Goal: Task Accomplishment & Management: Complete application form

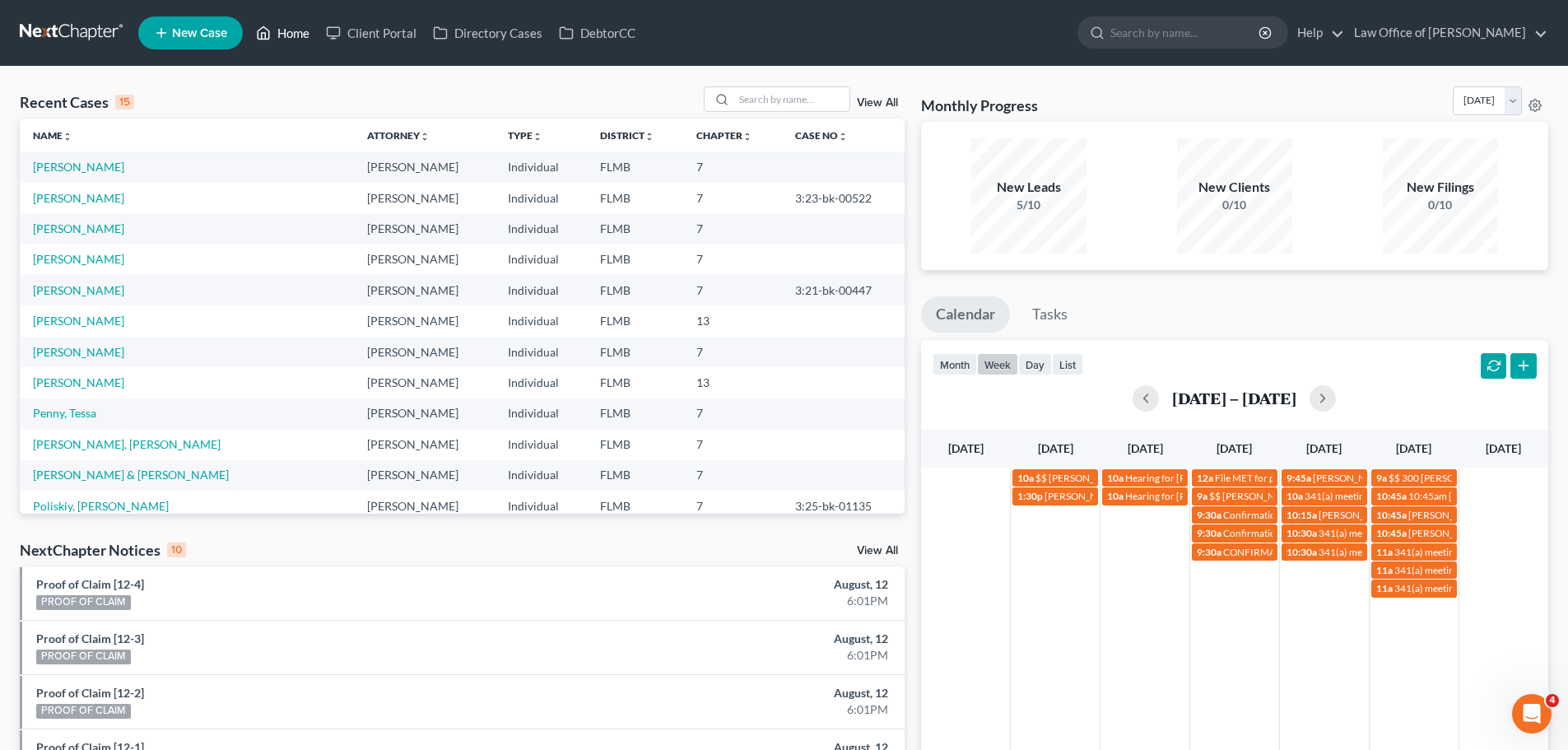
click at [305, 30] on link "Home" at bounding box center [282, 32] width 70 height 30
click at [266, 29] on icon at bounding box center [263, 32] width 15 height 20
click at [1143, 401] on button "button" at bounding box center [1146, 399] width 27 height 27
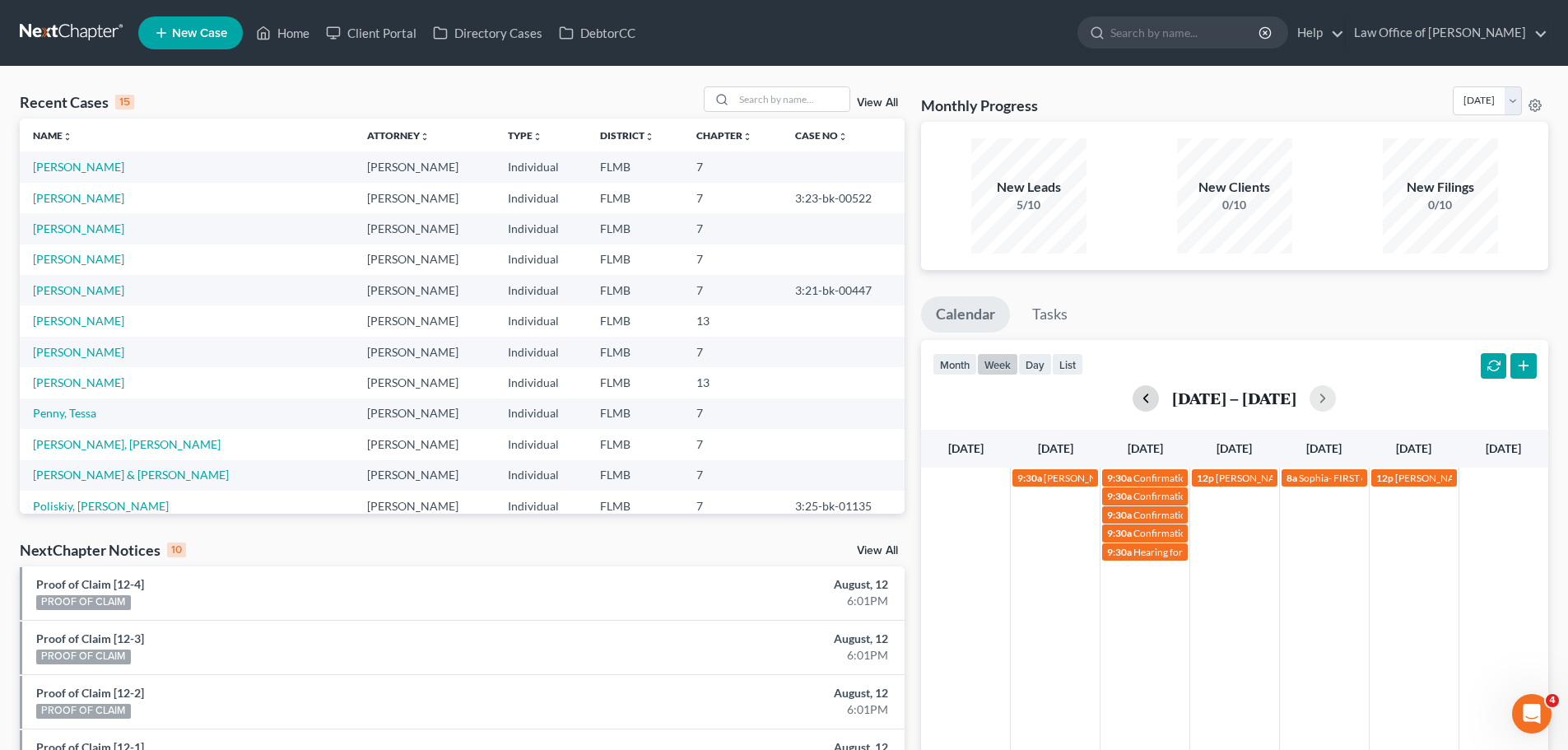
click at [1143, 401] on button "button" at bounding box center [1146, 399] width 27 height 27
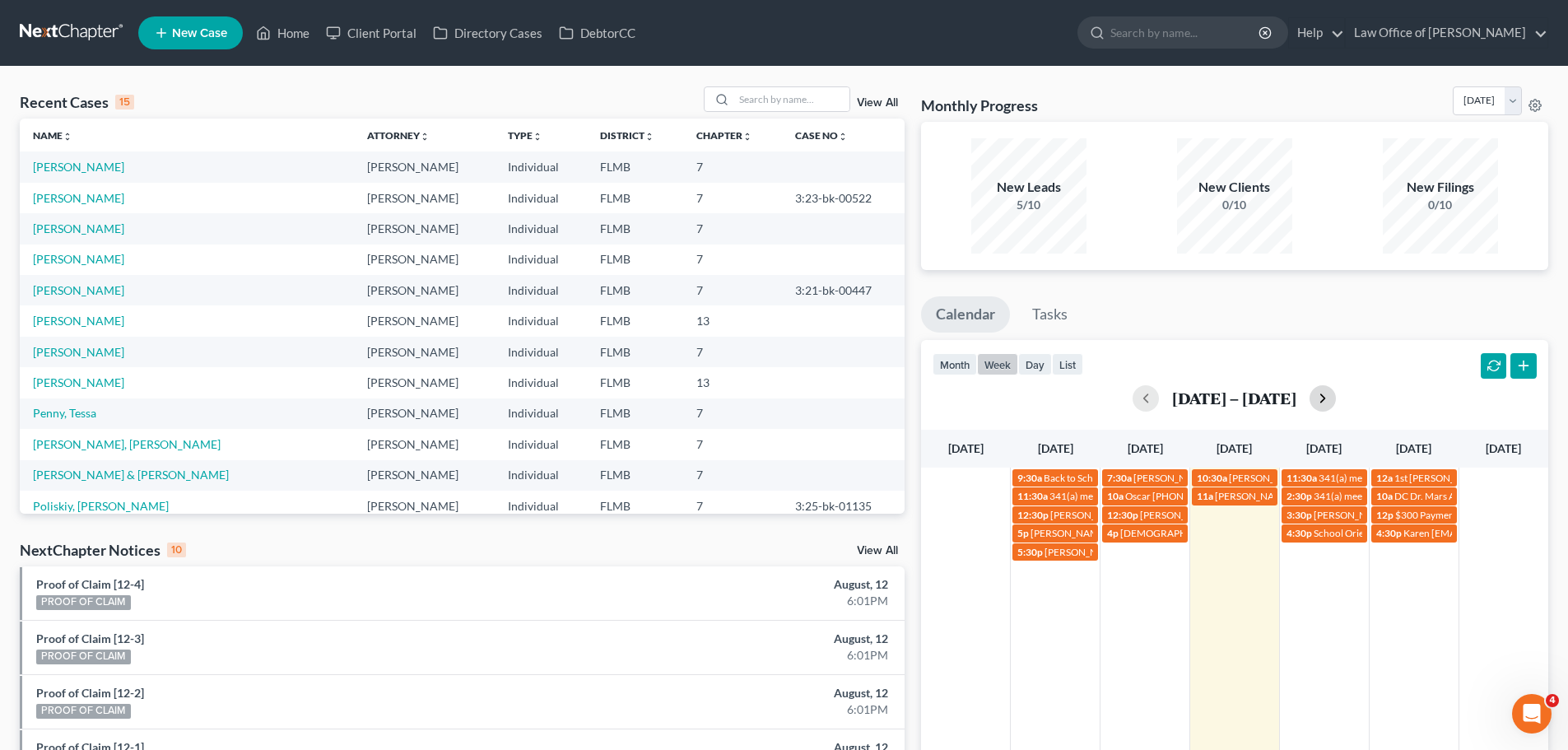
click at [1320, 400] on button "button" at bounding box center [1323, 399] width 27 height 27
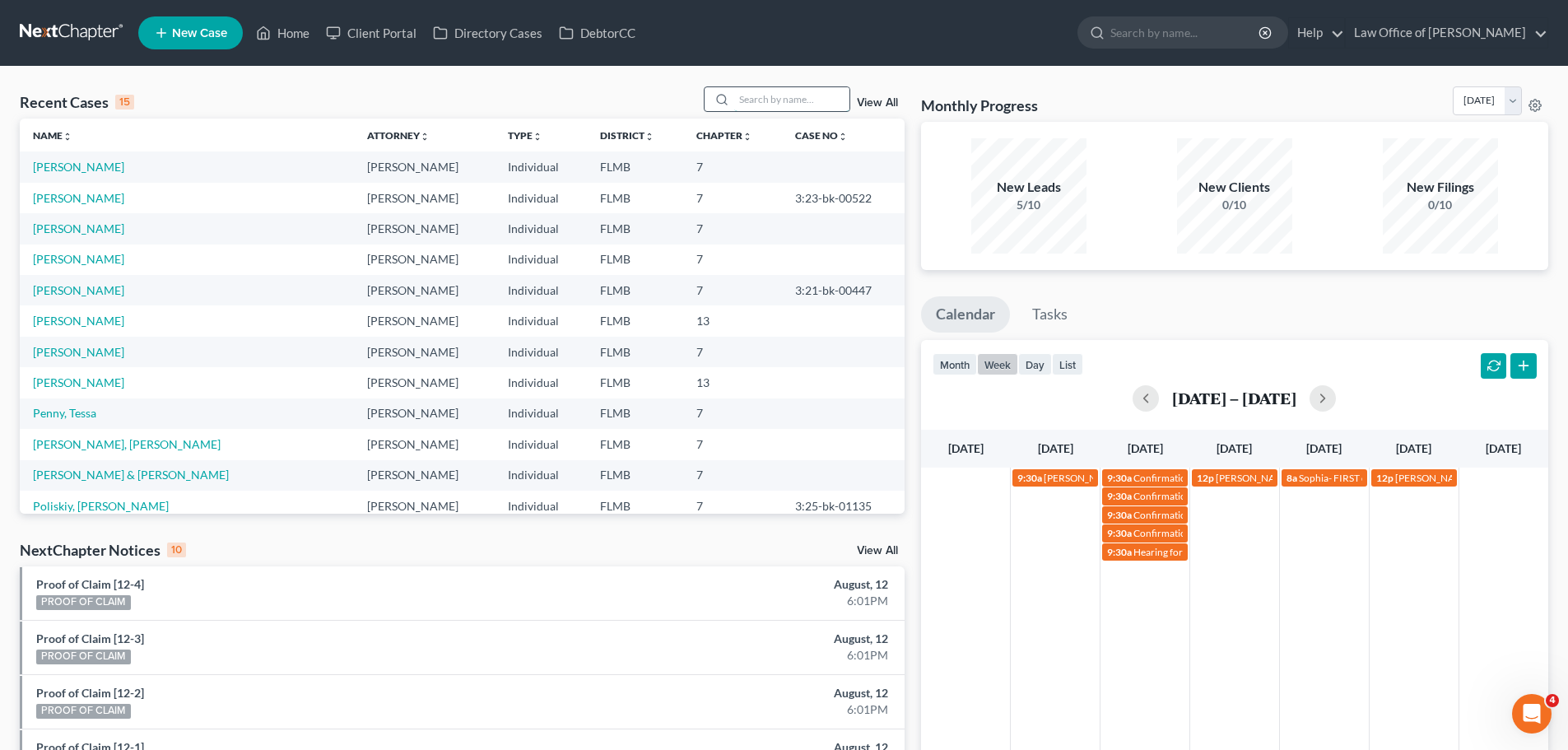
click at [763, 99] on input "search" at bounding box center [791, 98] width 115 height 24
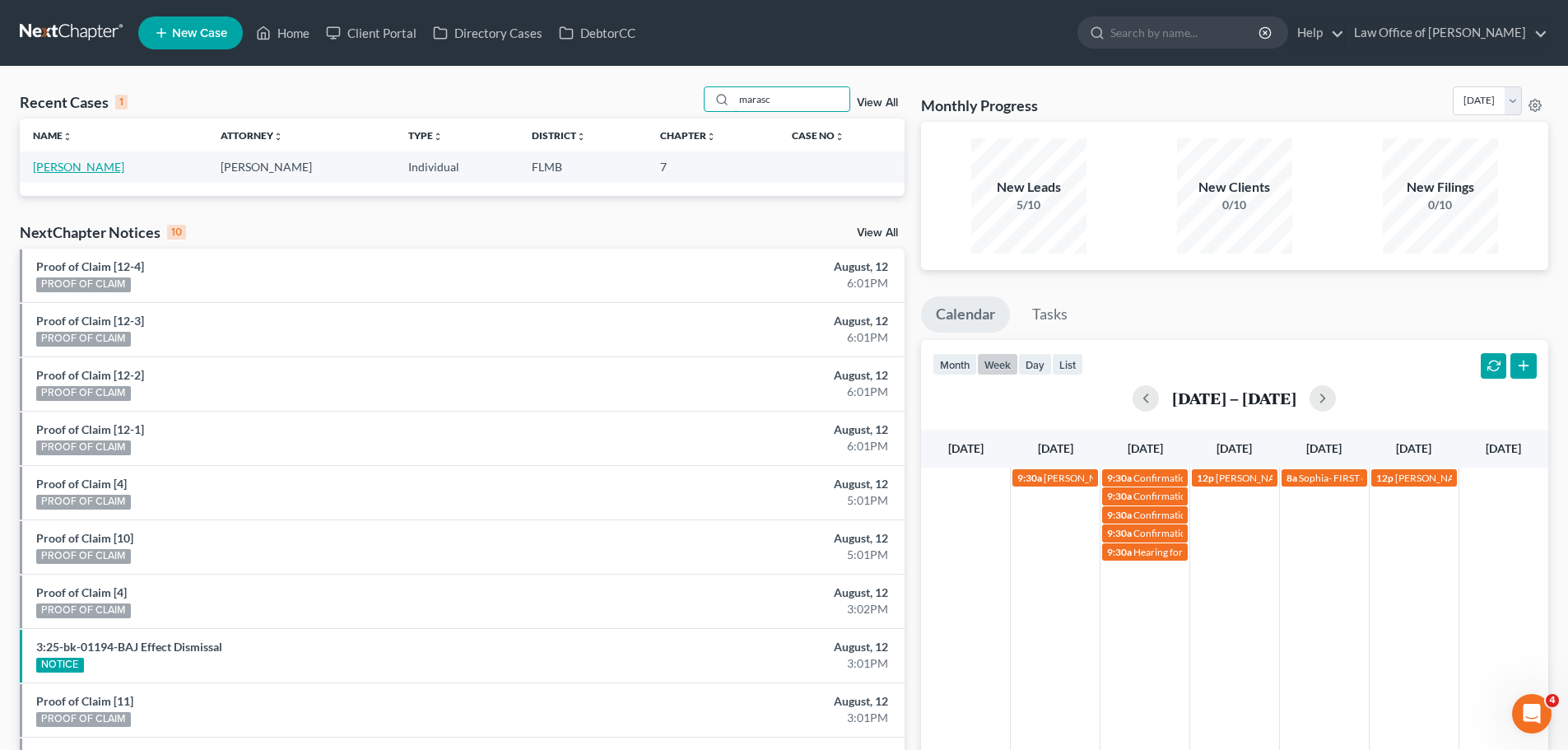
type input "marasc"
click at [115, 165] on link "[PERSON_NAME]" at bounding box center [79, 166] width 92 height 14
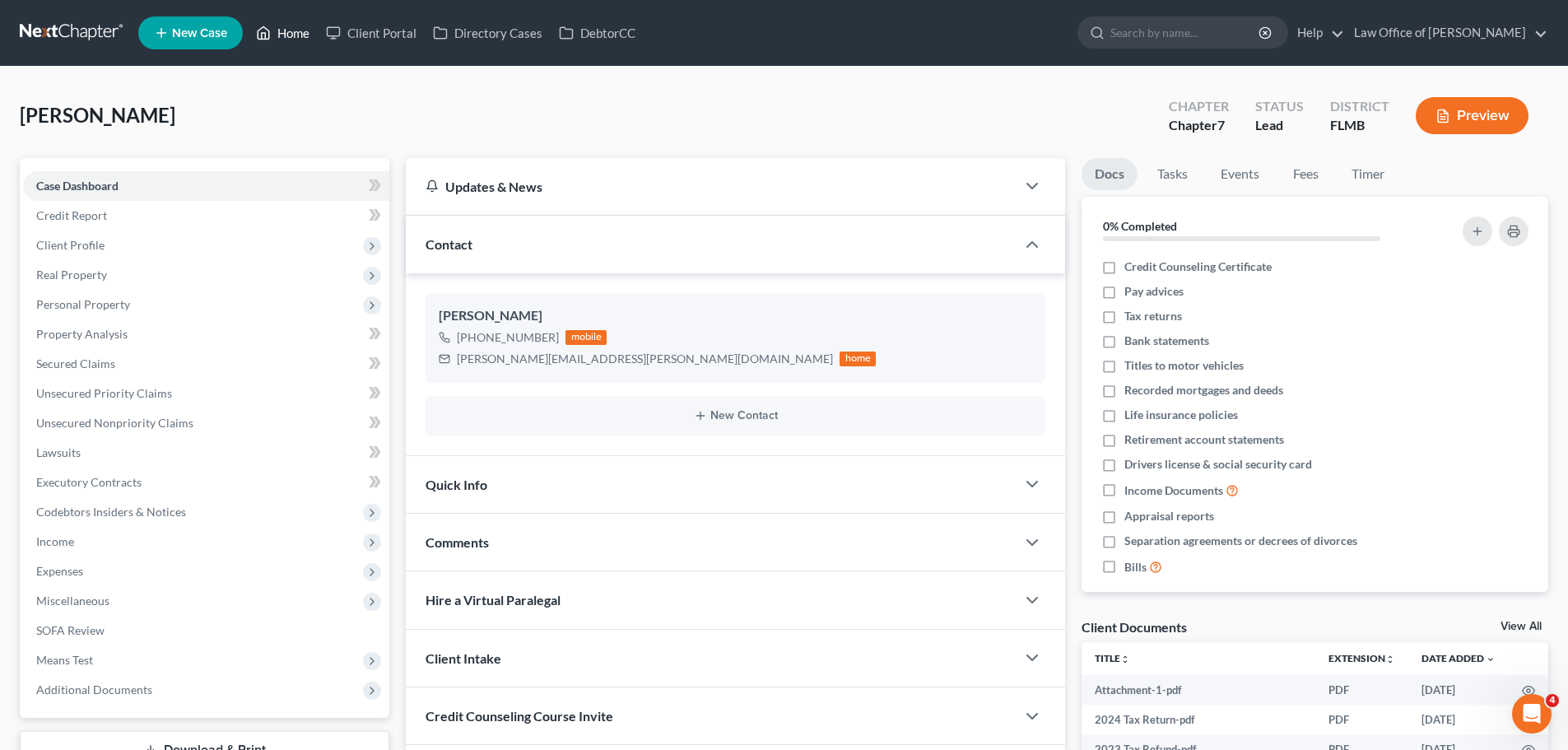
click at [287, 36] on link "Home" at bounding box center [282, 32] width 70 height 30
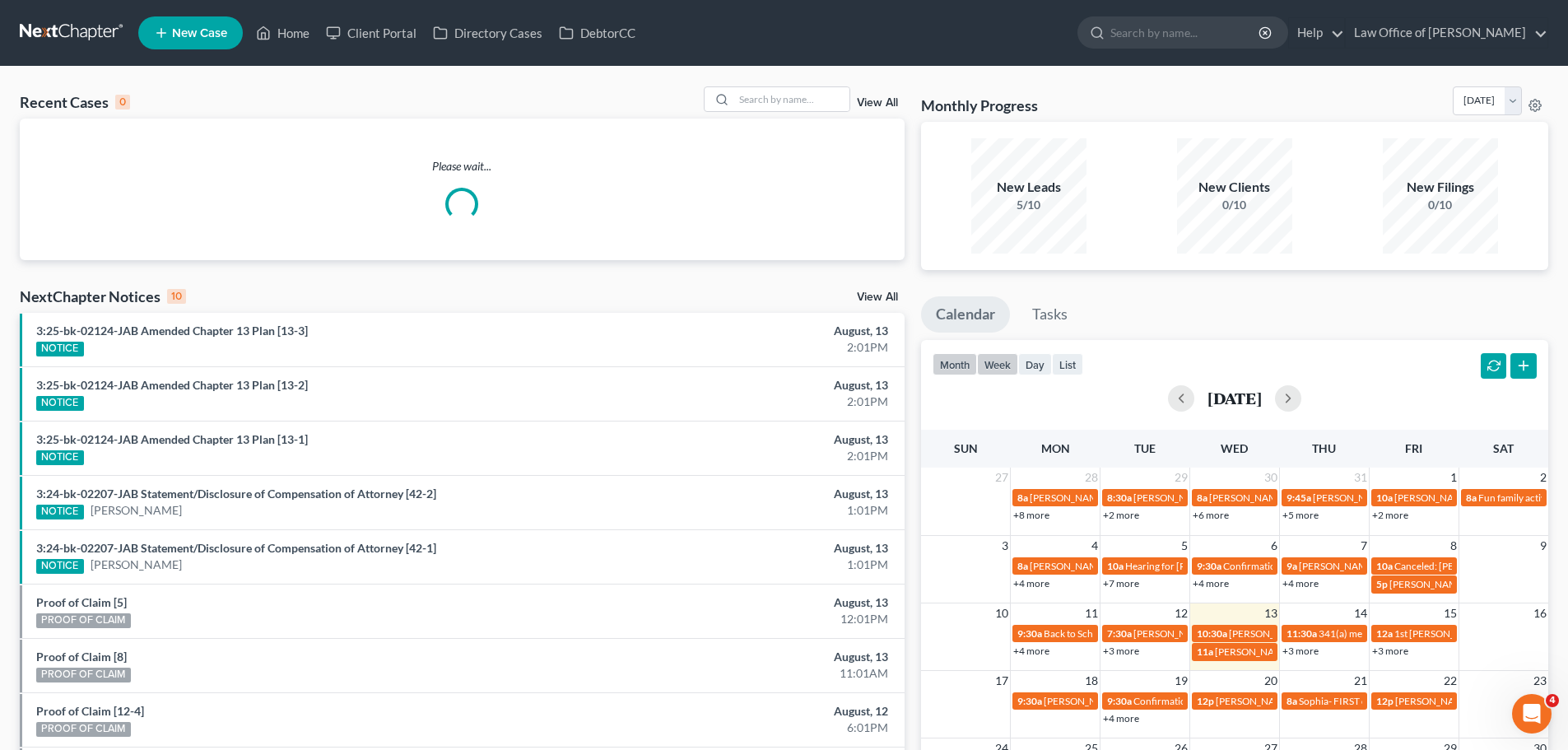
click at [1001, 365] on button "week" at bounding box center [997, 364] width 41 height 22
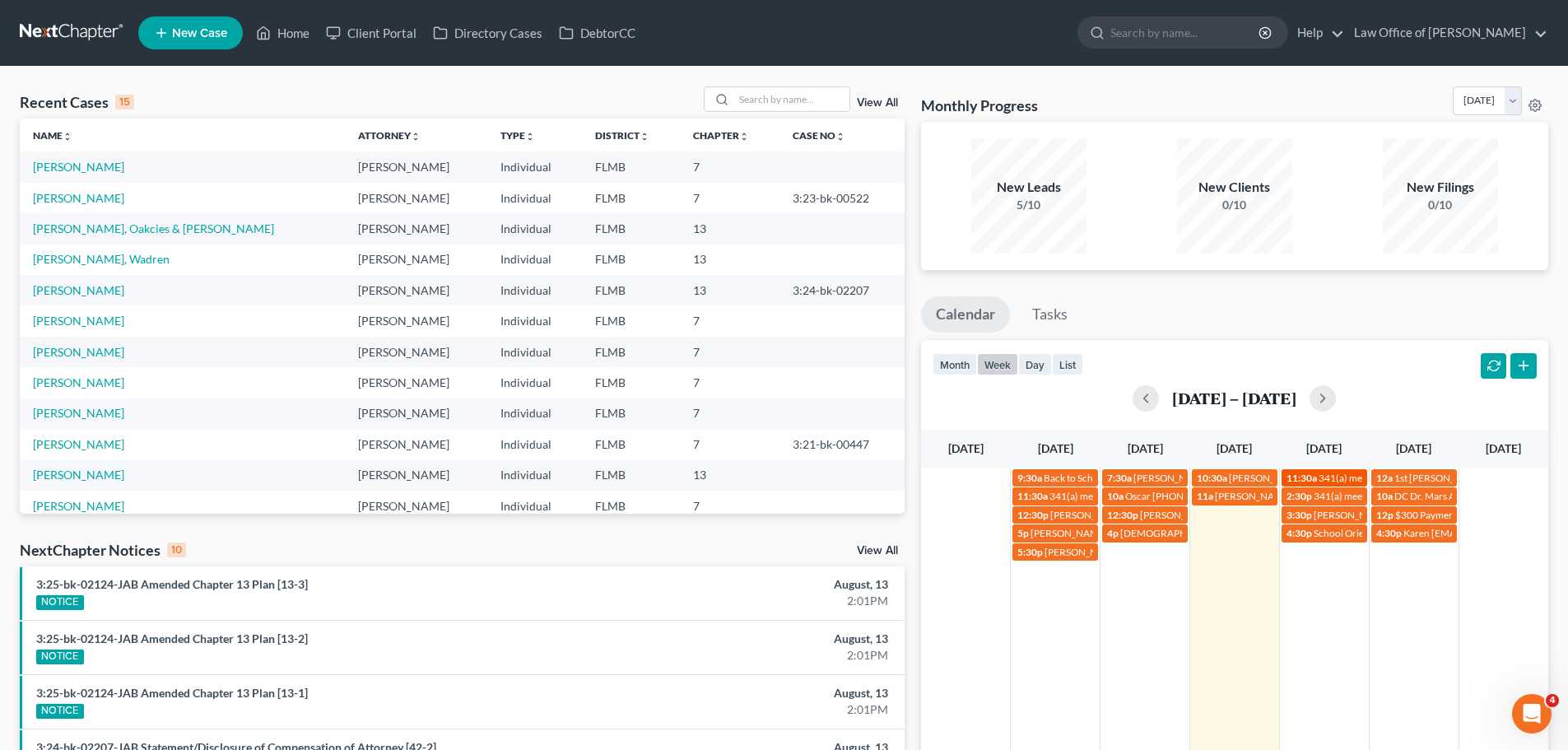
click at [1343, 476] on span "341(a) meeting for [PERSON_NAME] & [PERSON_NAME]" at bounding box center [1442, 477] width 246 height 12
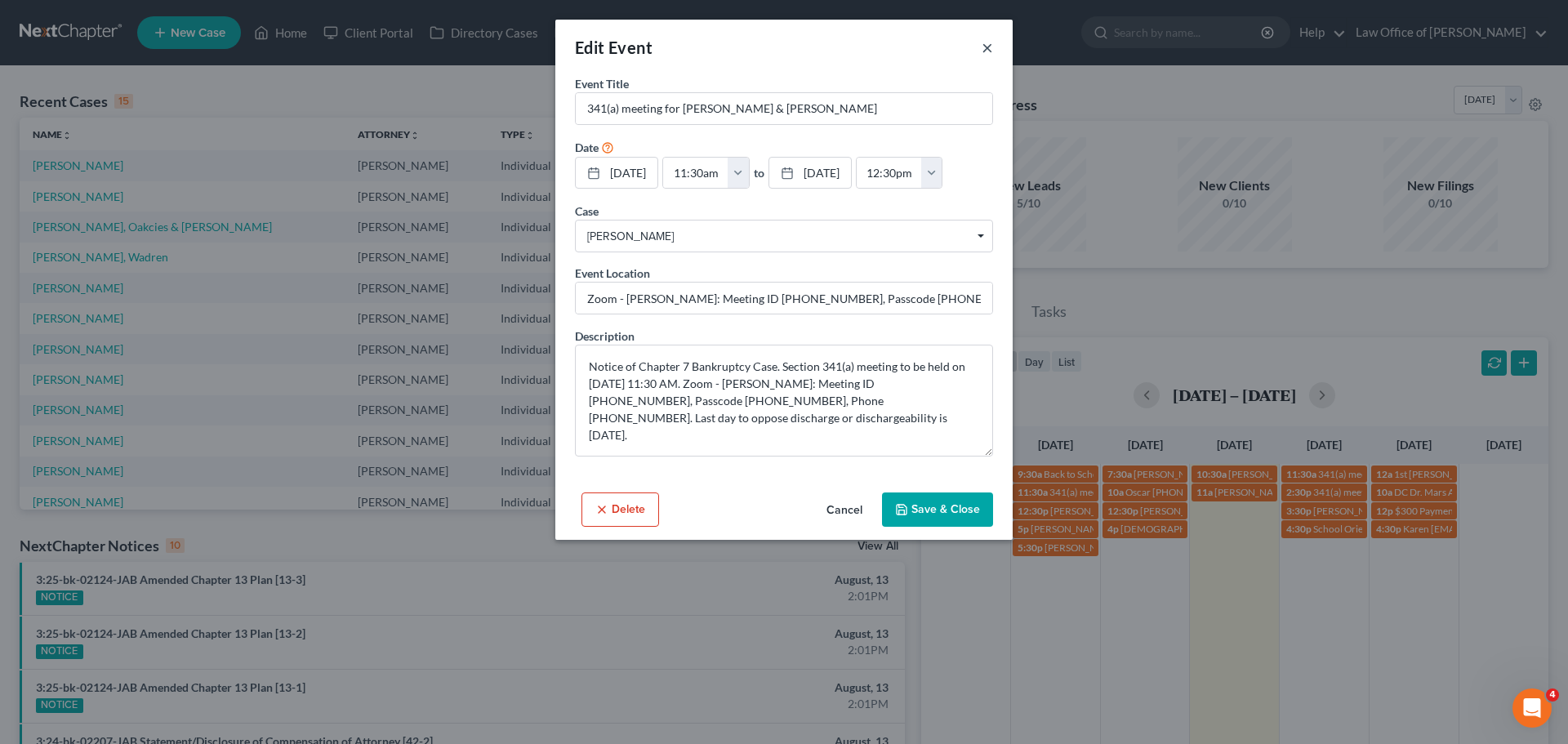
click at [989, 50] on button "×" at bounding box center [988, 47] width 11 height 20
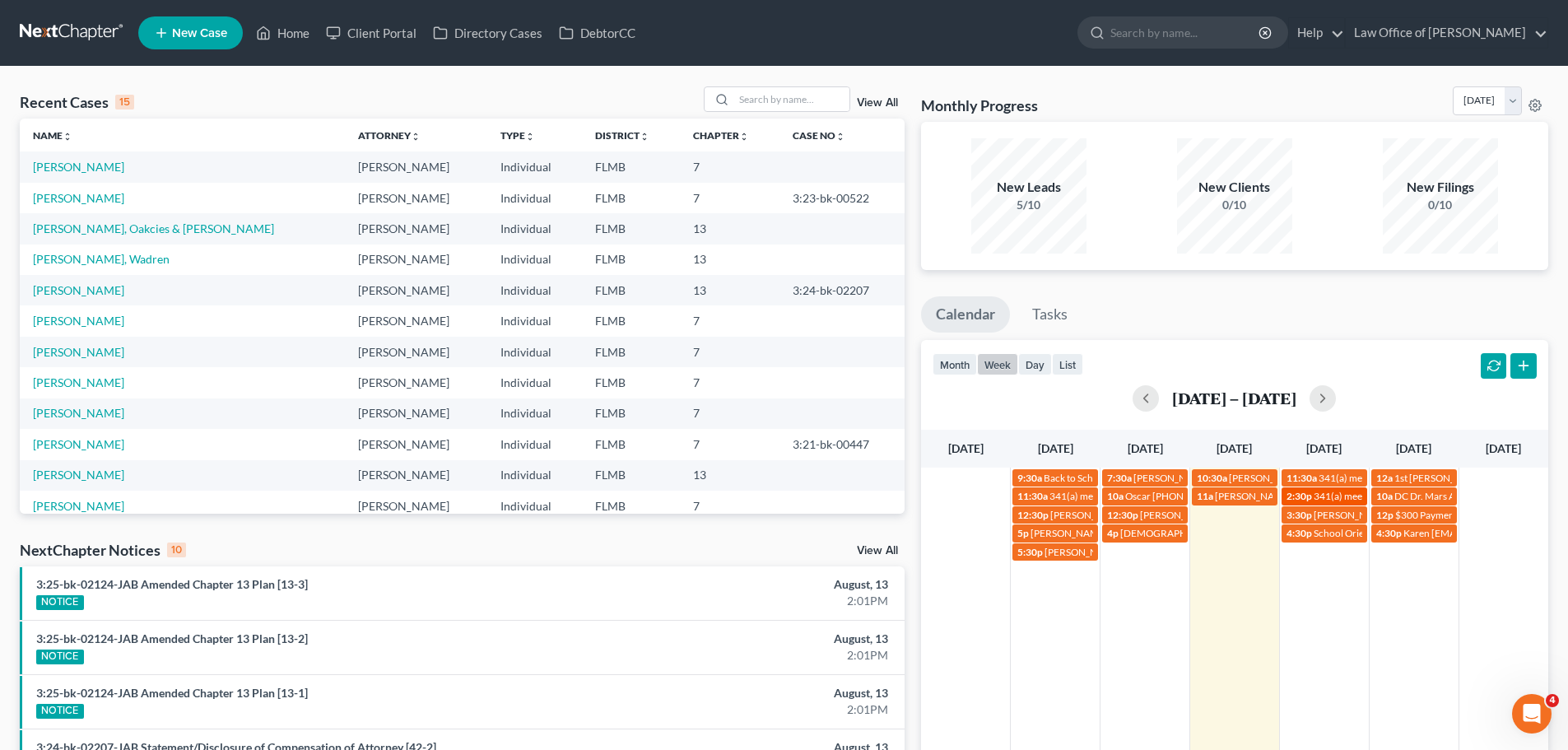
click at [1321, 494] on span "341(a) meeting for [PERSON_NAME]" at bounding box center [1393, 495] width 158 height 12
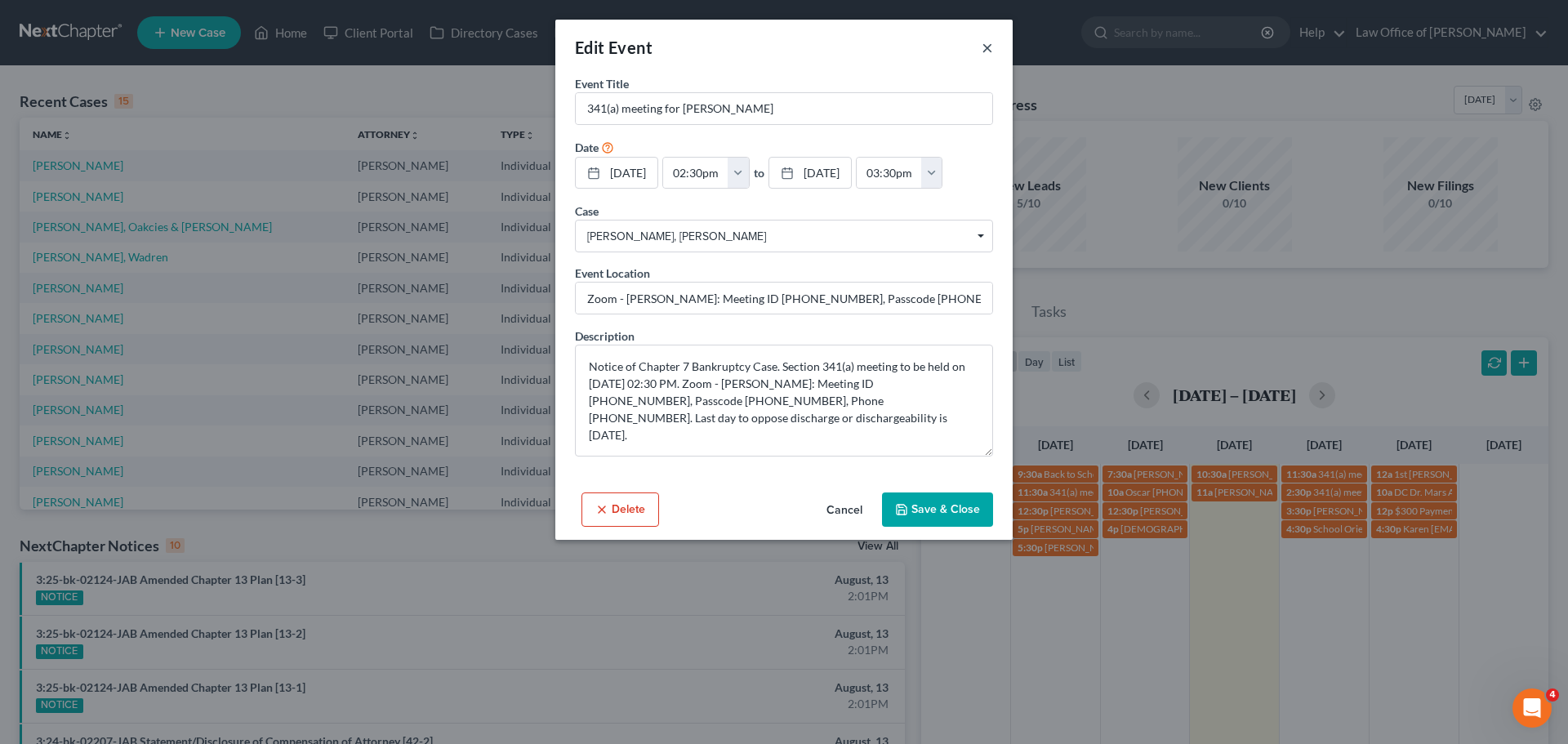
click at [983, 47] on button "×" at bounding box center [988, 47] width 11 height 20
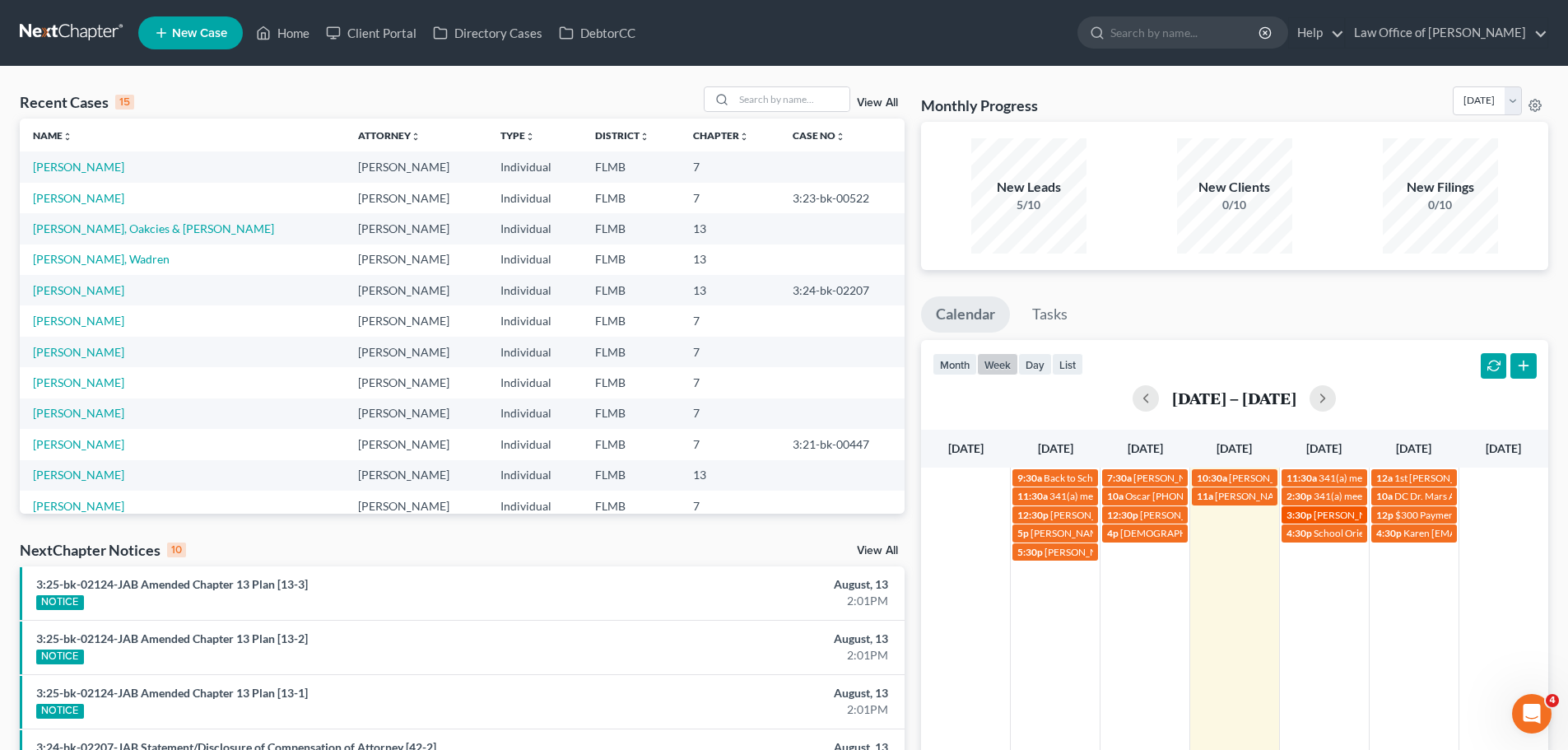
click at [1328, 515] on span "[PERSON_NAME]" at bounding box center [1352, 514] width 77 height 12
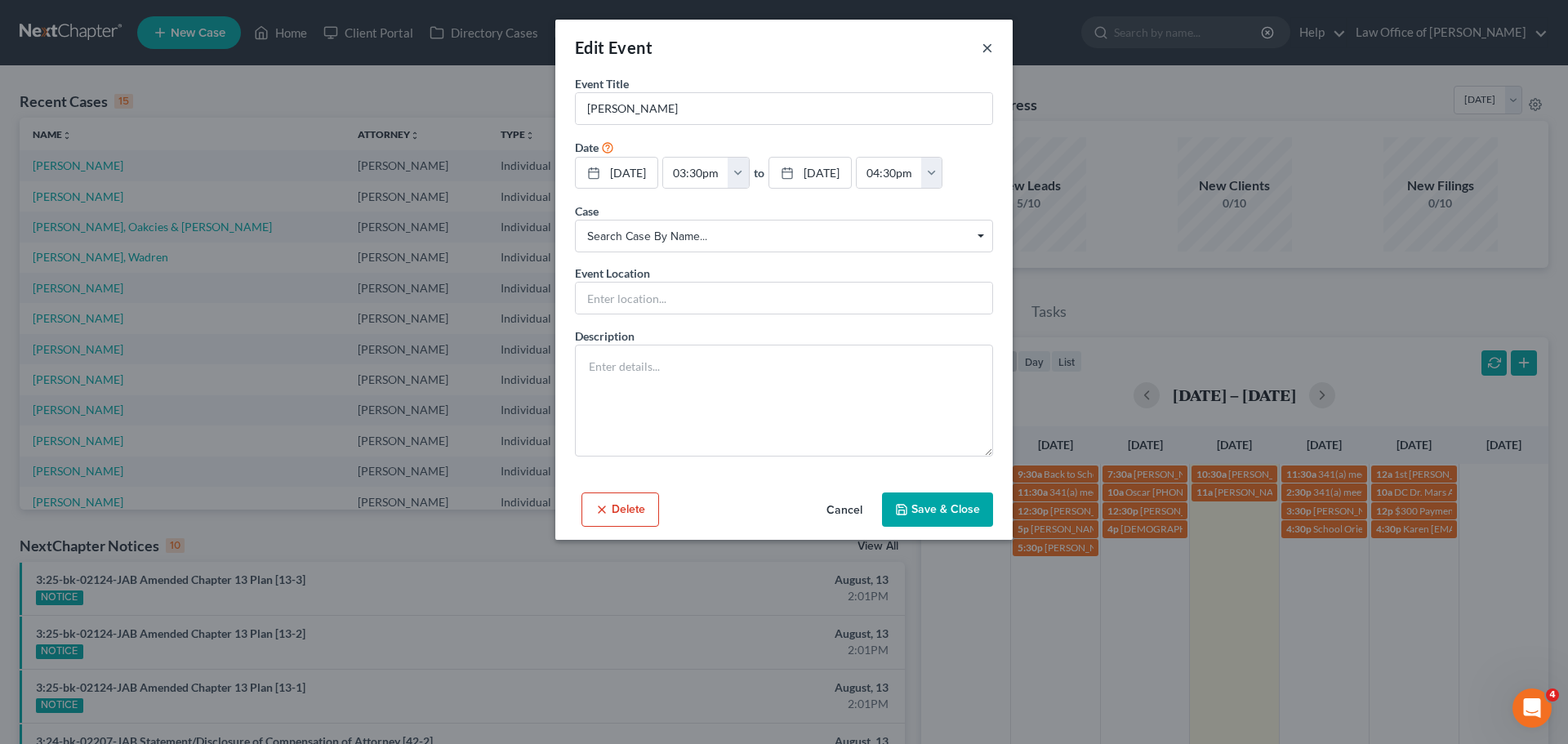
click at [987, 43] on button "×" at bounding box center [988, 47] width 11 height 20
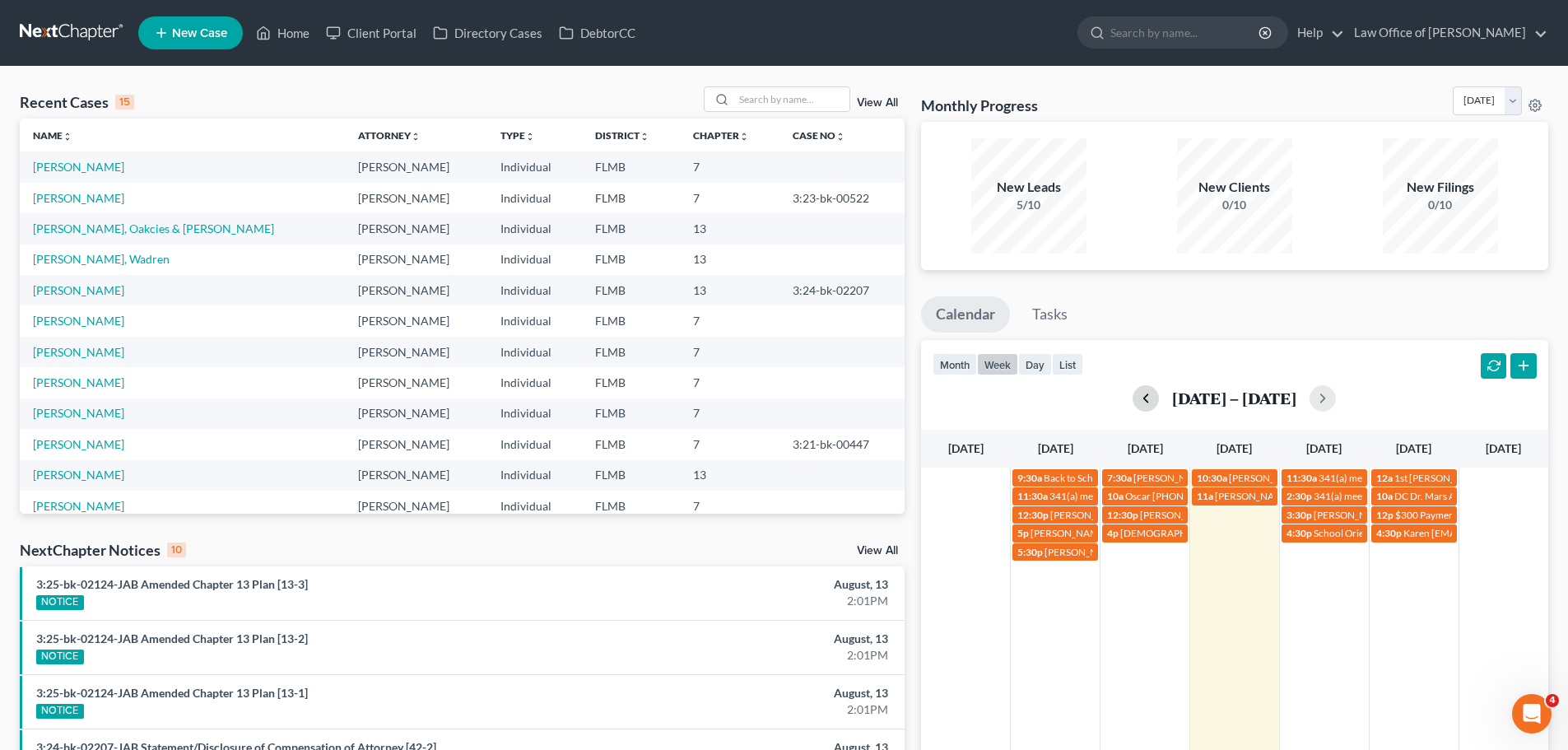
click at [1153, 402] on button "button" at bounding box center [1146, 399] width 27 height 27
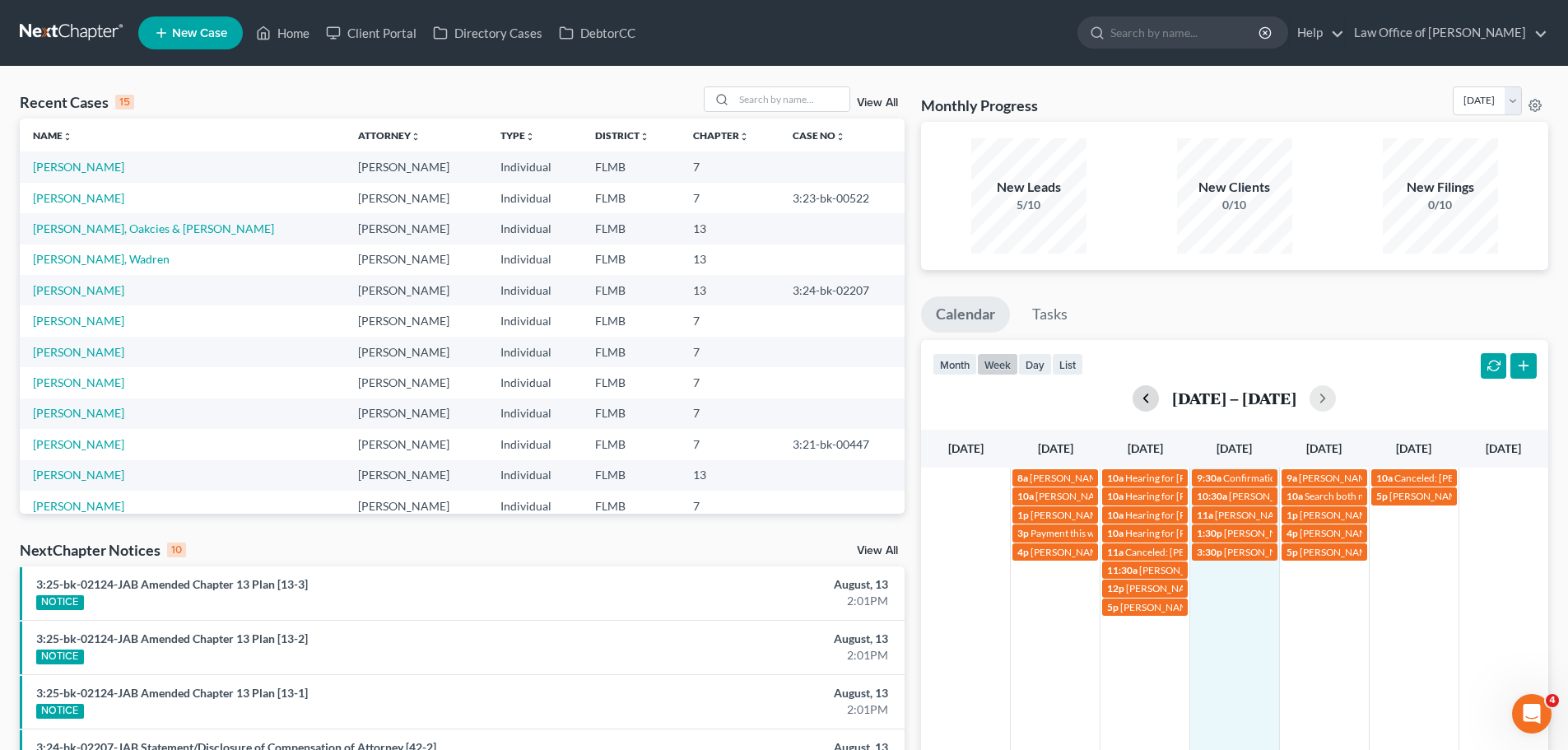
click at [1246, 673] on div "8a [PERSON_NAME] [PHONE_NUMBER] 10a Hearing for [PERSON_NAME] 9:30a Confirmatio…" at bounding box center [1234, 671] width 627 height 406
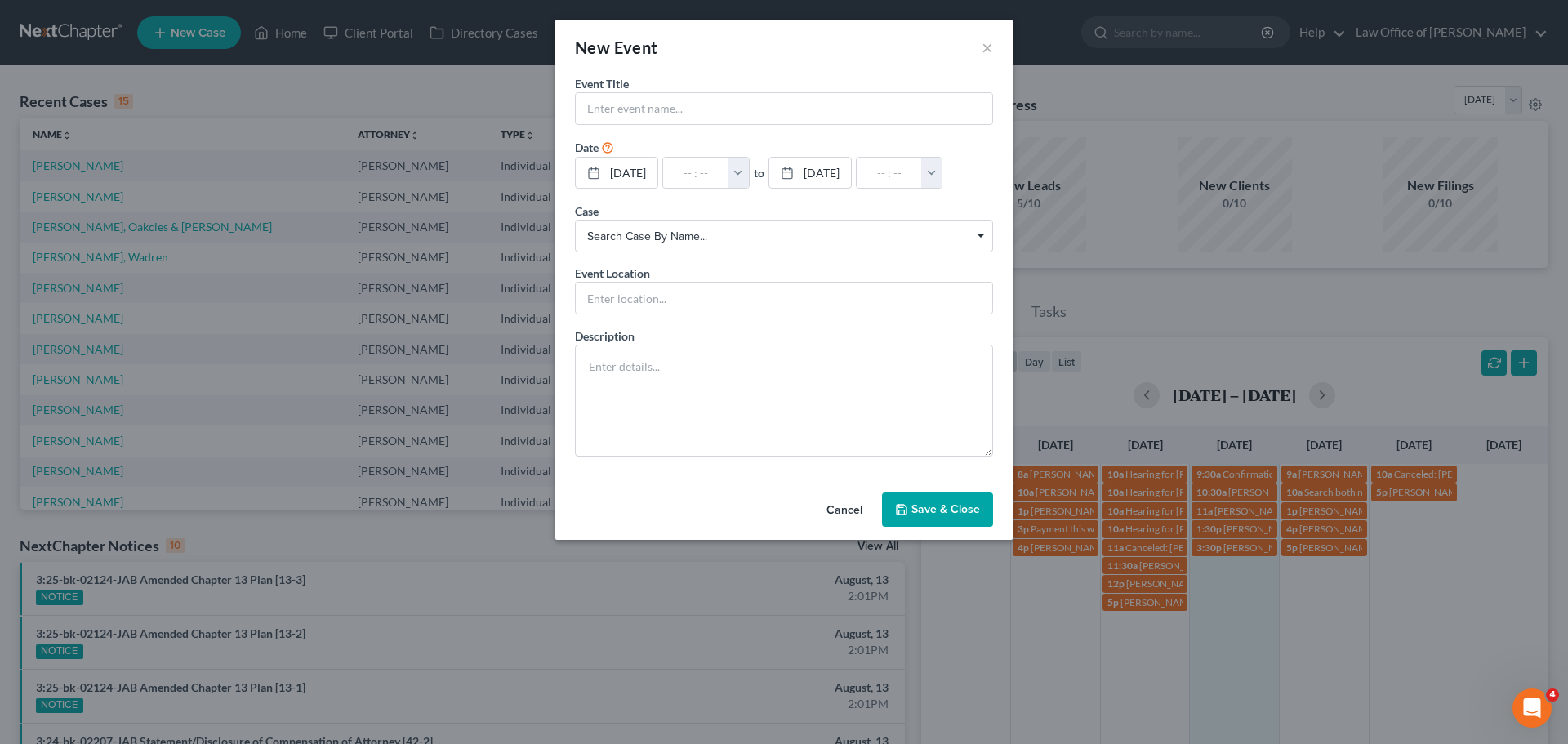
click at [996, 50] on div "New Event ×" at bounding box center [784, 47] width 457 height 56
click at [992, 43] on button "×" at bounding box center [988, 47] width 11 height 20
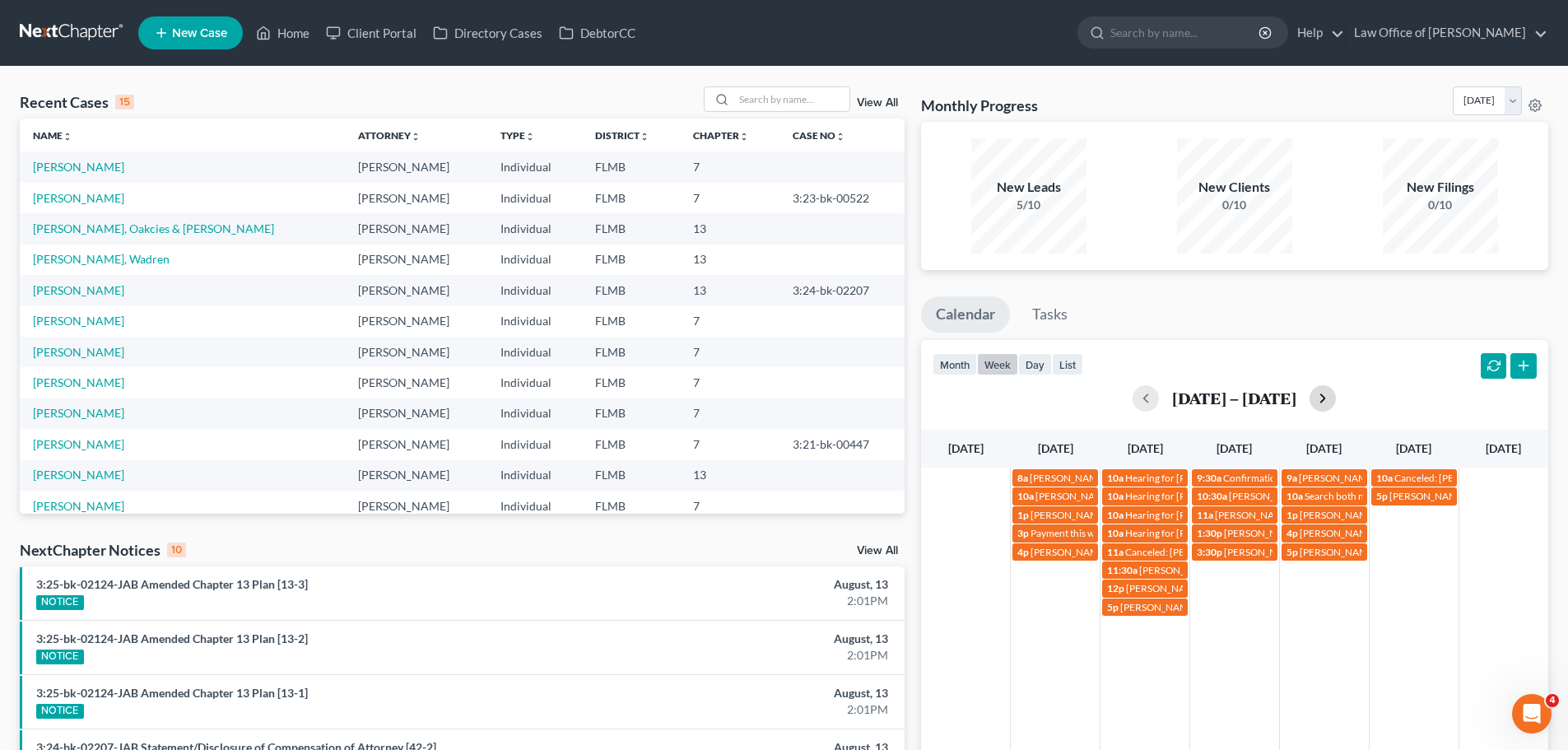
click at [1315, 404] on button "button" at bounding box center [1323, 399] width 27 height 27
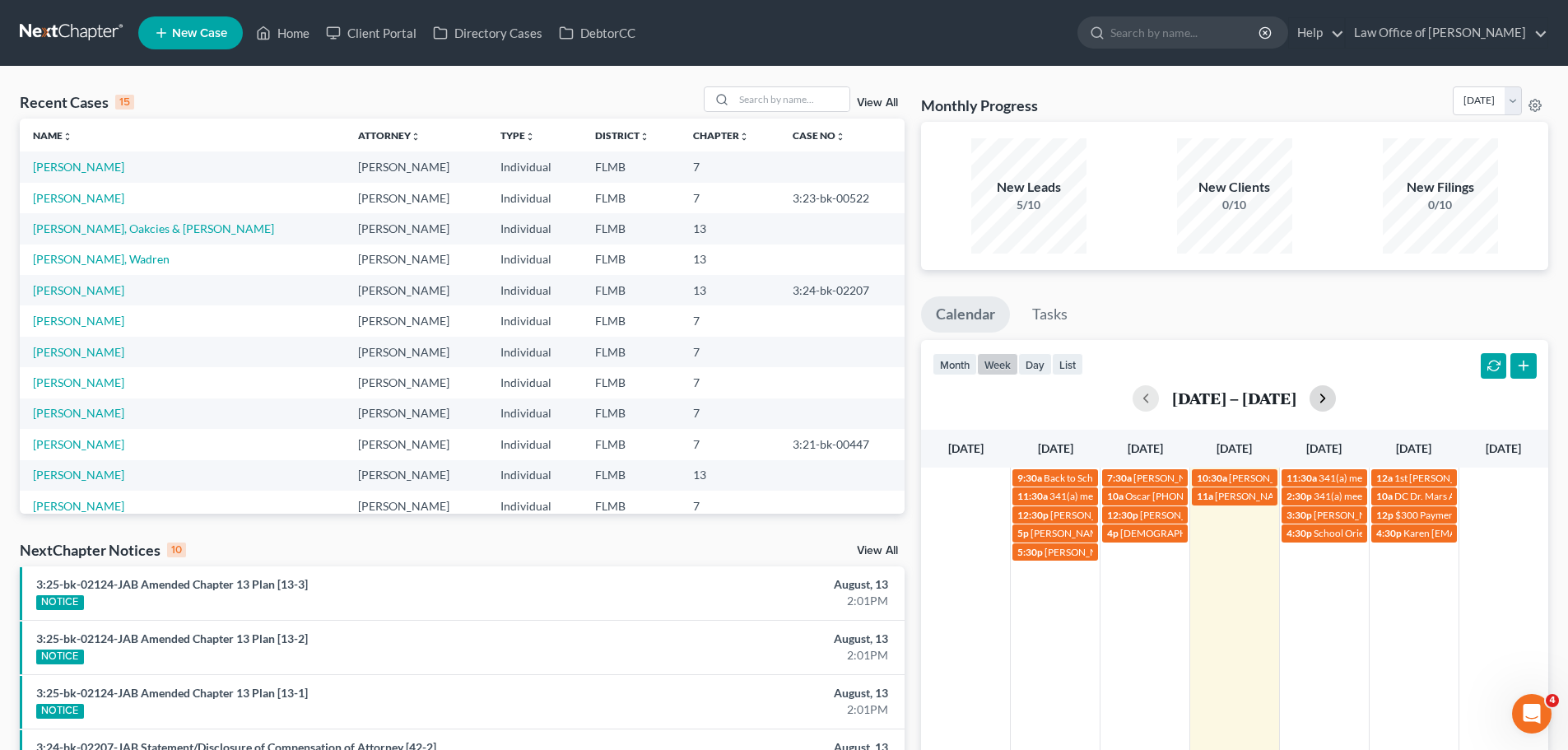
click at [1328, 397] on button "button" at bounding box center [1323, 399] width 27 height 27
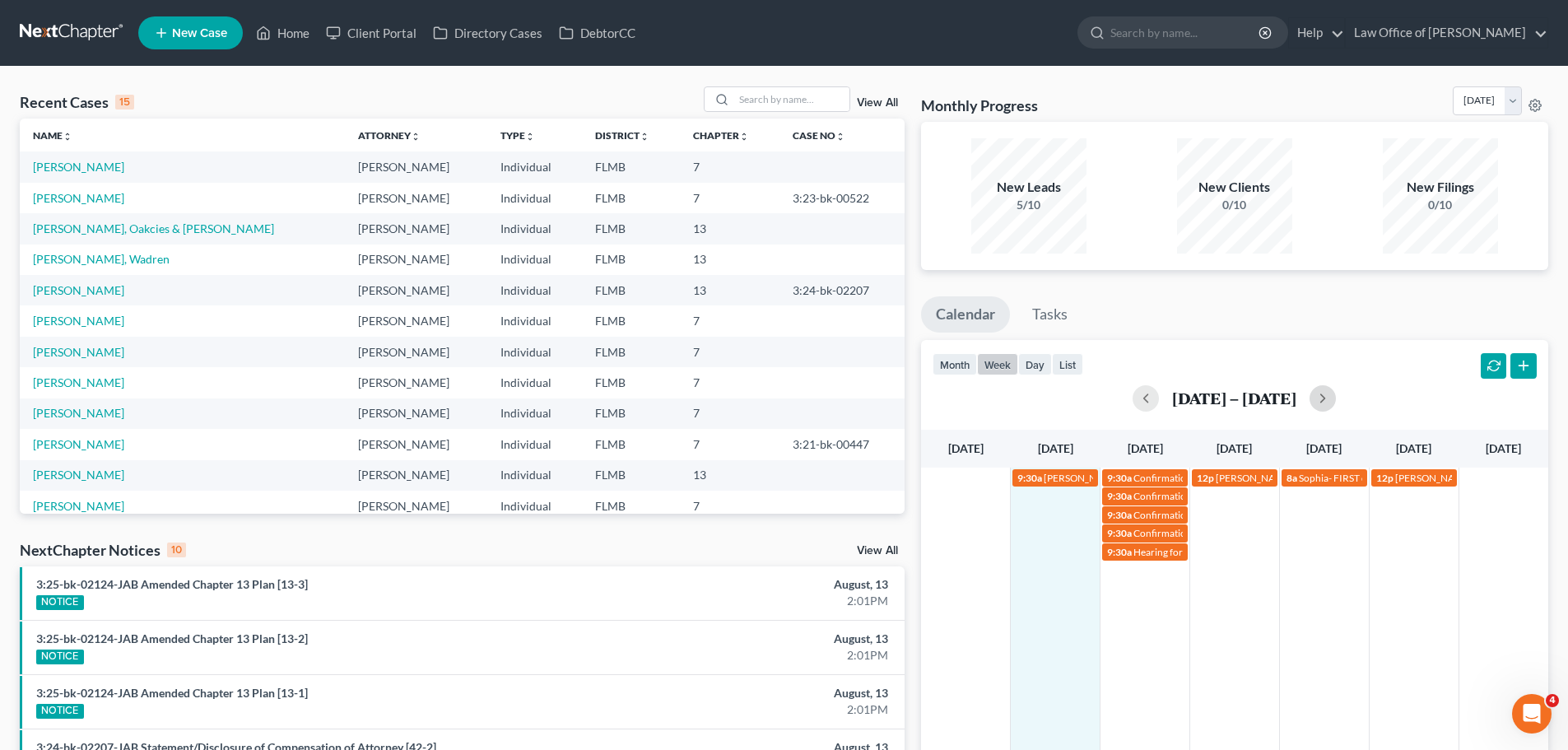
click at [1089, 492] on td "9:30a [PERSON_NAME]" at bounding box center [1056, 513] width 90 height 93
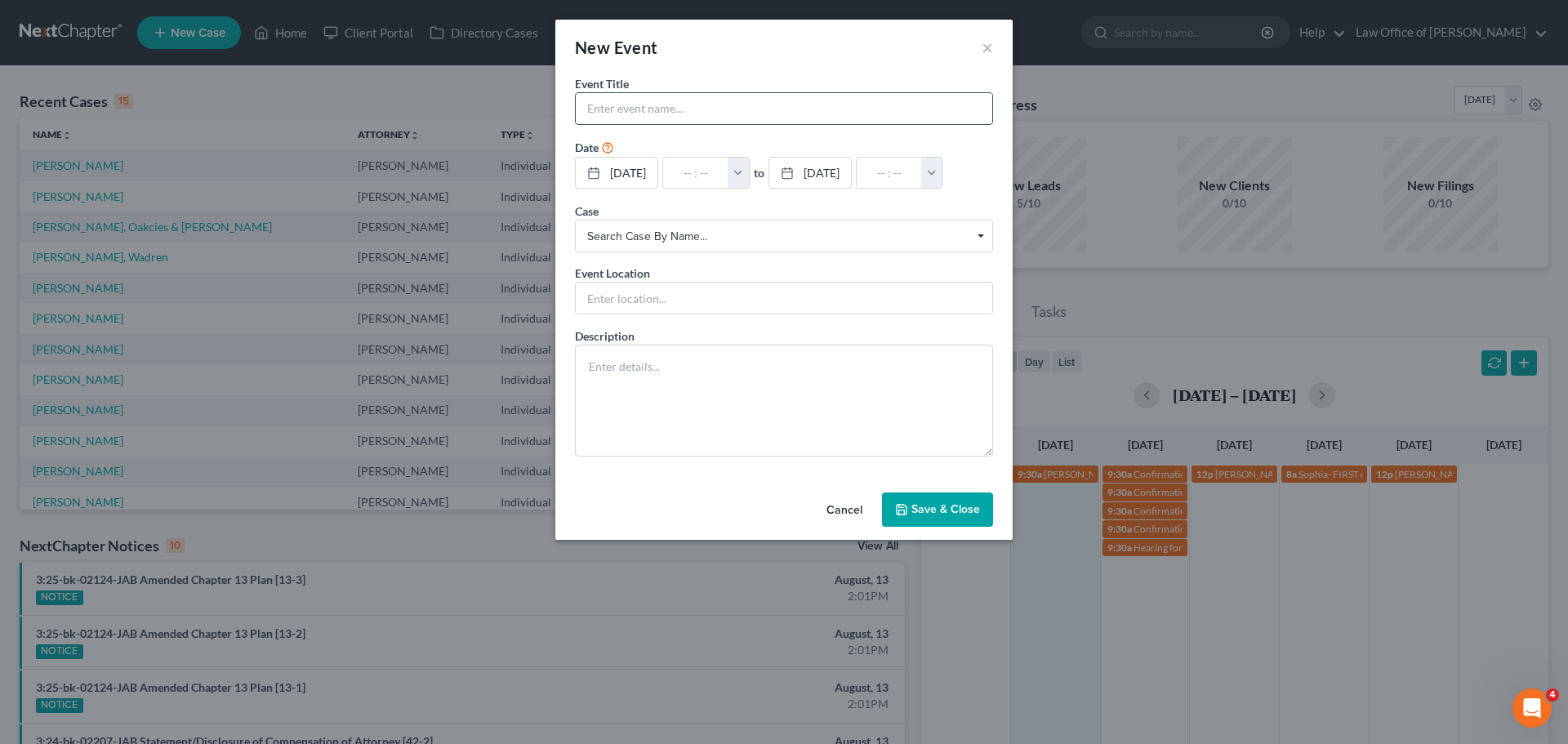
click at [773, 108] on input "text" at bounding box center [784, 108] width 417 height 31
click at [989, 44] on button "×" at bounding box center [988, 47] width 11 height 20
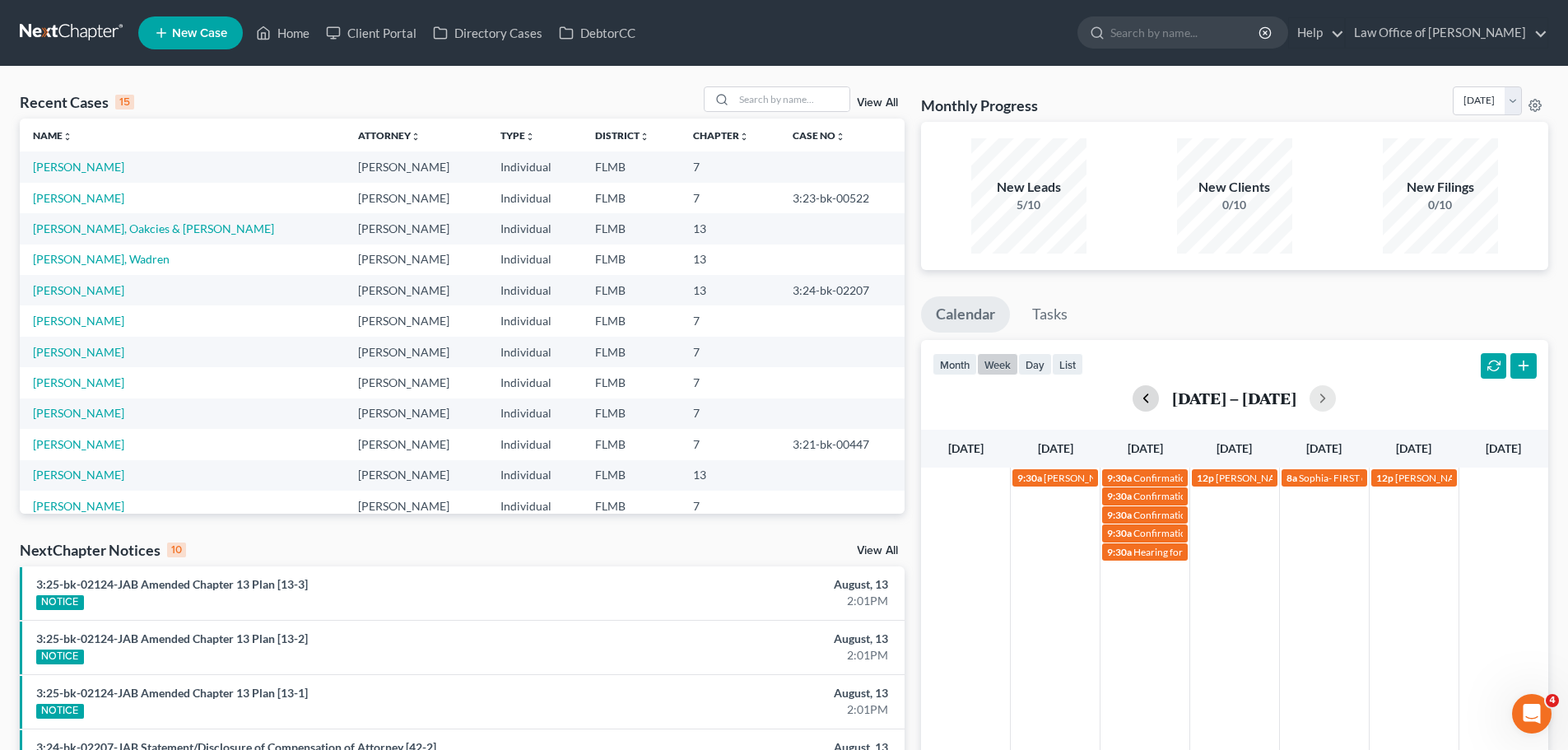
click at [1139, 392] on button "button" at bounding box center [1146, 399] width 27 height 27
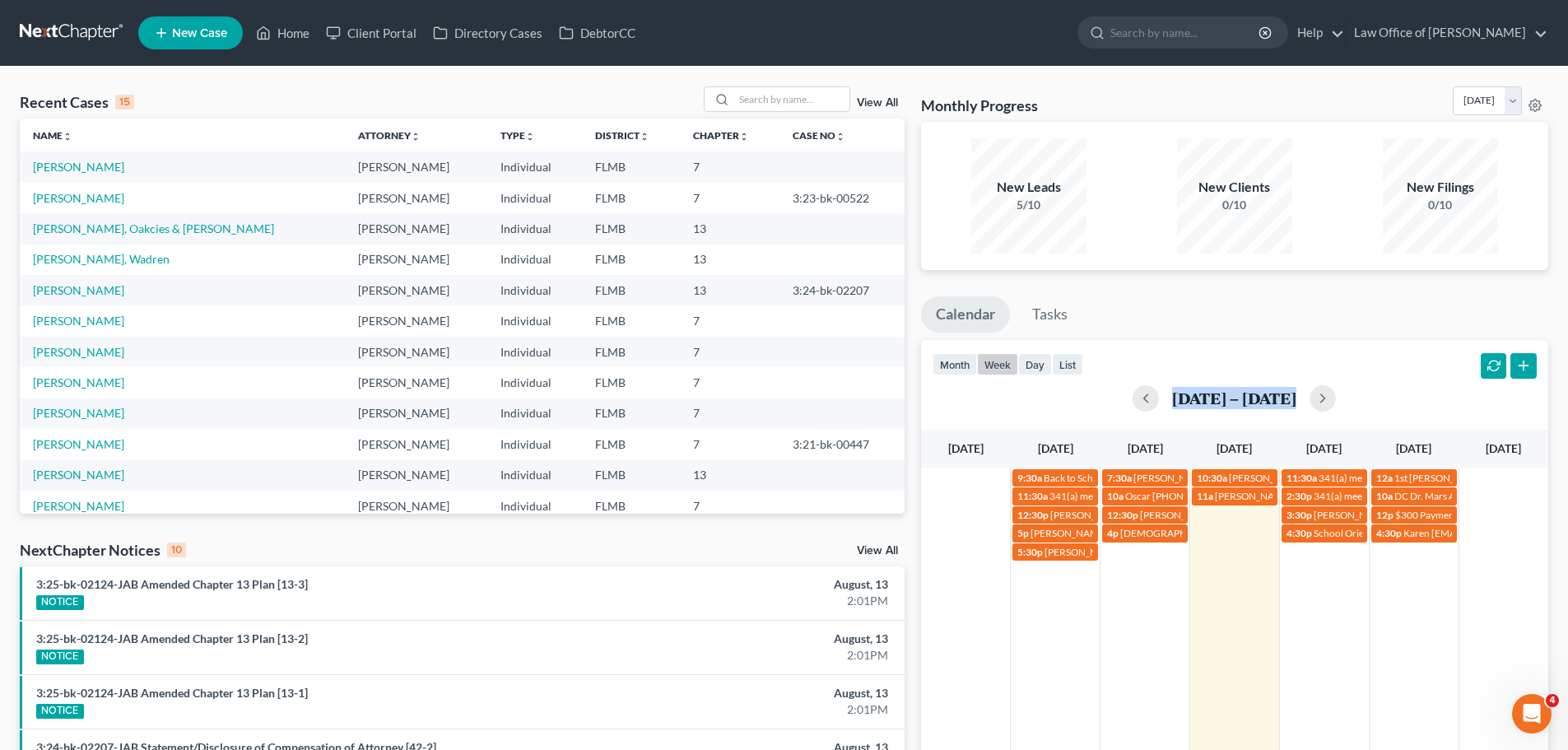
click at [1152, 423] on div "month week day list [DATE] – [DATE] [DATE] [DATE] [DATE] [DATE] [DATE] [DATE] […" at bounding box center [1234, 607] width 627 height 535
click at [1142, 395] on button "button" at bounding box center [1146, 399] width 27 height 27
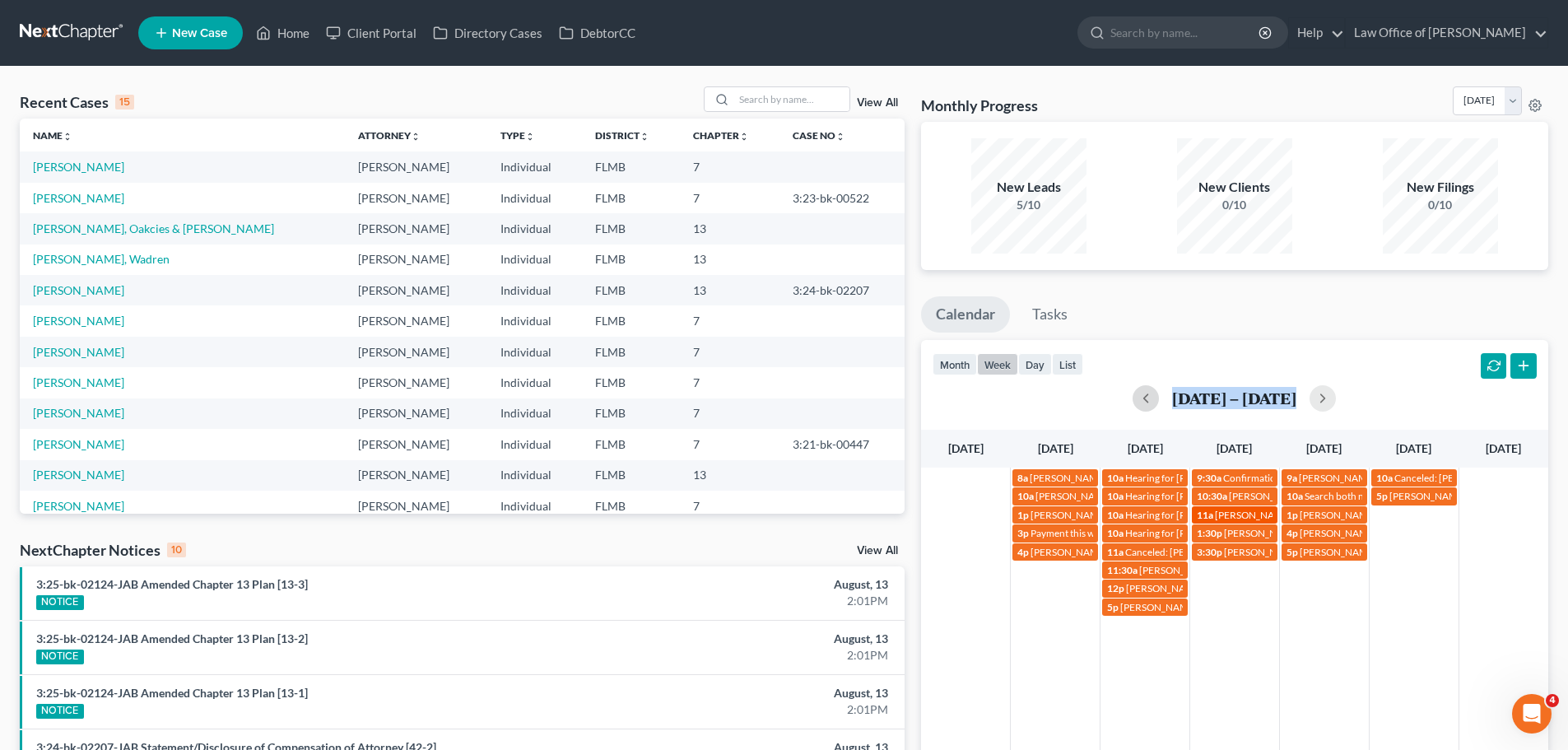
click at [1216, 511] on span "[PERSON_NAME]" at bounding box center [1253, 514] width 77 height 12
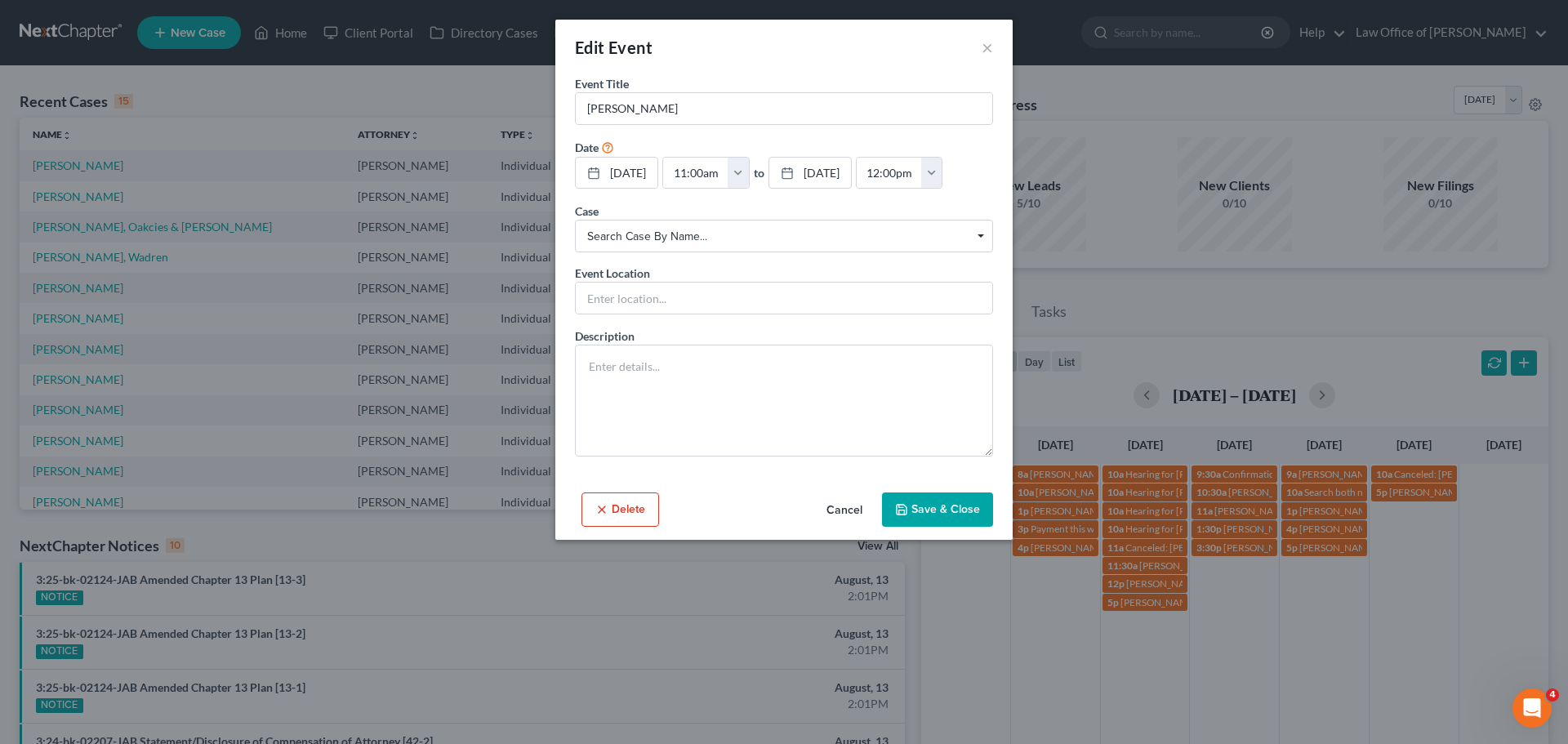
click at [993, 47] on div "Edit Event ×" at bounding box center [784, 47] width 457 height 56
click at [989, 48] on button "×" at bounding box center [988, 47] width 11 height 20
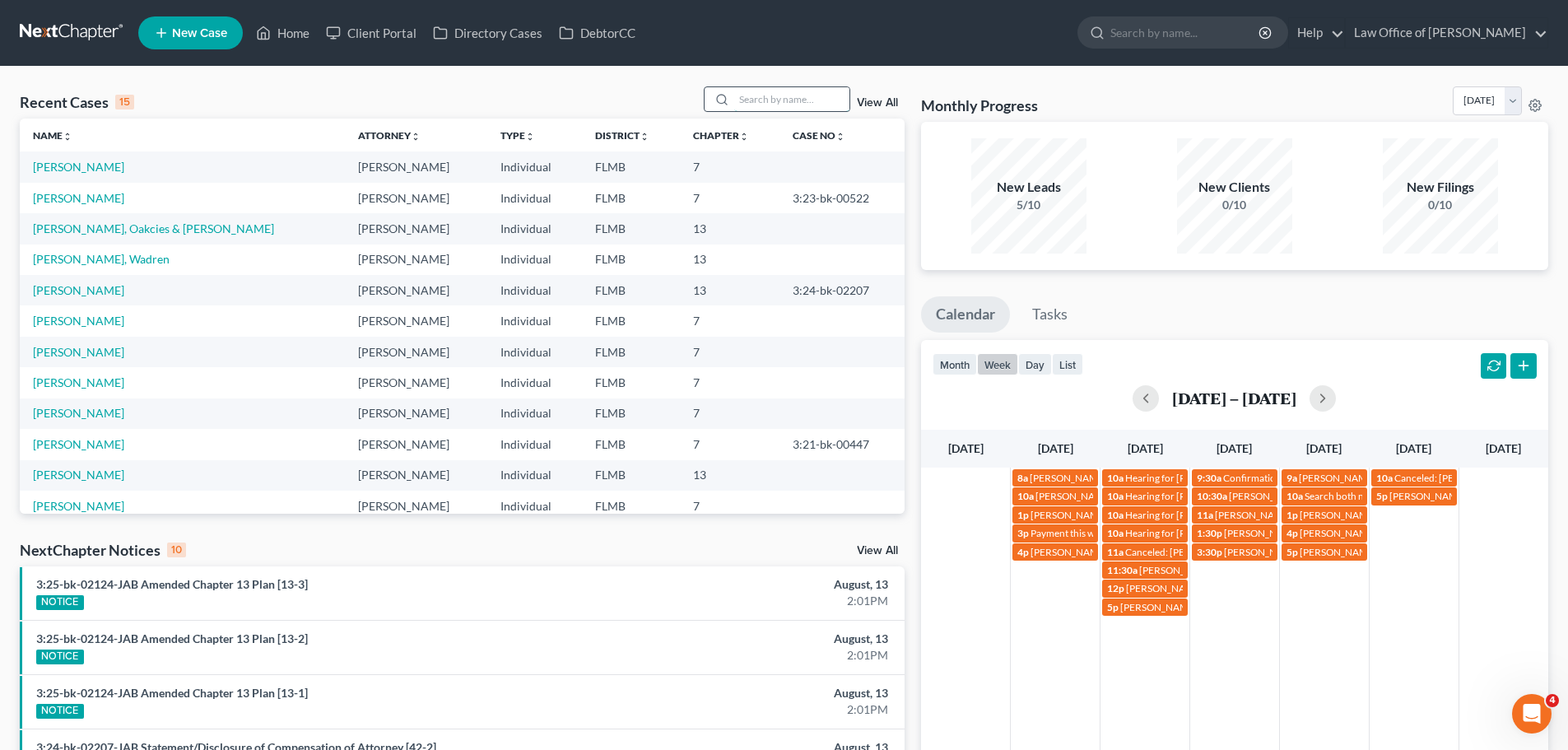
click at [748, 93] on input "search" at bounding box center [791, 98] width 115 height 24
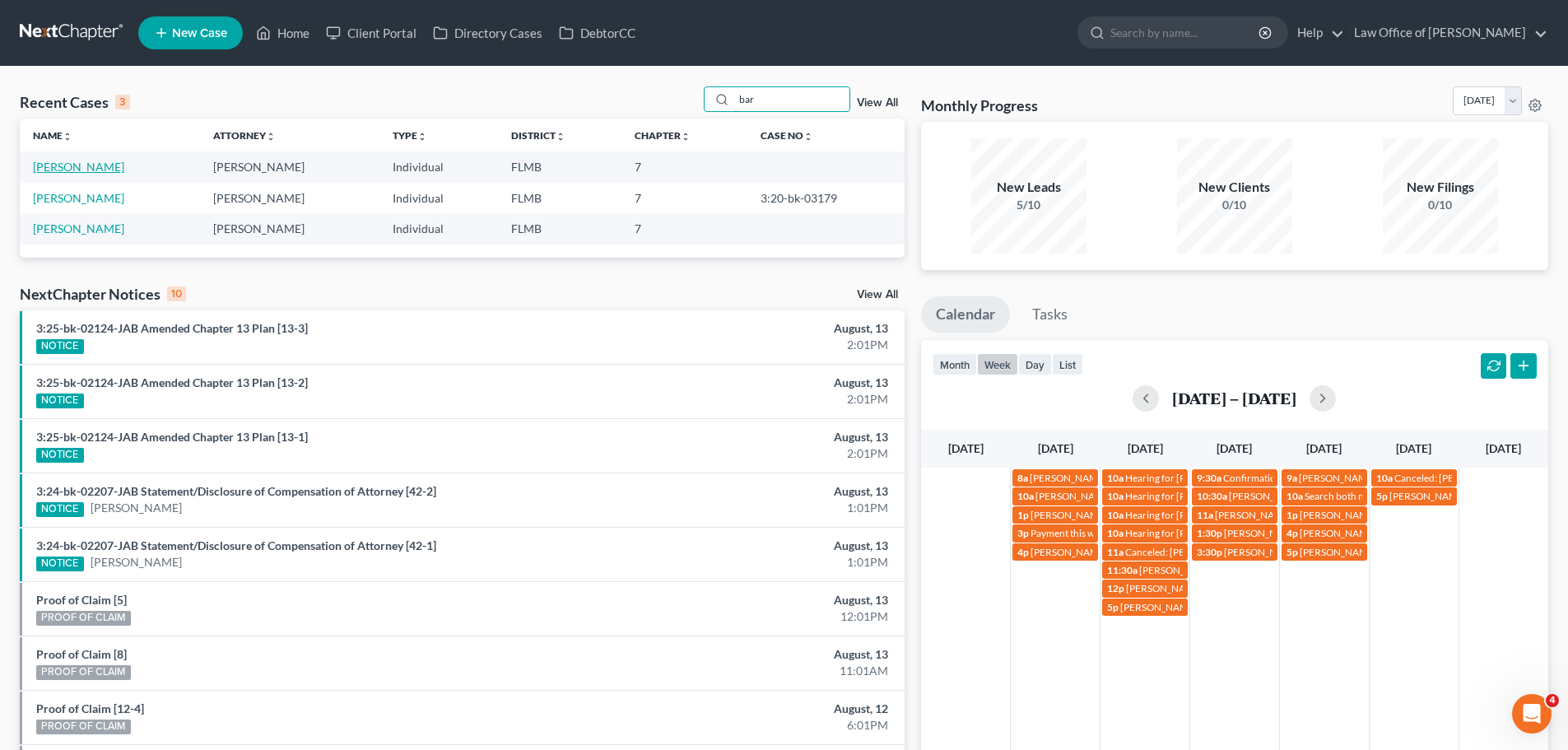
type input "bar"
click at [89, 167] on link "[PERSON_NAME]" at bounding box center [79, 166] width 92 height 14
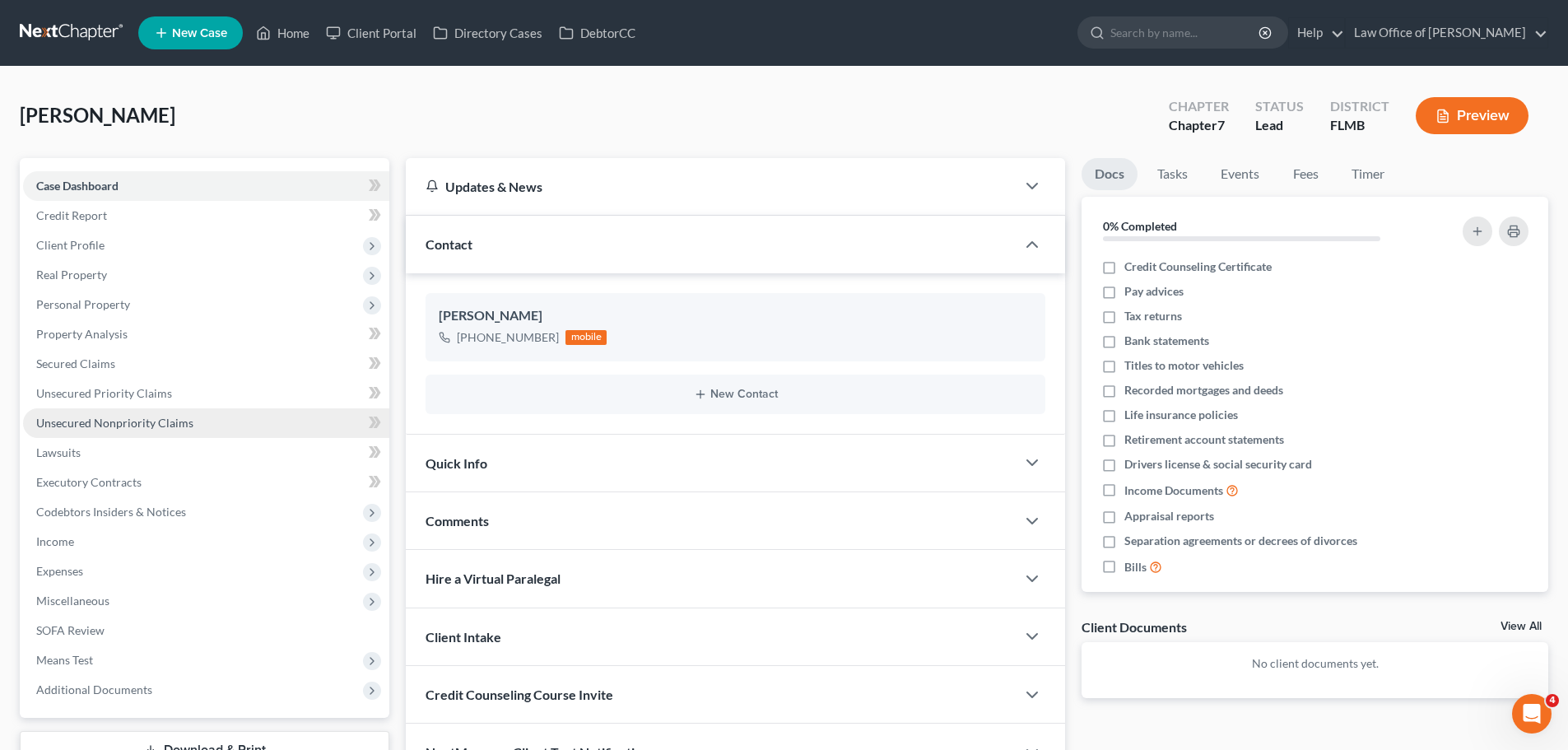
click at [158, 427] on span "Unsecured Nonpriority Claims" at bounding box center [115, 423] width 157 height 14
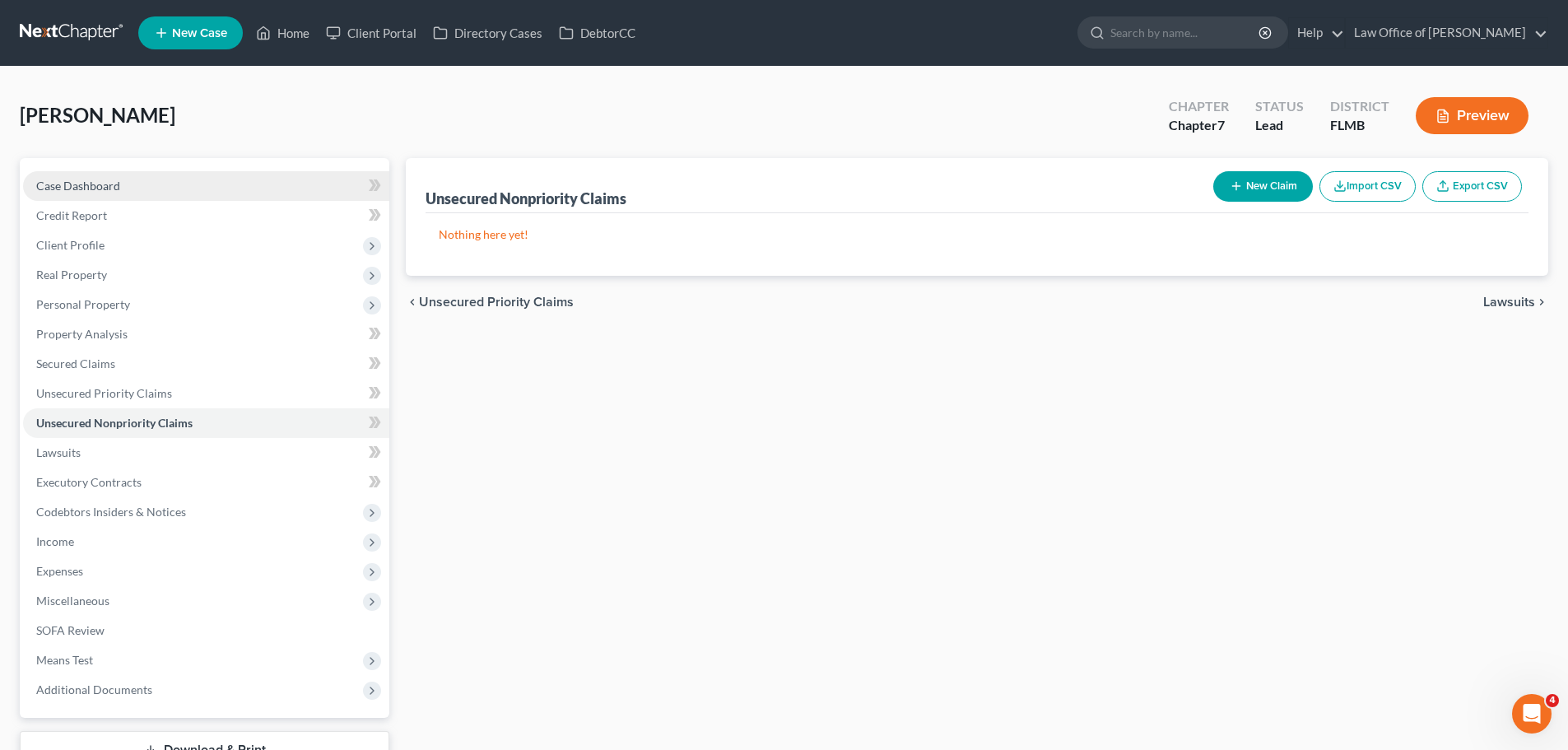
click at [137, 189] on link "Case Dashboard" at bounding box center [206, 185] width 366 height 30
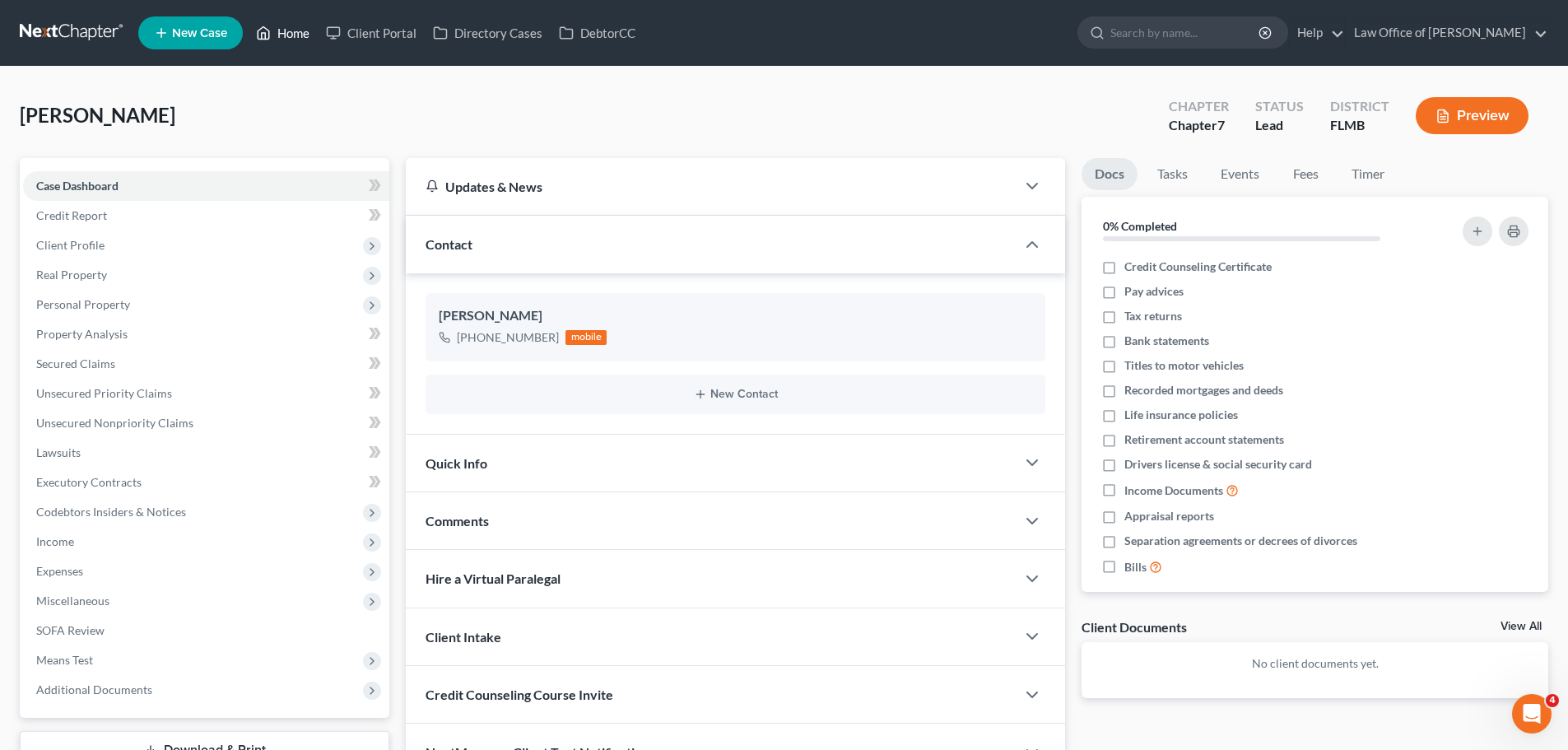
click at [264, 31] on icon at bounding box center [263, 32] width 15 height 20
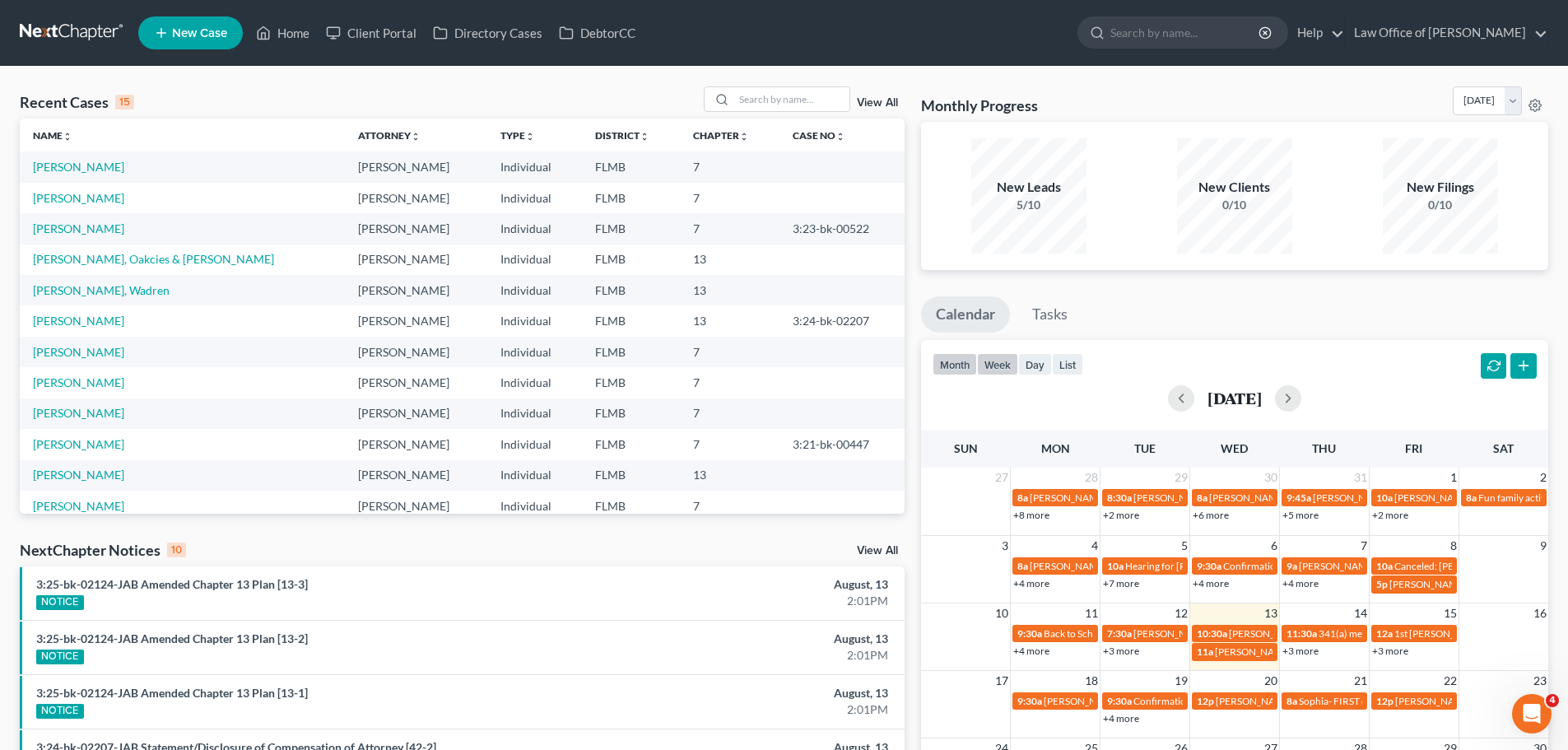
click at [1000, 369] on button "week" at bounding box center [997, 364] width 41 height 22
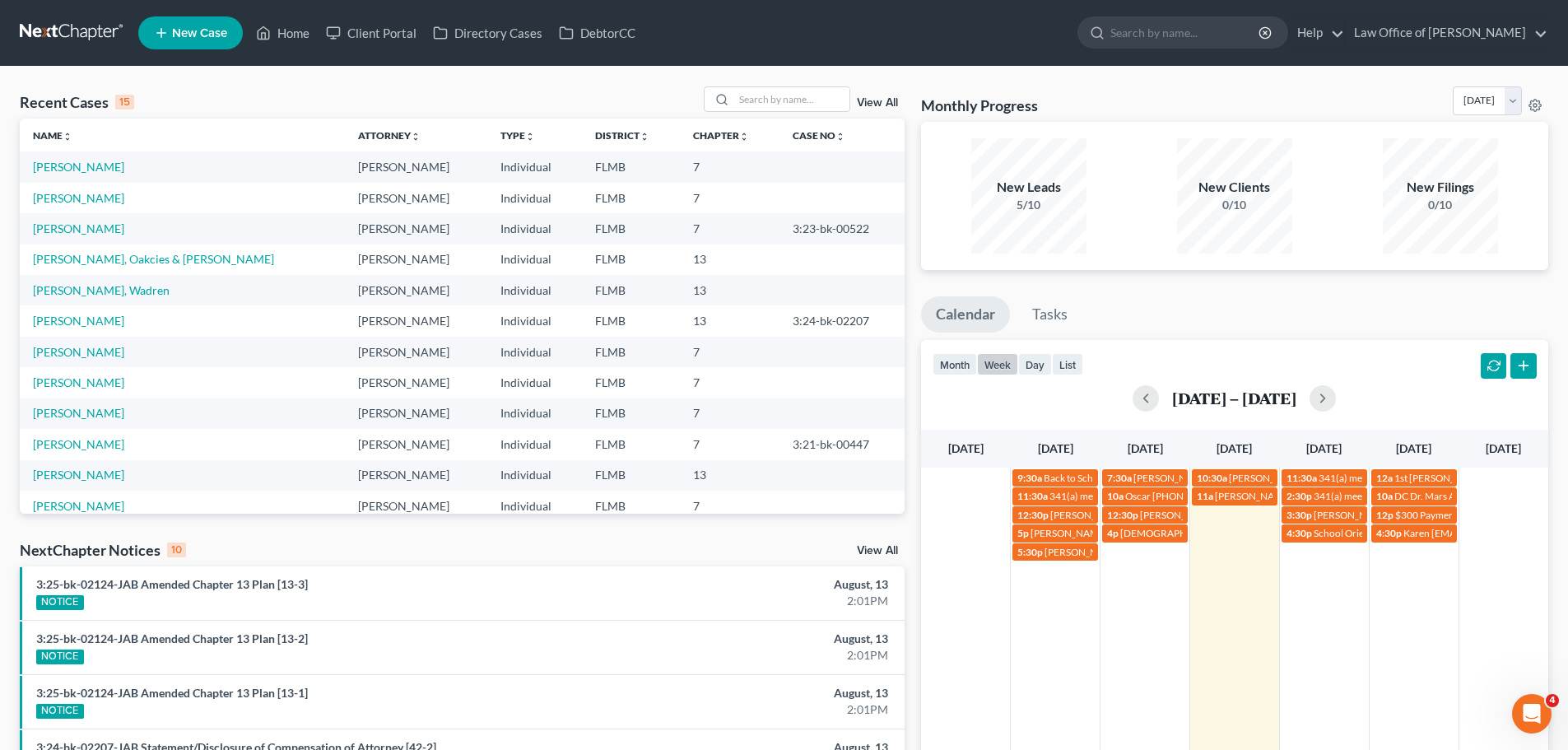
click at [1000, 369] on button "week" at bounding box center [997, 364] width 41 height 22
click at [89, 173] on link "[PERSON_NAME]" at bounding box center [79, 166] width 92 height 14
click at [99, 167] on link "[PERSON_NAME]" at bounding box center [79, 166] width 92 height 14
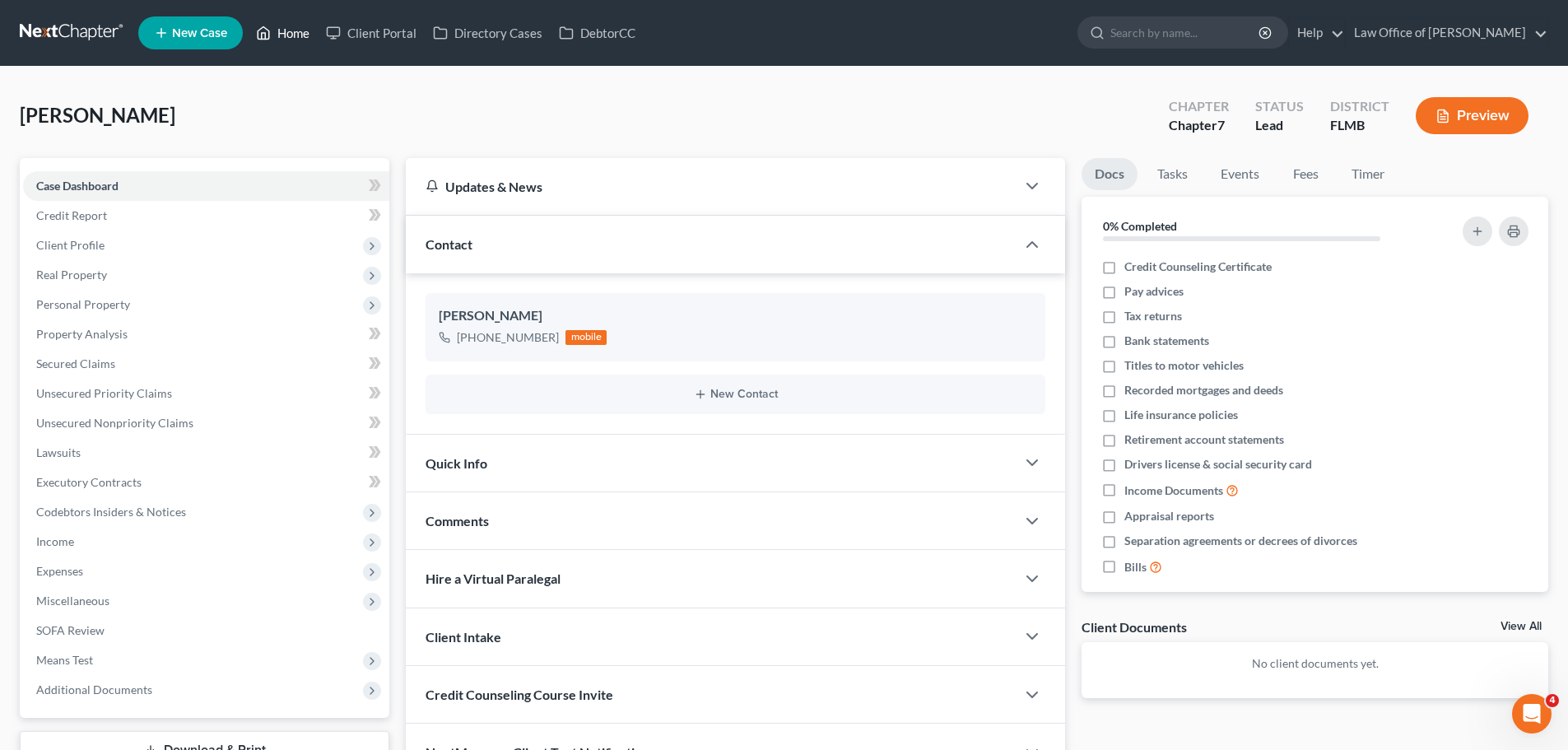
click at [293, 23] on link "Home" at bounding box center [282, 32] width 70 height 30
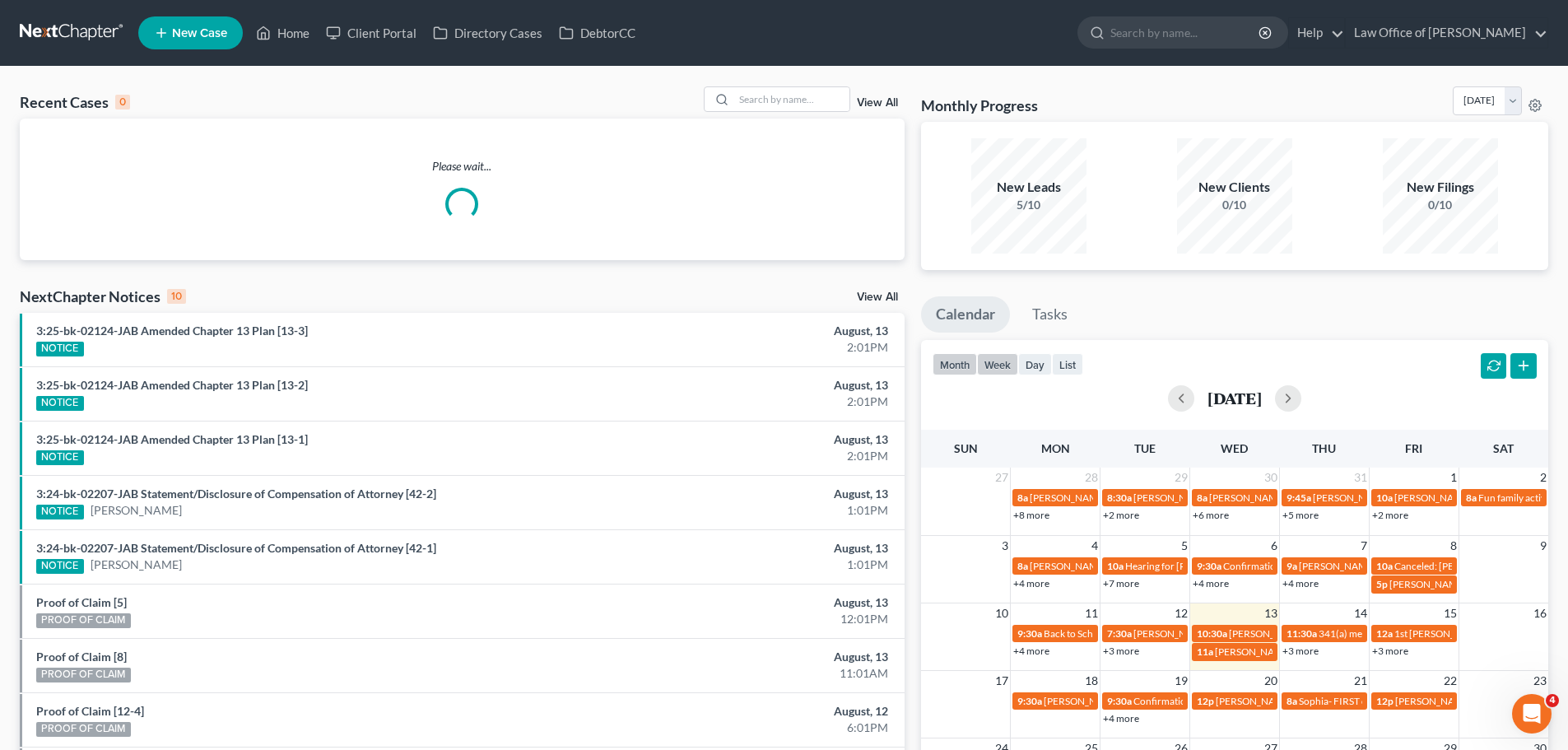
click at [1001, 363] on button "week" at bounding box center [997, 364] width 41 height 22
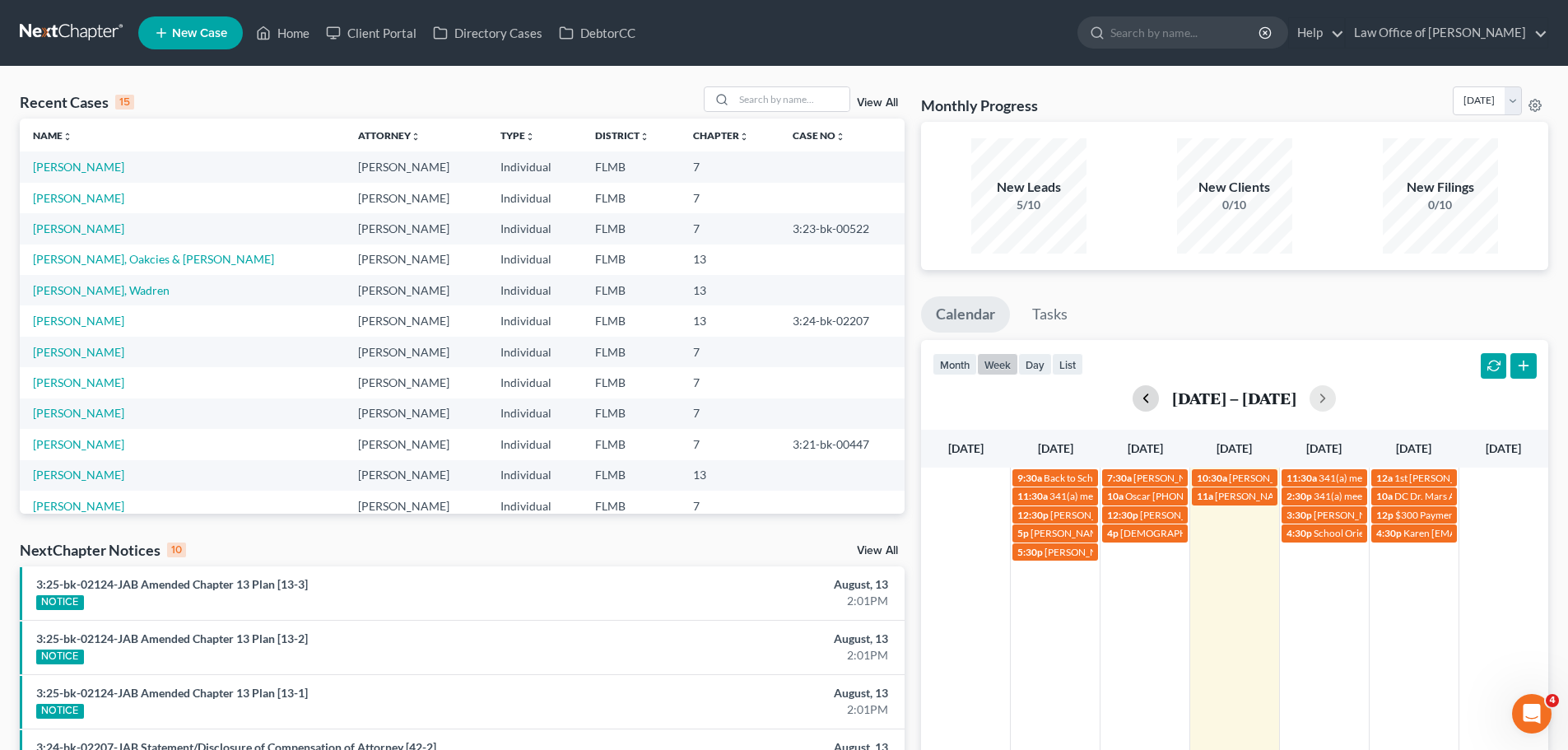
click at [1148, 397] on button "button" at bounding box center [1146, 399] width 27 height 27
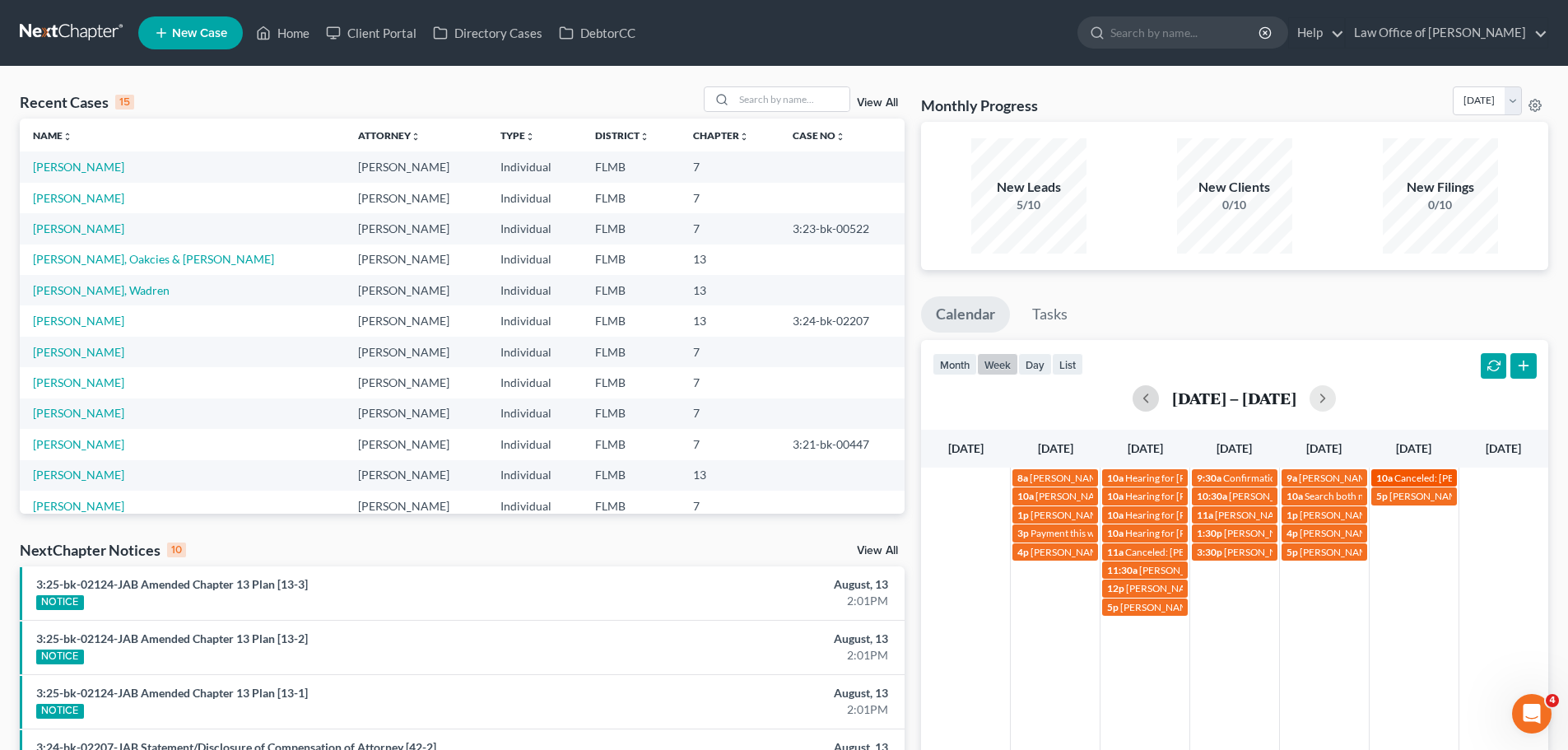
click at [1445, 471] on span "Canceled: [PERSON_NAME]" at bounding box center [1455, 477] width 122 height 12
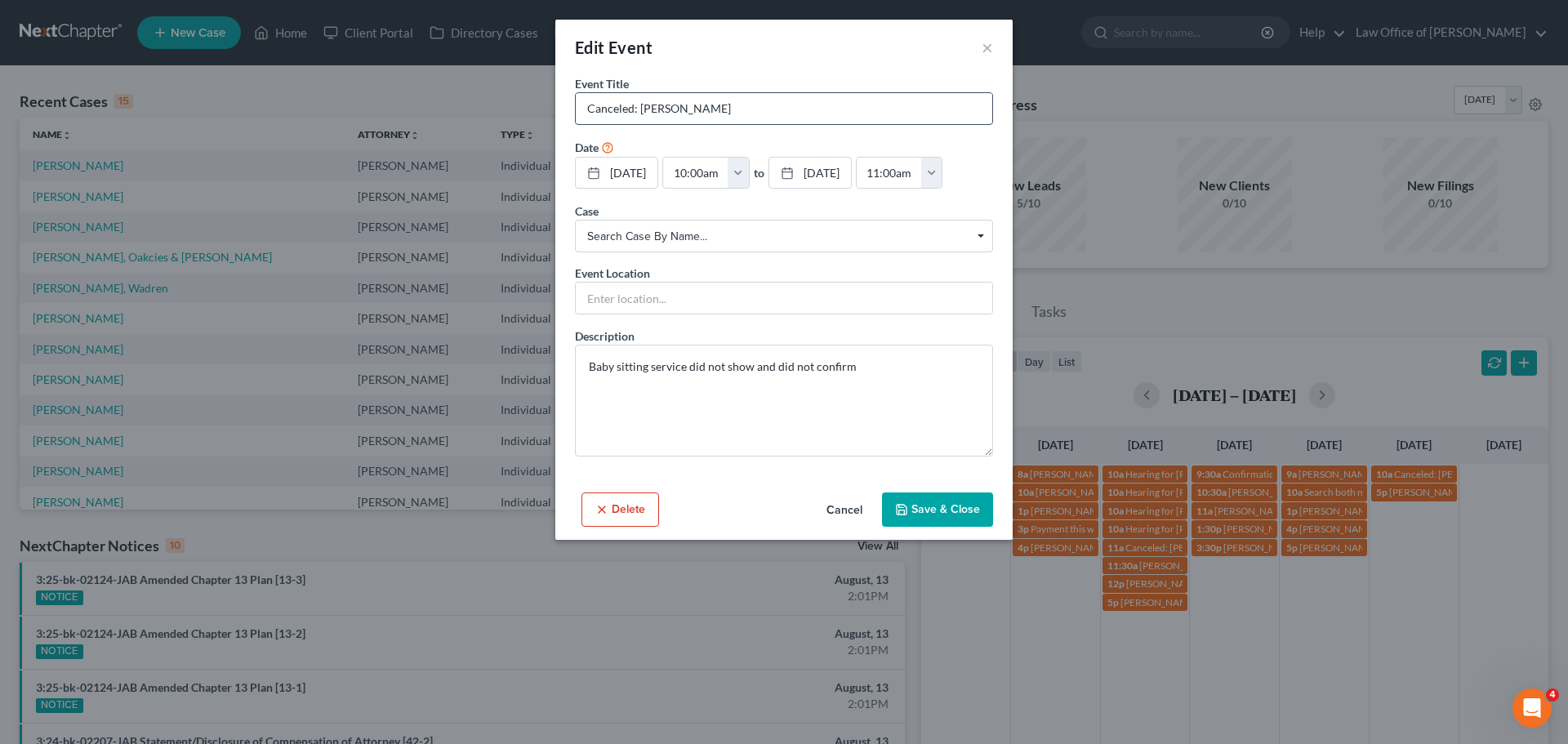
drag, startPoint x: 752, startPoint y: 106, endPoint x: 641, endPoint y: 106, distance: 111.0
click at [641, 106] on input "Canceled: [PERSON_NAME]" at bounding box center [784, 108] width 417 height 31
click at [990, 44] on button "×" at bounding box center [988, 47] width 11 height 20
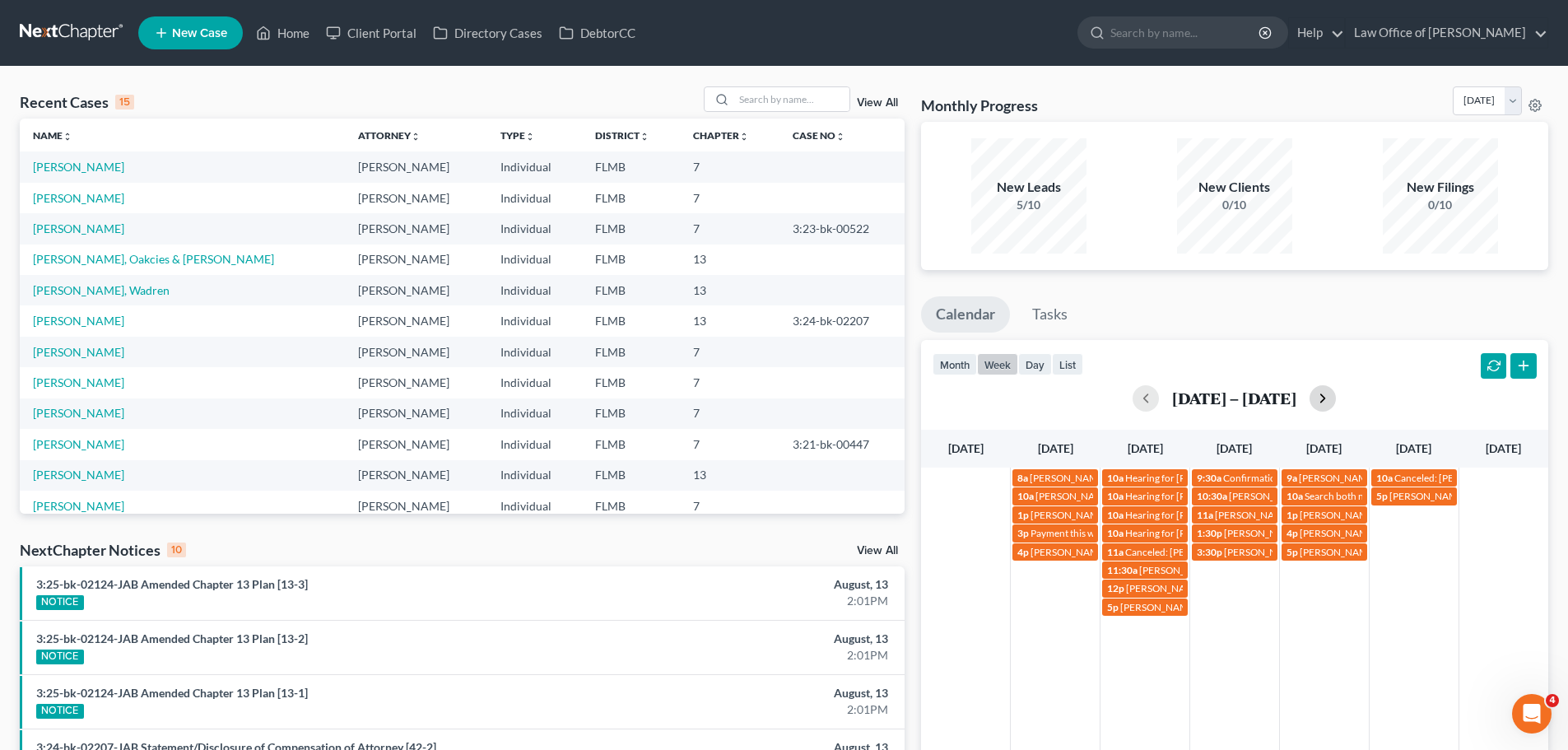
click at [1313, 395] on button "button" at bounding box center [1323, 399] width 27 height 27
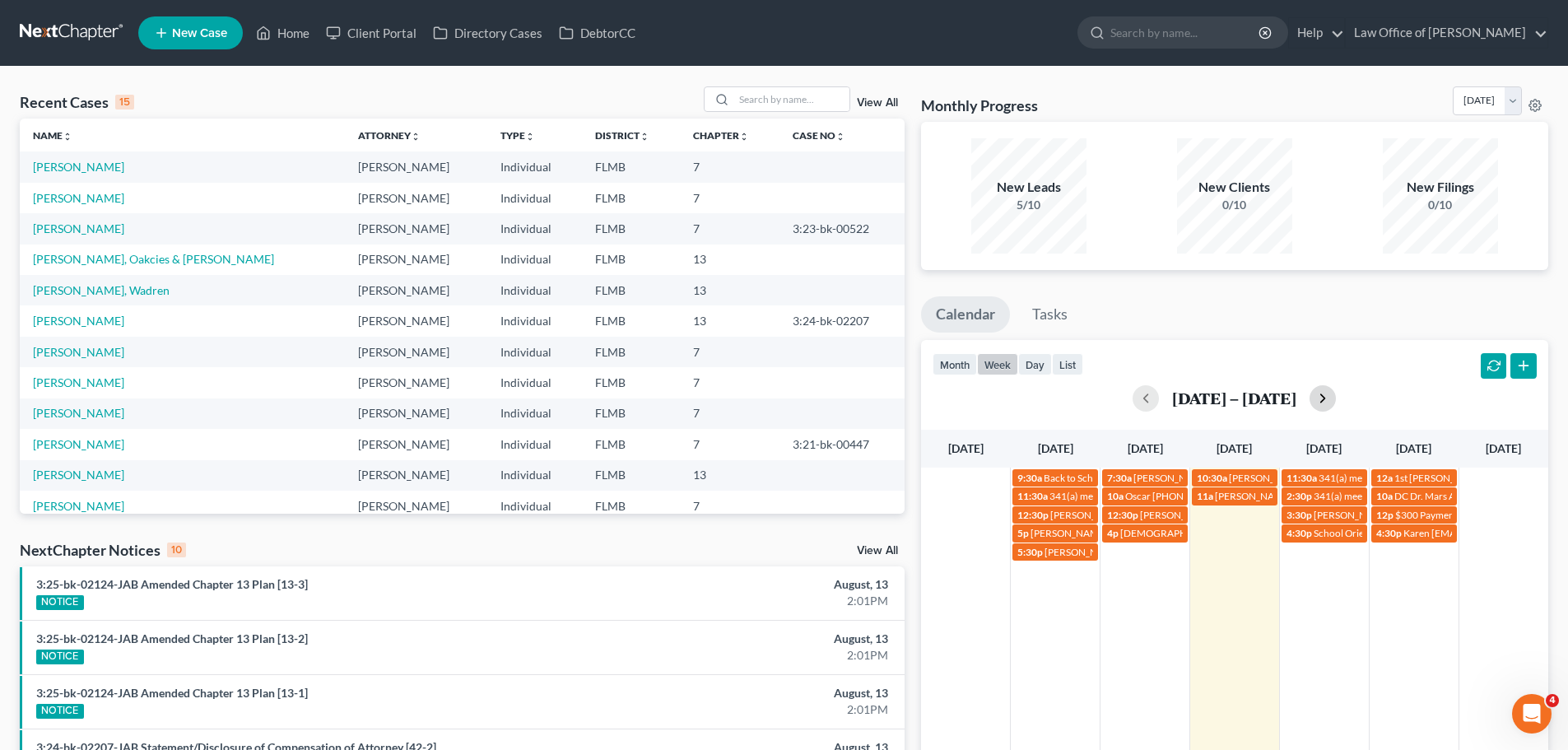
click at [1327, 405] on button "button" at bounding box center [1323, 399] width 27 height 27
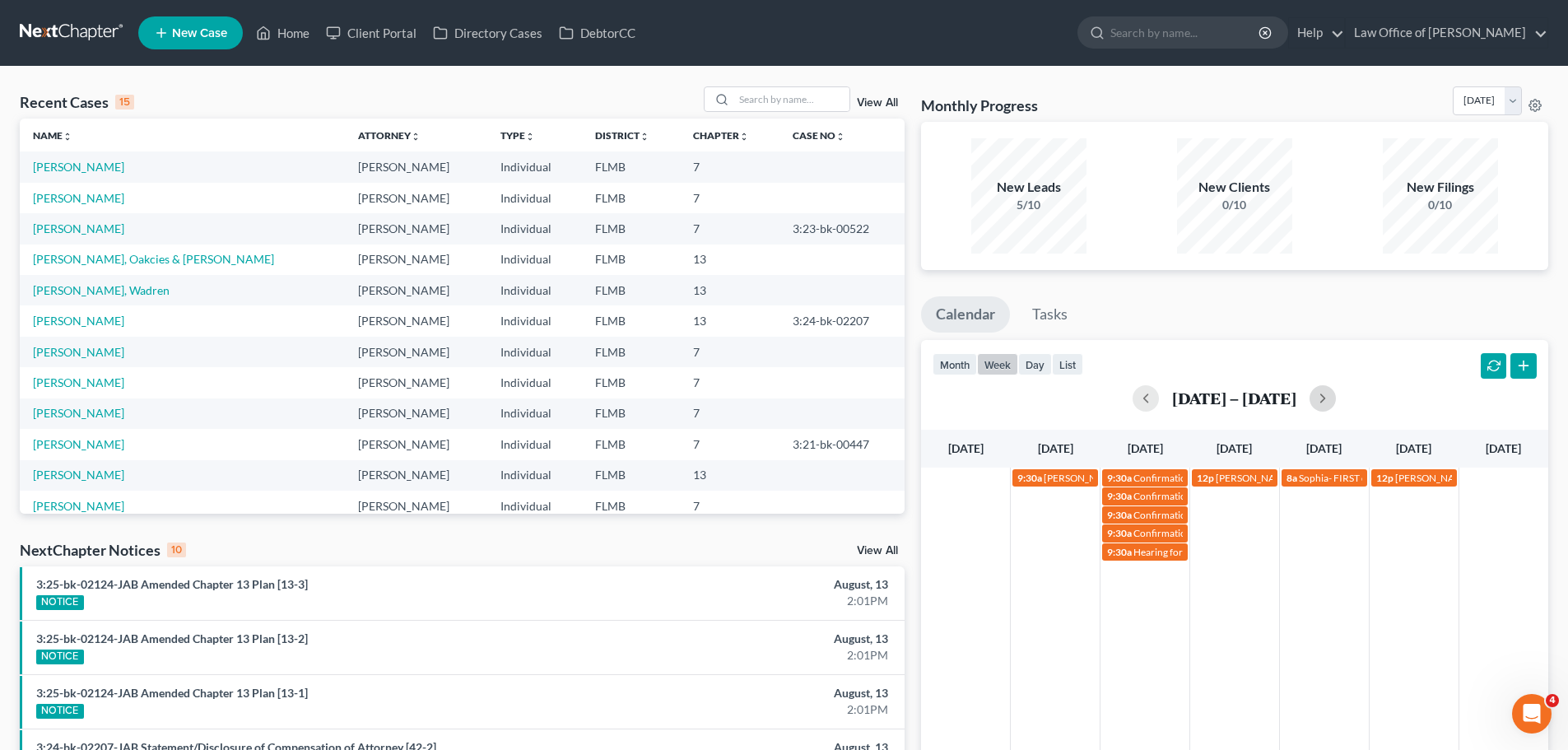
click at [1070, 584] on div "9:30a [PERSON_NAME] 9:30a Confirmation hearing for Oakcies [PERSON_NAME] & [PER…" at bounding box center [1234, 671] width 627 height 406
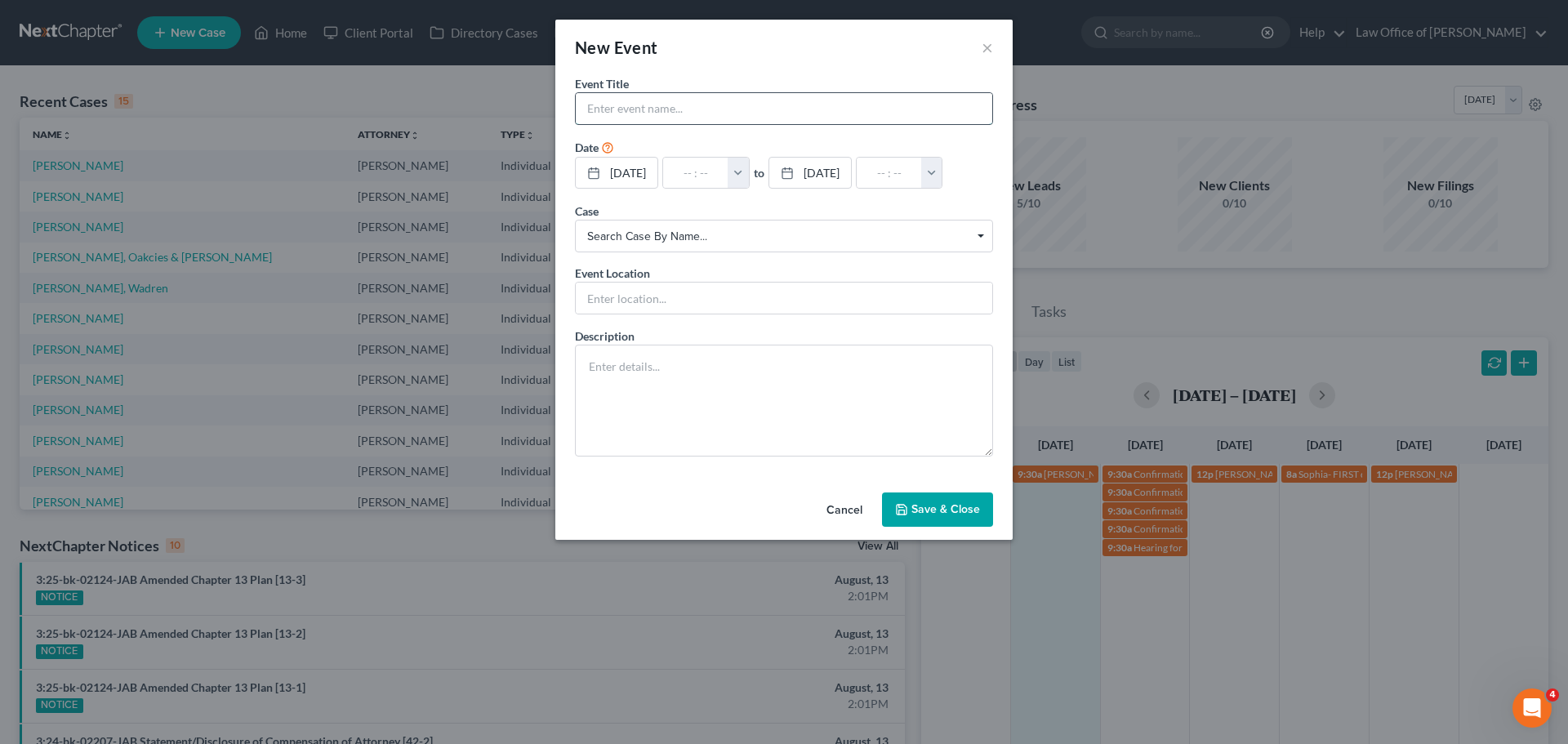
click at [752, 106] on input "text" at bounding box center [784, 108] width 417 height 31
paste input "[PERSON_NAME]"
type input "[PERSON_NAME]"
click at [710, 304] on input "text" at bounding box center [784, 297] width 417 height 31
type input "In-person"
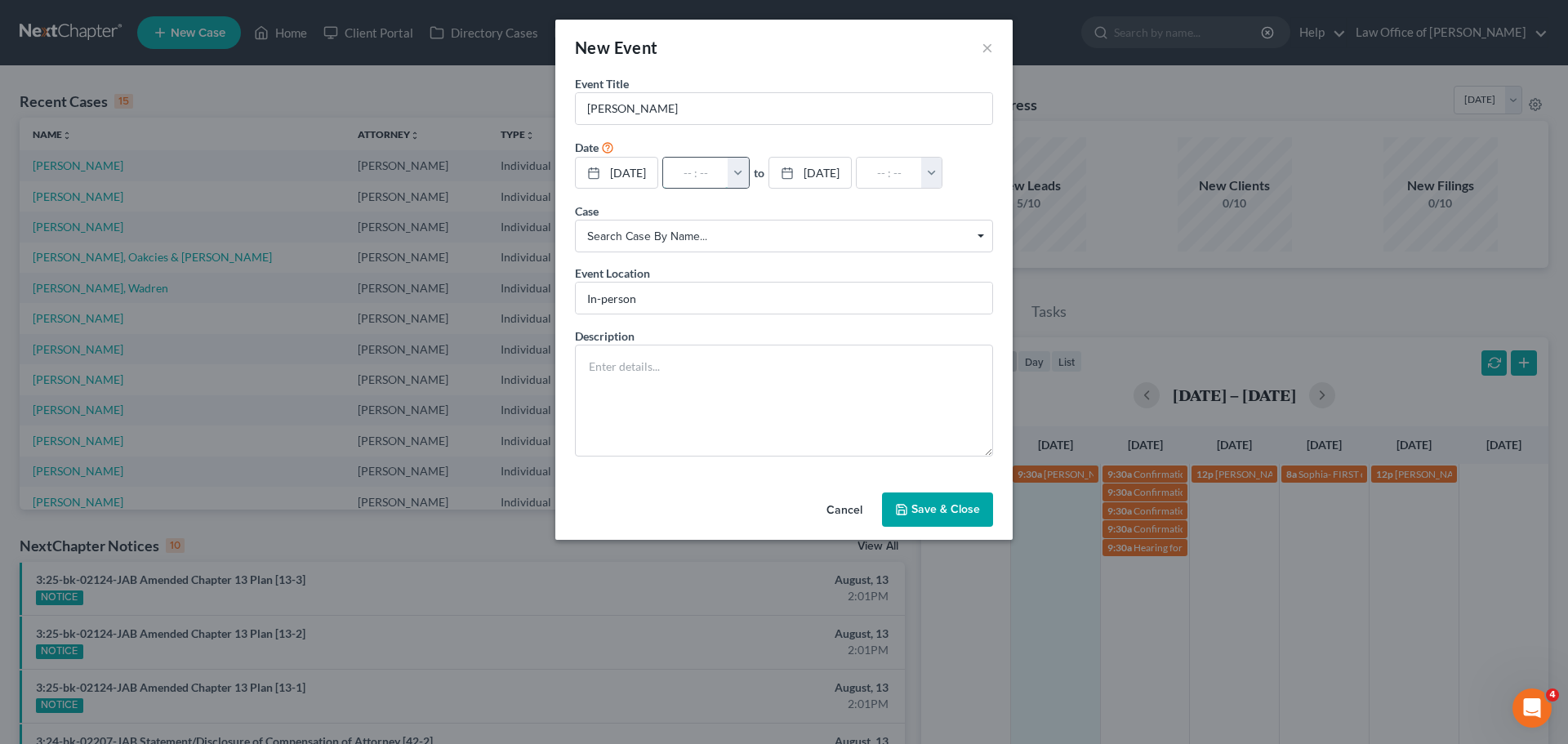
click at [700, 175] on input "text" at bounding box center [695, 172] width 65 height 31
type input "1"
type input "01:00am"
type input "10:"
type input "11:00am"
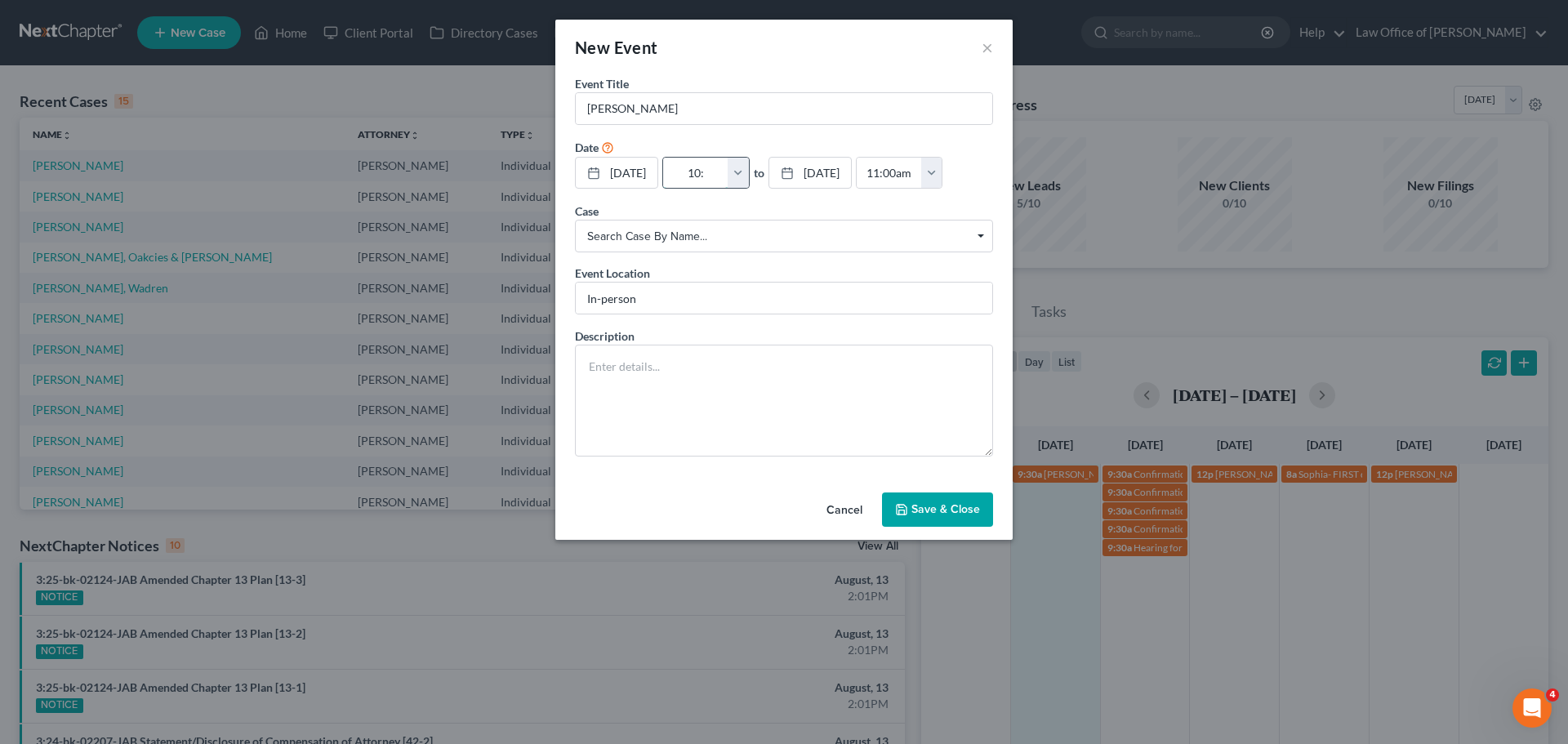
type input "10:3"
type input "01:00am"
type input "10:30"
type input "11:30am"
type input "10:30a"
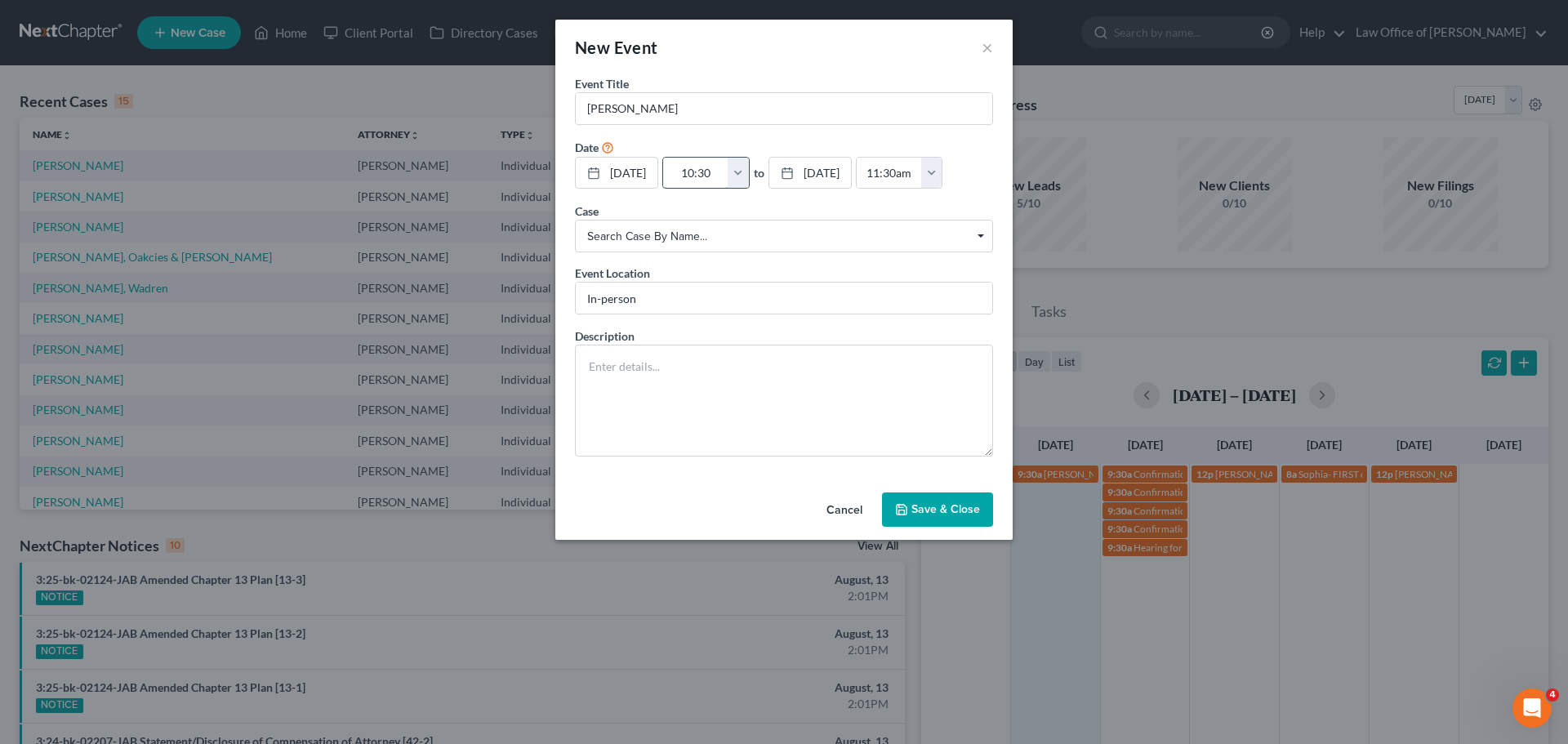
type input "01:00am"
type input "10:30am"
type input "11:30am"
type input "10:30am"
click at [930, 504] on button "Save & Close" at bounding box center [937, 509] width 111 height 34
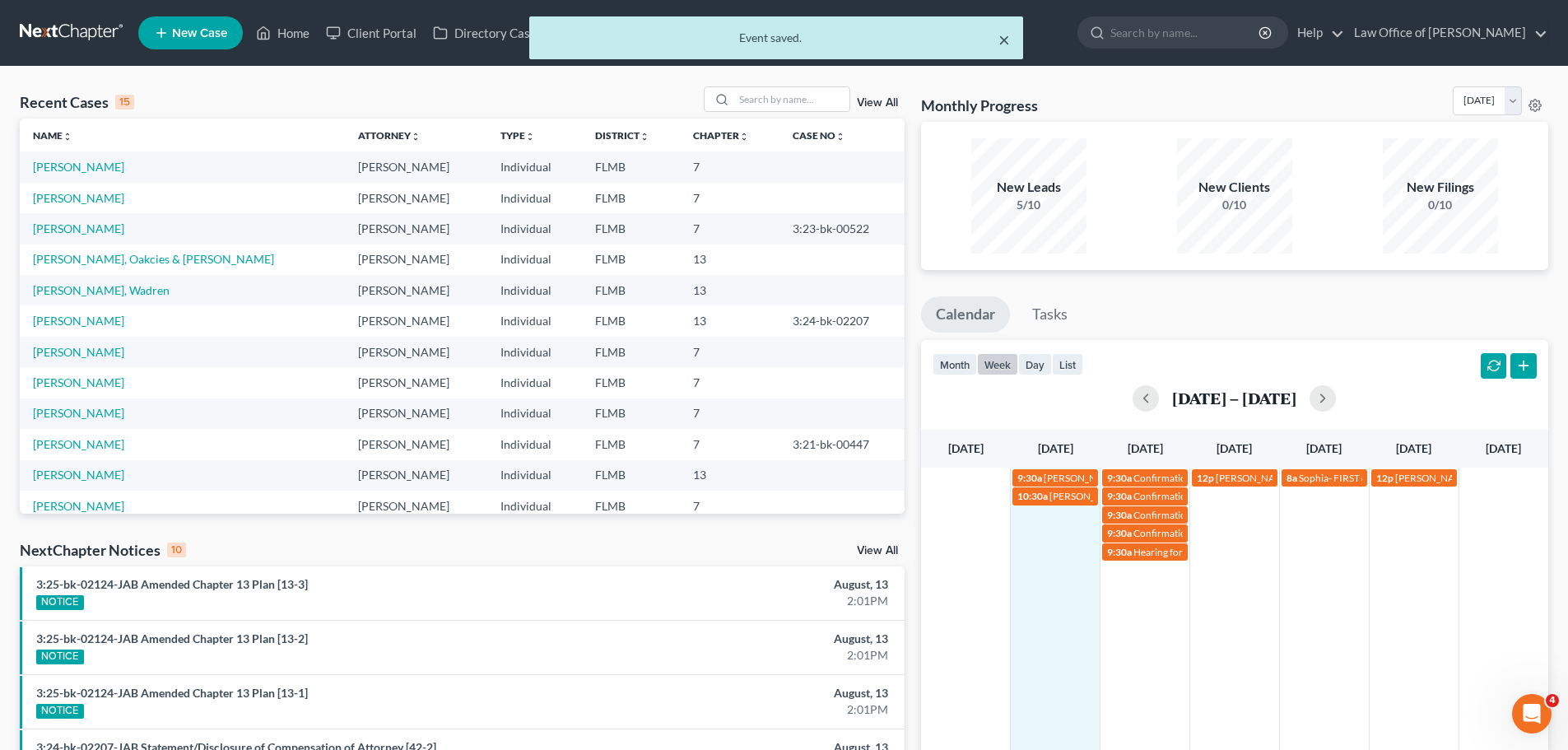
click at [1005, 46] on button "×" at bounding box center [1004, 39] width 11 height 20
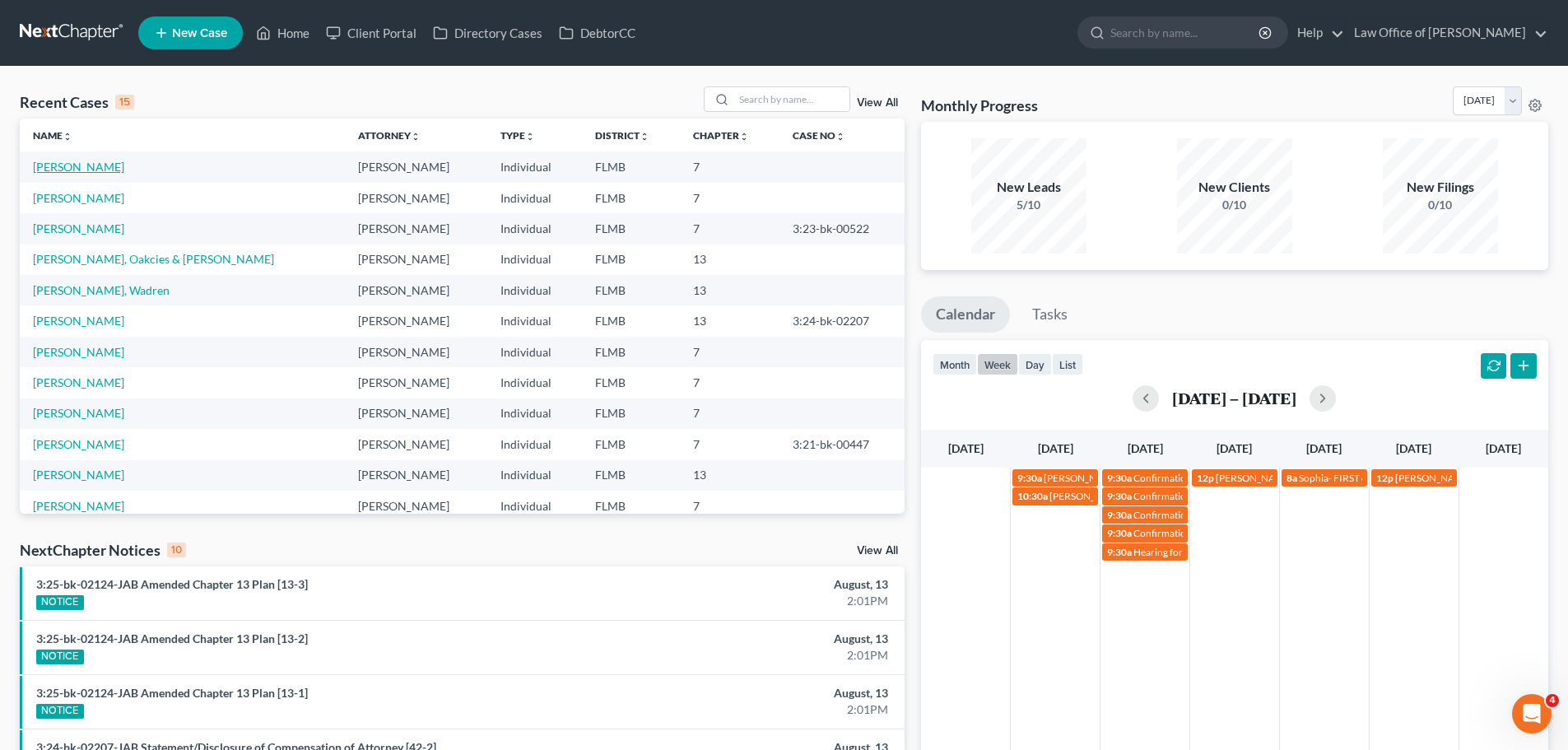
click at [79, 171] on link "[PERSON_NAME]" at bounding box center [79, 166] width 92 height 14
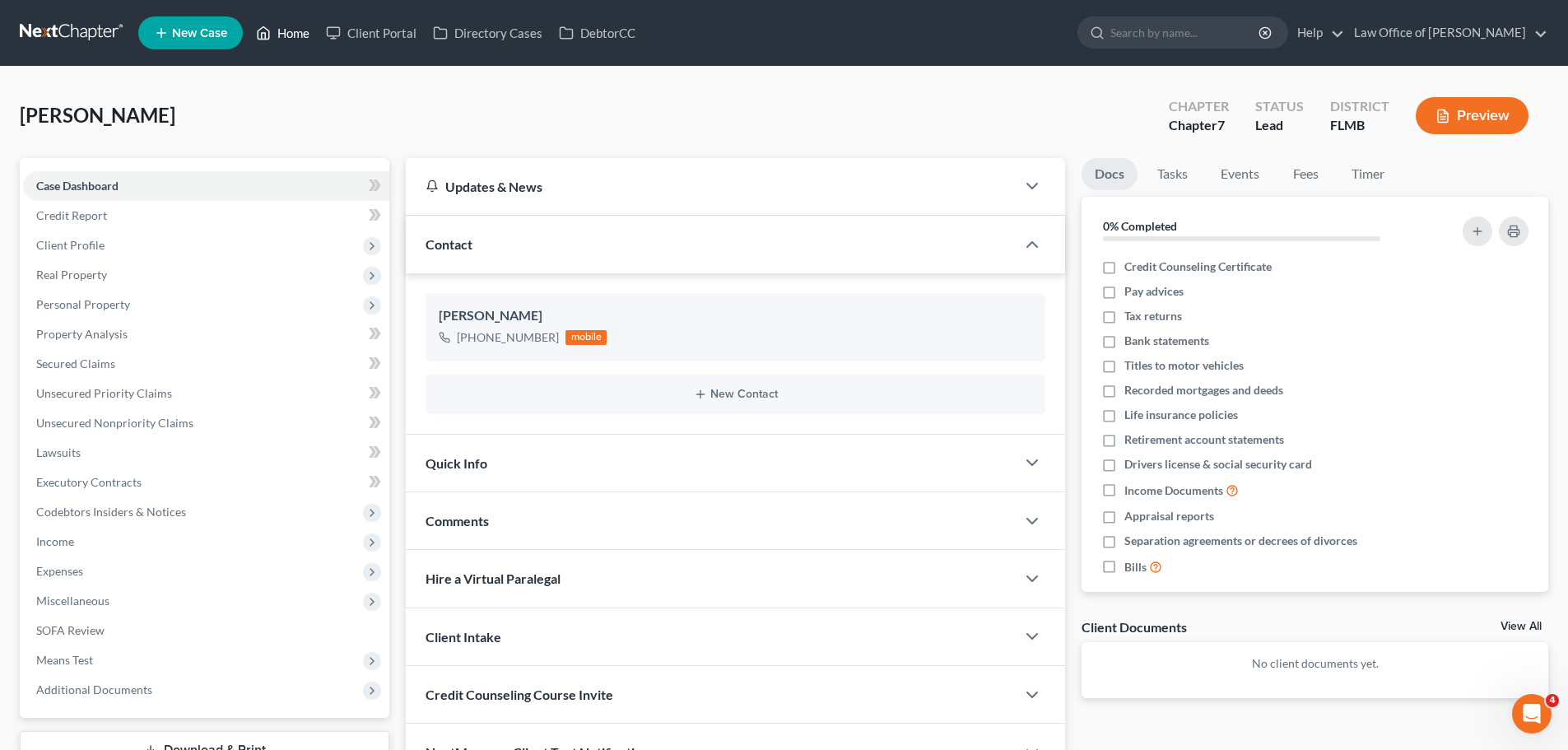
click at [290, 34] on link "Home" at bounding box center [282, 32] width 70 height 30
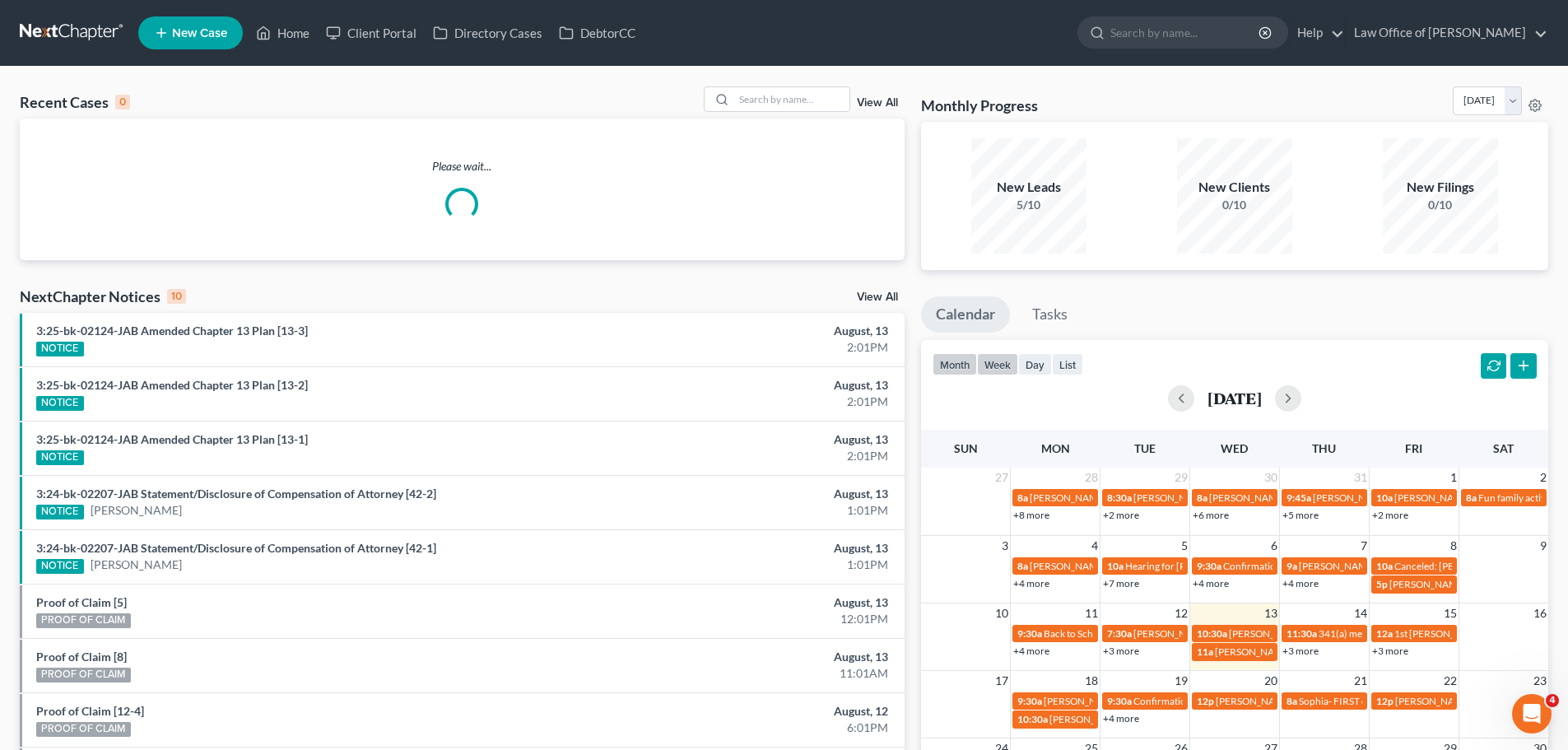
click at [1010, 368] on button "week" at bounding box center [997, 364] width 41 height 22
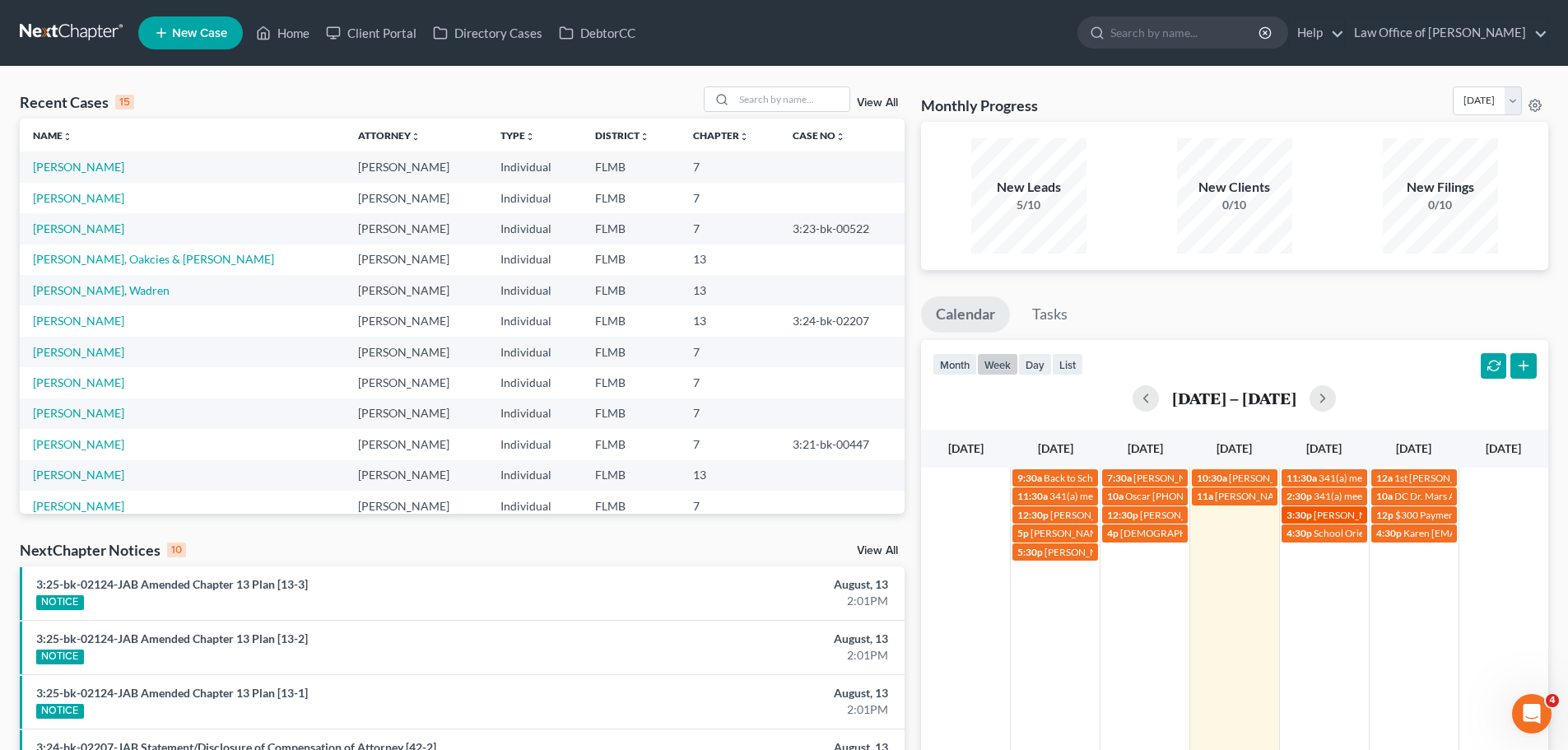
click at [1341, 517] on span "[PERSON_NAME]" at bounding box center [1352, 514] width 77 height 12
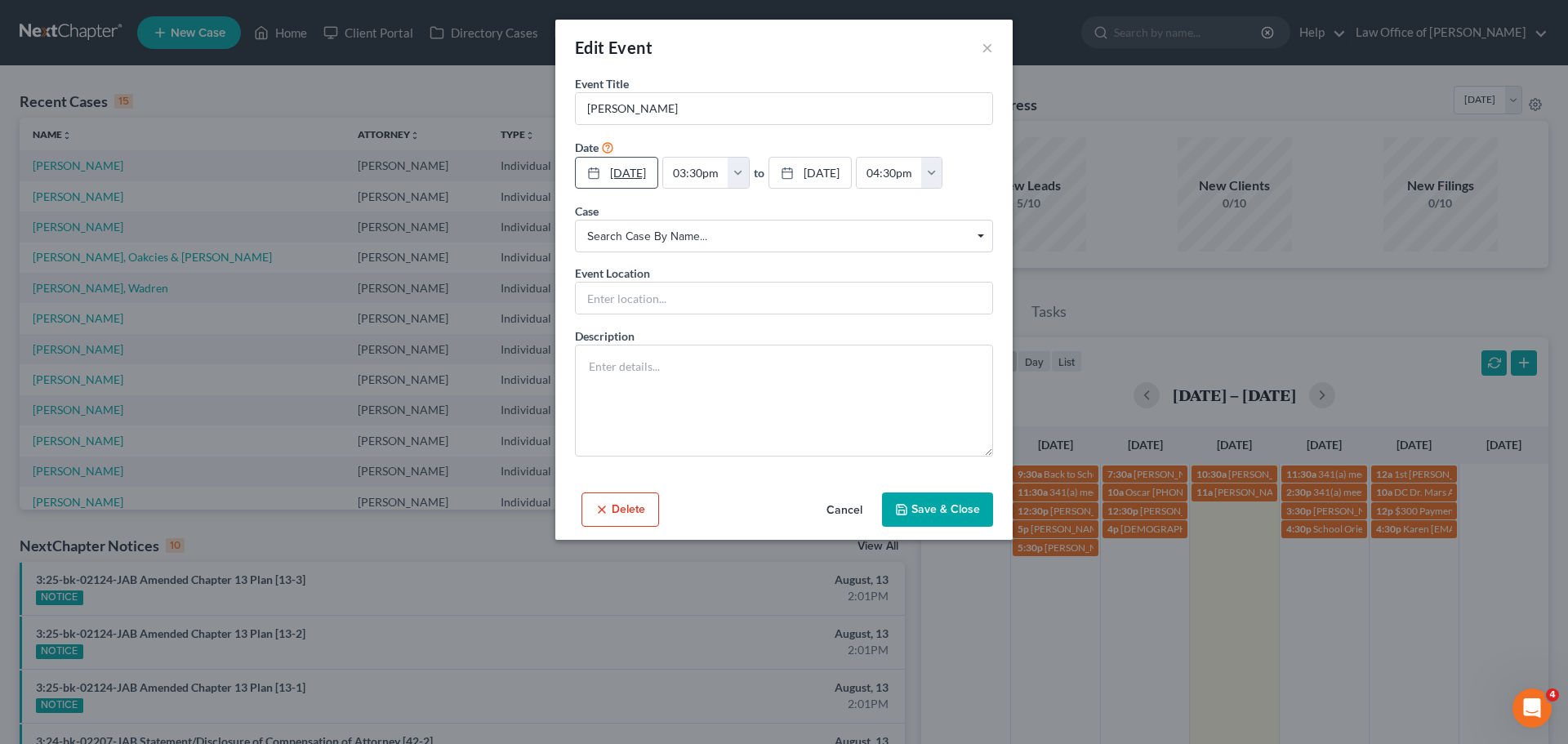
click at [657, 182] on link "[DATE]" at bounding box center [616, 172] width 81 height 31
click at [954, 506] on button "Save & Close" at bounding box center [937, 509] width 111 height 34
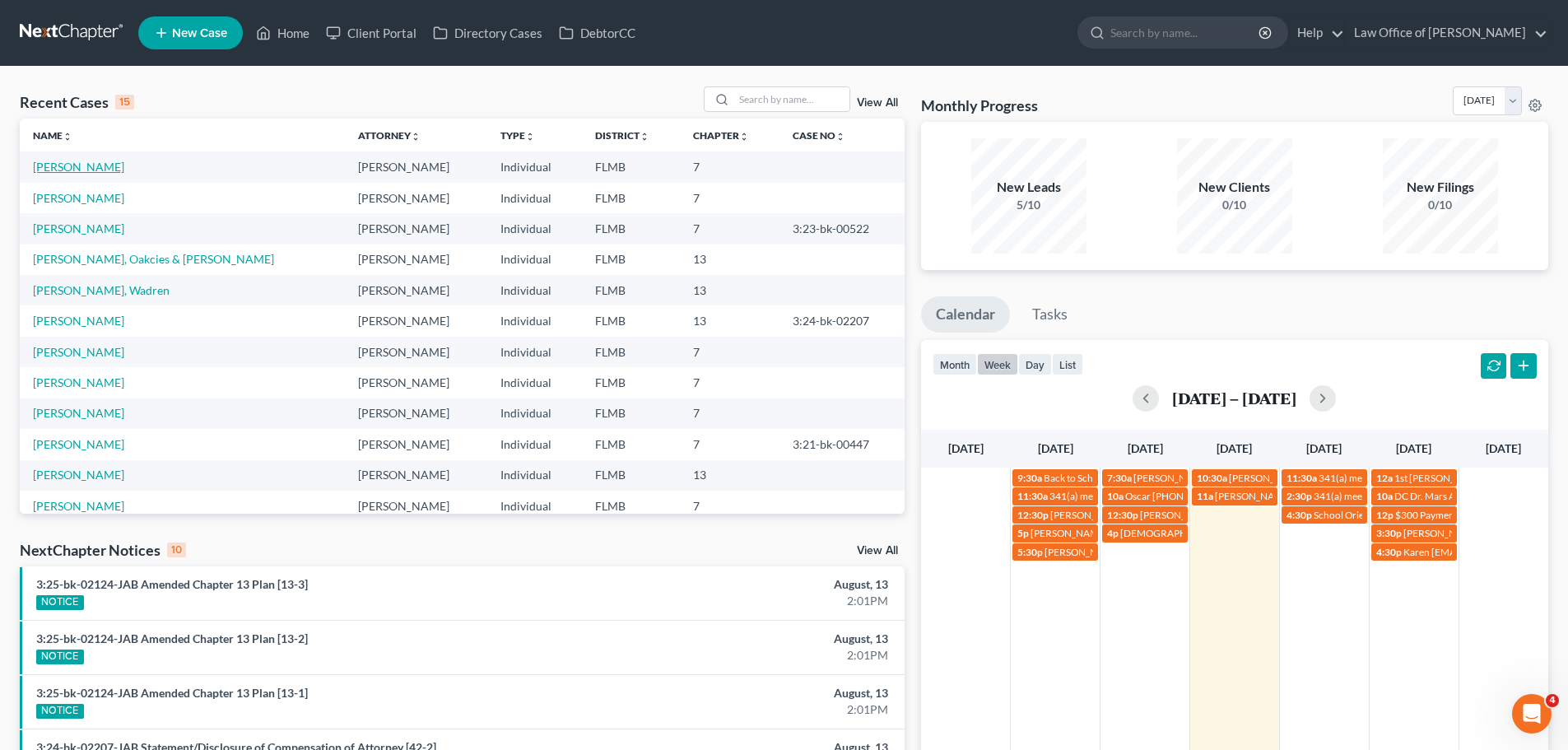
click at [79, 163] on link "[PERSON_NAME]" at bounding box center [79, 166] width 92 height 14
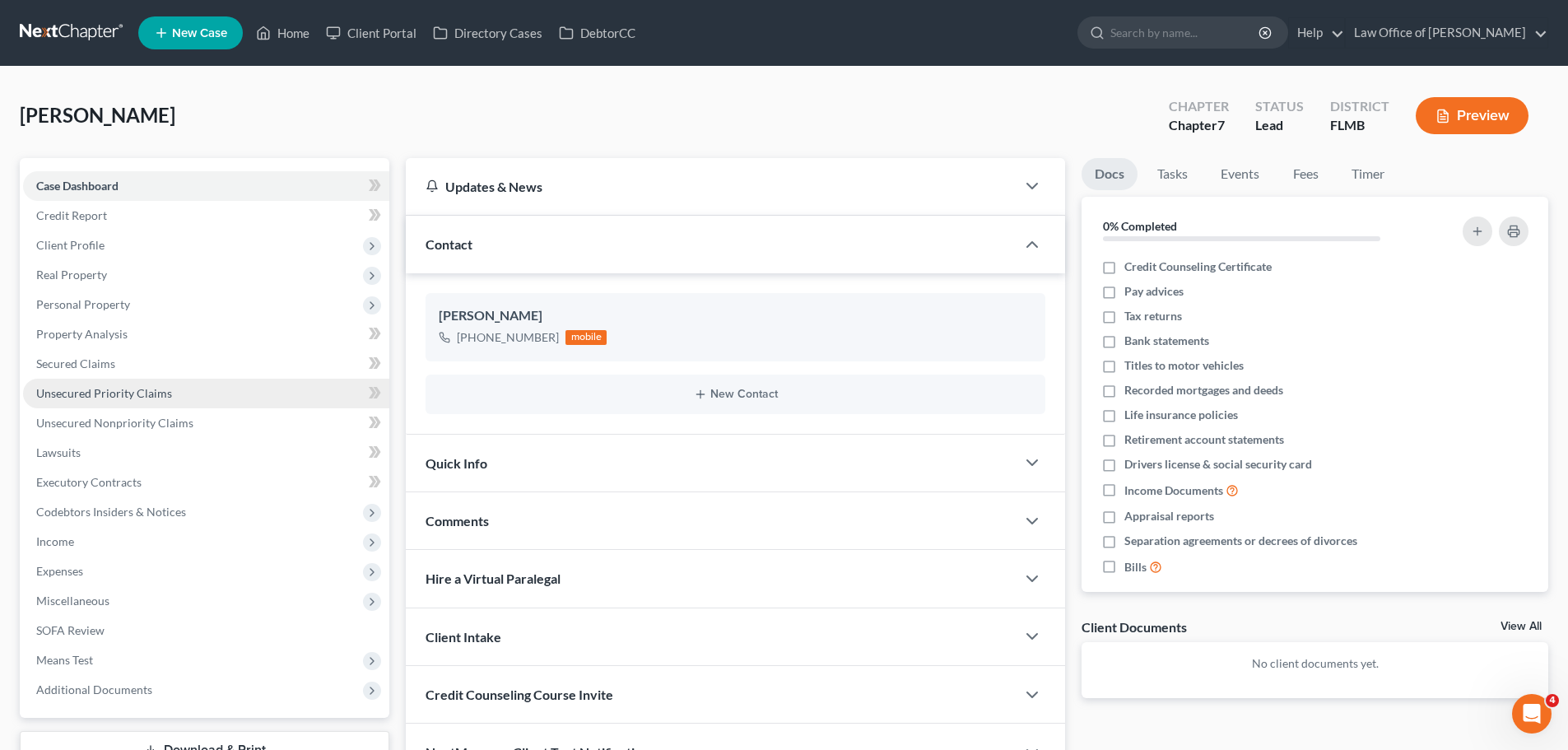
click at [128, 387] on span "Unsecured Priority Claims" at bounding box center [104, 393] width 136 height 14
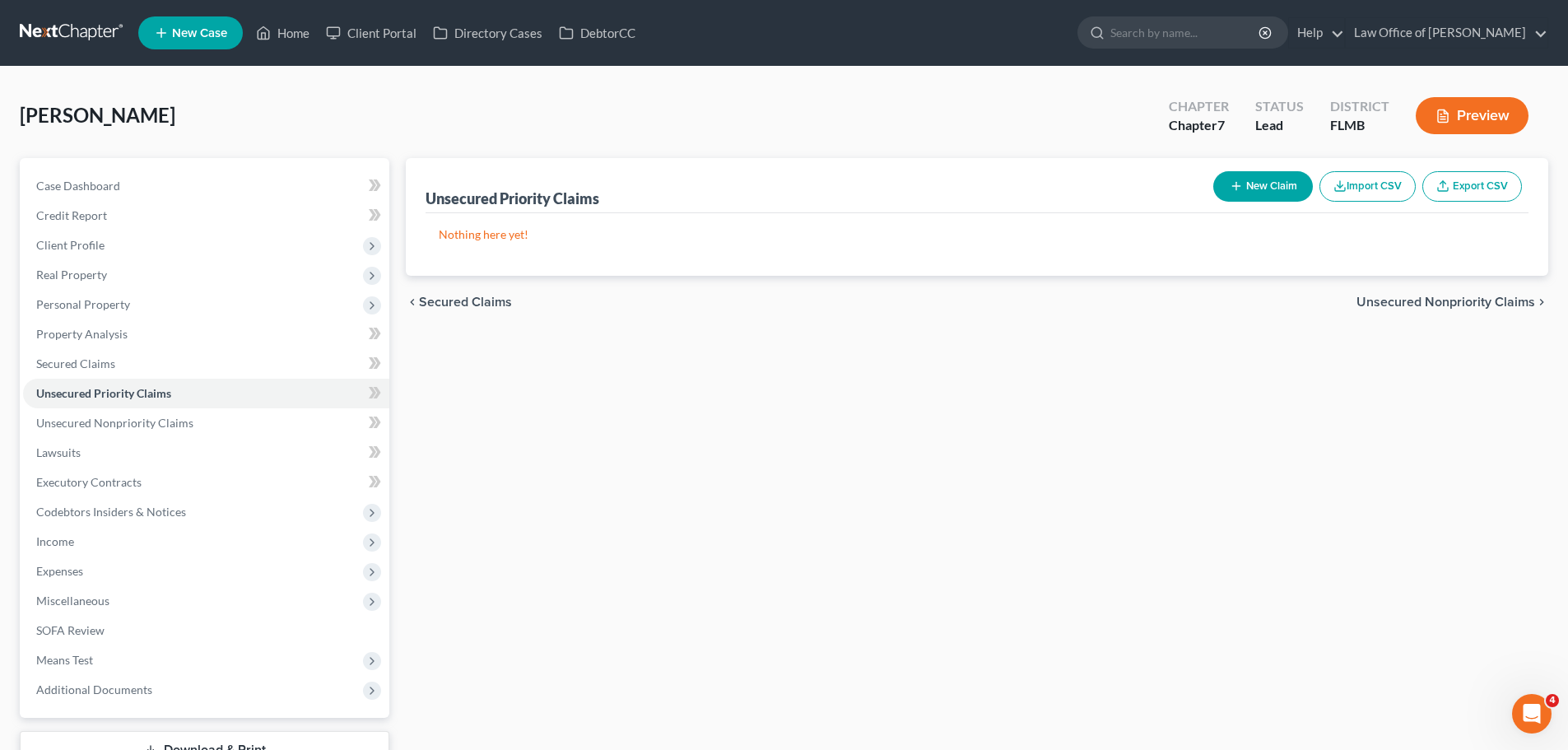
click at [1252, 191] on button "New Claim" at bounding box center [1263, 186] width 99 height 31
select select "0"
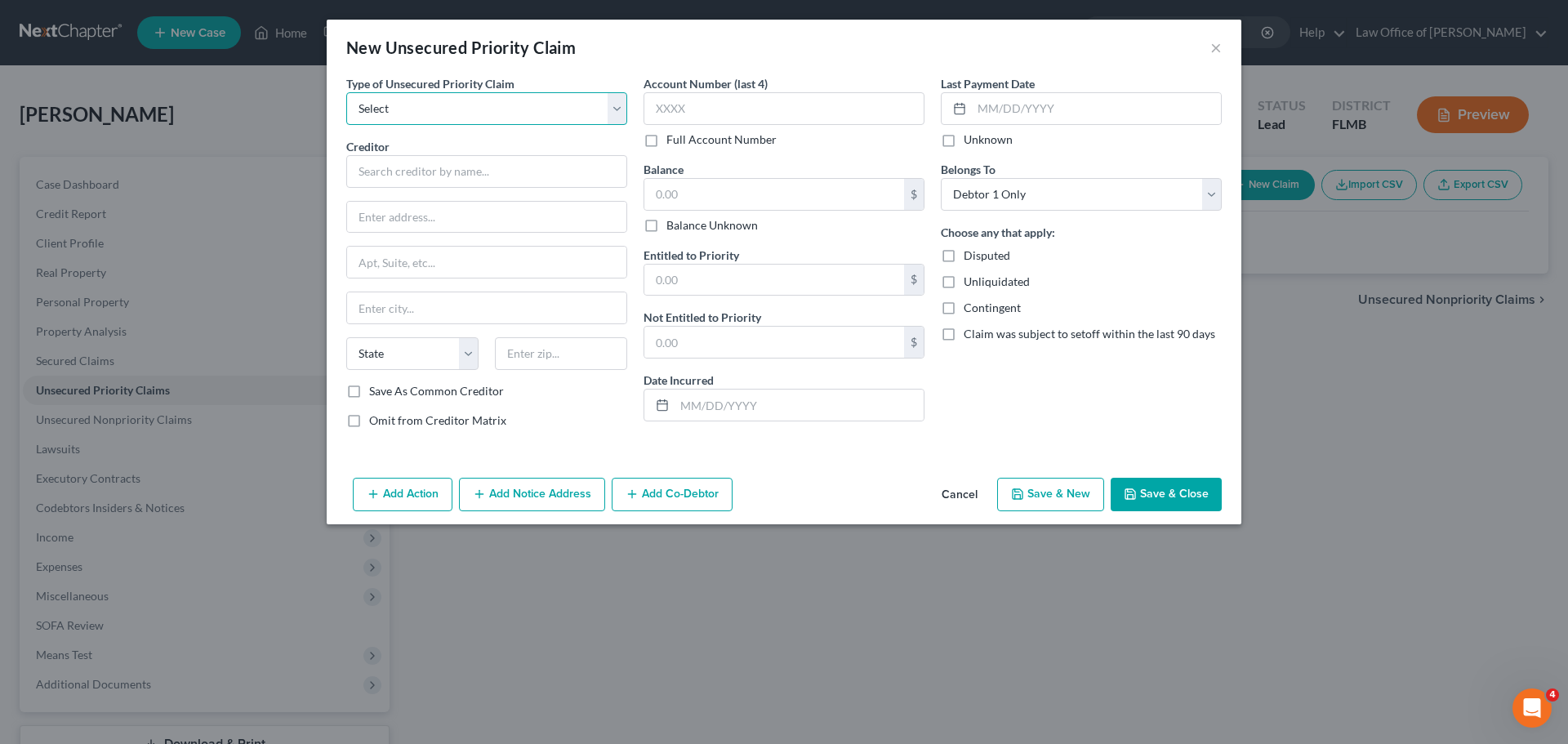
click at [440, 110] on select "Select Taxes & Other Government Units Domestic Support Obligations Extensions o…" at bounding box center [487, 108] width 281 height 33
select select "0"
click at [347, 92] on select "Select Taxes & Other Government Units Domestic Support Obligations Extensions o…" at bounding box center [487, 108] width 281 height 33
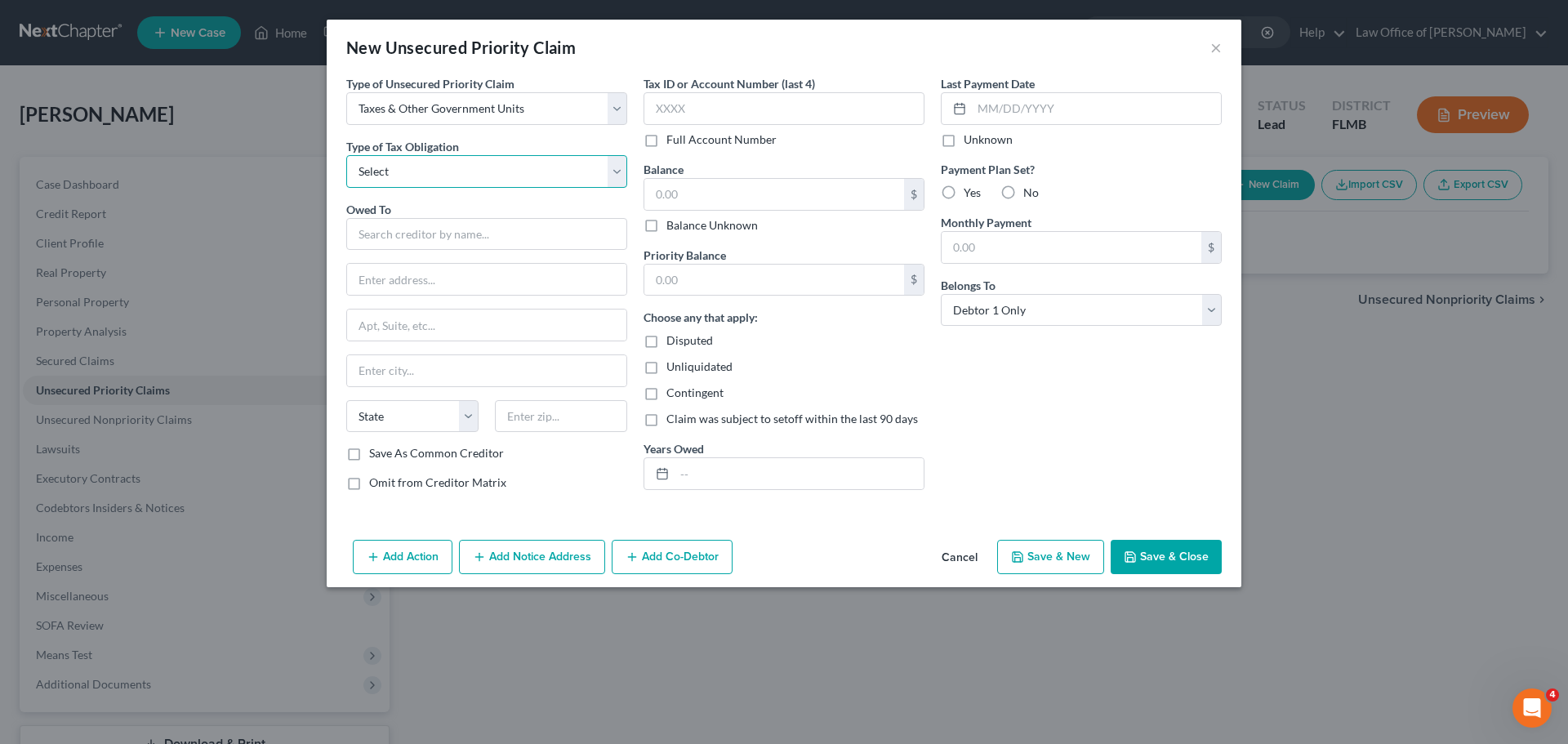
click at [422, 172] on select "Select Federal City State Franchise Tax Board Other" at bounding box center [487, 171] width 281 height 33
select select "0"
click at [347, 155] on select "Select Federal City State Franchise Tax Board Other" at bounding box center [487, 171] width 281 height 33
click at [415, 245] on input "text" at bounding box center [487, 234] width 281 height 33
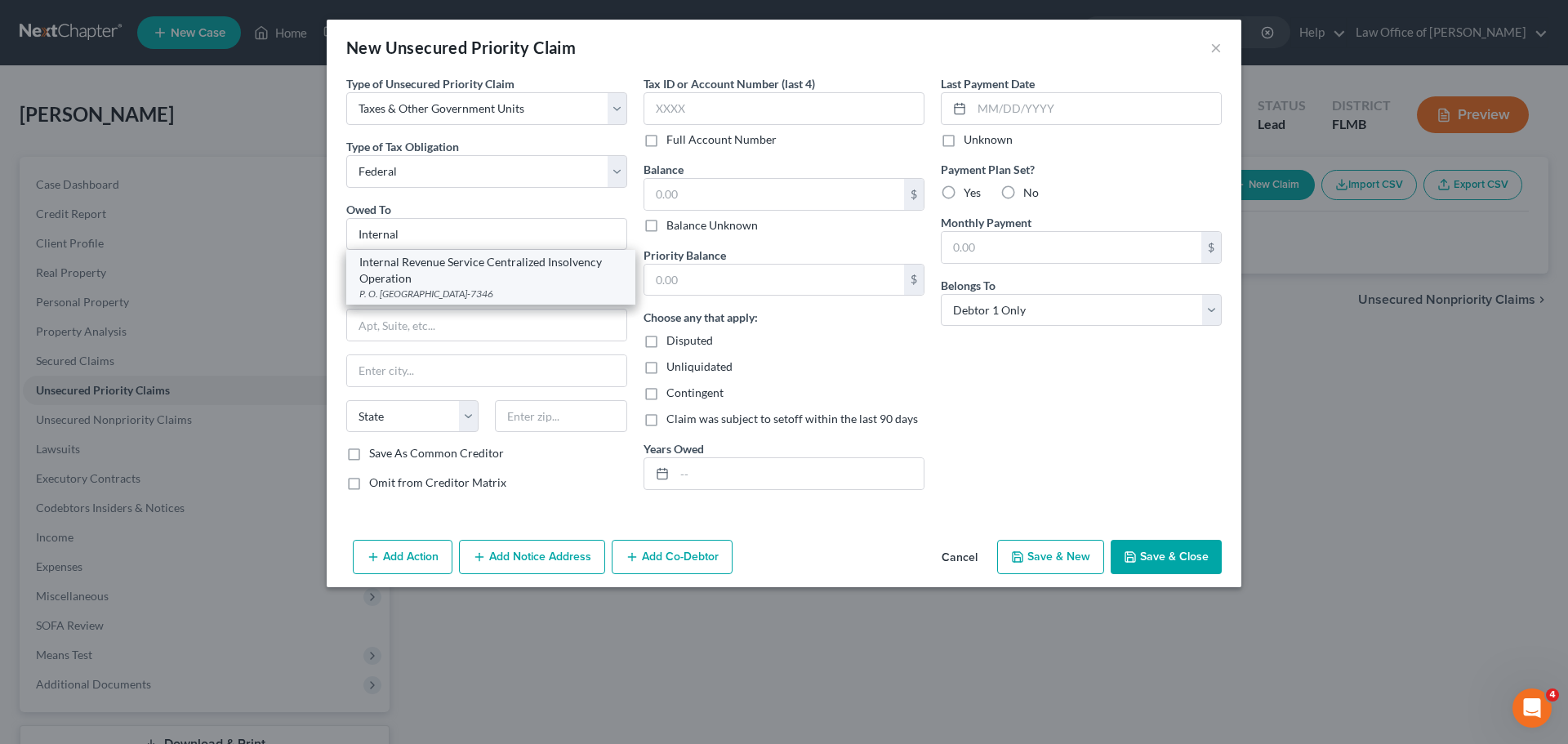
click at [401, 281] on div "Internal Revenue Service Centralized Insolvency Operation" at bounding box center [491, 270] width 263 height 33
type input "Internal Revenue Service Centralized Insolvency Operation"
type input "P. O. Box 7346"
type input "[GEOGRAPHIC_DATA]"
select select "39"
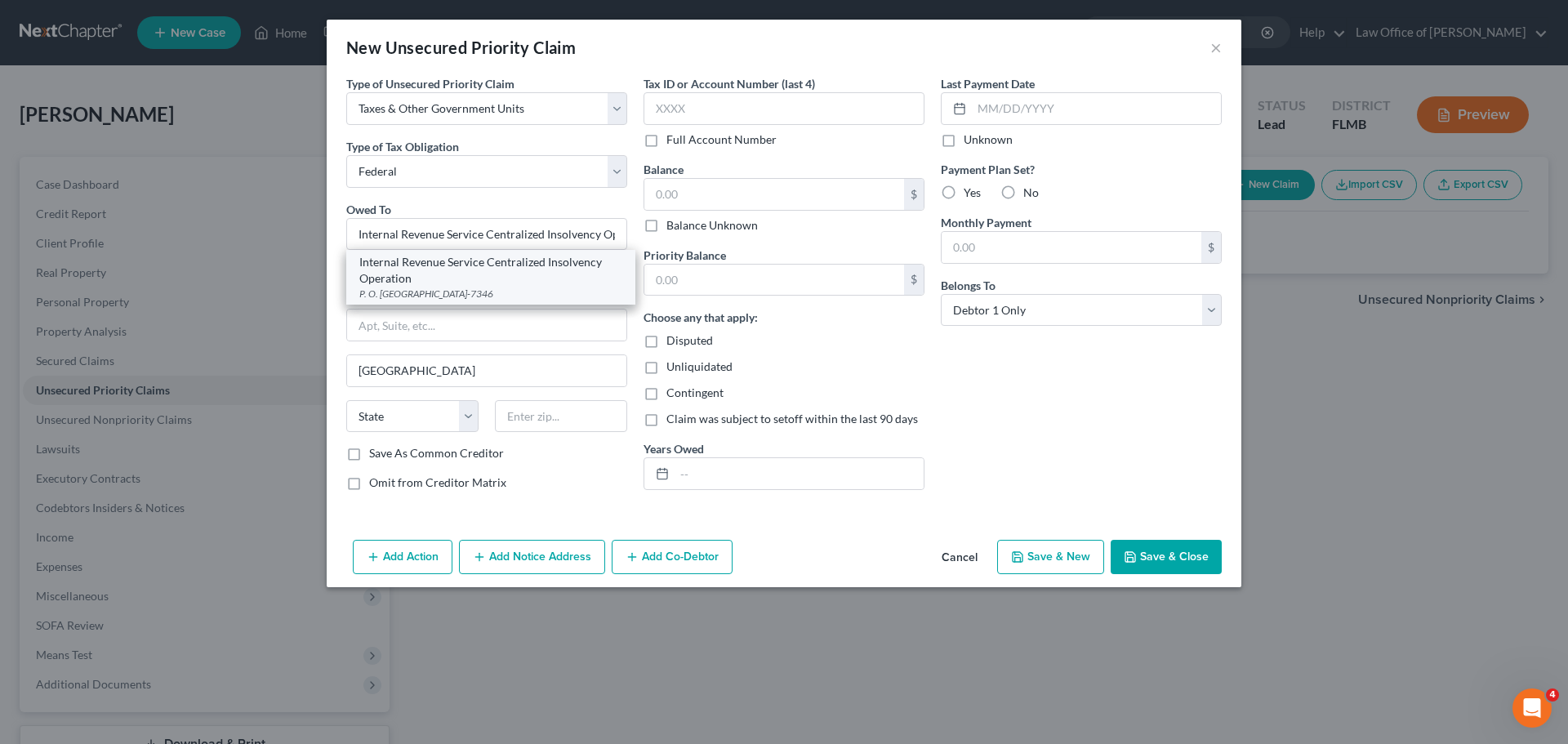
type input "19101-7346"
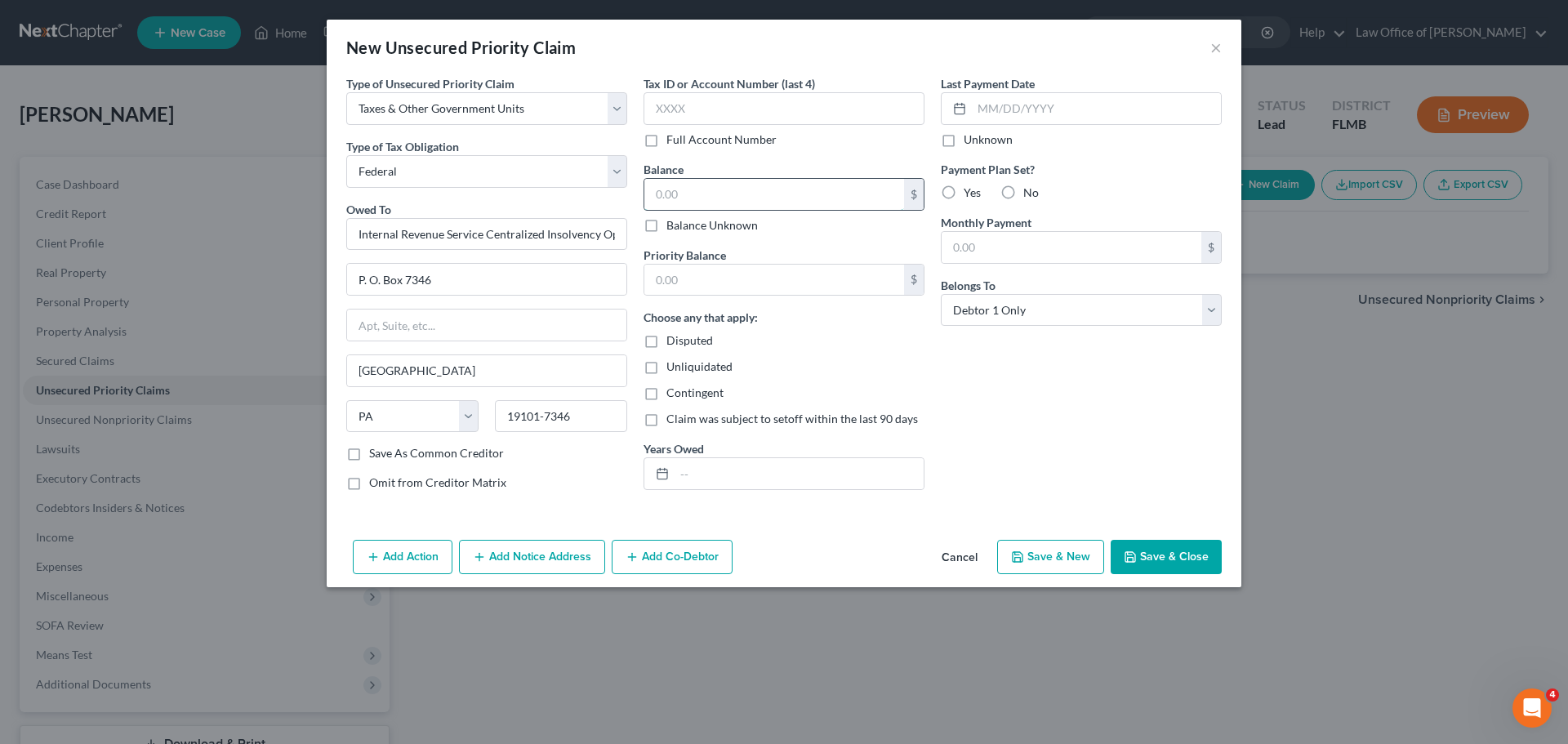
click at [753, 190] on input "text" at bounding box center [775, 194] width 259 height 31
type input "835.00"
click at [1133, 546] on button "Save & Close" at bounding box center [1166, 557] width 111 height 34
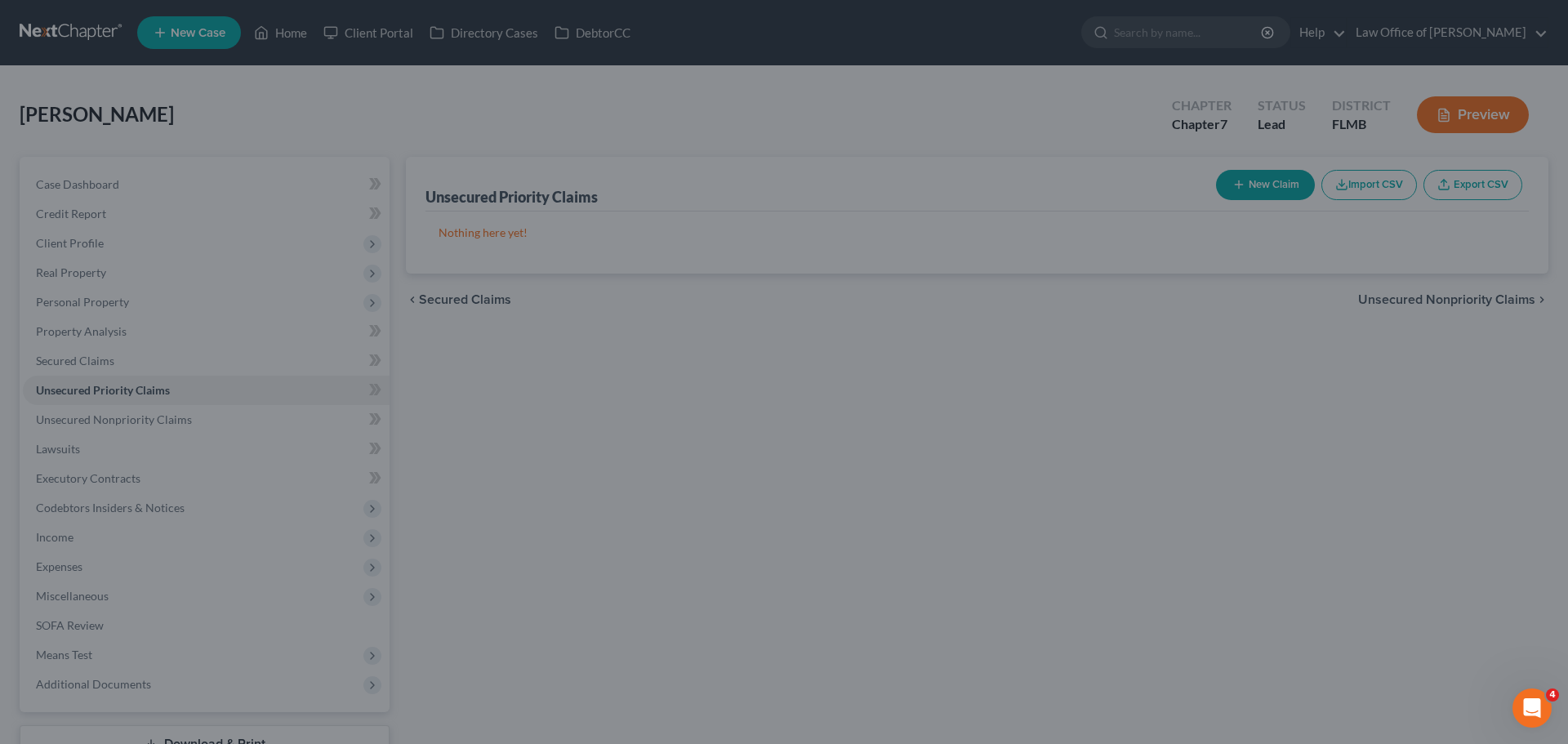
type input "0.00"
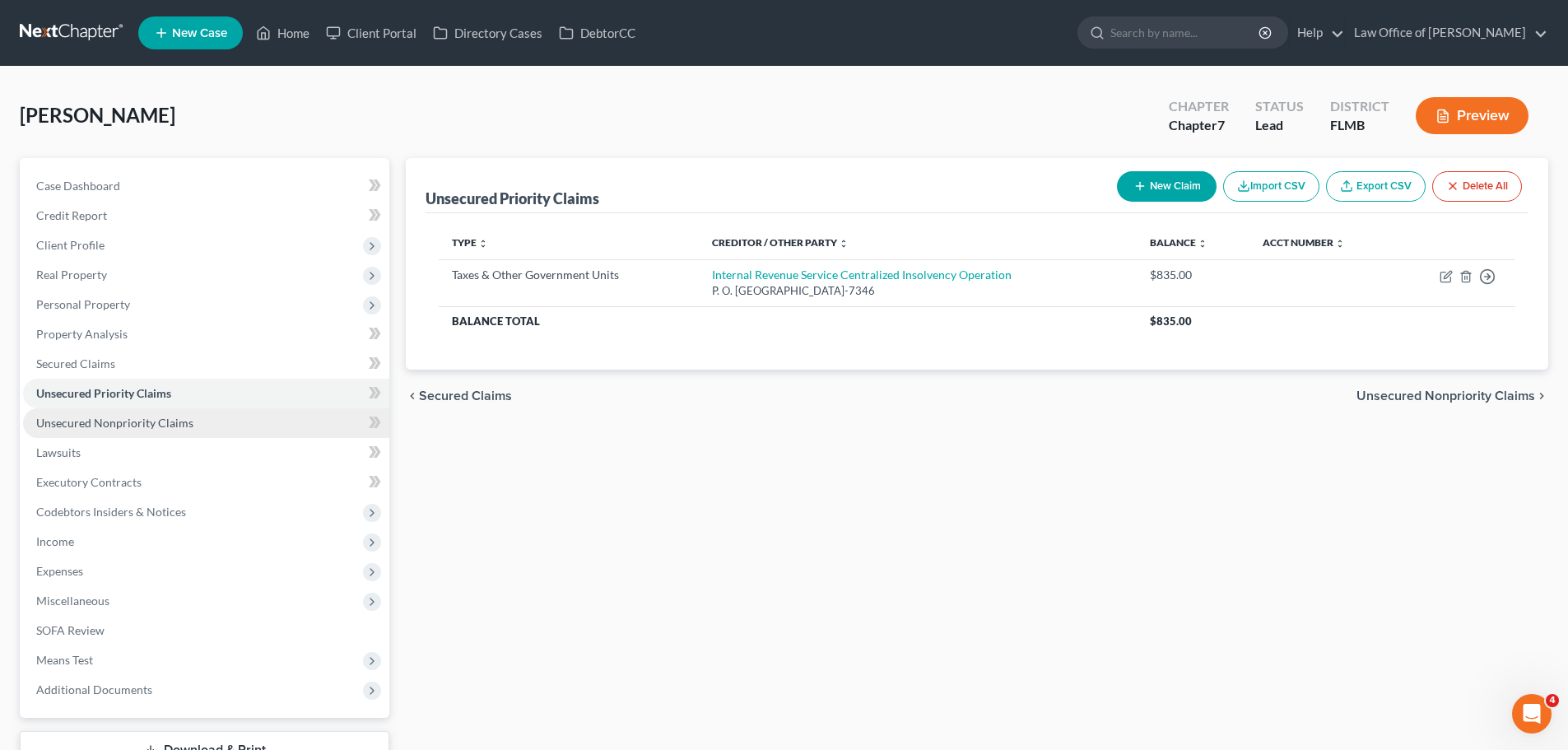
click at [143, 428] on span "Unsecured Nonpriority Claims" at bounding box center [115, 423] width 157 height 14
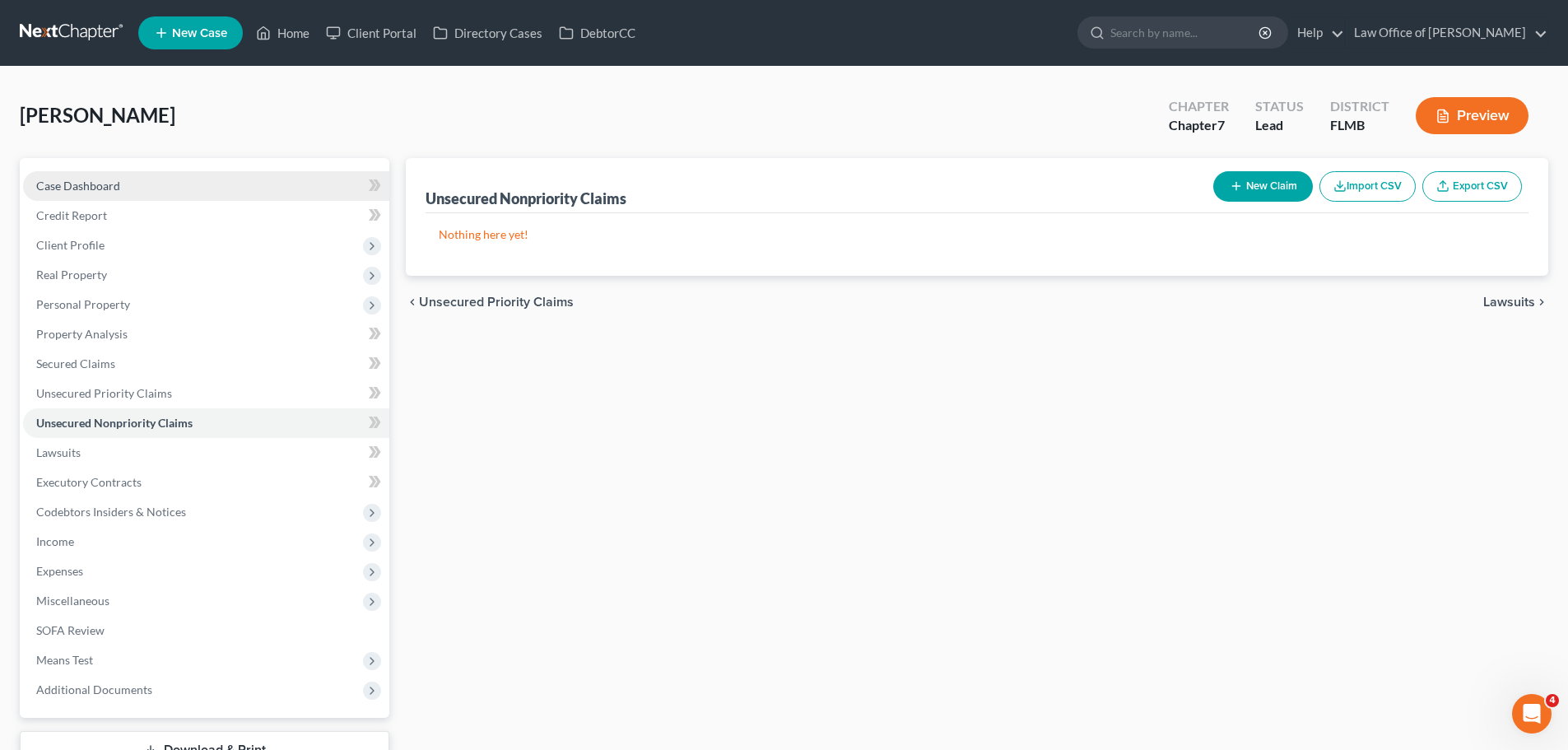
click at [158, 177] on link "Case Dashboard" at bounding box center [206, 185] width 366 height 30
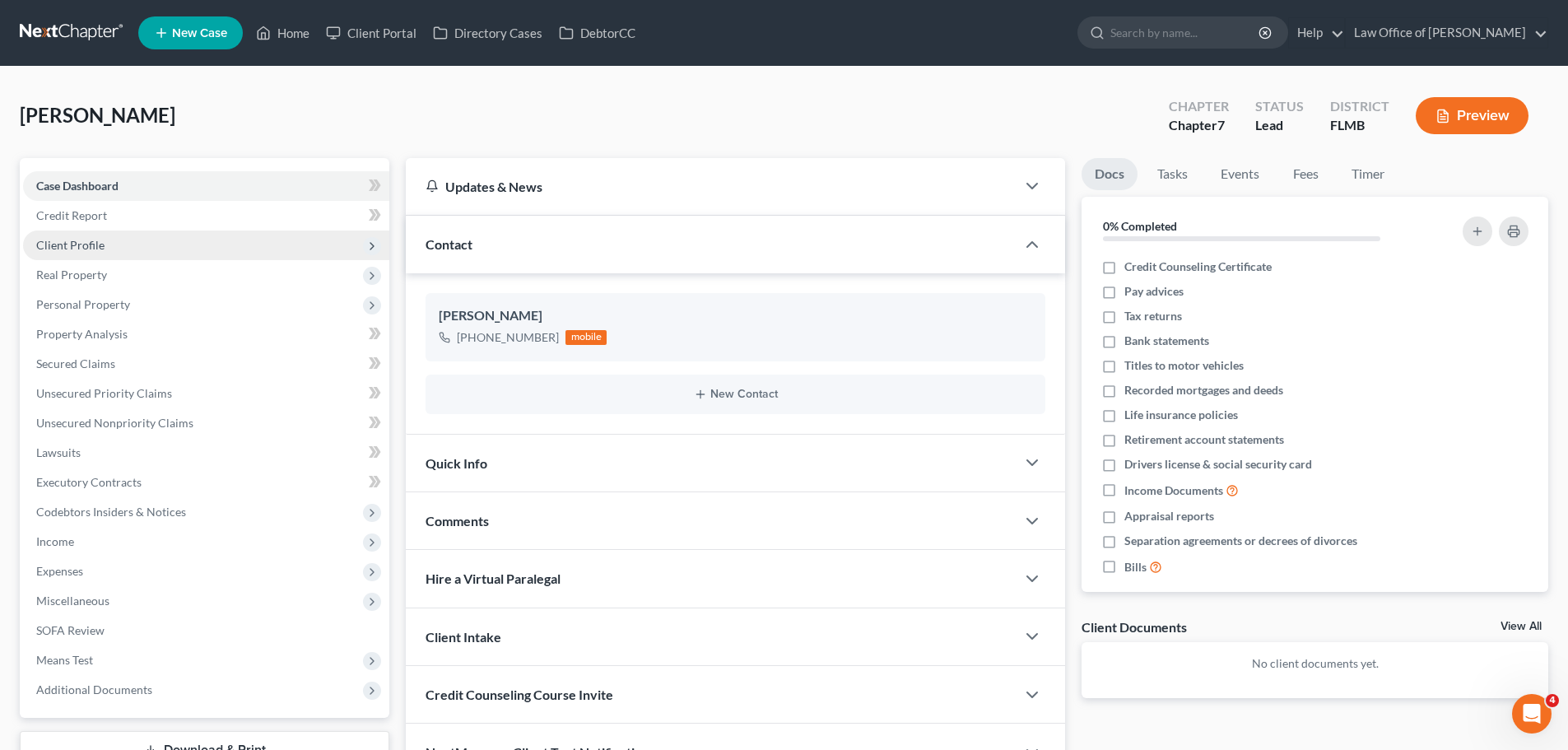
click at [168, 240] on span "Client Profile" at bounding box center [206, 245] width 366 height 30
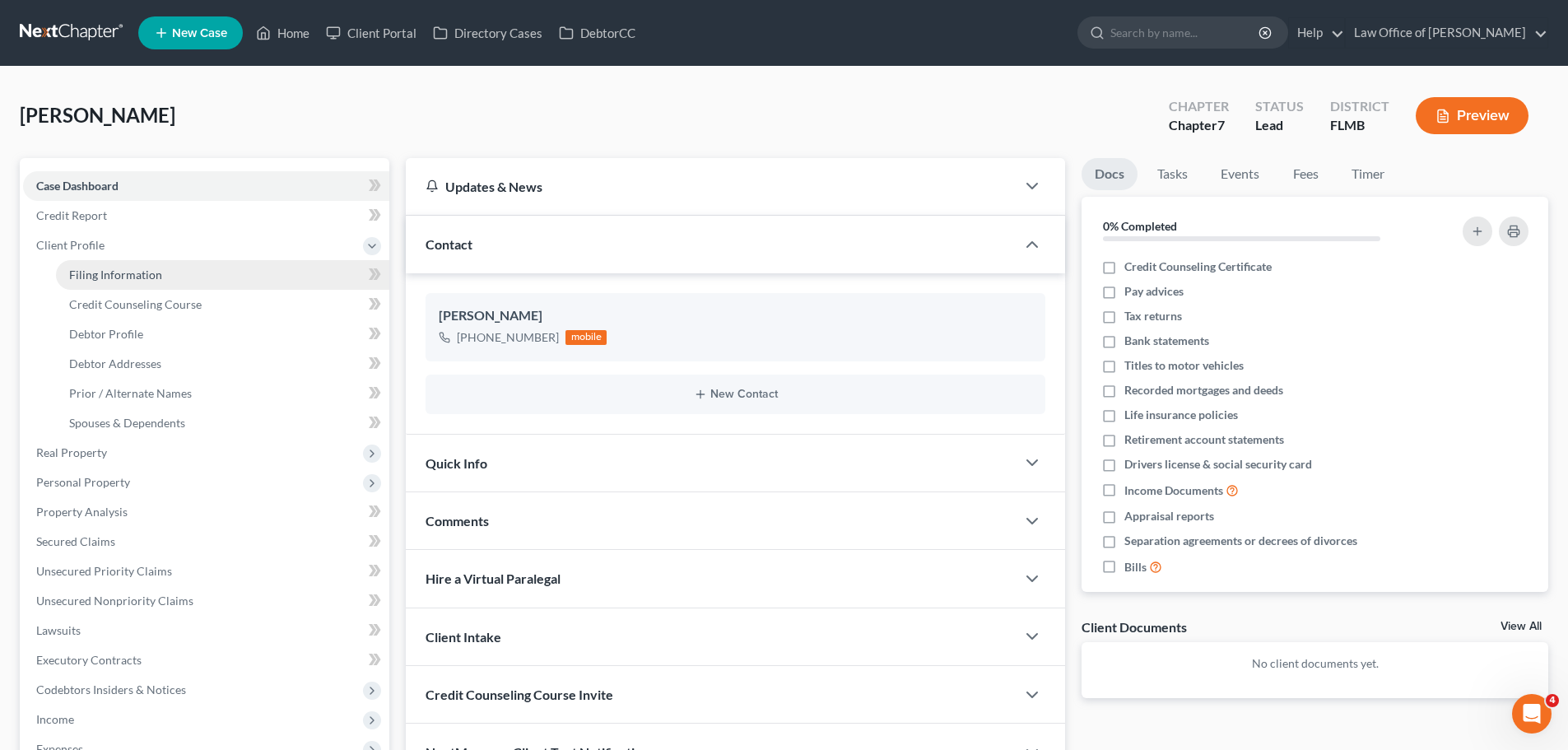
click at [169, 279] on link "Filing Information" at bounding box center [222, 275] width 333 height 30
select select "1"
select select "0"
select select "9"
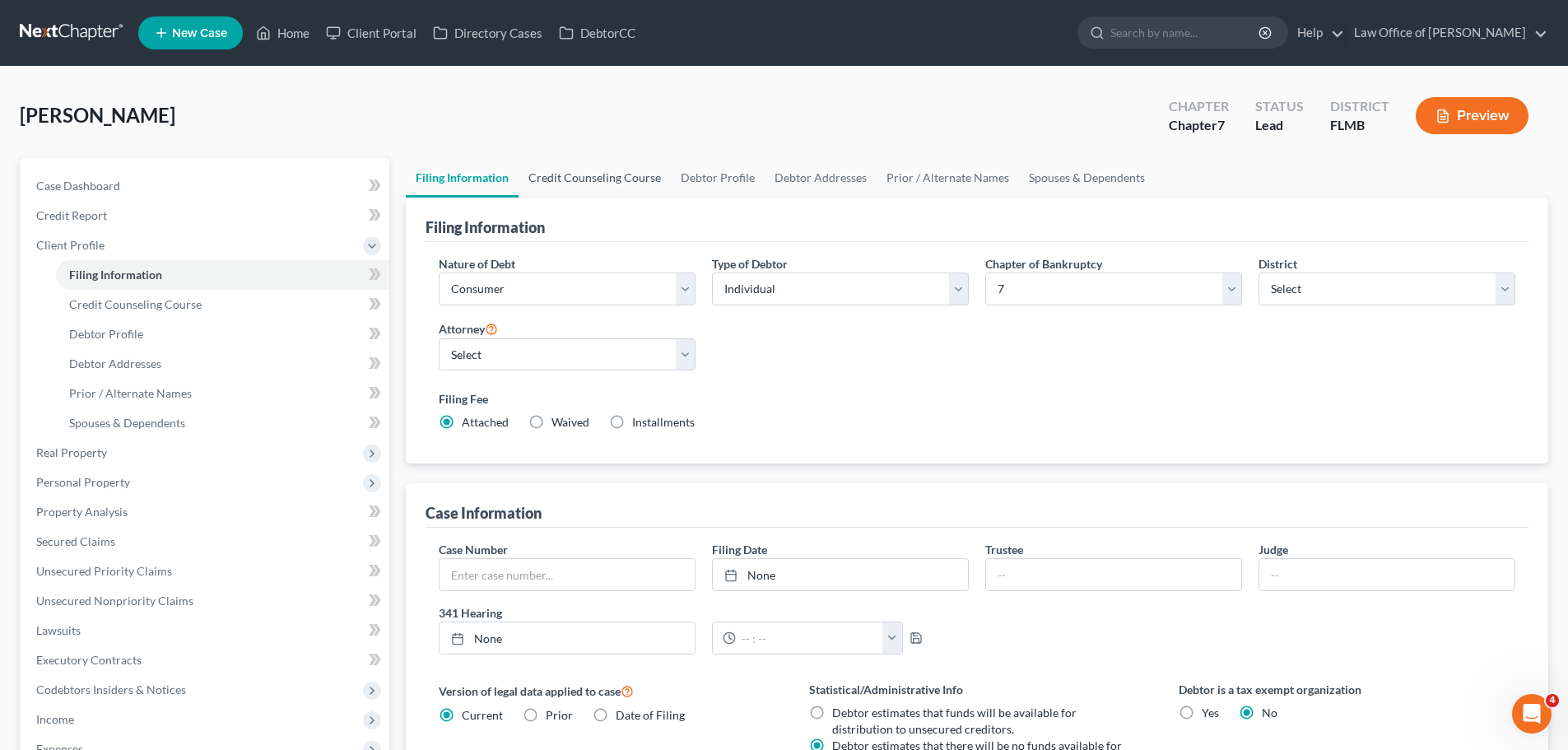
click at [604, 177] on link "Credit Counseling Course" at bounding box center [595, 177] width 153 height 39
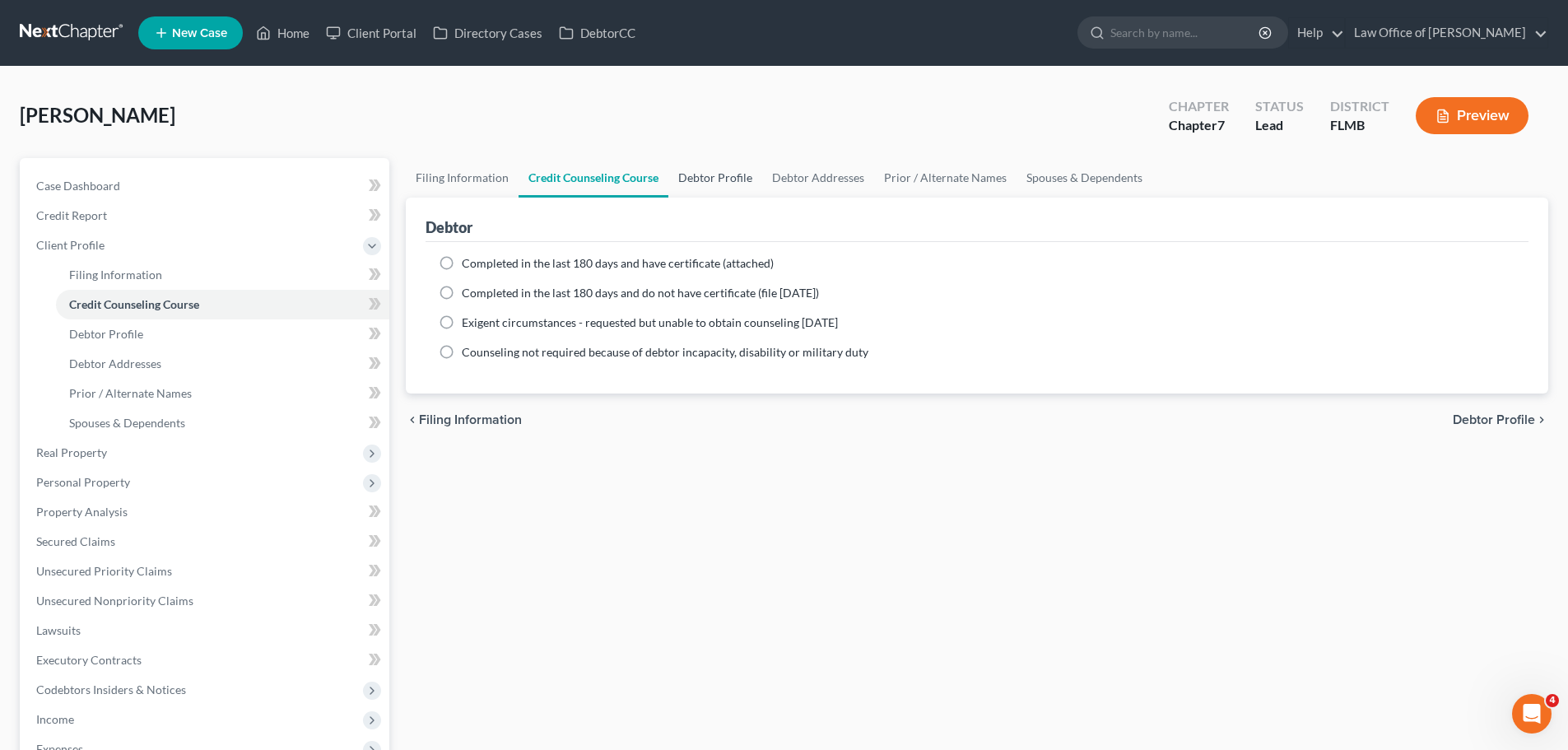
click at [703, 173] on link "Debtor Profile" at bounding box center [715, 177] width 94 height 39
select select "0"
select select "1"
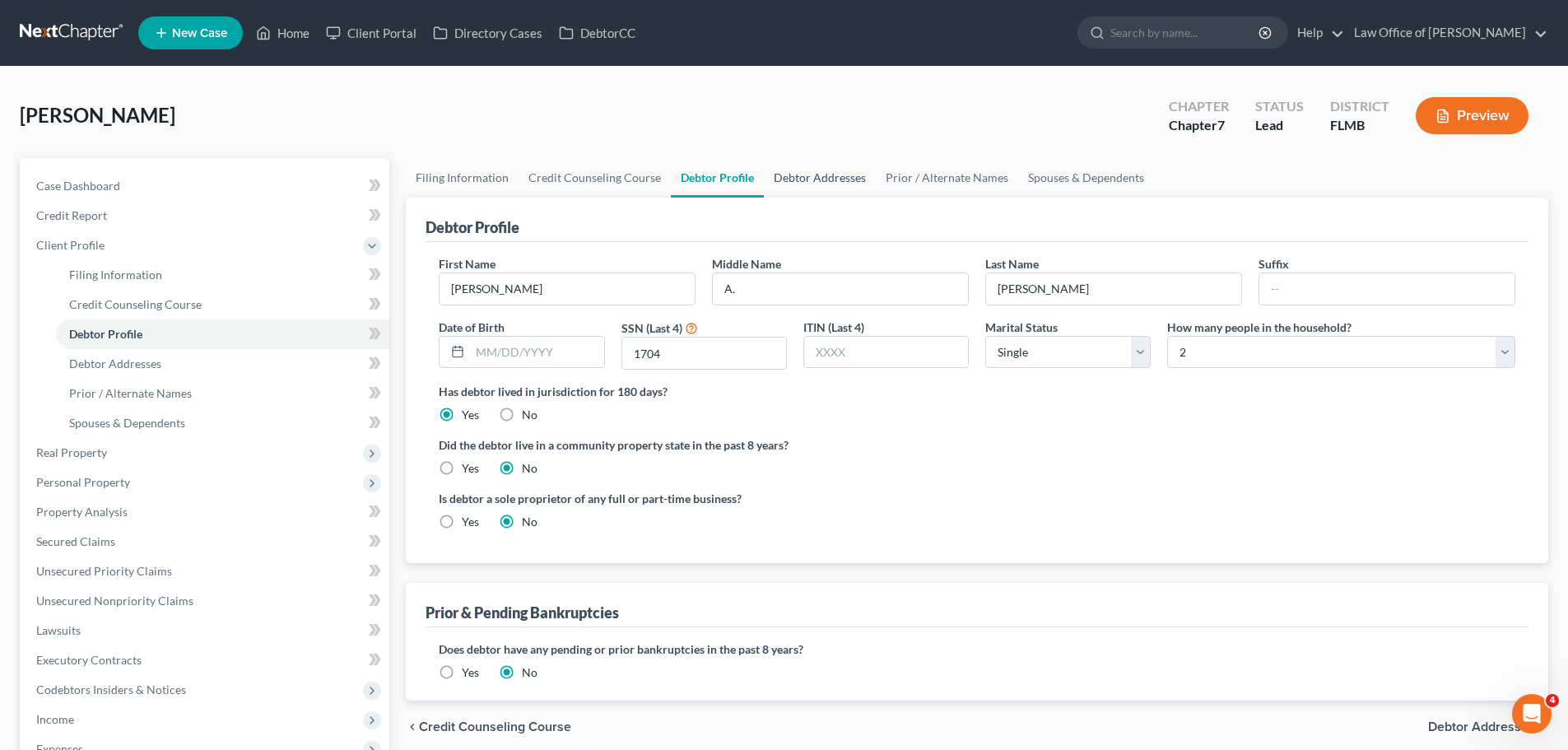
click at [789, 181] on link "Debtor Addresses" at bounding box center [819, 177] width 112 height 39
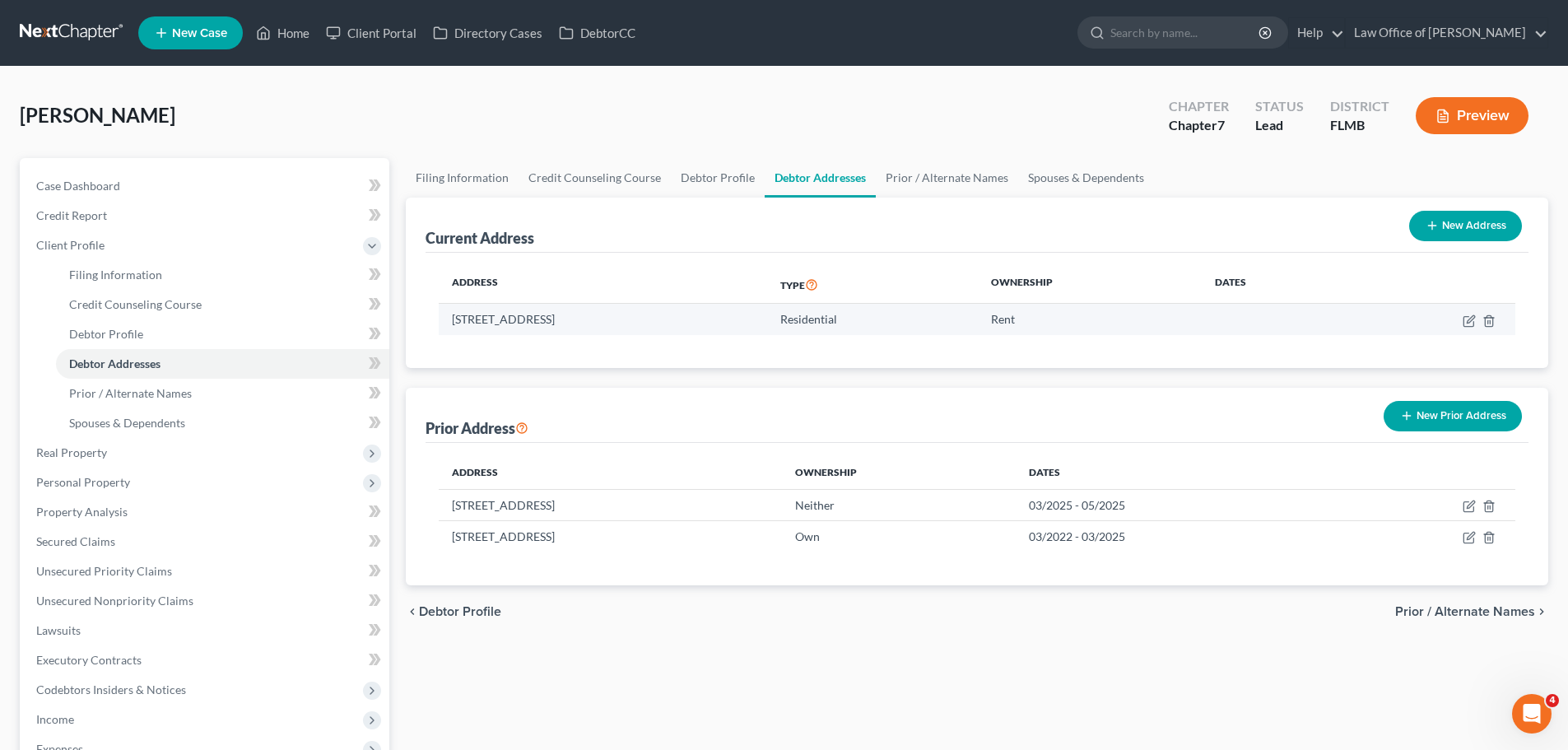
drag, startPoint x: 551, startPoint y: 322, endPoint x: 450, endPoint y: 313, distance: 101.4
click at [450, 313] on td "[STREET_ADDRESS]" at bounding box center [603, 319] width 328 height 31
copy td "[STREET_ADDRESS]"
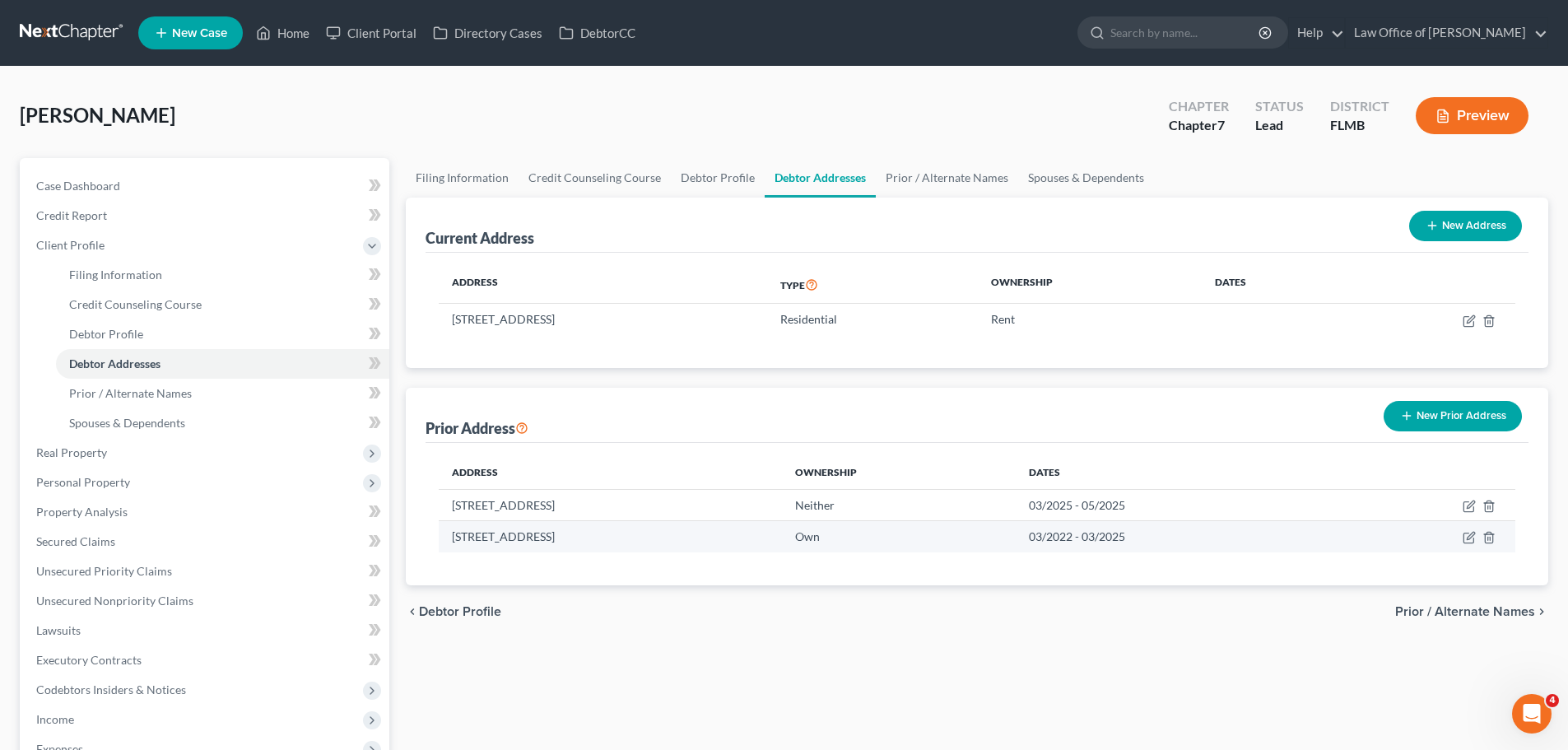
click at [519, 543] on td "[STREET_ADDRESS]" at bounding box center [610, 536] width 343 height 31
drag, startPoint x: 554, startPoint y: 504, endPoint x: 440, endPoint y: 506, distance: 114.0
click at [440, 506] on td "[STREET_ADDRESS]" at bounding box center [610, 504] width 343 height 31
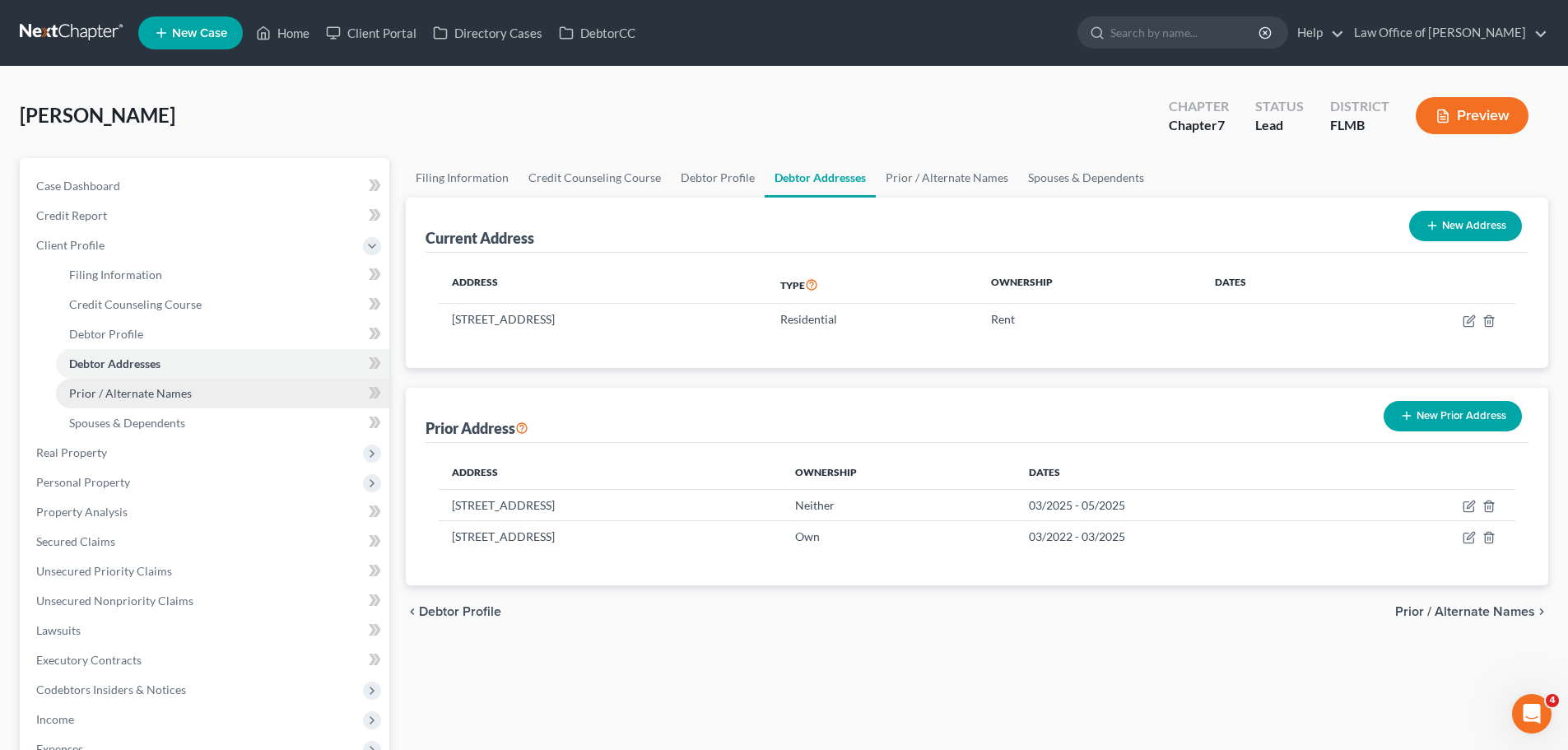
copy td "[STREET_ADDRESS]"
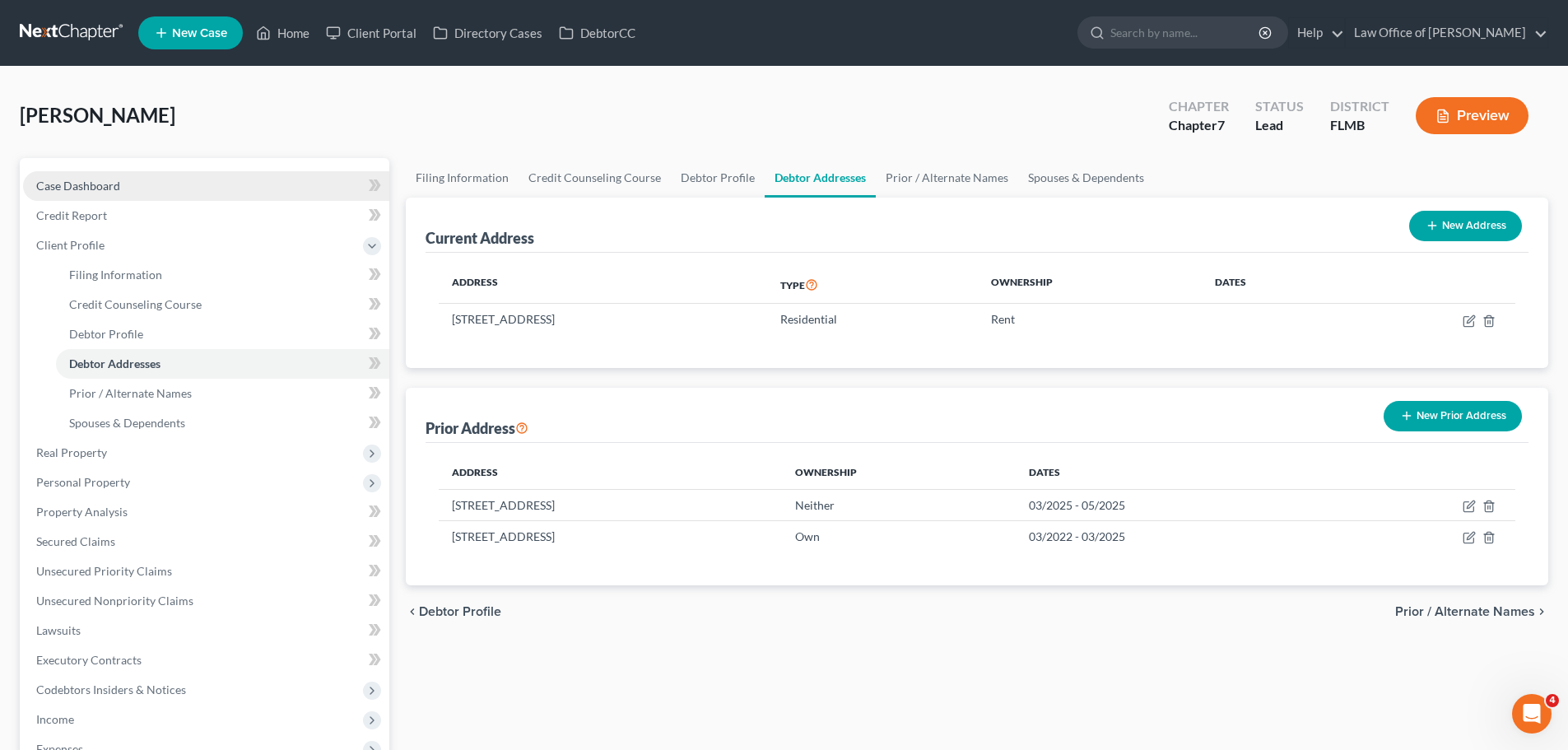
click at [135, 177] on link "Case Dashboard" at bounding box center [206, 185] width 366 height 30
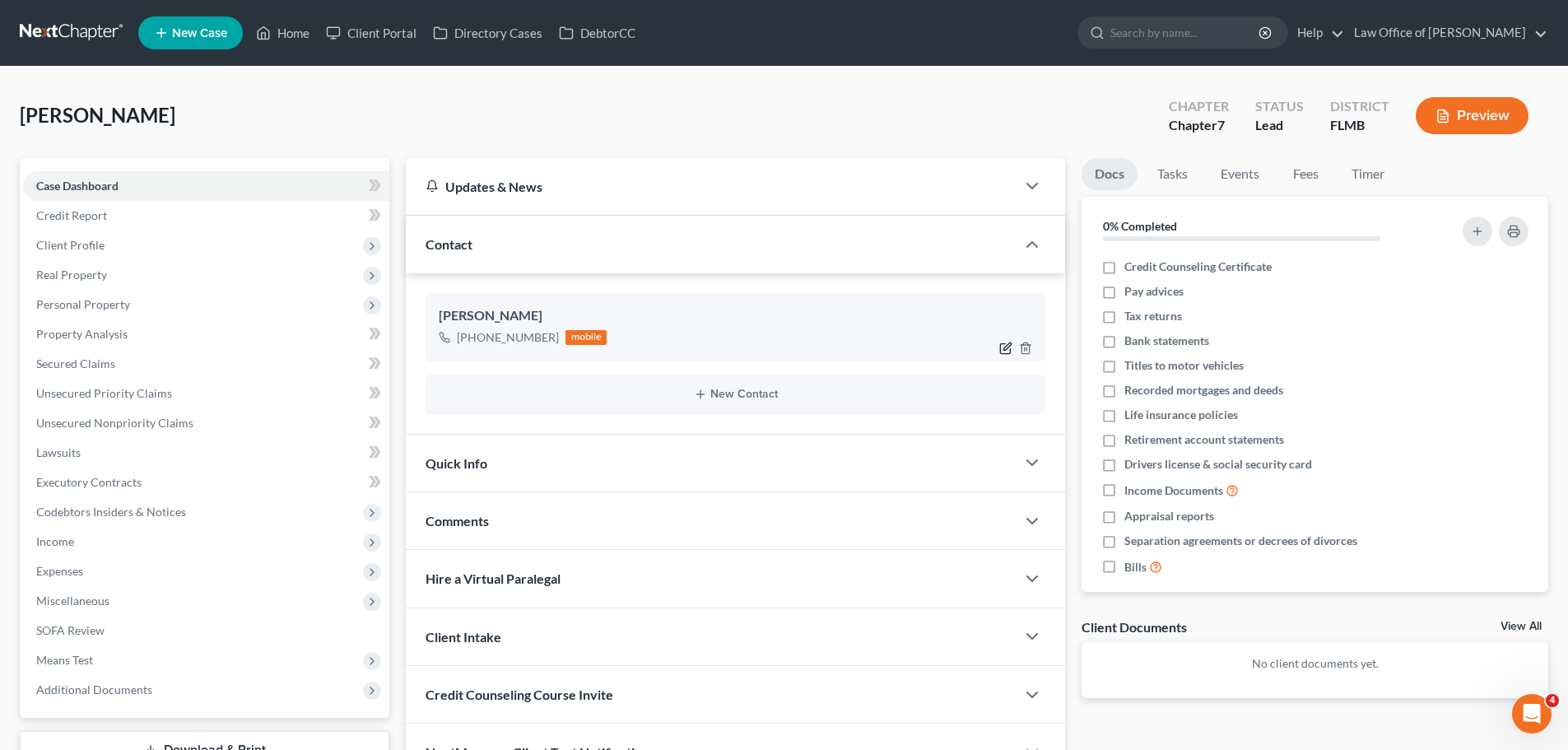
click at [1006, 344] on icon "button" at bounding box center [1006, 348] width 13 height 13
select select "0"
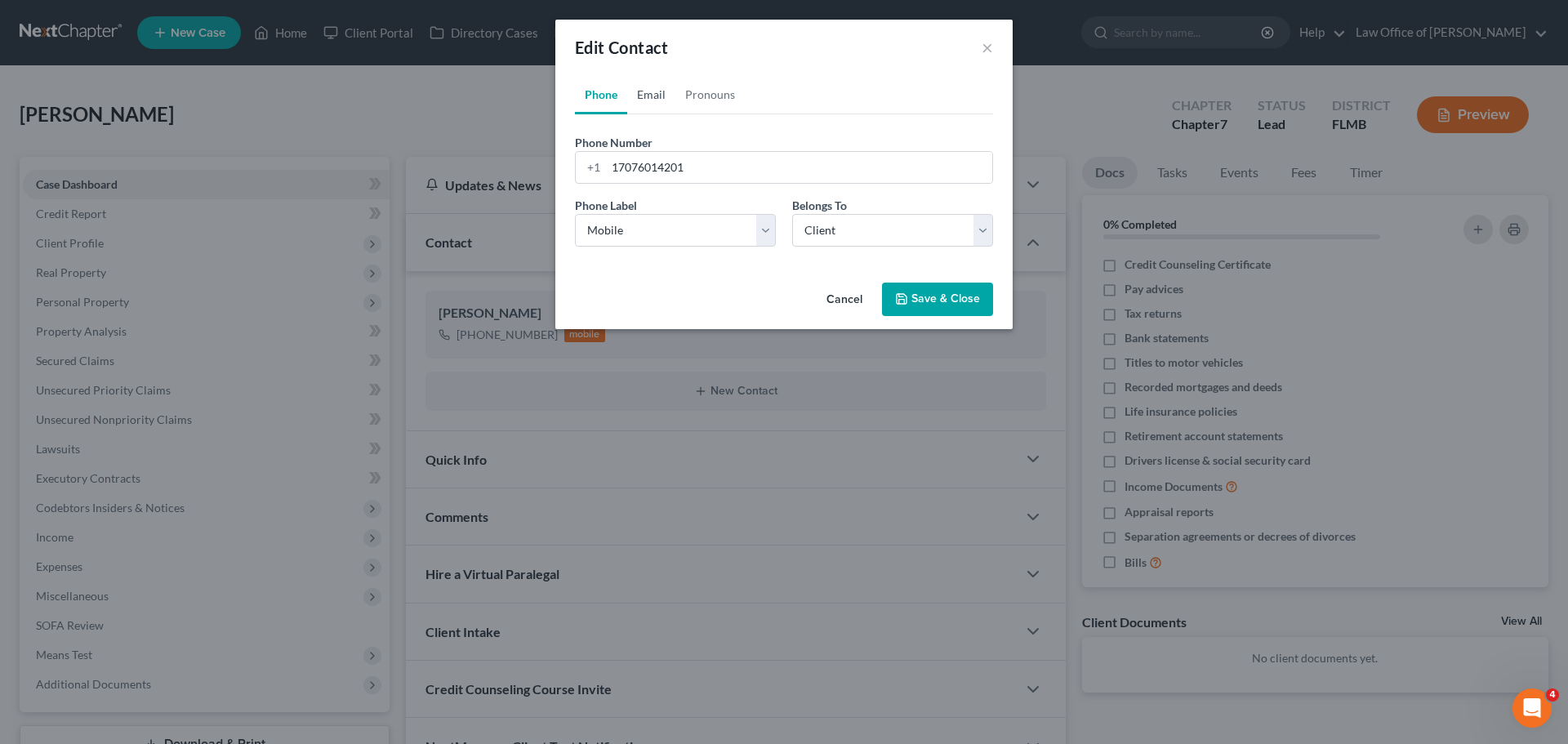
click at [655, 99] on link "Email" at bounding box center [650, 94] width 48 height 39
click at [666, 185] on form "Email Address Email Label Select Home Work Other Belongs To * Select Client Oth…" at bounding box center [784, 196] width 419 height 126
click at [660, 170] on input "email" at bounding box center [799, 167] width 386 height 31
click at [657, 165] on input "email" at bounding box center [799, 167] width 386 height 31
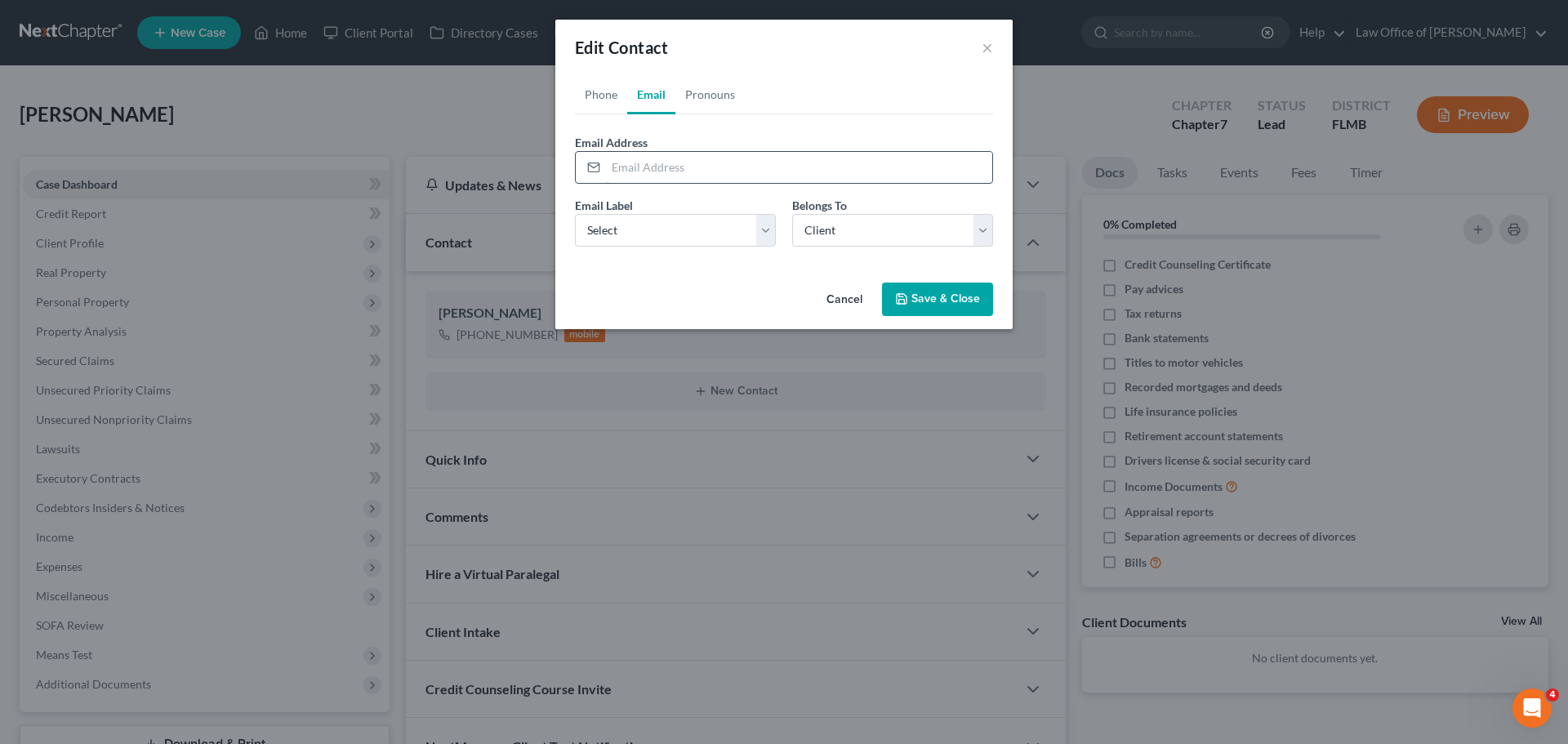
paste input "[EMAIL_ADDRESS][DOMAIN_NAME]"
type input "[EMAIL_ADDRESS][DOMAIN_NAME]"
drag, startPoint x: 743, startPoint y: 225, endPoint x: 729, endPoint y: 242, distance: 22.0
click at [743, 225] on select "Select Home Work Other" at bounding box center [675, 230] width 201 height 33
select select "0"
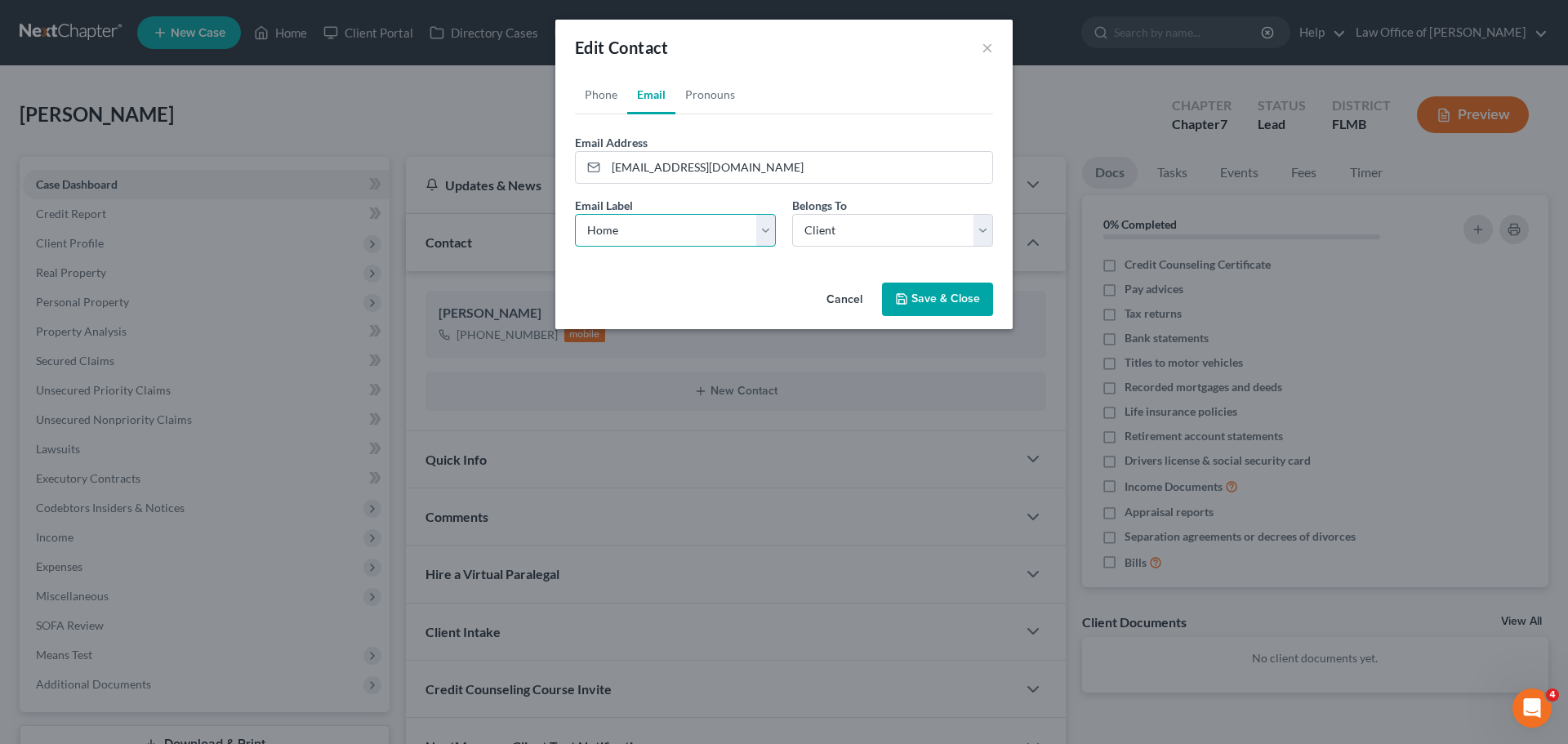
click at [575, 214] on select "Select Home Work Other" at bounding box center [675, 230] width 201 height 33
click at [836, 240] on select "Select Client Other" at bounding box center [893, 230] width 201 height 33
click at [836, 239] on select "Select Client Other" at bounding box center [893, 230] width 201 height 33
click at [919, 306] on button "Save & Close" at bounding box center [937, 299] width 111 height 34
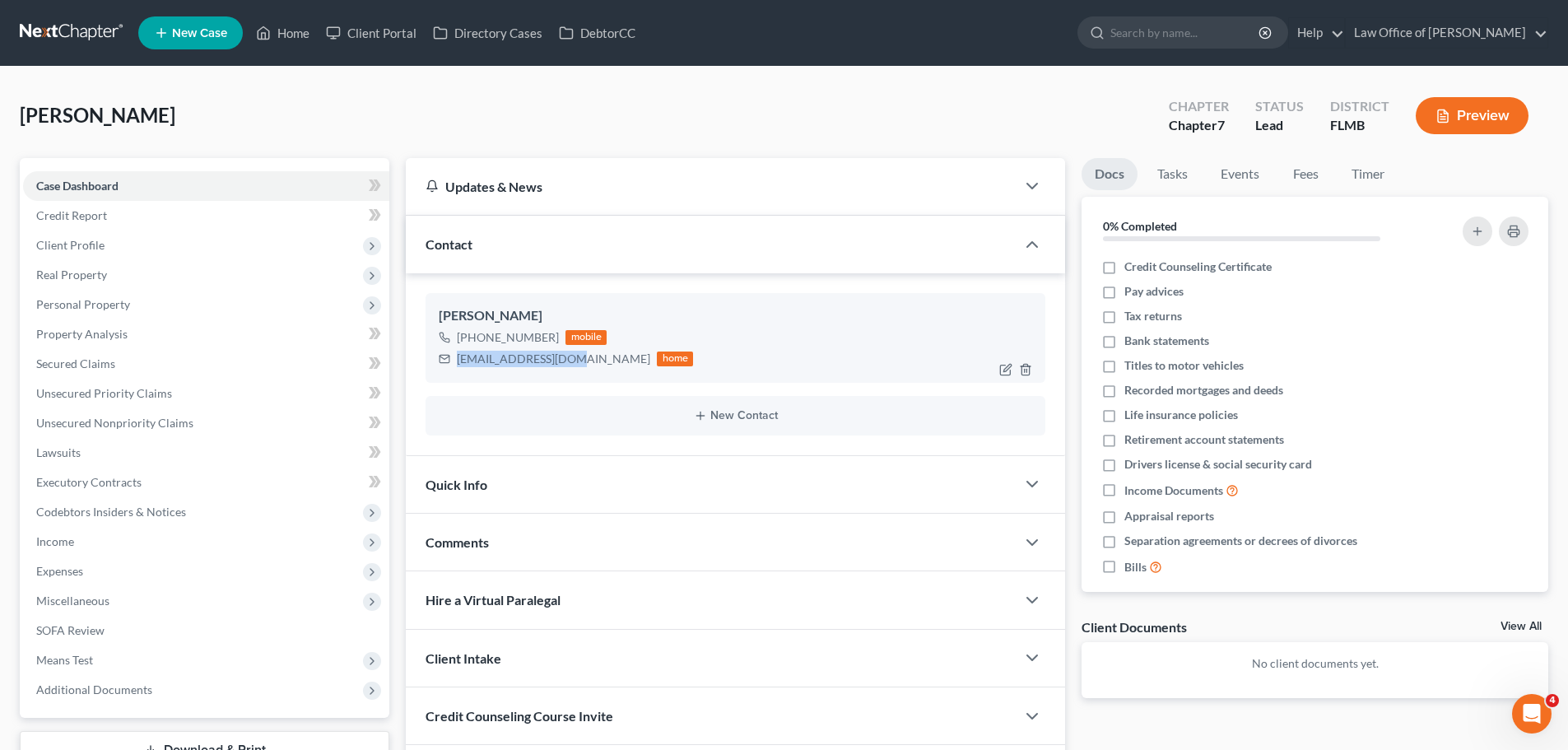
drag, startPoint x: 574, startPoint y: 364, endPoint x: 470, endPoint y: 356, distance: 104.3
click at [434, 350] on div "[PERSON_NAME] [PHONE_NUMBER] mobile [EMAIL_ADDRESS][DOMAIN_NAME] home" at bounding box center [736, 337] width 620 height 89
copy div "[EMAIL_ADDRESS][DOMAIN_NAME]"
click at [138, 423] on span "Unsecured Nonpriority Claims" at bounding box center [115, 423] width 157 height 14
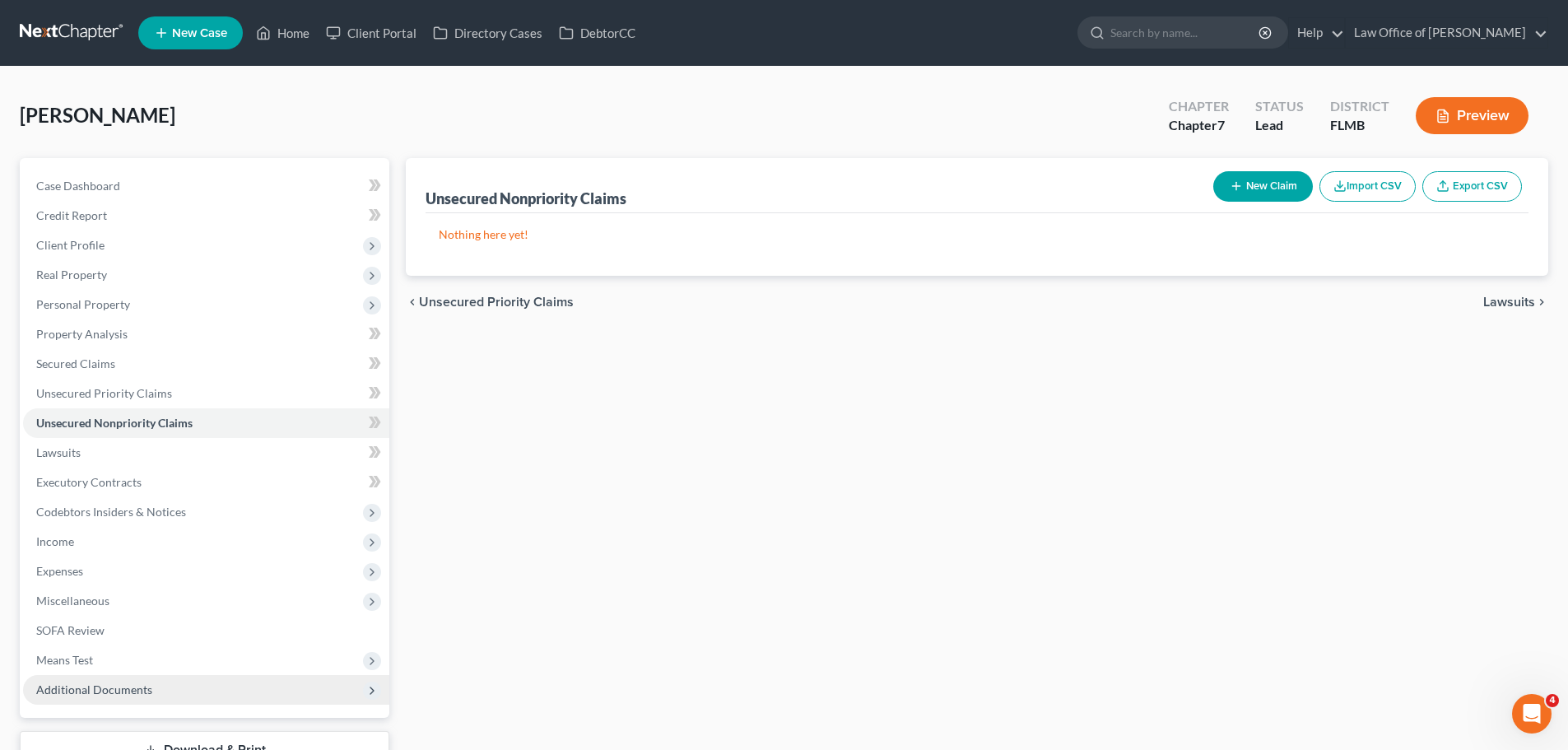
click at [121, 687] on span "Additional Documents" at bounding box center [94, 689] width 116 height 14
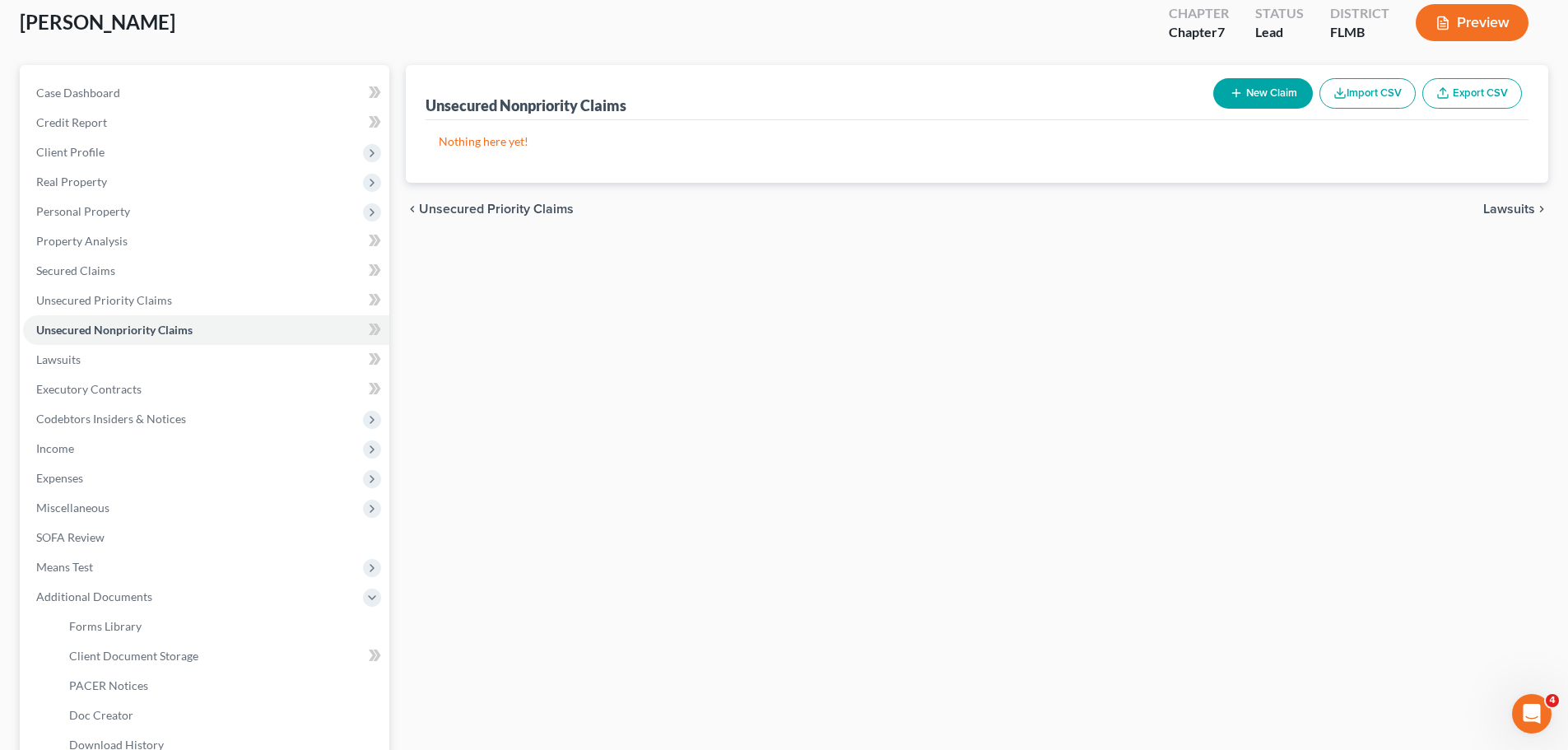
scroll to position [247, 0]
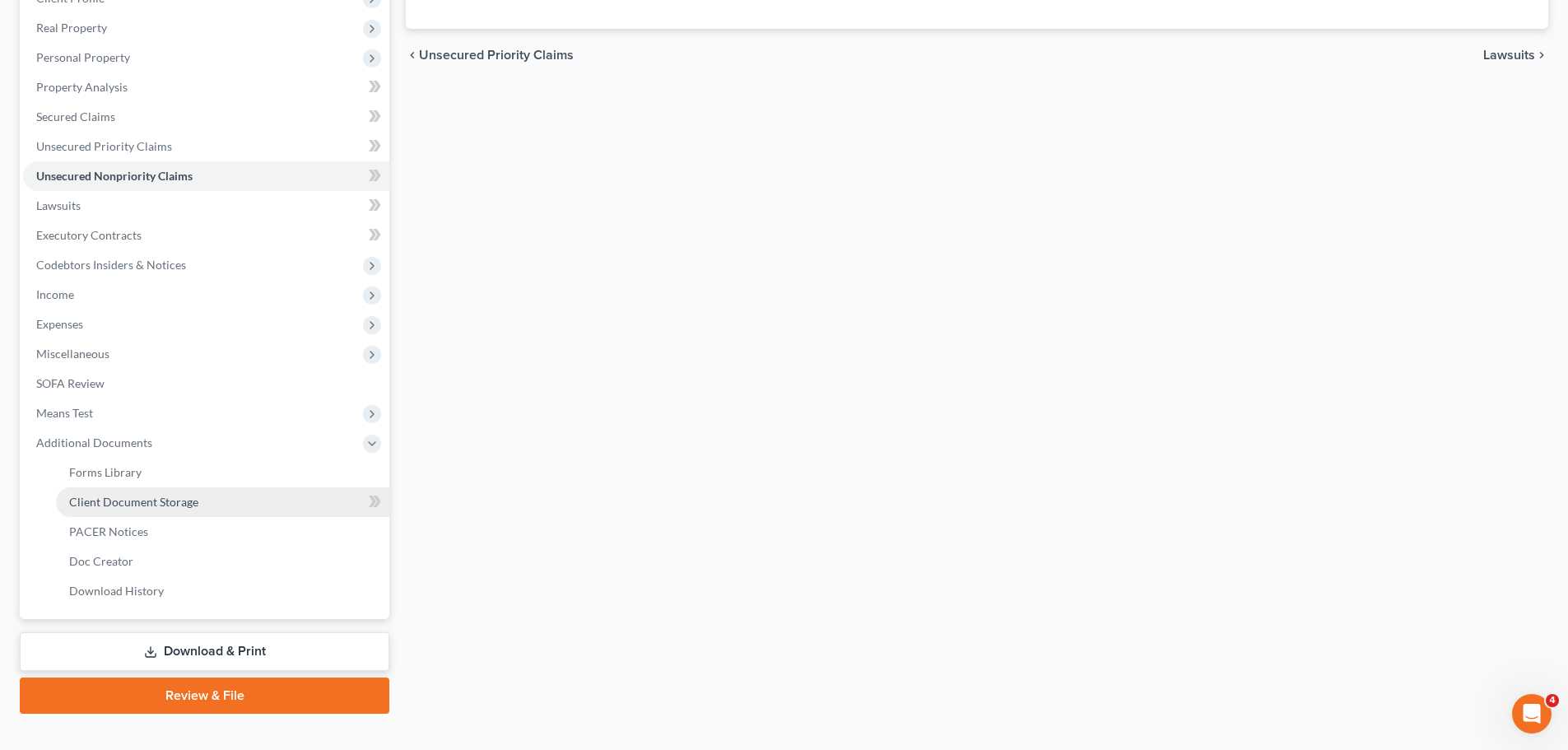
click at [137, 492] on link "Client Document Storage" at bounding box center [222, 502] width 333 height 30
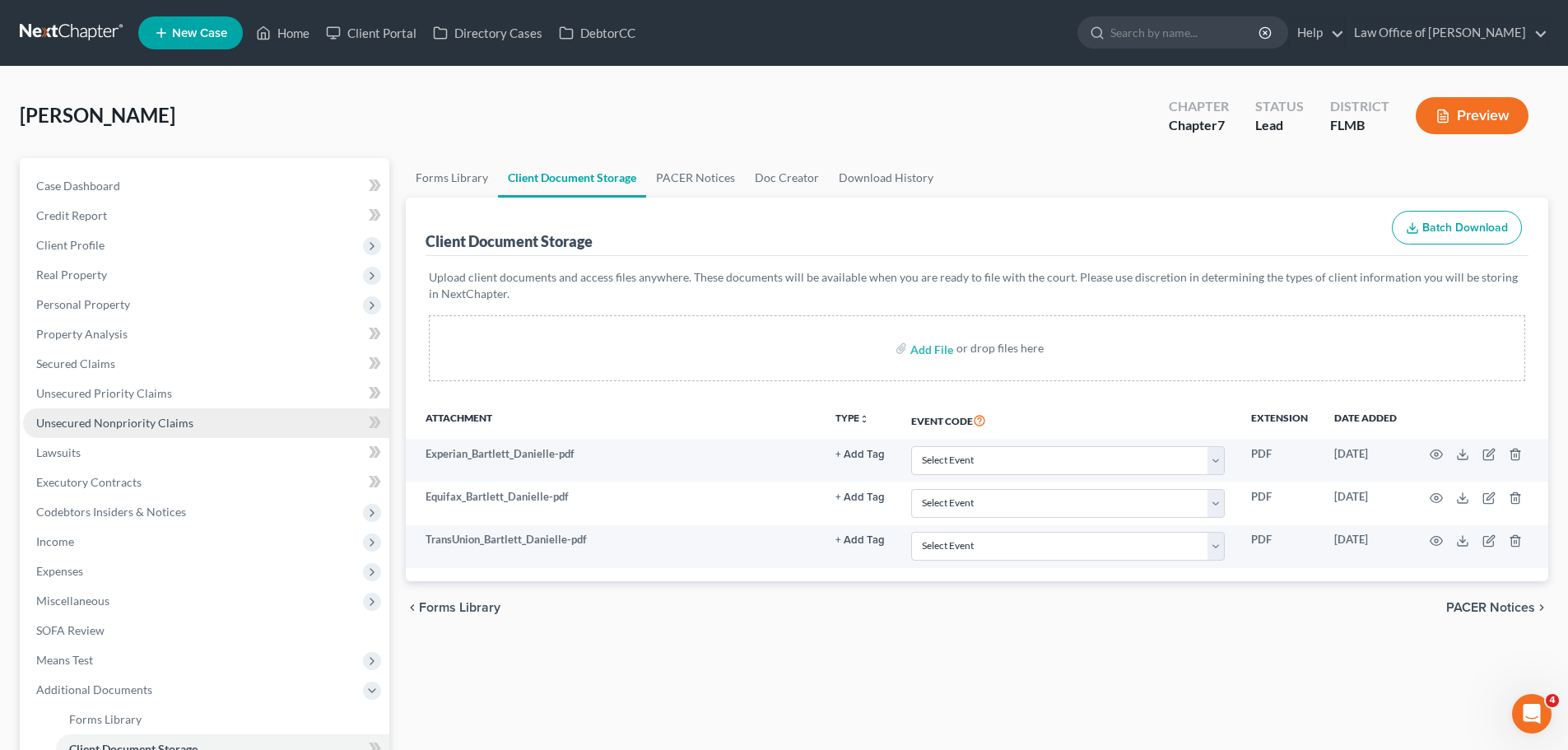
click at [147, 420] on span "Unsecured Nonpriority Claims" at bounding box center [115, 423] width 157 height 14
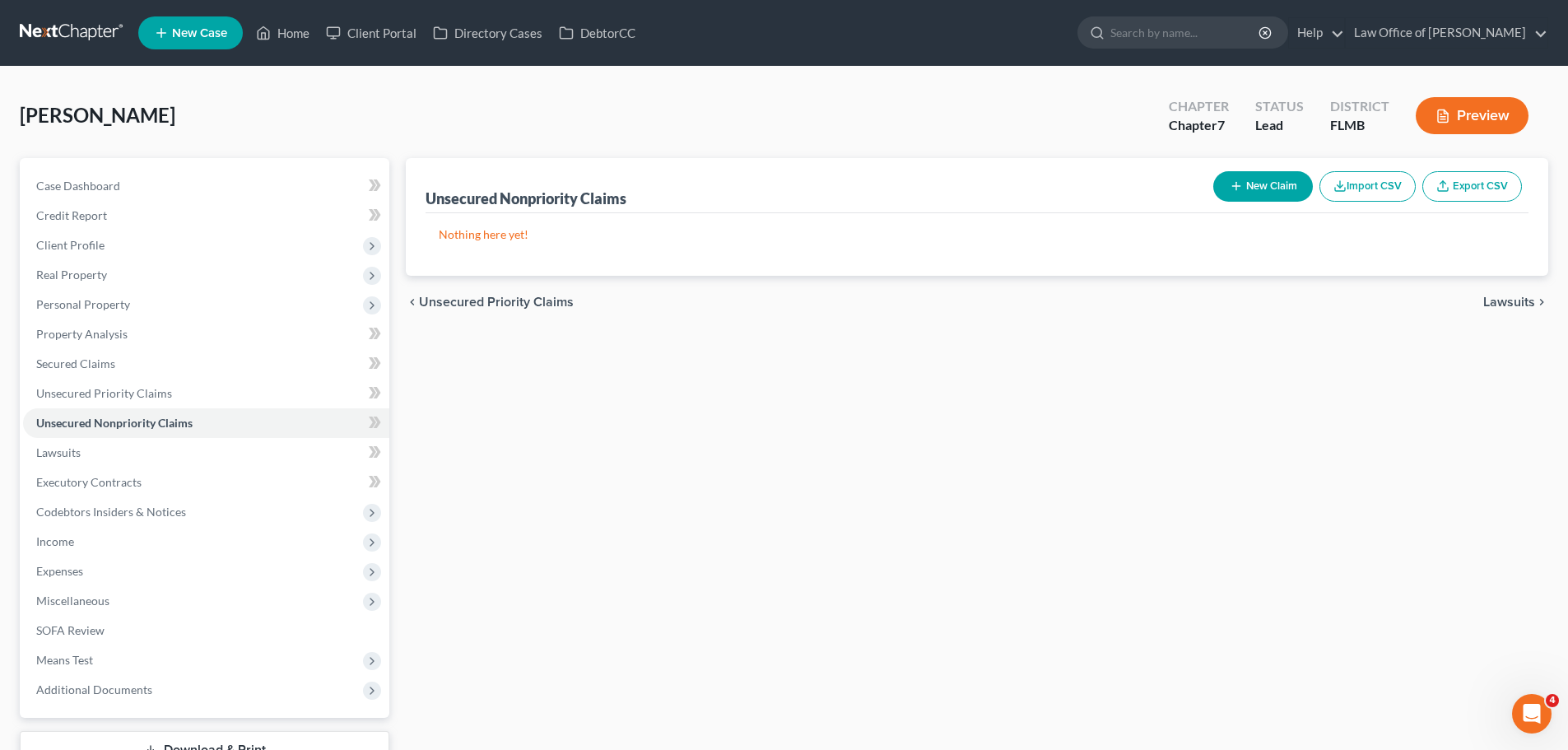
click at [1257, 178] on button "New Claim" at bounding box center [1263, 186] width 99 height 31
select select "0"
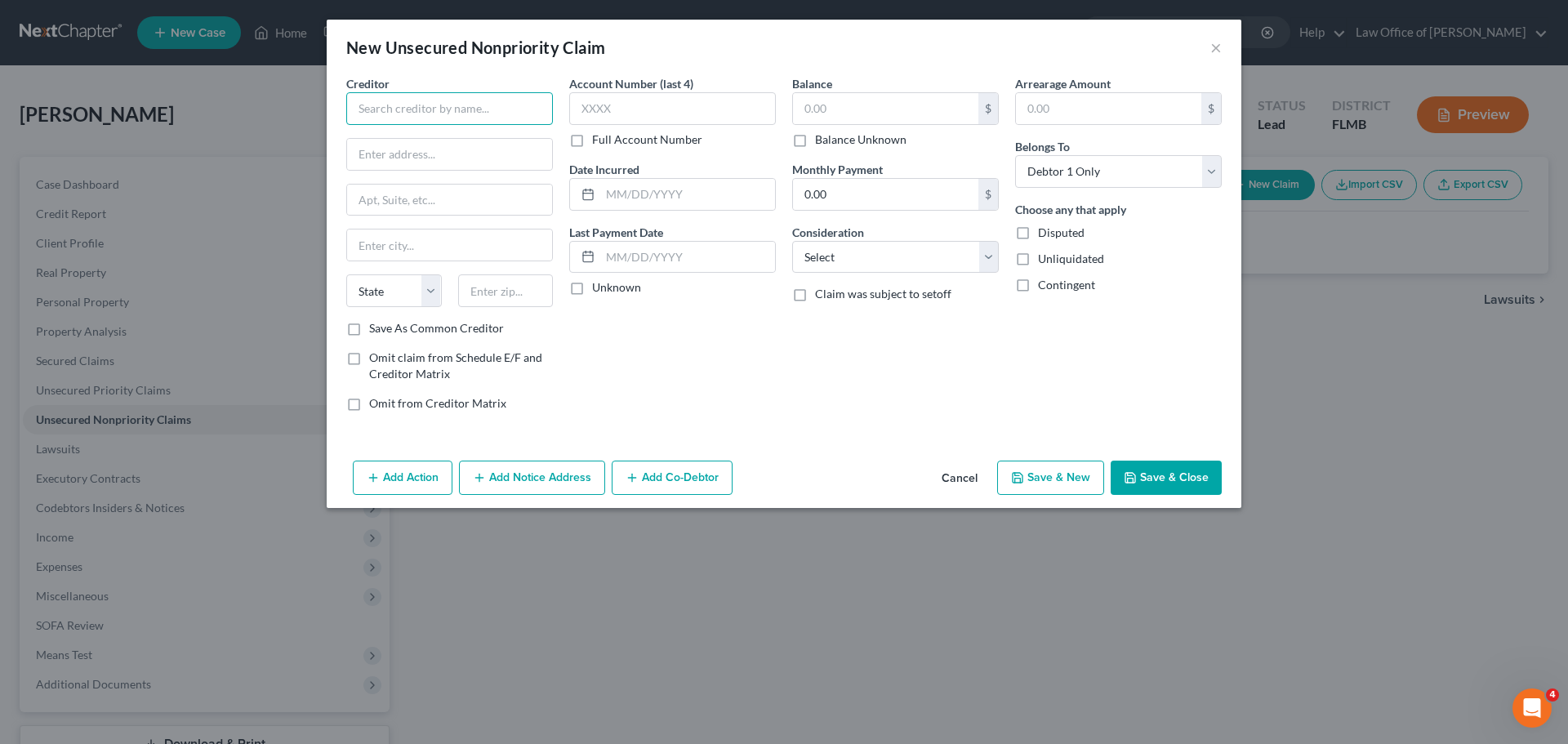
click at [531, 104] on input "text" at bounding box center [450, 108] width 206 height 33
paste input "LVNV FUNDING LLC"
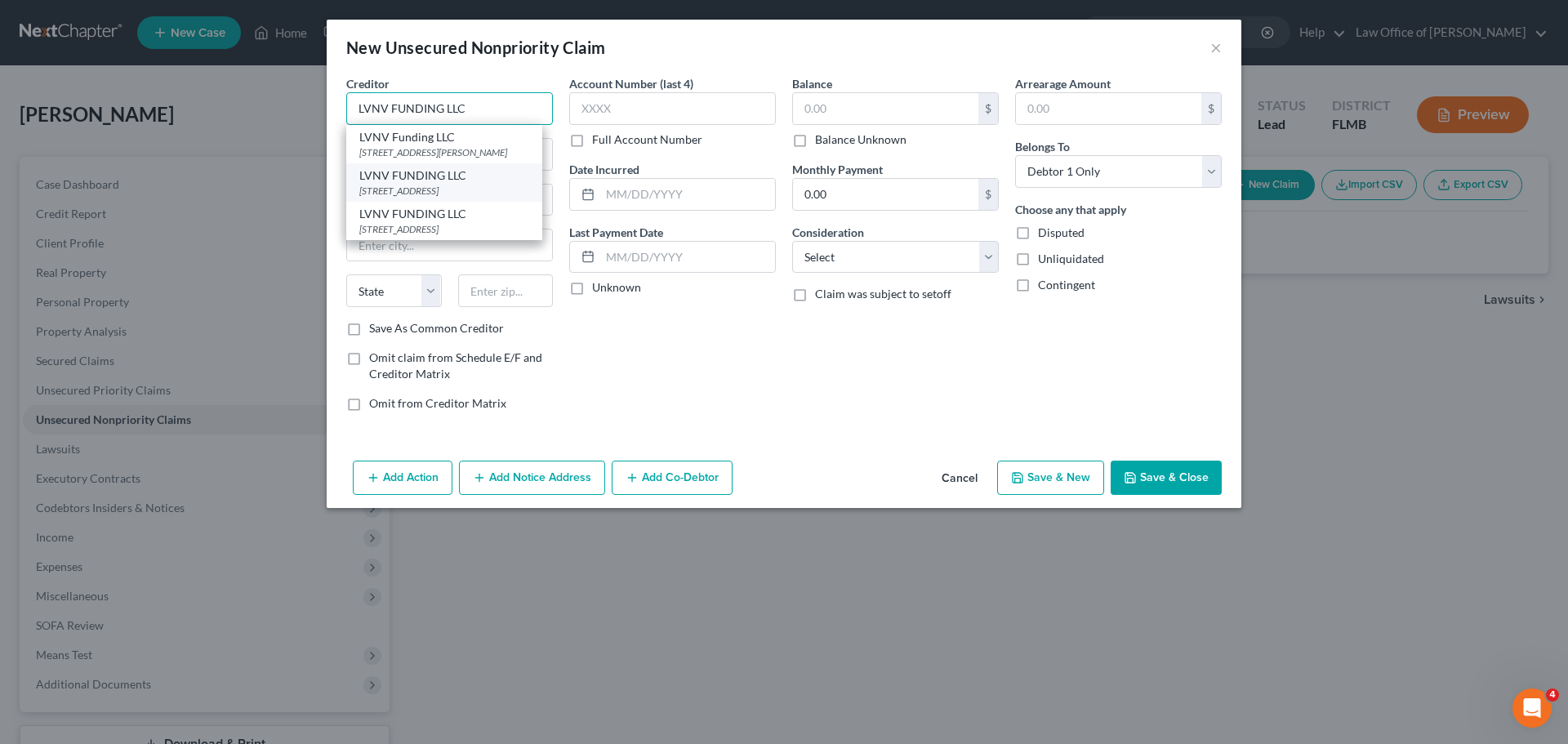
type input "LVNV FUNDING LLC"
click at [490, 197] on div "[STREET_ADDRESS]" at bounding box center [444, 190] width 169 height 14
type input "PO BOX 1269"
type input "C/O RESURGENT CAPITAL SERVICES"
type input "[GEOGRAPHIC_DATA]"
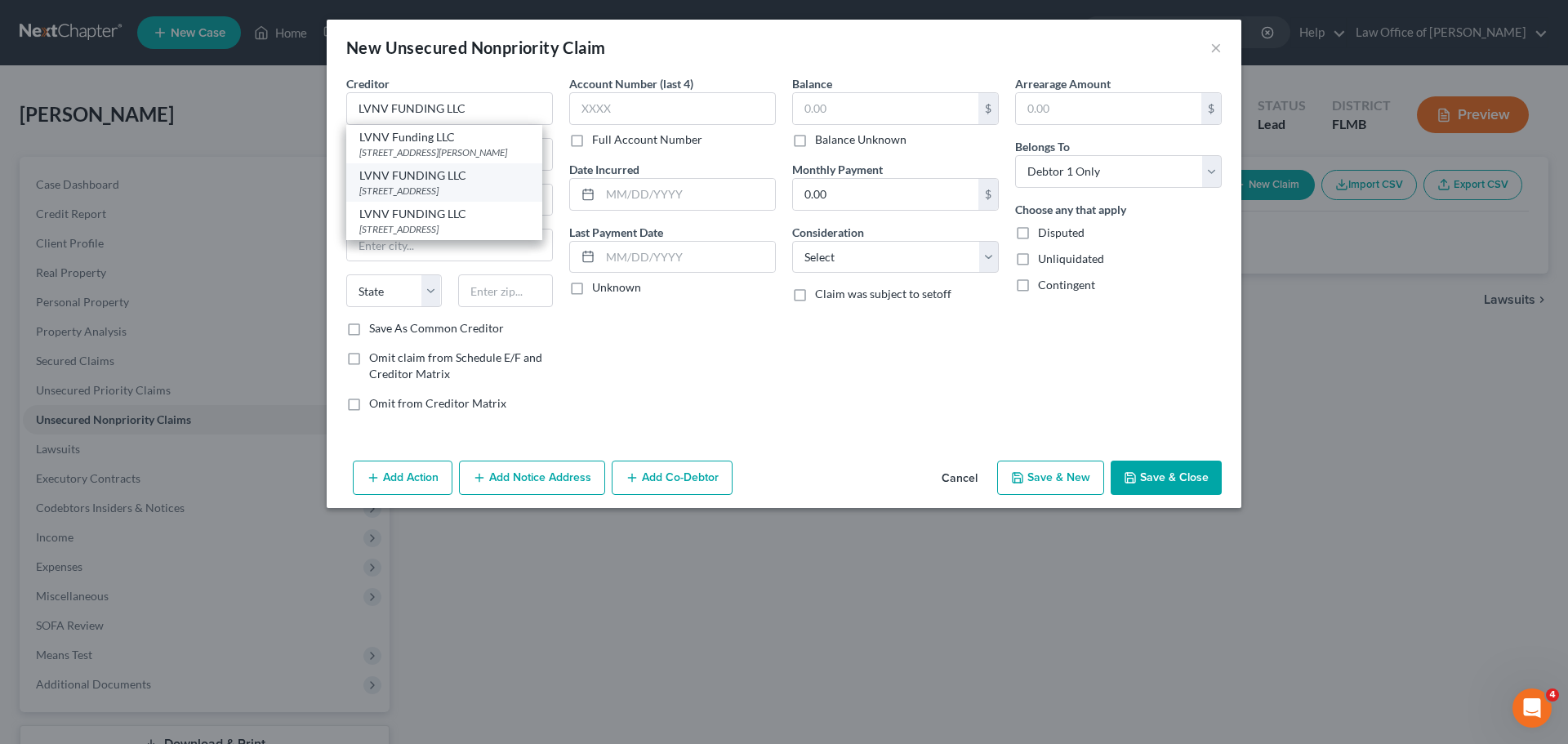
select select "42"
type input "29603"
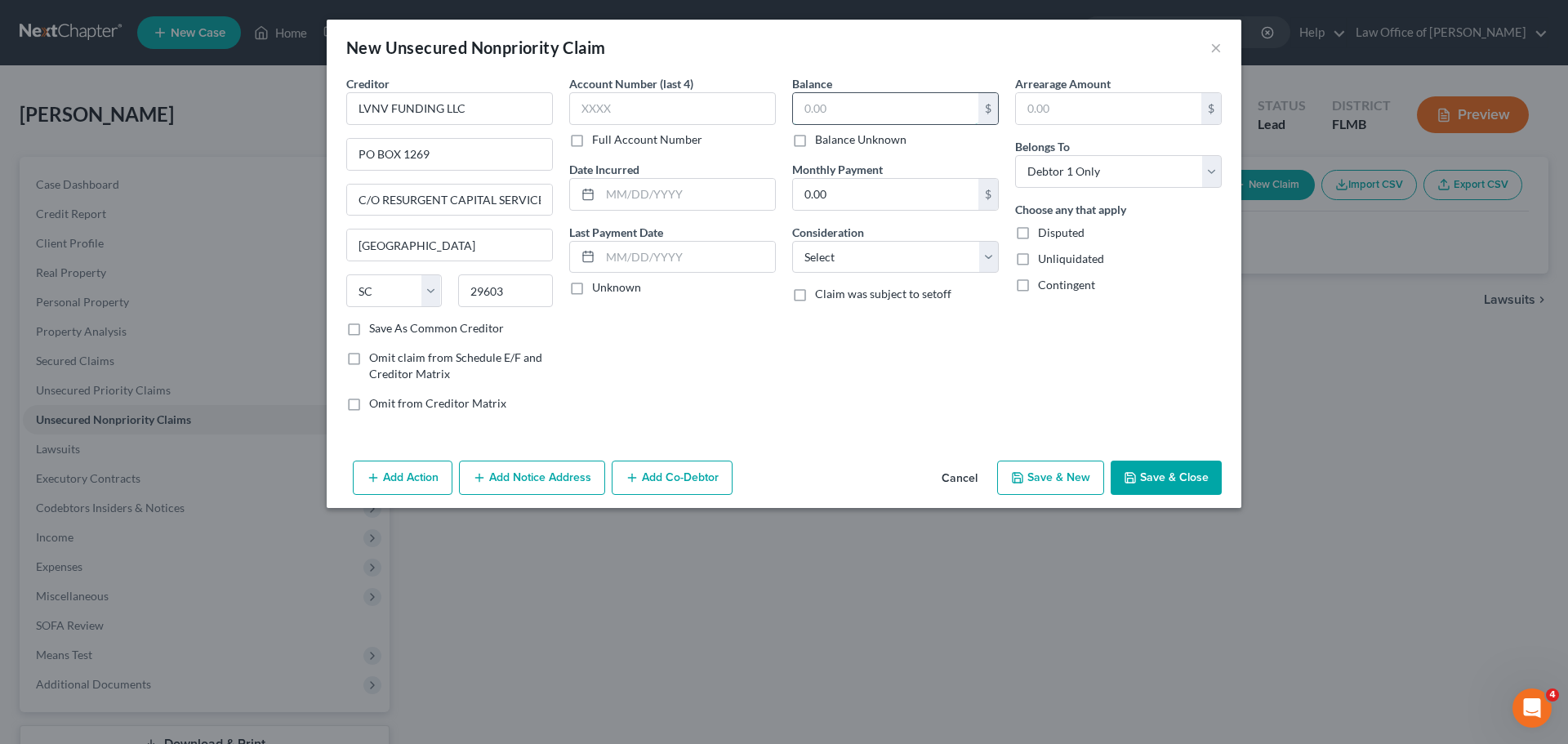
click at [823, 106] on input "text" at bounding box center [886, 108] width 186 height 31
type input "2,345.00"
click at [1070, 481] on button "Save & New" at bounding box center [1050, 477] width 107 height 34
select select "0"
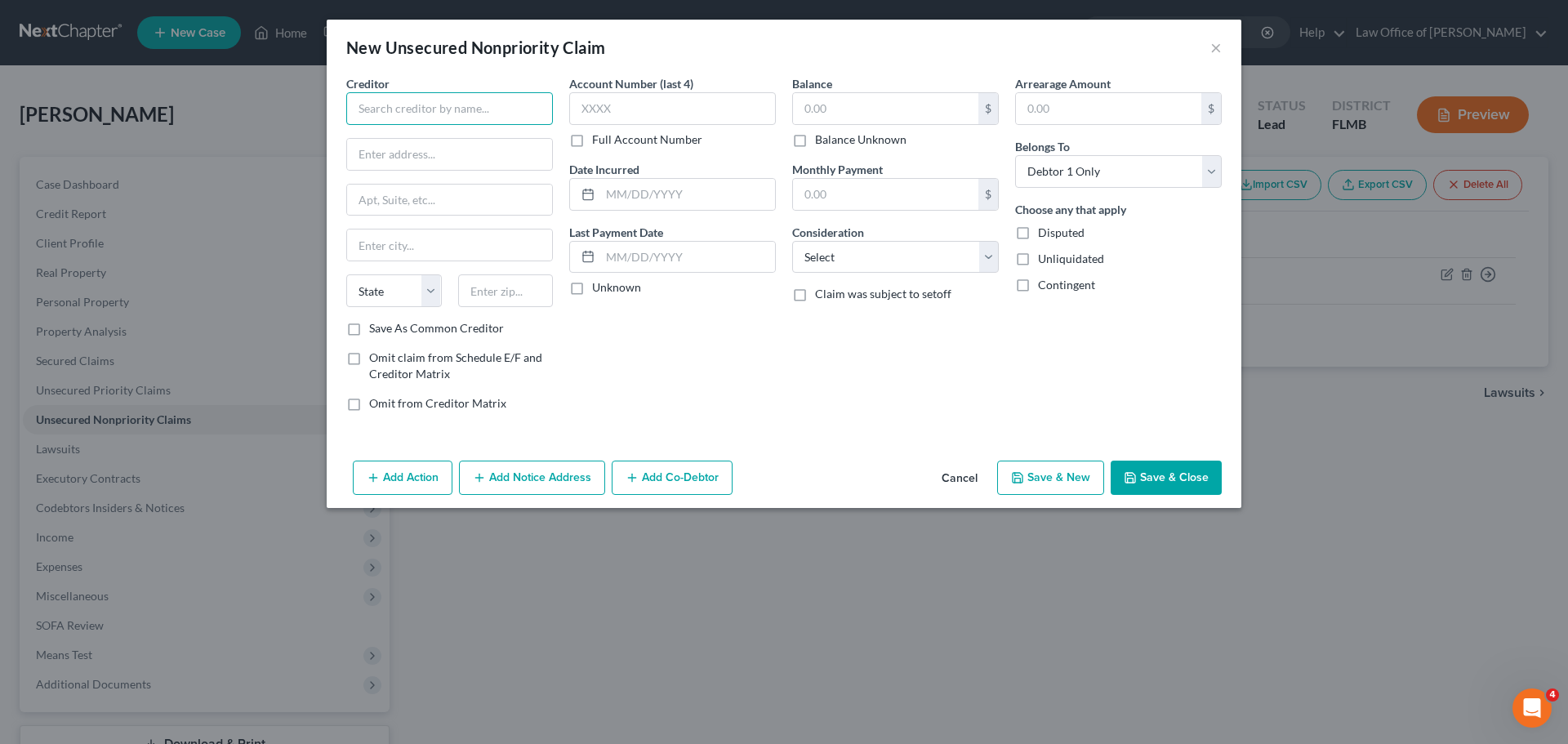
click at [434, 110] on input "text" at bounding box center [450, 108] width 206 height 33
paste input "ORTFOLIO RECOVERY ASSOCIATES"
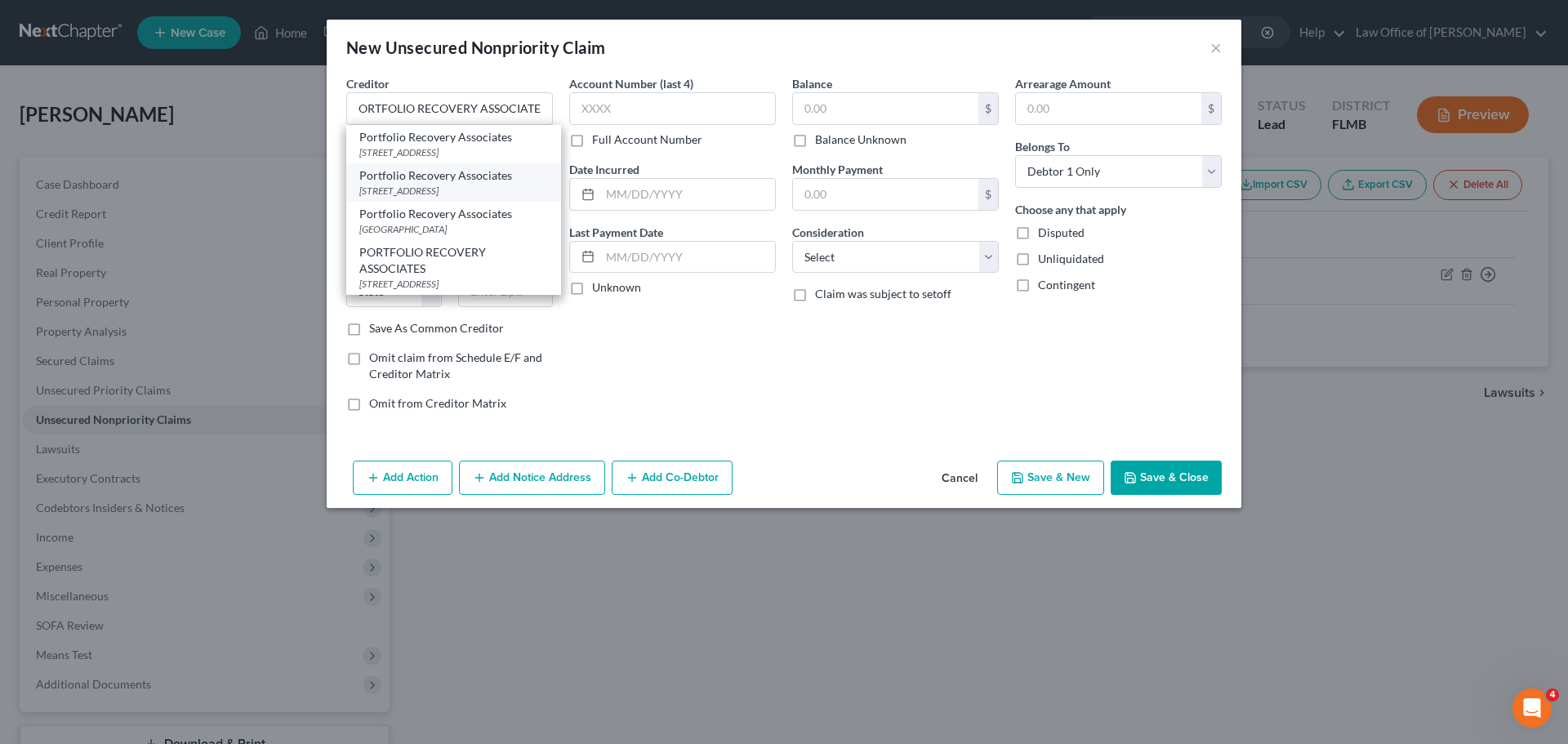
click at [446, 198] on div "[STREET_ADDRESS]" at bounding box center [454, 190] width 188 height 14
type input "Portfolio Recovery Associates"
type input "[STREET_ADDRESS]"
type input "Ste. 100"
type input "[GEOGRAPHIC_DATA]"
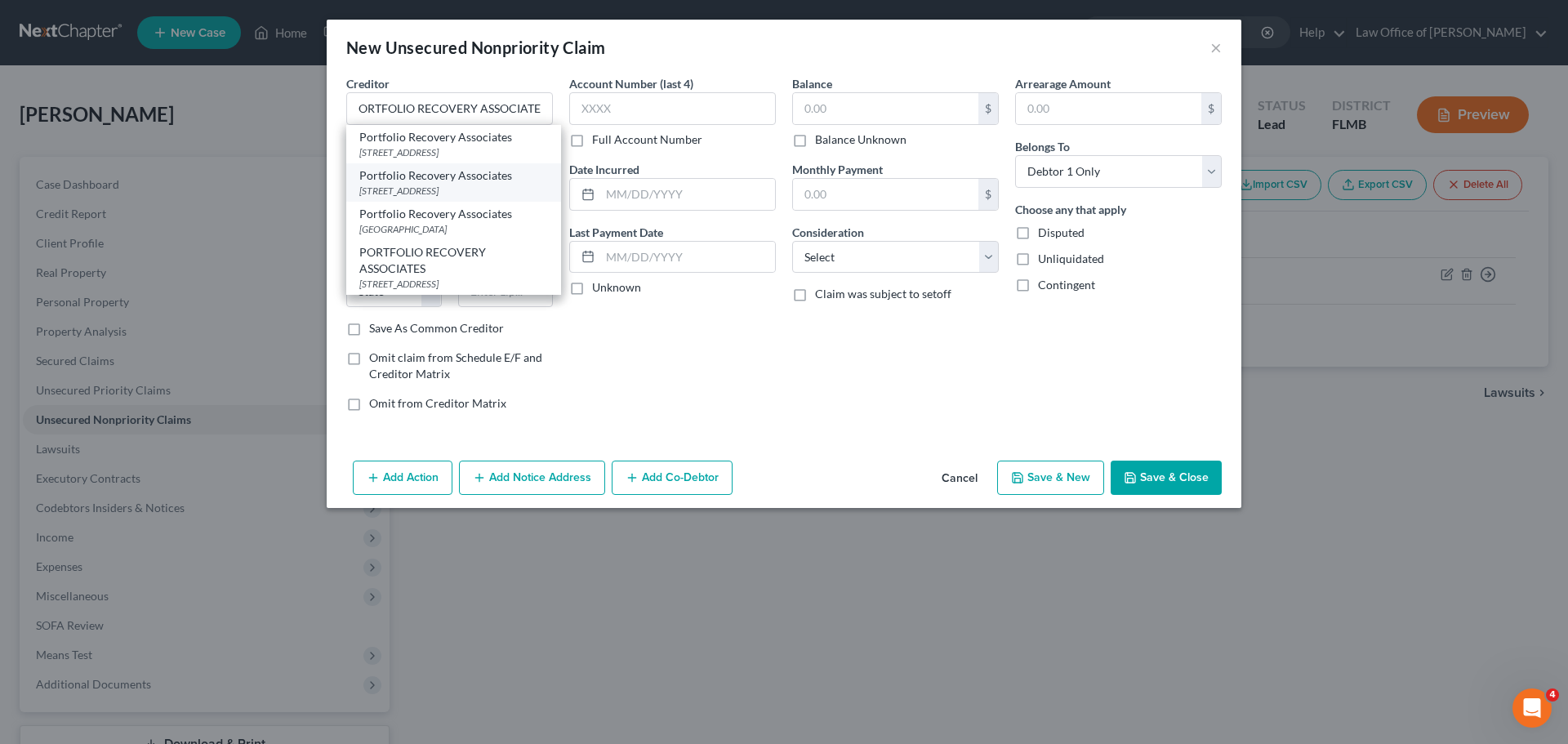
select select "48"
type input "23502"
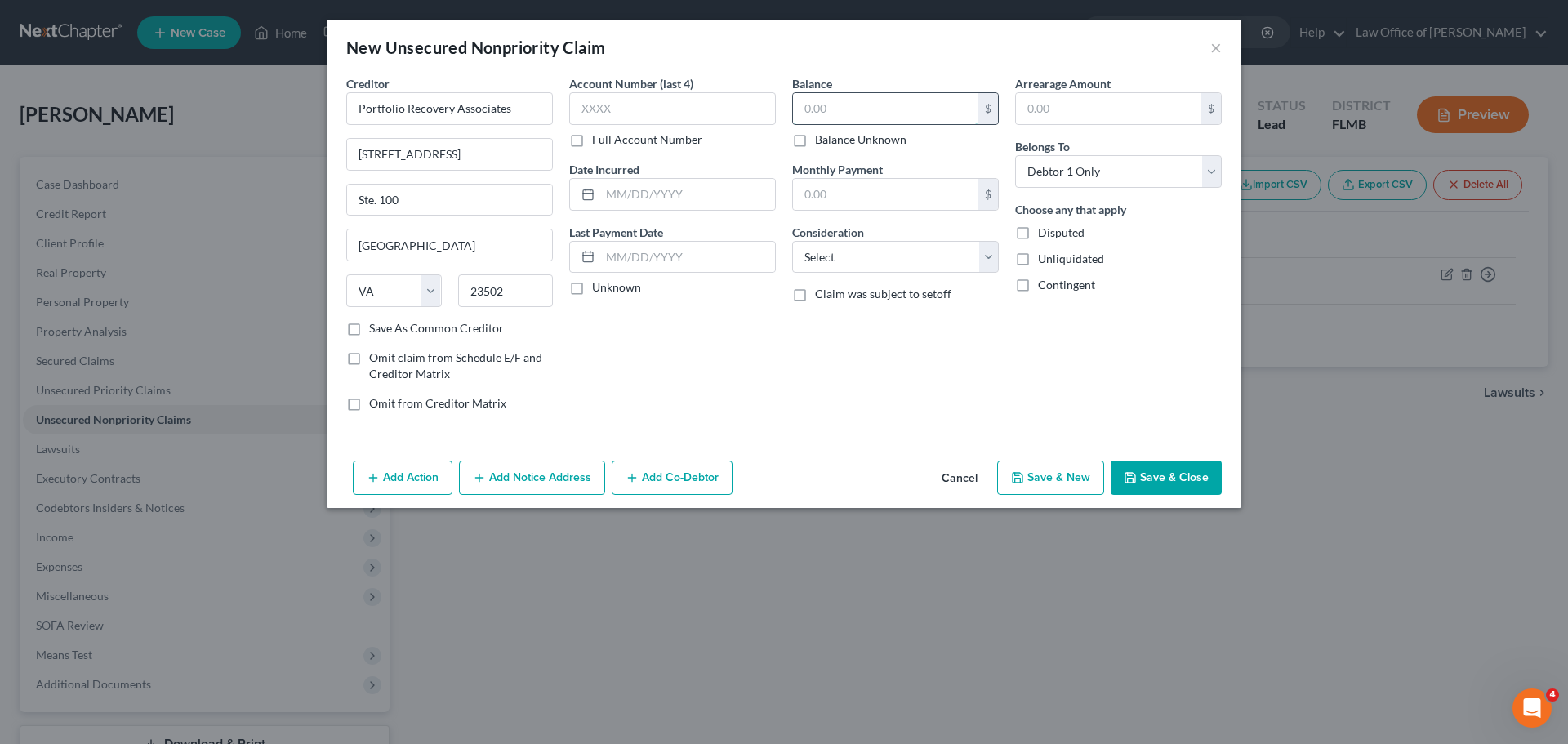
click at [864, 112] on input "text" at bounding box center [886, 108] width 186 height 31
type input "4"
type input "840.00"
click at [1060, 480] on button "Save & New" at bounding box center [1050, 477] width 107 height 34
select select "0"
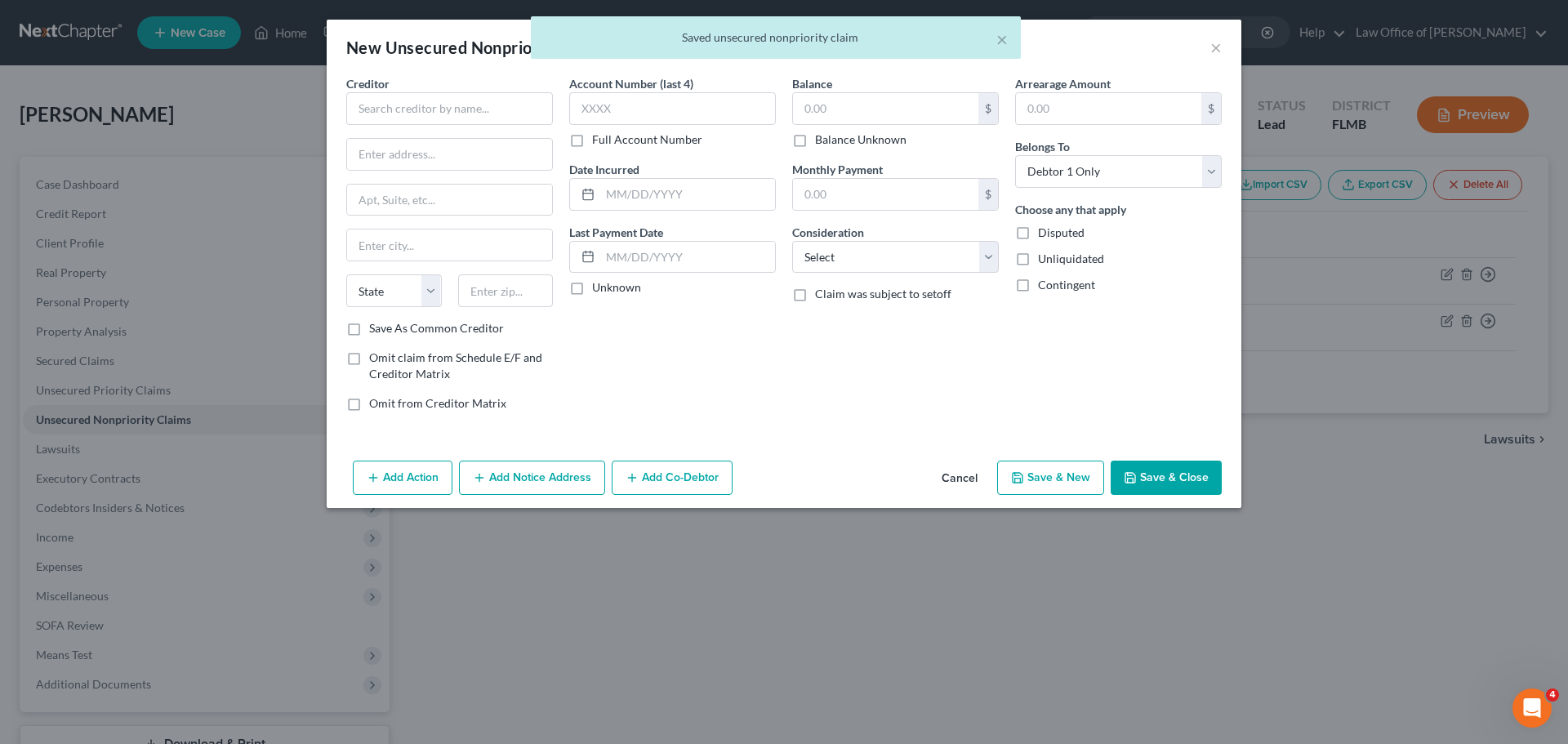
type input "0.00"
click at [1221, 48] on div "× Saved unsecured nonpriority claim" at bounding box center [775, 41] width 1568 height 50
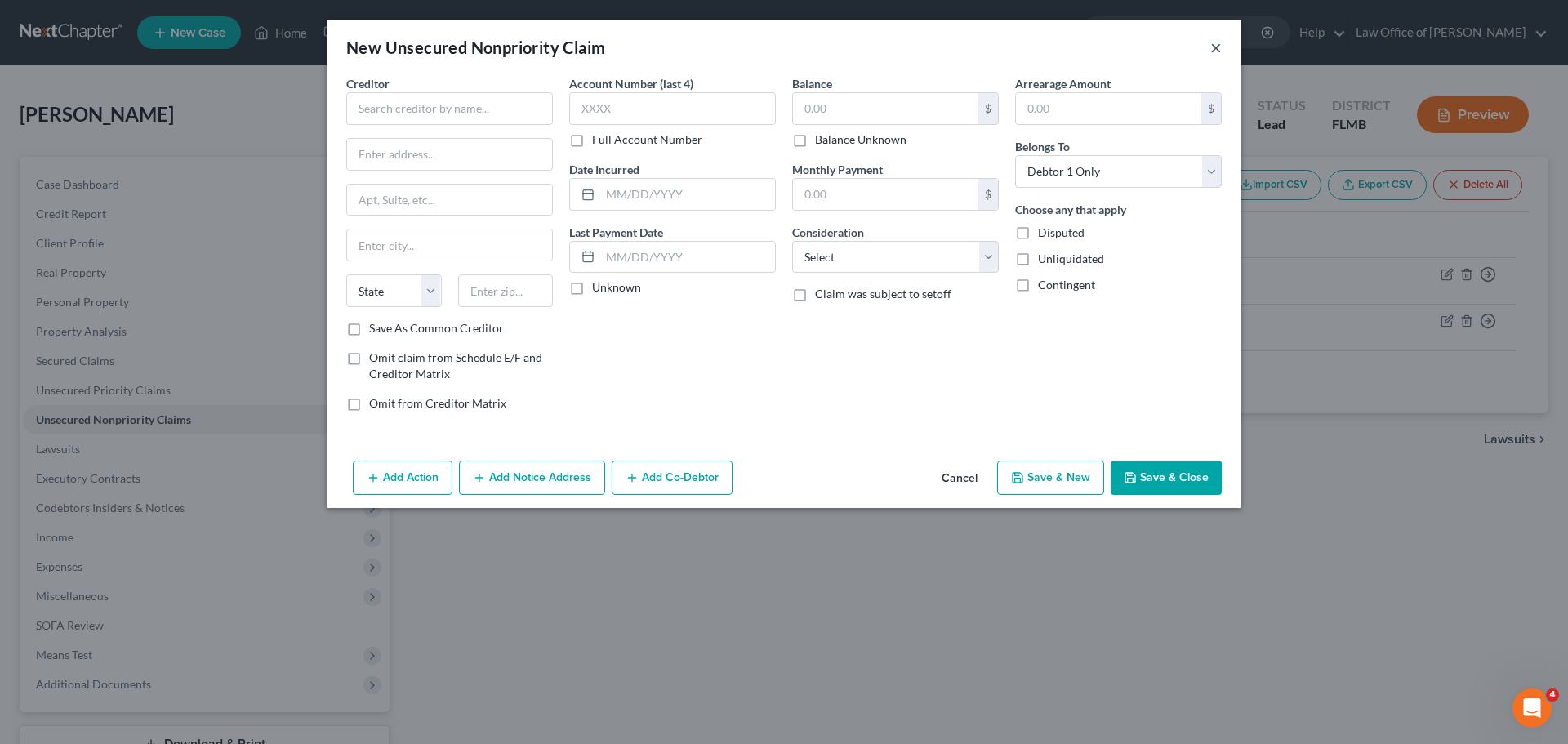
click at [1213, 51] on button "×" at bounding box center [1216, 47] width 11 height 20
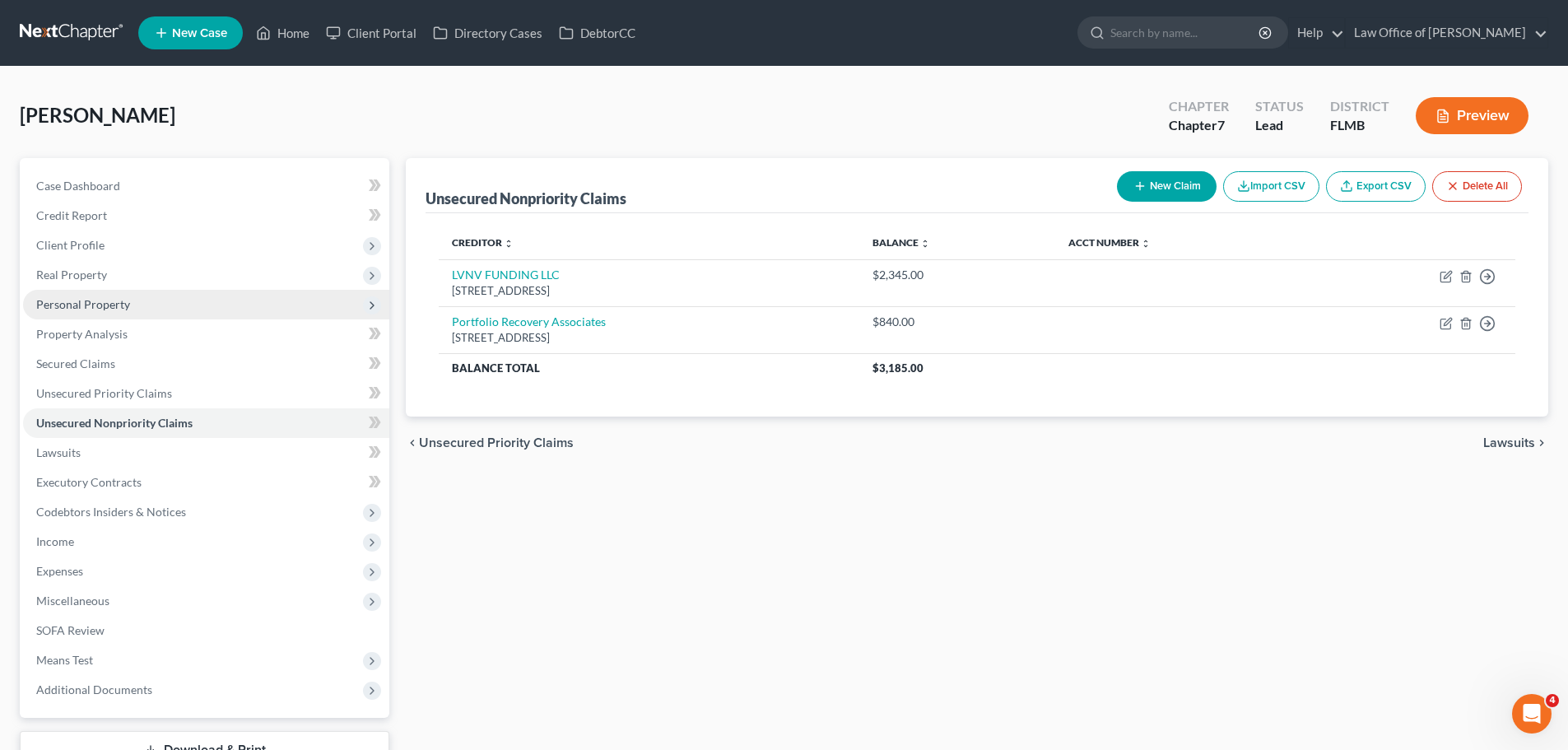
click at [102, 308] on span "Personal Property" at bounding box center [83, 303] width 94 height 14
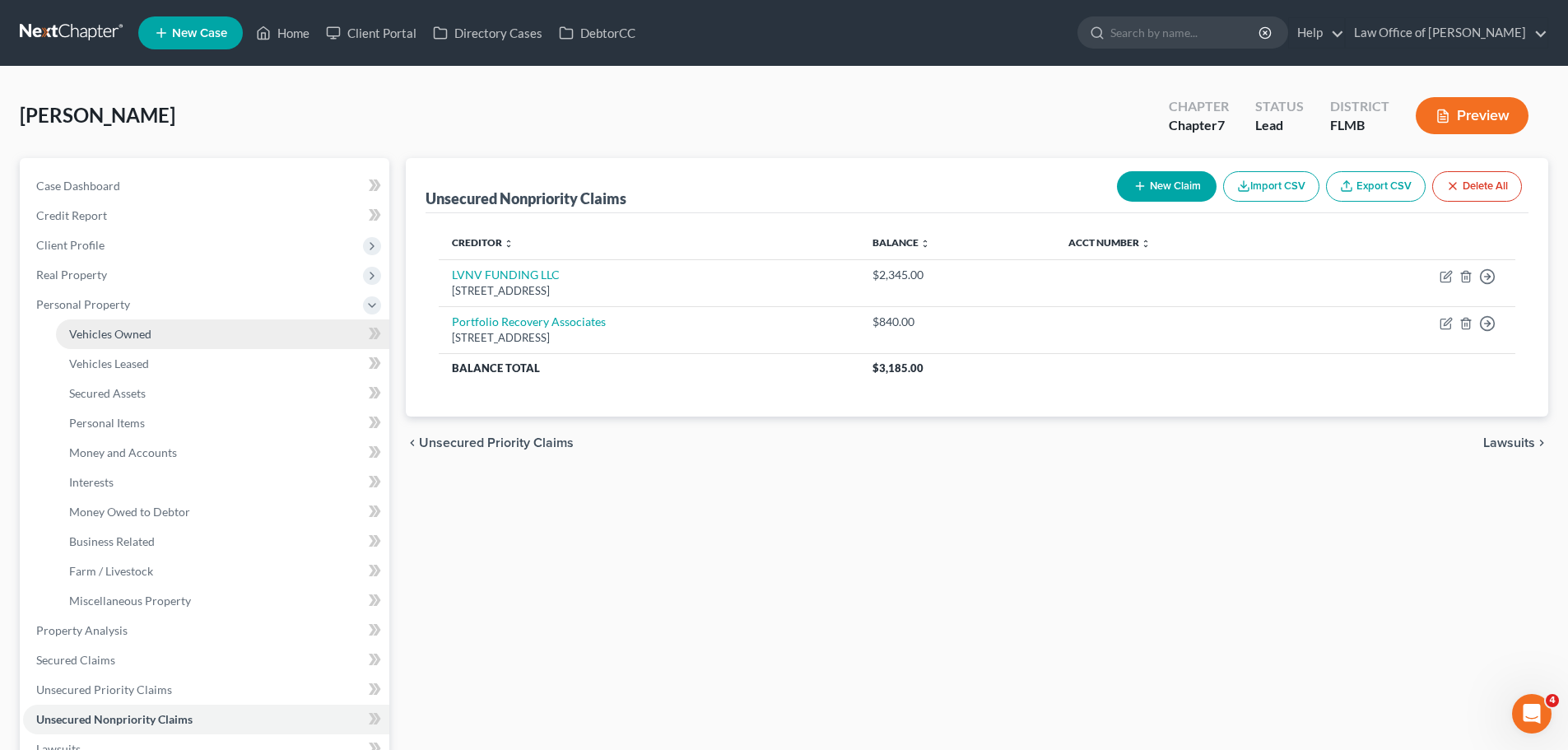
click at [121, 334] on span "Vehicles Owned" at bounding box center [110, 333] width 82 height 14
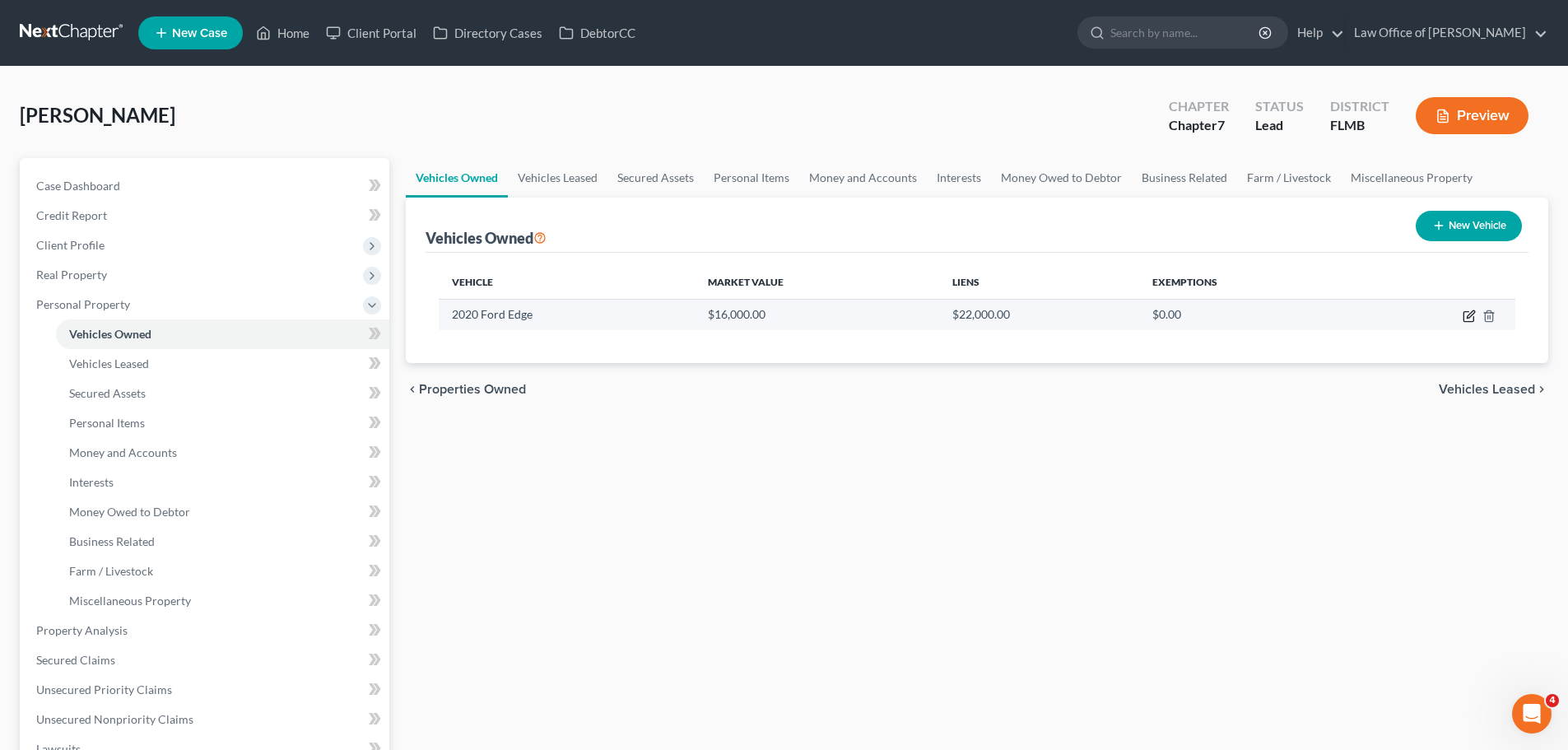
click at [1472, 314] on icon "button" at bounding box center [1470, 316] width 13 height 13
select select "0"
select select "6"
select select "2"
select select "0"
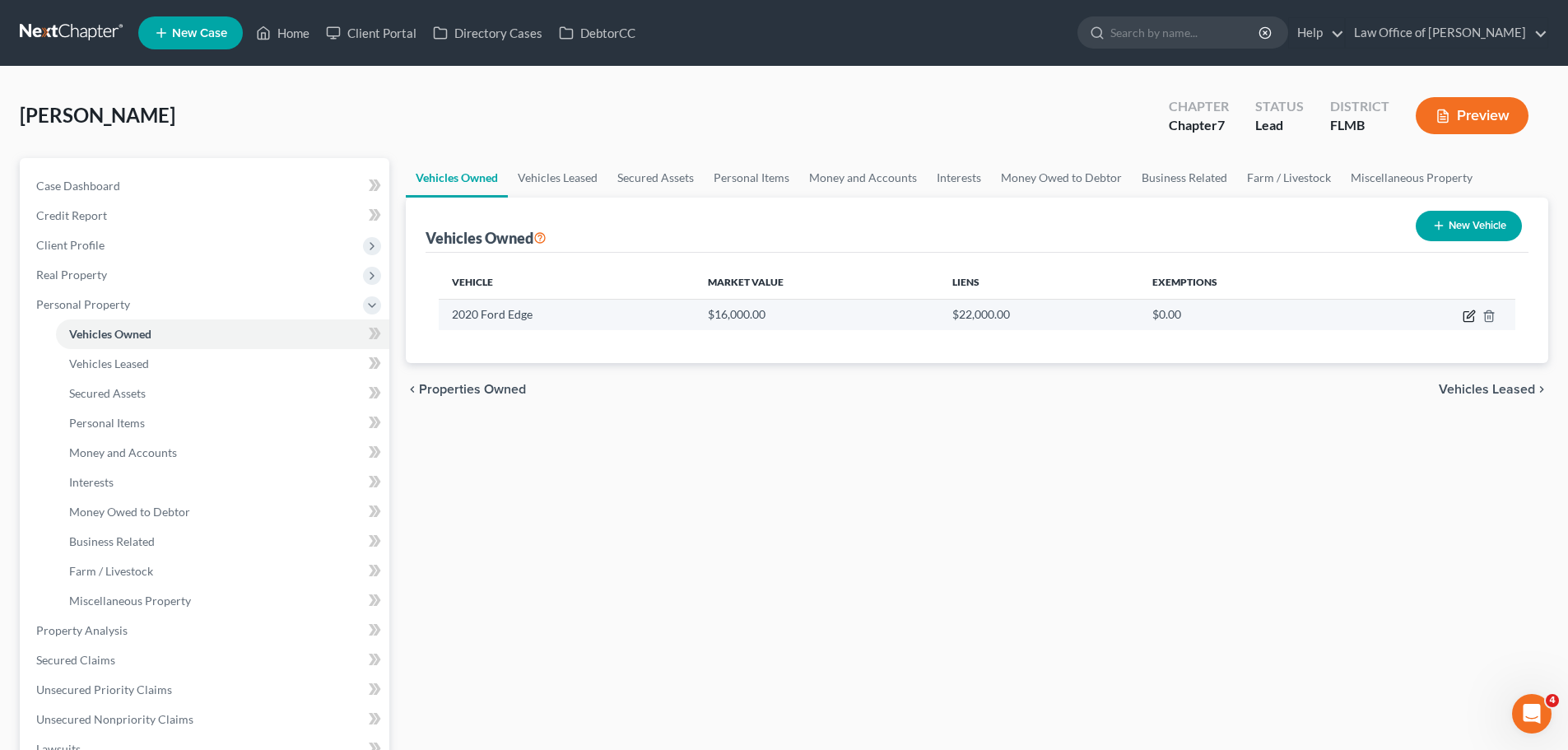
select select "0"
select select "2"
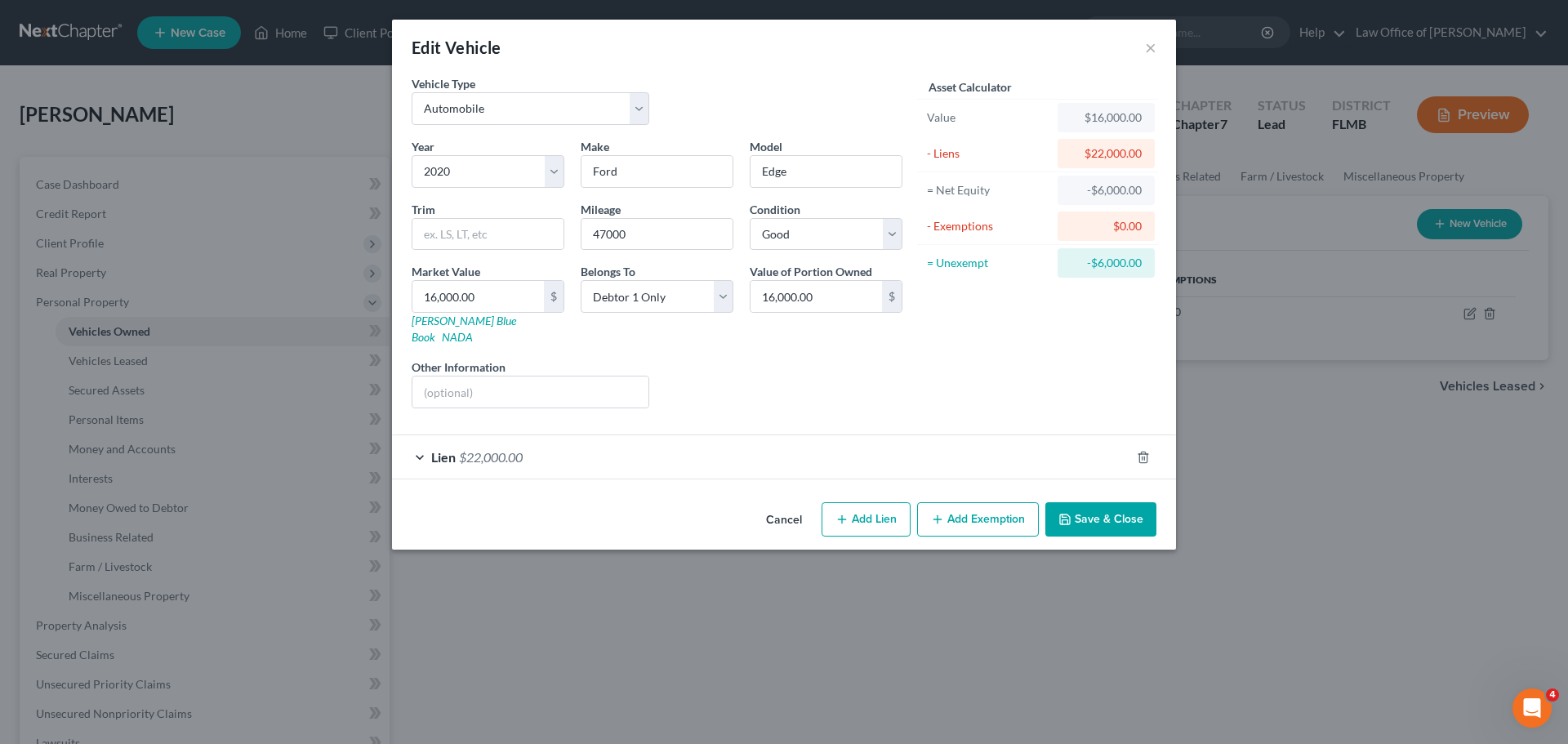
click at [561, 436] on div "Lien $22,000.00" at bounding box center [761, 457] width 739 height 44
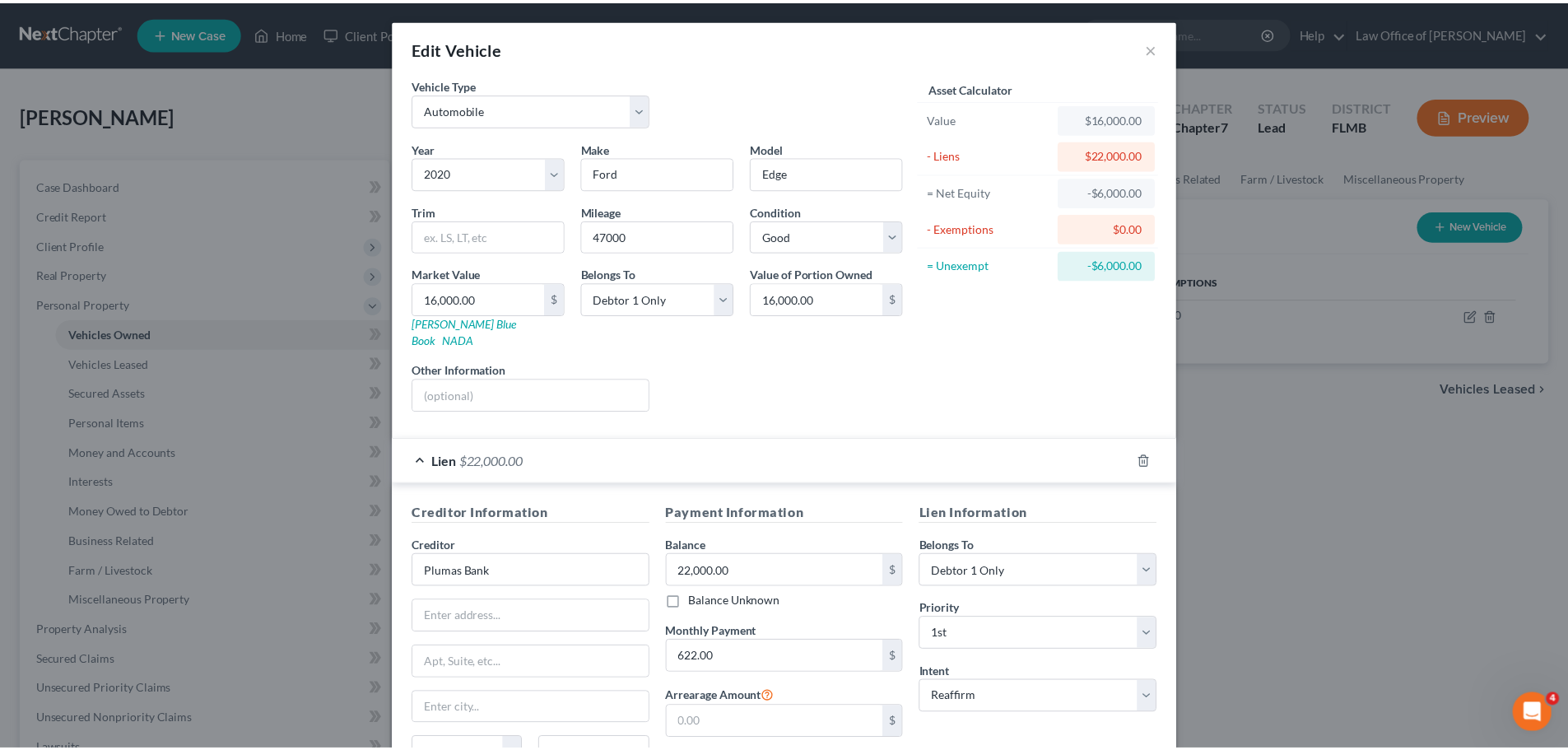
scroll to position [151, 0]
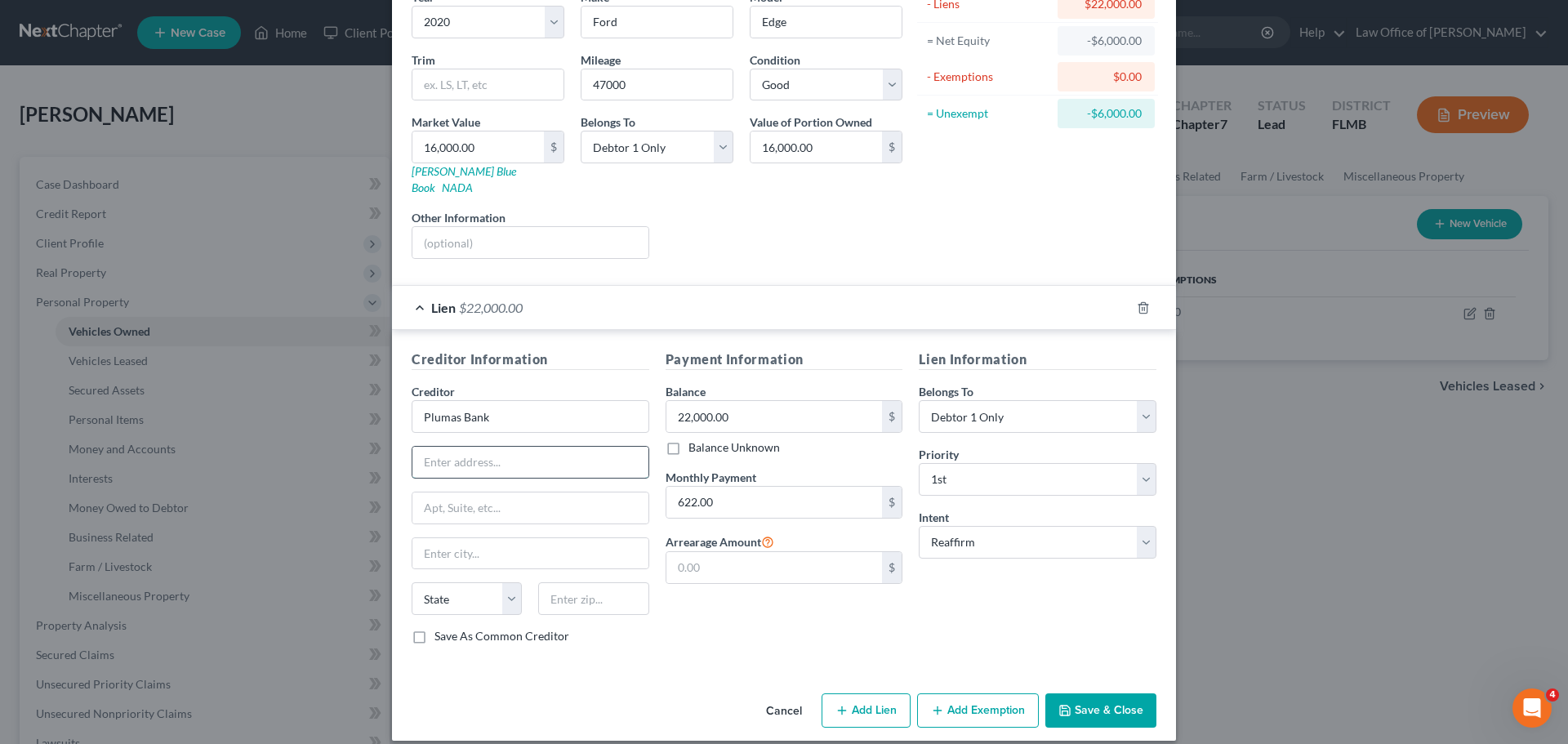
click at [534, 447] on input "text" at bounding box center [530, 462] width 236 height 31
paste input "[STREET_ADDRESS]"
type input "[STREET_ADDRESS]"
click at [435, 628] on label "Save As Common Creditor" at bounding box center [502, 635] width 134 height 16
click at [441, 628] on input "Save As Common Creditor" at bounding box center [446, 632] width 10 height 10
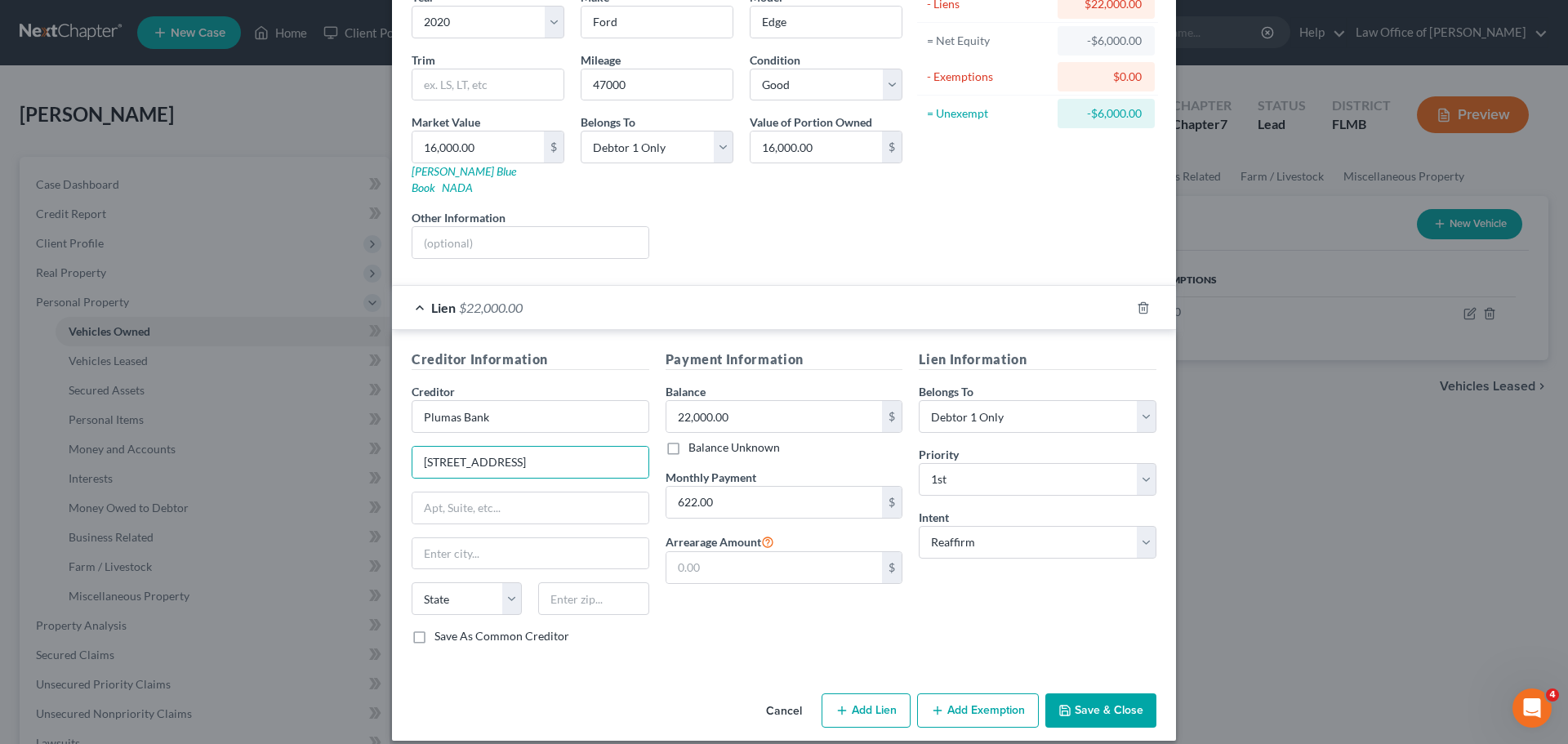
checkbox input "true"
click at [585, 582] on input "text" at bounding box center [593, 598] width 110 height 33
type input "95971"
click at [703, 652] on div "Creditor Information Creditor * Plumas Bank [GEOGRAPHIC_DATA][US_STATE] AZ CA C…" at bounding box center [784, 500] width 784 height 341
type input "Quincy"
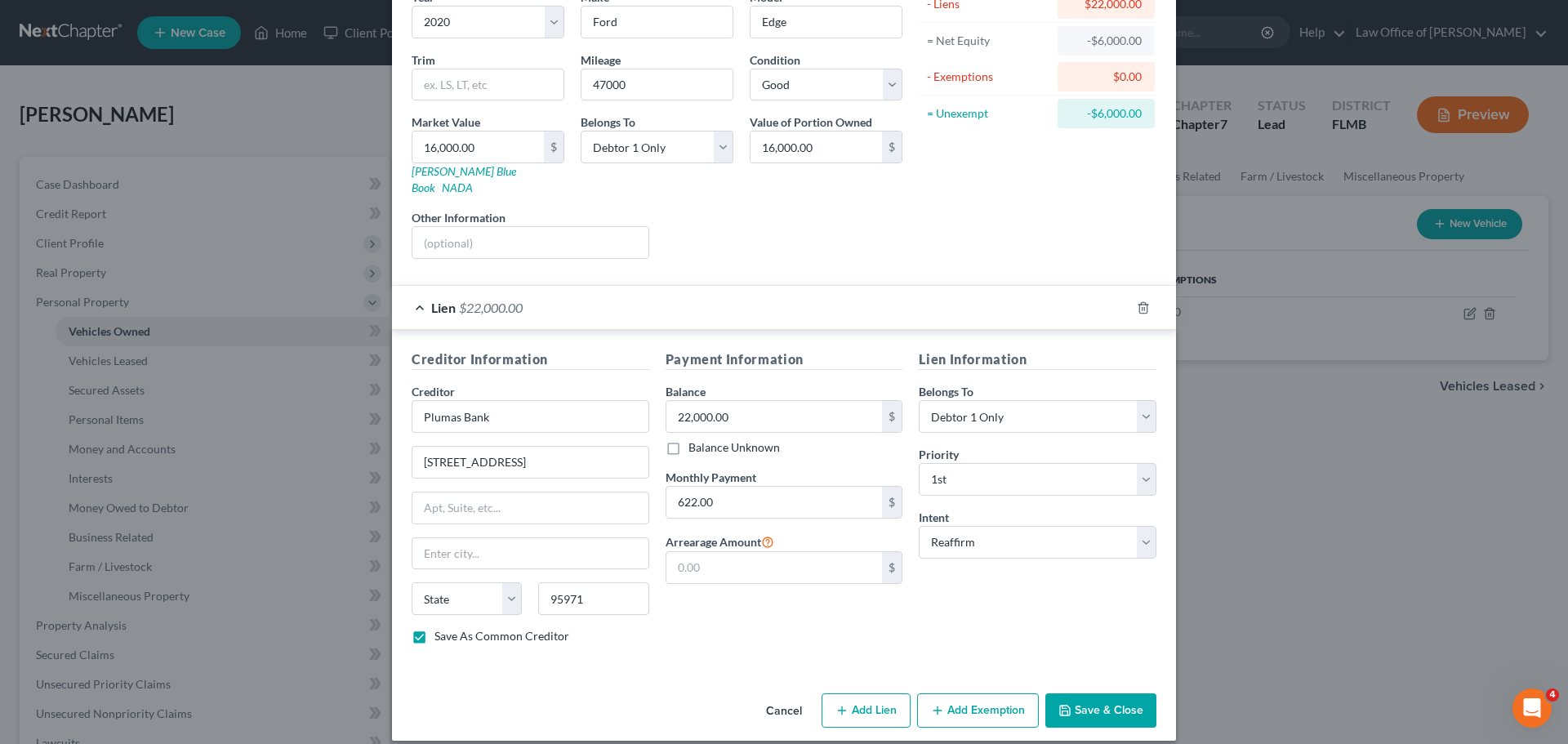
select select "4"
click at [773, 401] on input "22,000.00" at bounding box center [775, 416] width 217 height 31
type input "22,109.00"
click at [709, 611] on div "Payment Information Balance 22,109.00 $ Balance Unknown Balance Undetermined 22…" at bounding box center [784, 503] width 254 height 308
click at [1131, 695] on button "Save & Close" at bounding box center [1100, 710] width 111 height 34
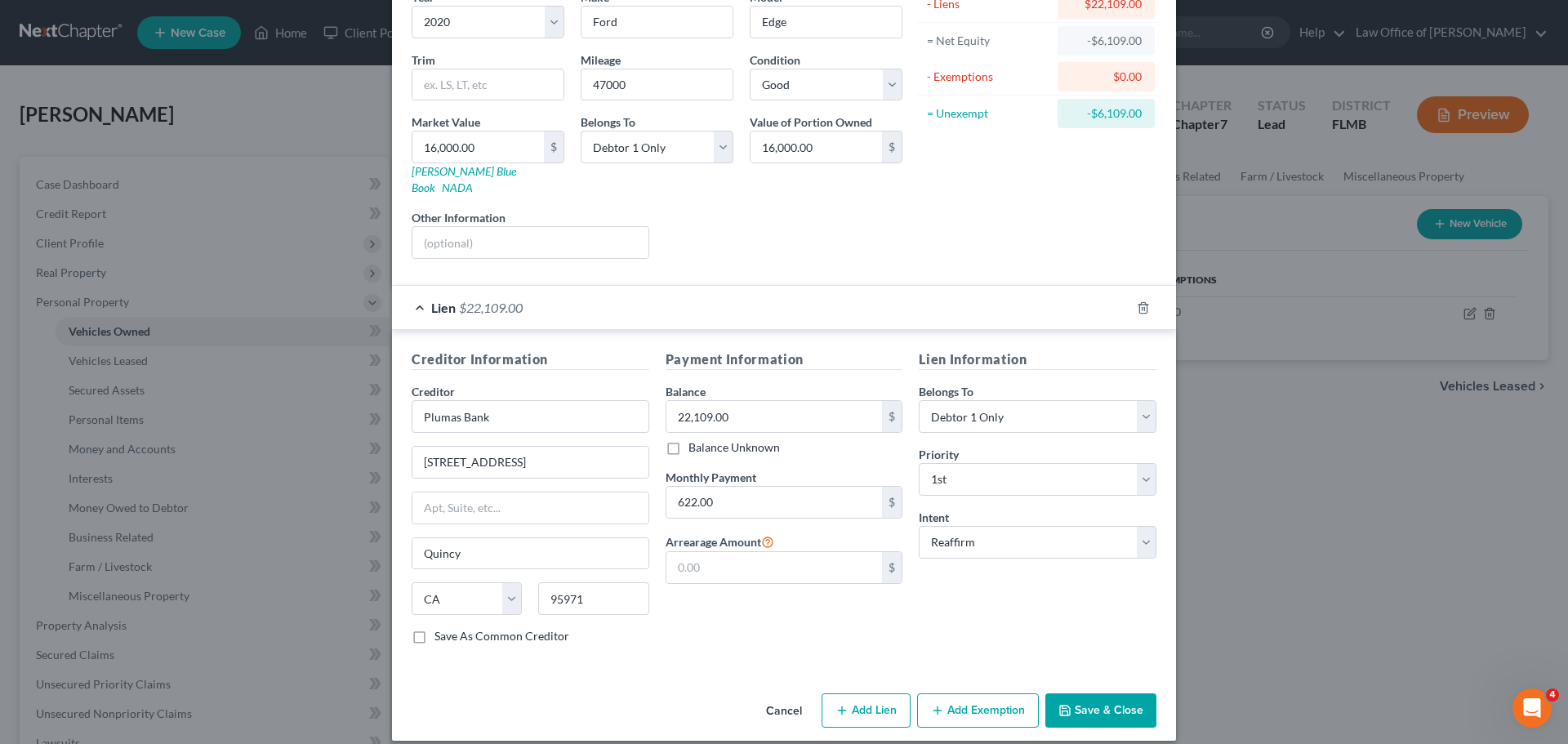
checkbox input "false"
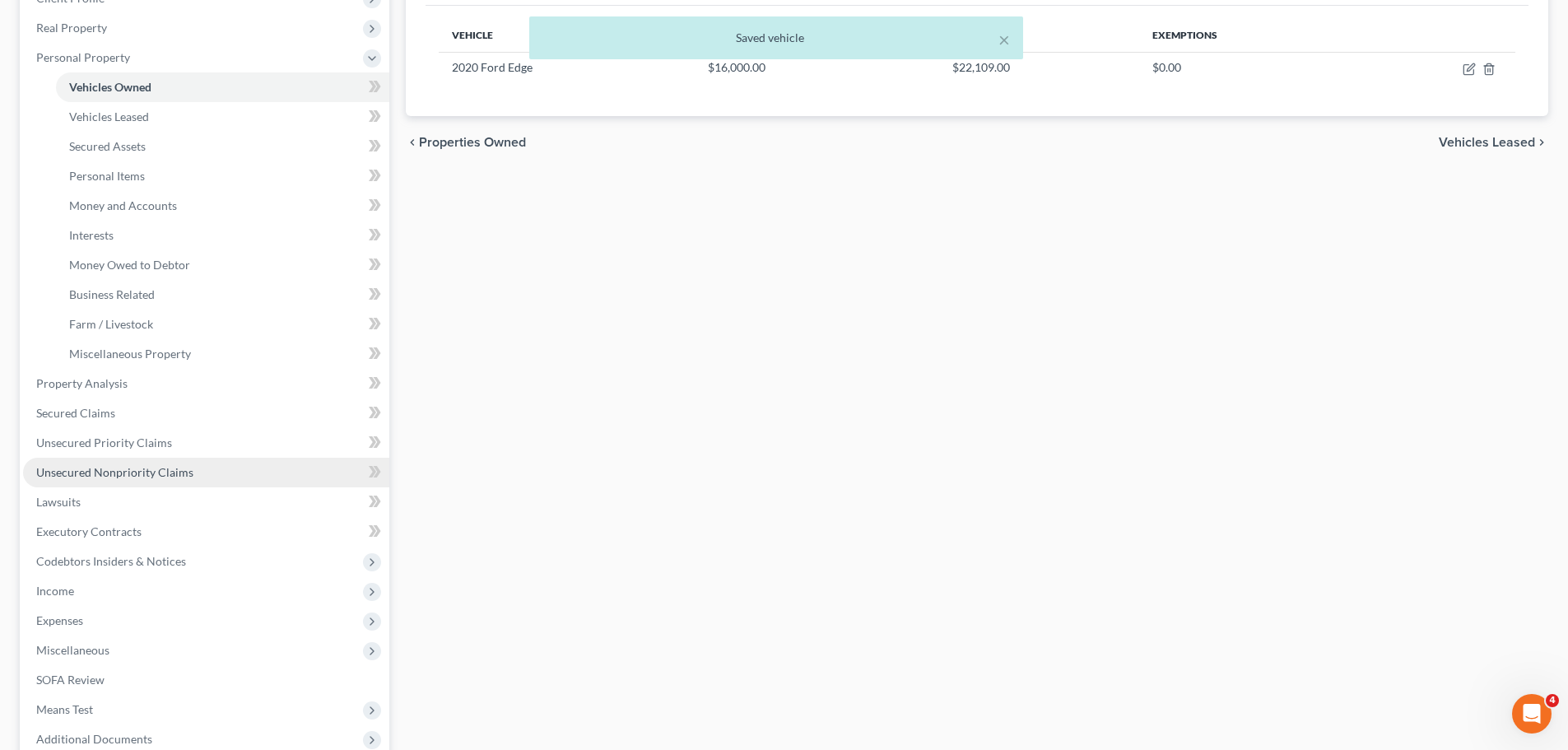
click at [152, 471] on span "Unsecured Nonpriority Claims" at bounding box center [115, 471] width 157 height 14
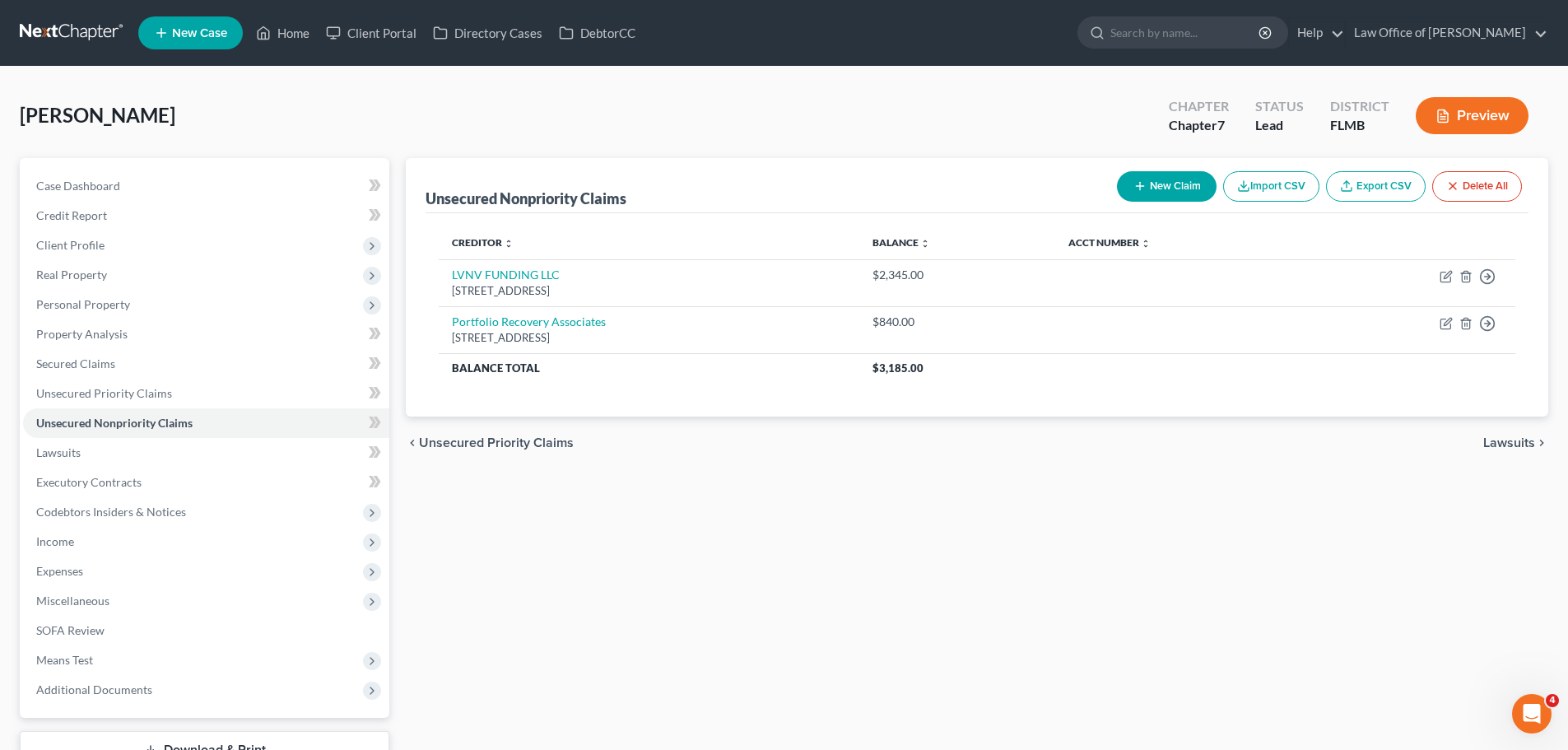
click at [1158, 175] on button "New Claim" at bounding box center [1167, 186] width 99 height 31
select select "0"
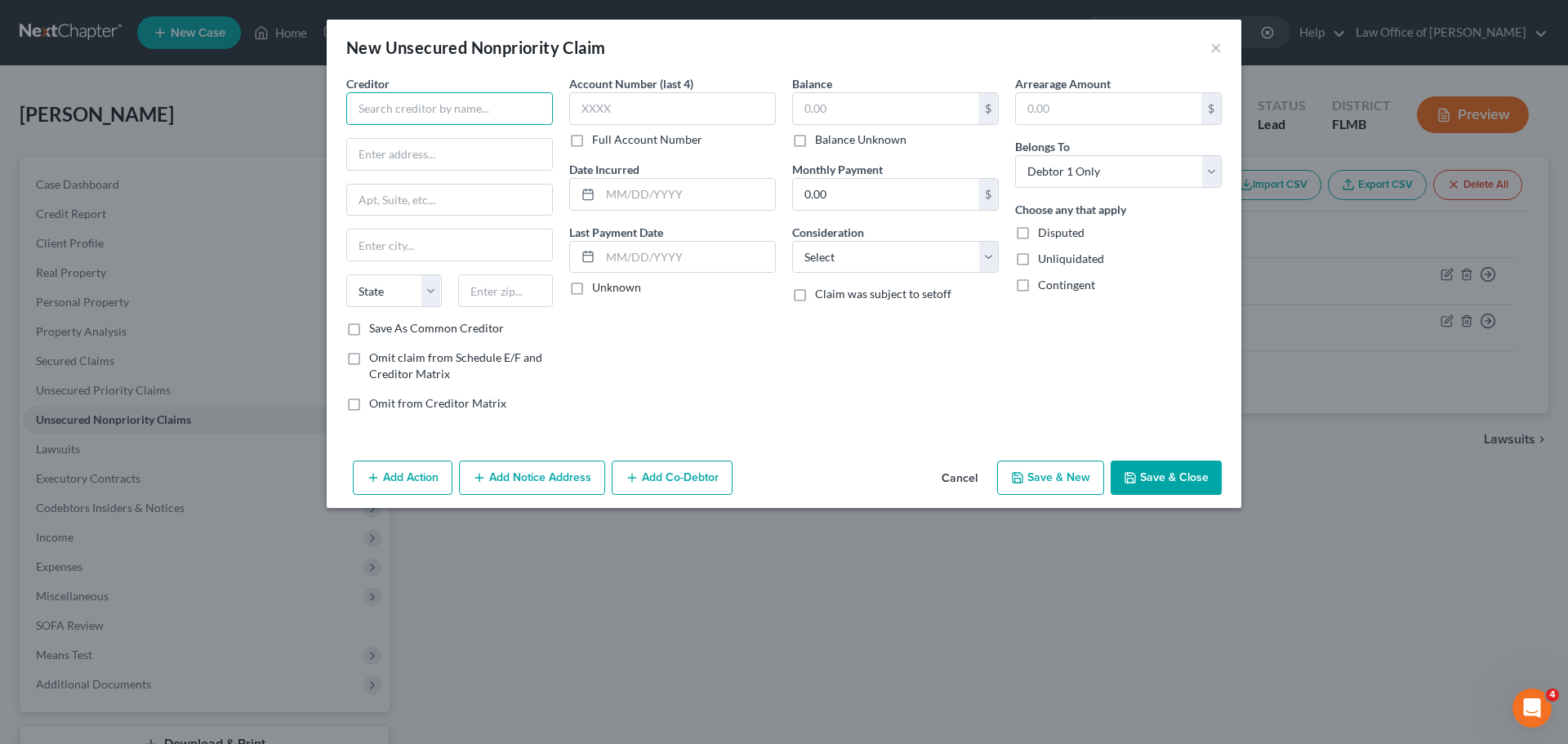
click at [427, 113] on input "text" at bounding box center [450, 108] width 206 height 33
paste input "Bank of America"
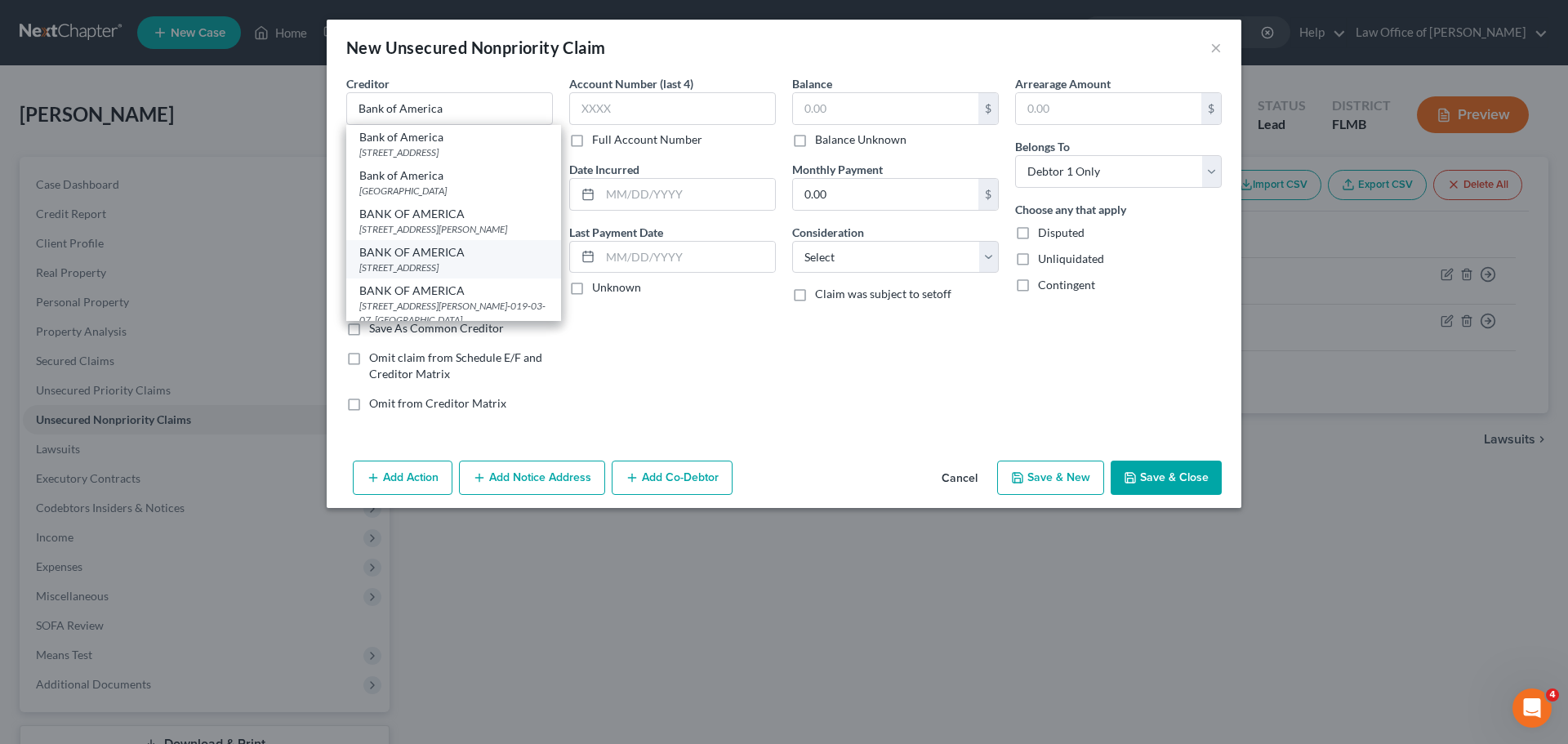
click at [494, 260] on div "BANK OF AMERICA" at bounding box center [454, 252] width 188 height 16
type input "BANK OF AMERICA"
type input "PO Box 982238"
type input "[GEOGRAPHIC_DATA]"
select select "45"
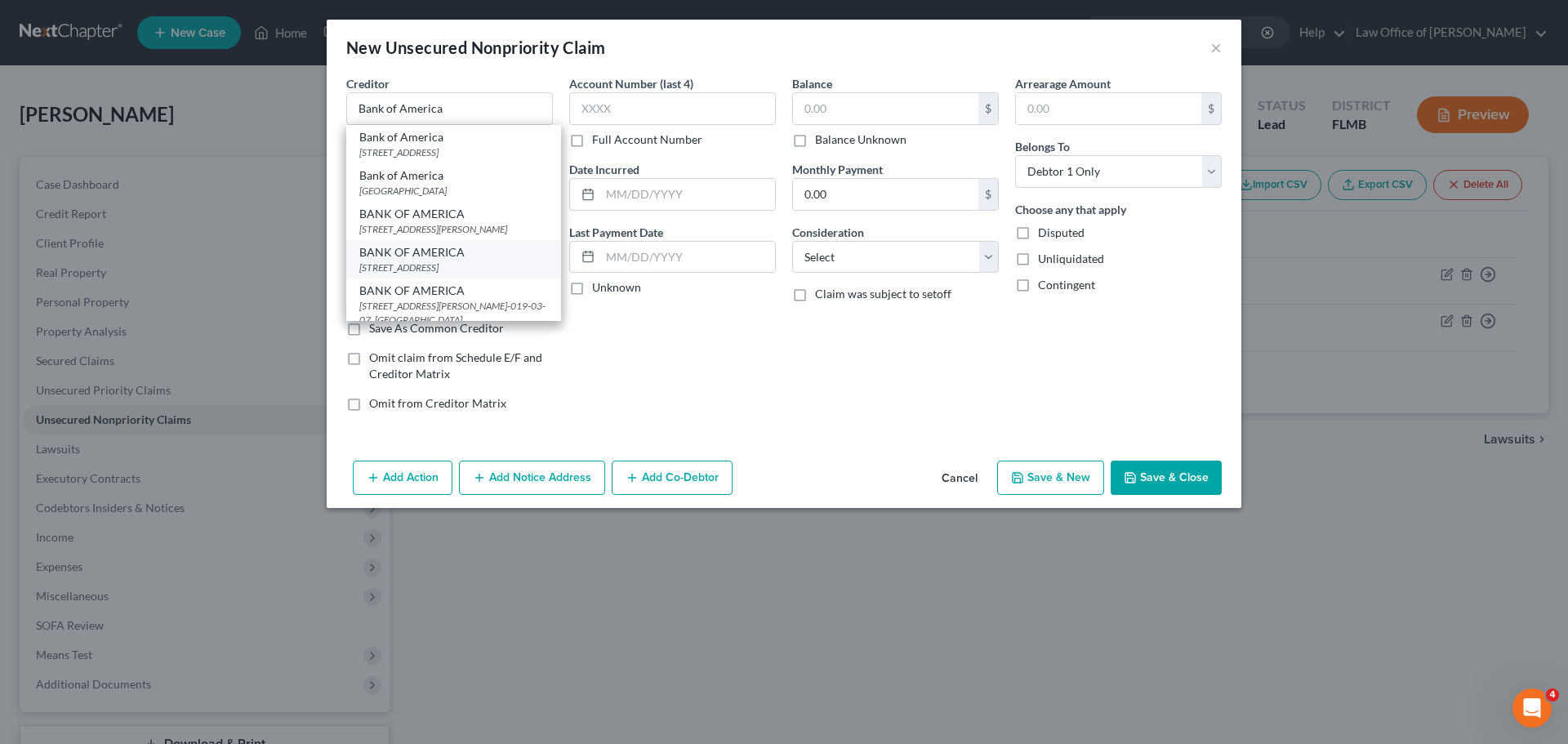
type input "79998"
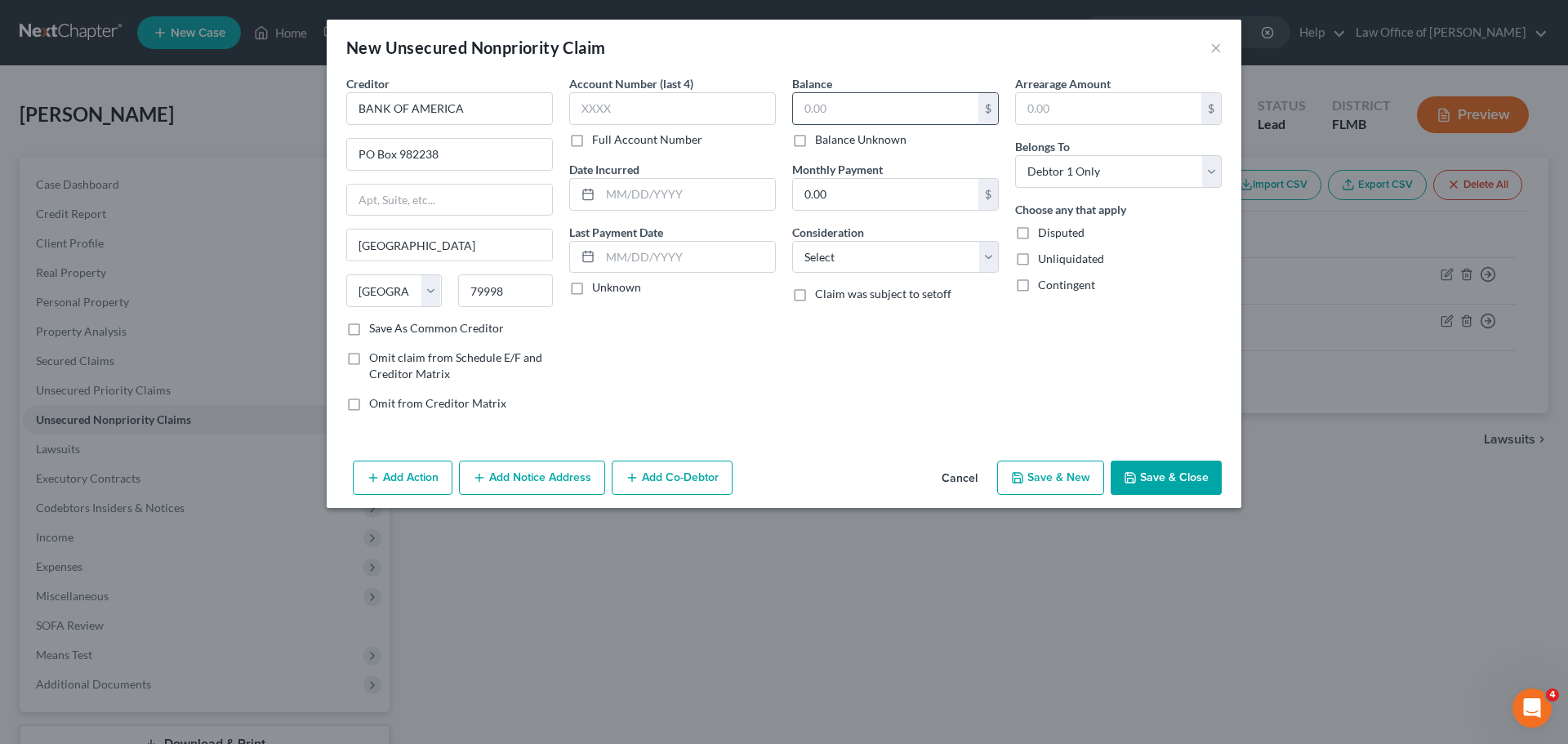
click at [846, 121] on input "text" at bounding box center [886, 108] width 186 height 31
type input "5,005.00"
click at [1035, 483] on button "Save & New" at bounding box center [1050, 477] width 107 height 34
select select "0"
click at [449, 111] on input "text" at bounding box center [450, 108] width 206 height 33
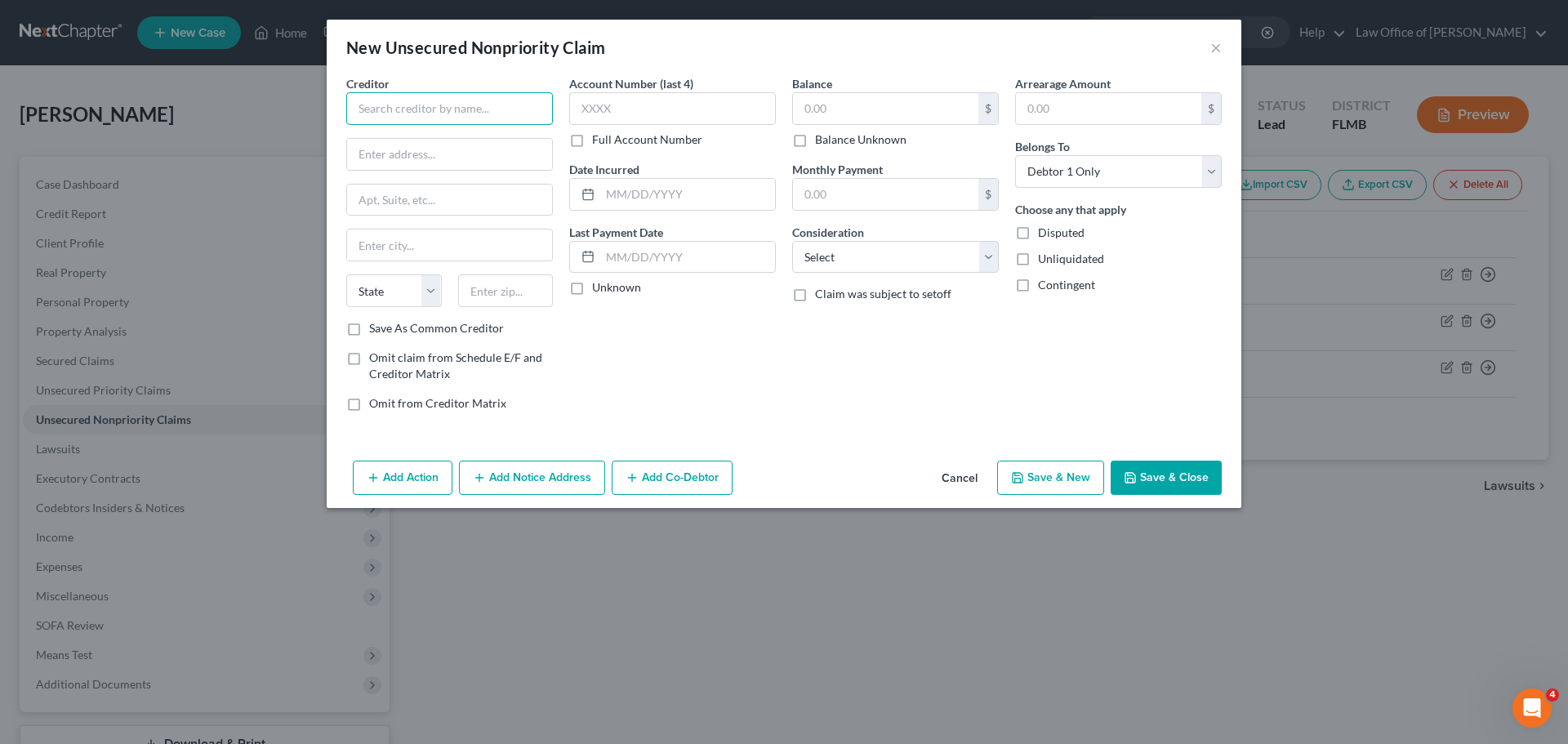
paste input "CAPITAL ONE BANK USA NA"
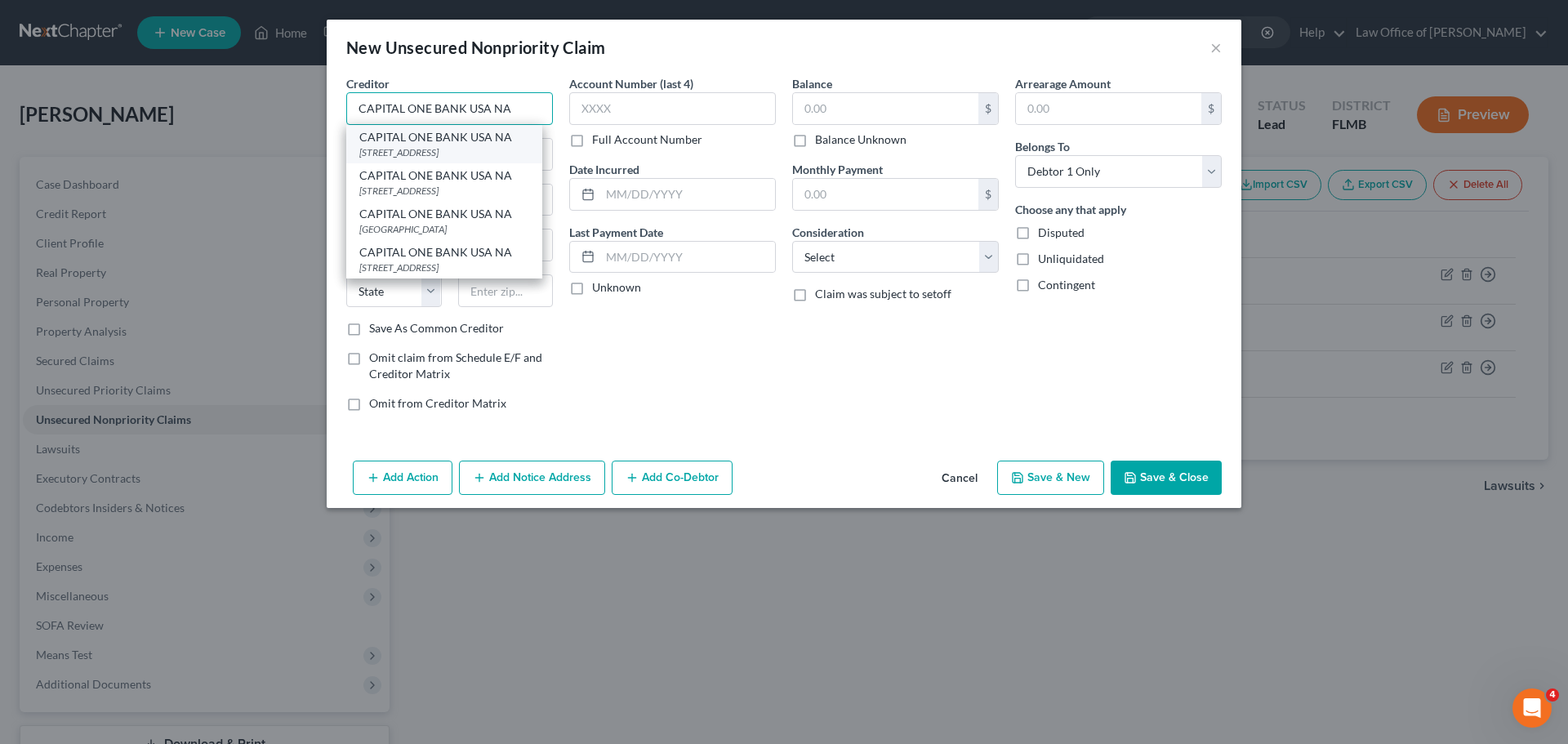
type input "CAPITAL ONE BANK USA NA"
click at [459, 146] on div "[STREET_ADDRESS]" at bounding box center [444, 152] width 169 height 14
type input "PO BOX 31293"
type input "[GEOGRAPHIC_DATA]"
select select "46"
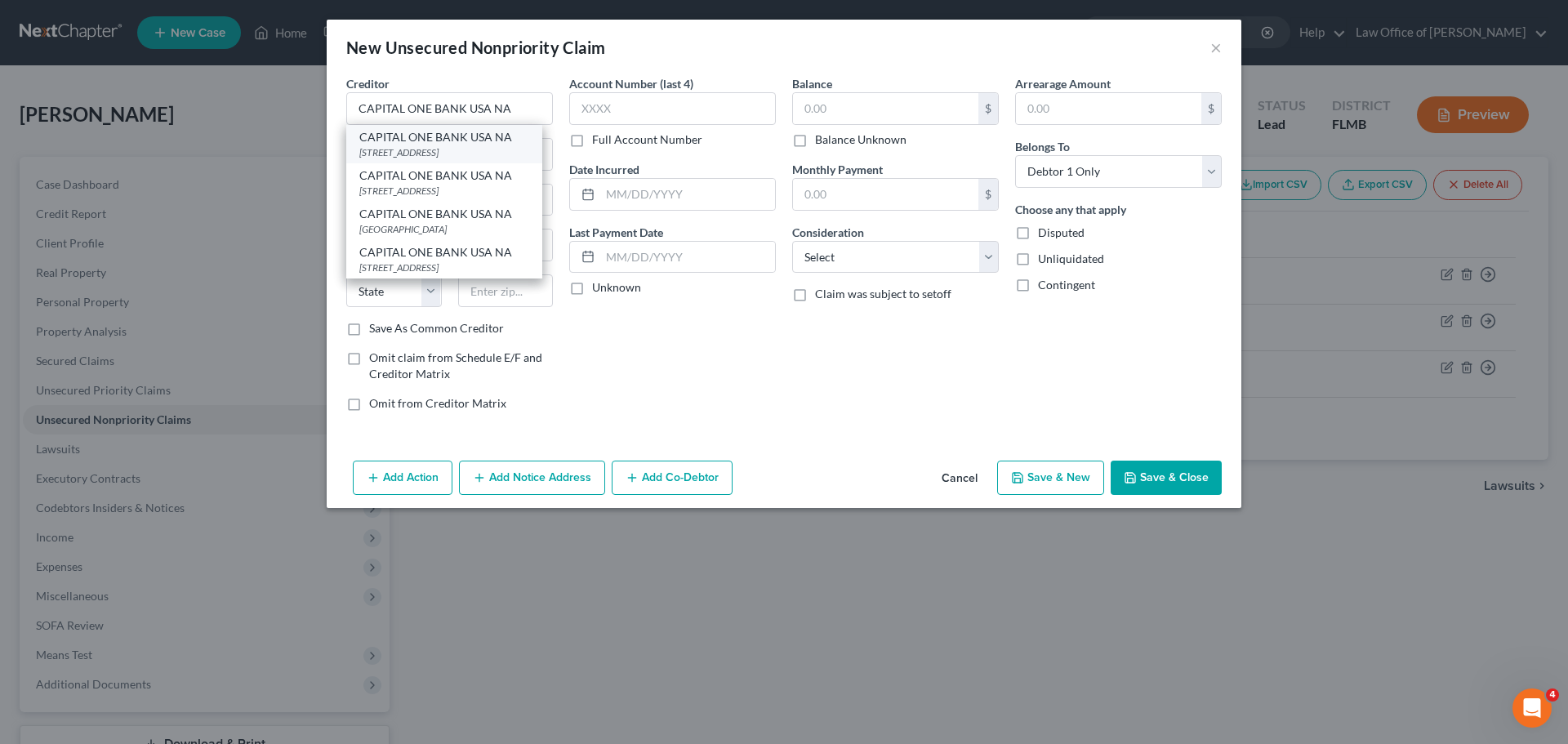
type input "84131"
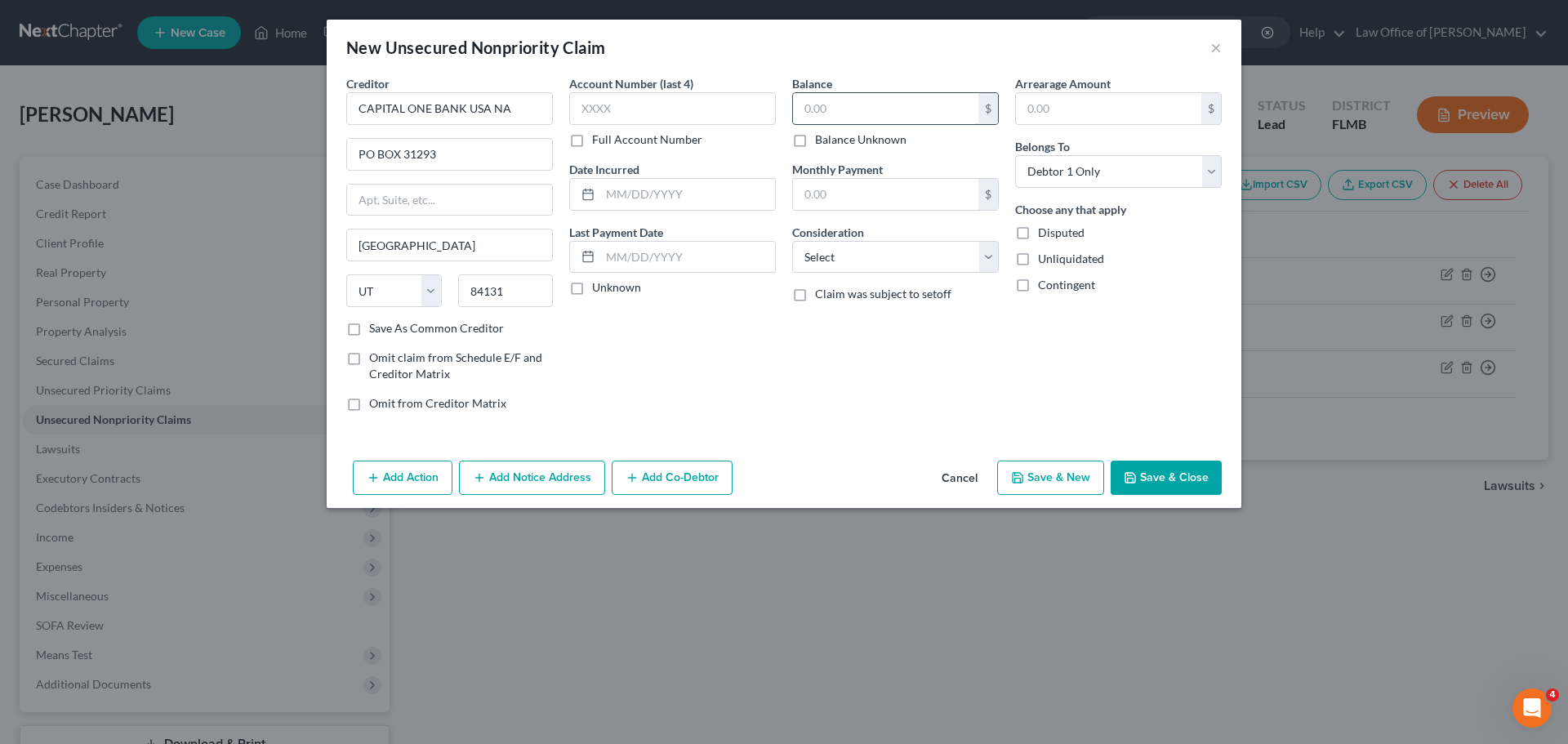
click at [878, 110] on input "text" at bounding box center [886, 108] width 186 height 31
type input "1,750.00"
click at [918, 419] on div "Balance 1,750.00 $ Balance Unknown Balance Undetermined 1,750.00 $ Balance Unkn…" at bounding box center [895, 249] width 223 height 349
click at [1037, 463] on button "Save & New" at bounding box center [1050, 477] width 107 height 34
select select "0"
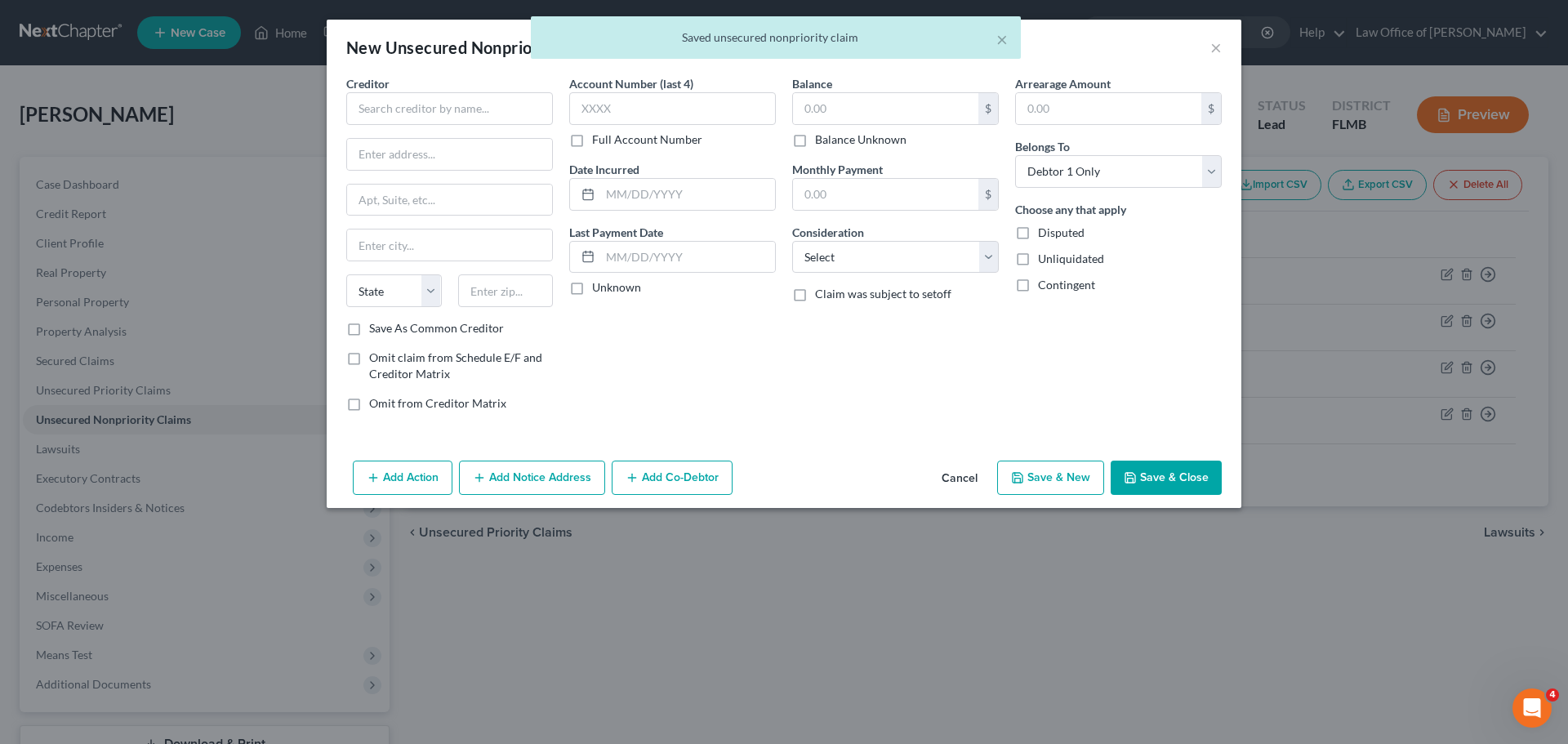
type input "0.00"
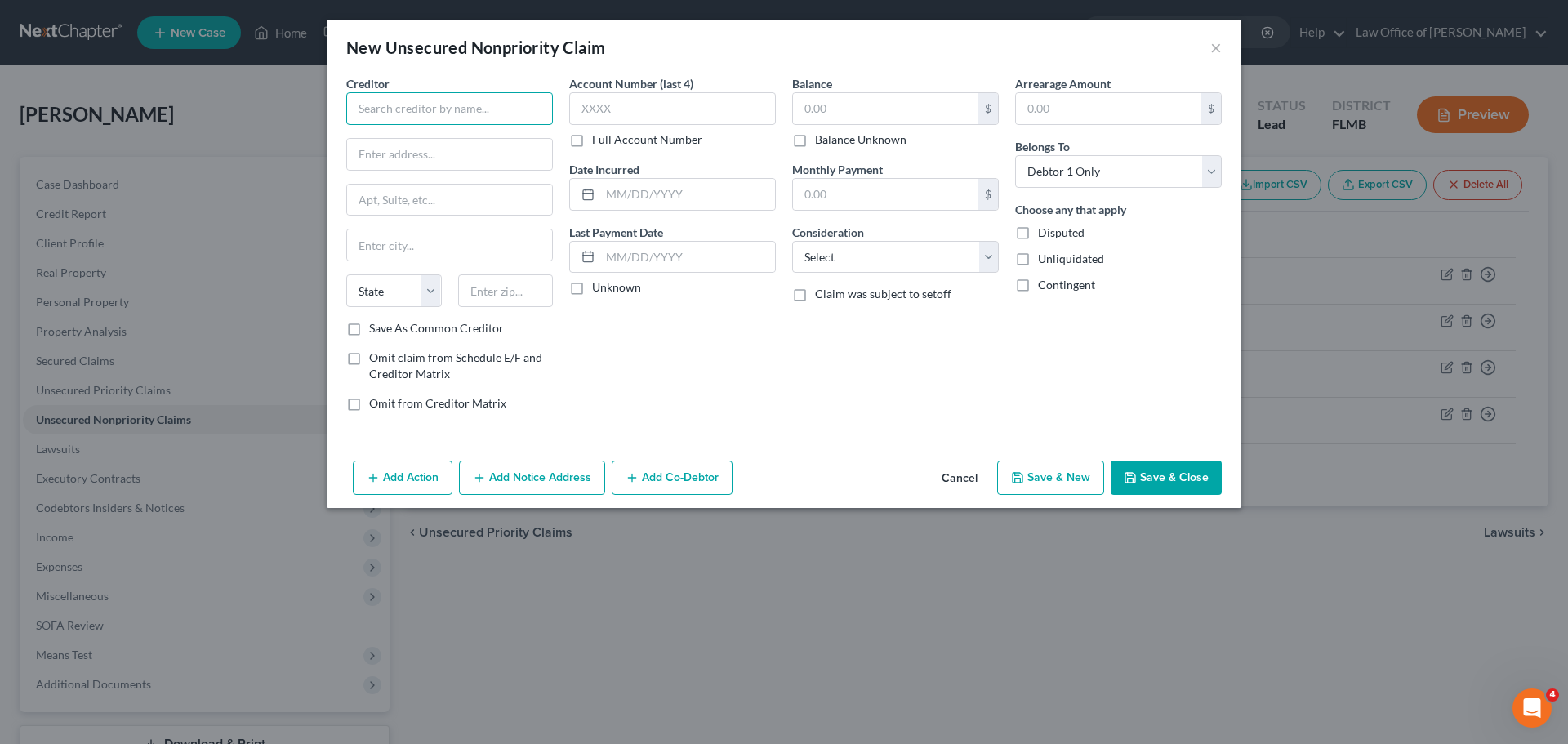
click at [528, 98] on input "text" at bounding box center [450, 108] width 206 height 33
paste input "VYSTAR CREDIT UNION"
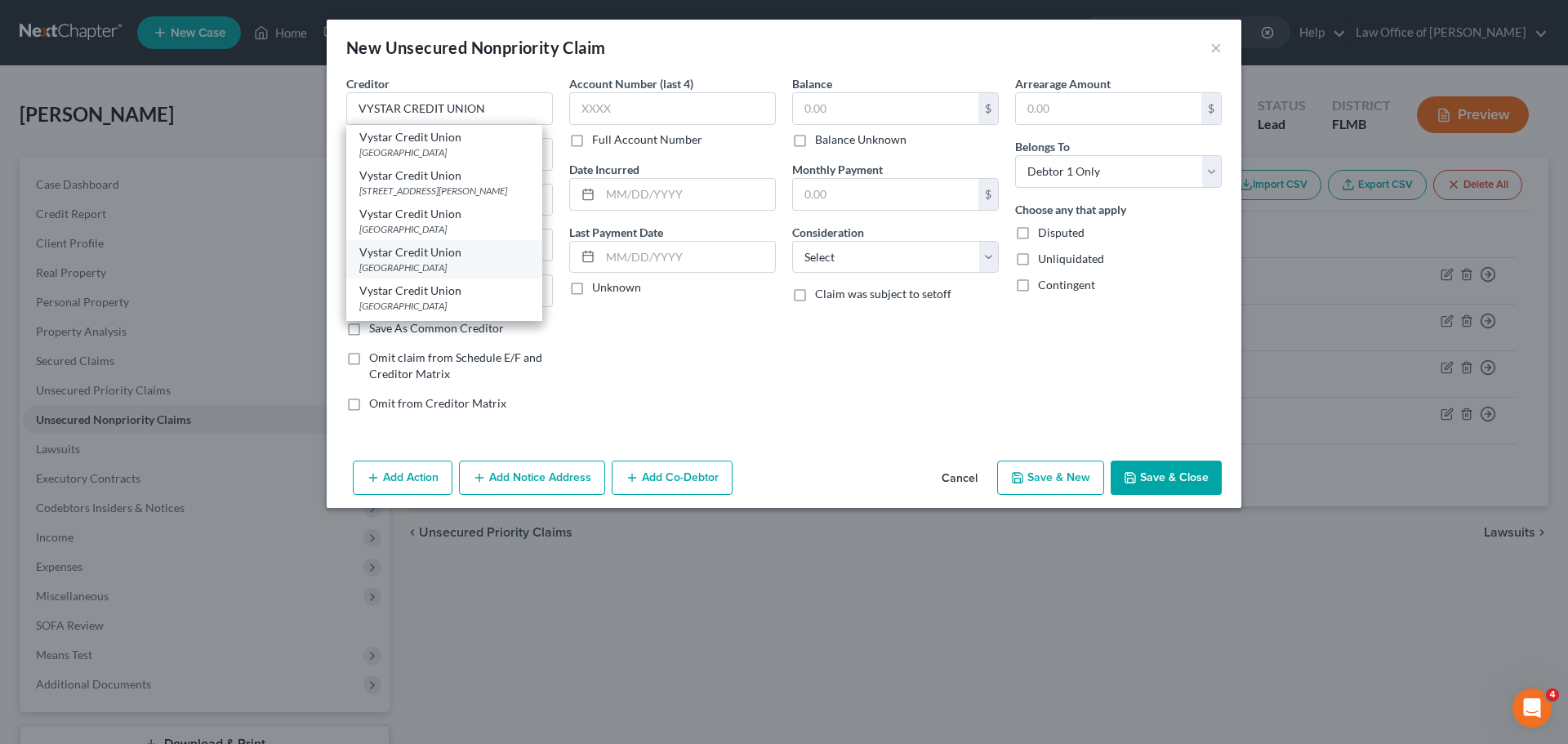
click at [487, 264] on div "[GEOGRAPHIC_DATA]" at bounding box center [444, 267] width 169 height 14
type input "Vystar Credit Union"
type input "PO Box 45085"
type input "[GEOGRAPHIC_DATA]"
select select "9"
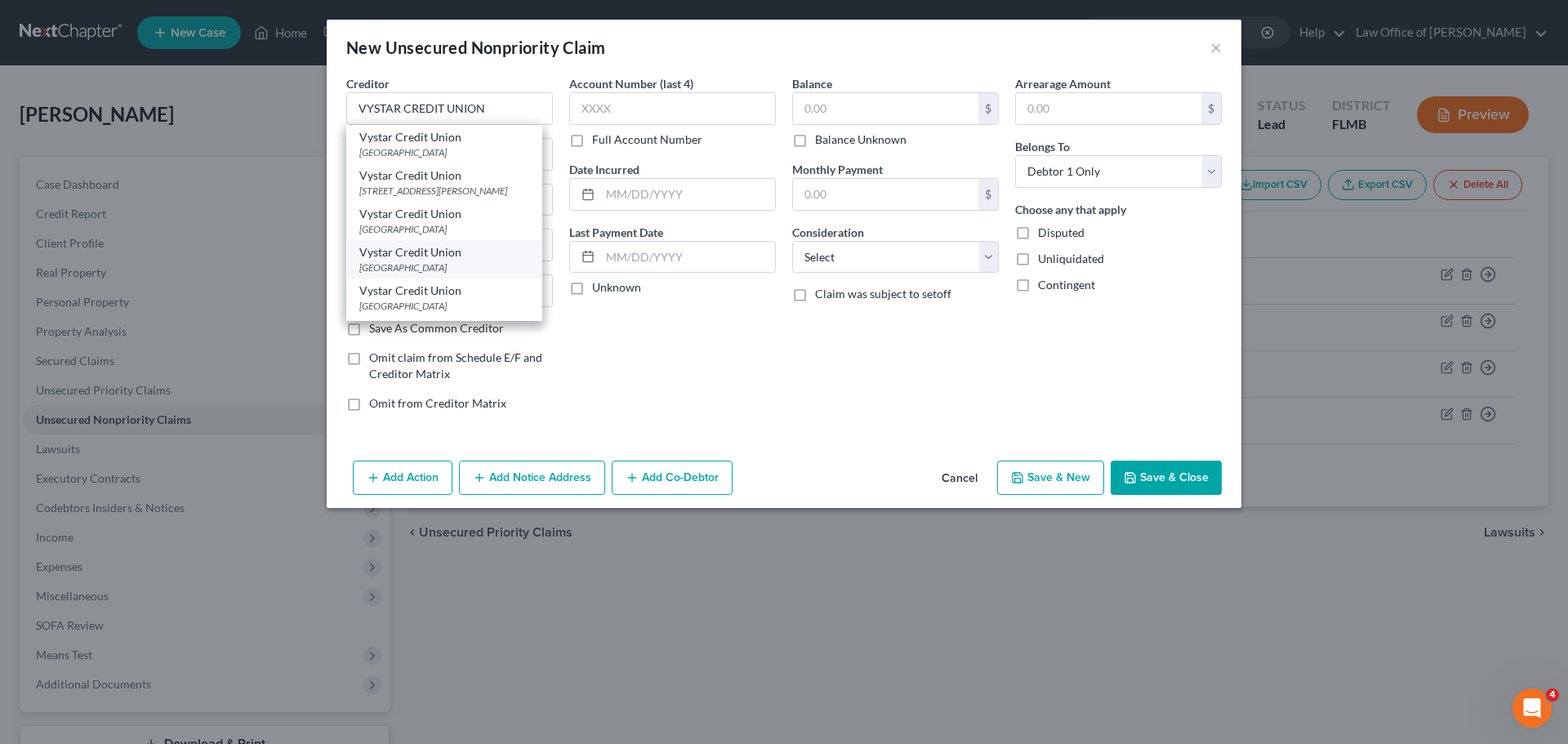
type input "32232"
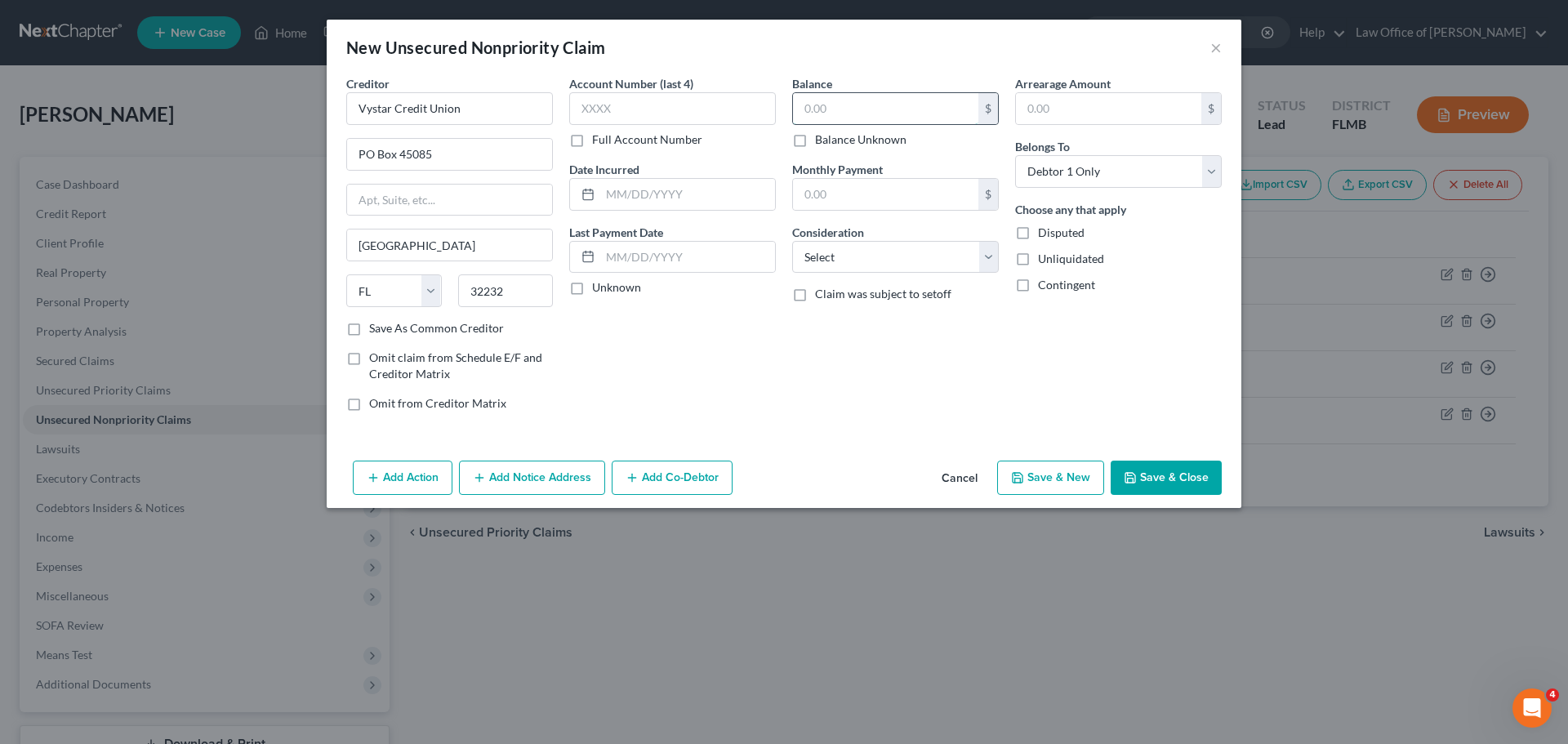
click at [905, 106] on input "text" at bounding box center [886, 108] width 186 height 31
type input "18,535.00"
click at [1060, 490] on button "Save & New" at bounding box center [1050, 477] width 107 height 34
select select "0"
type input "0.00"
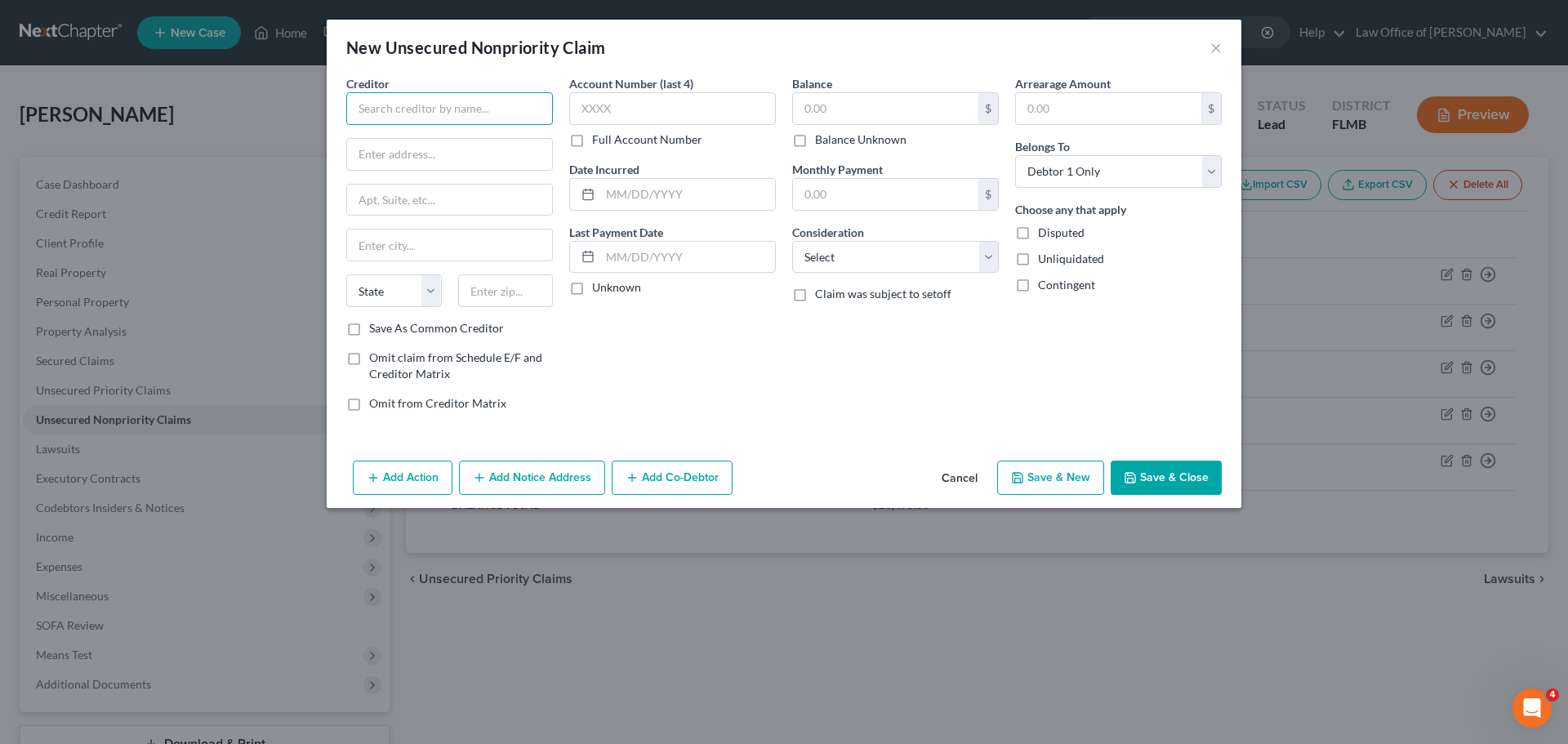
click at [452, 110] on input "text" at bounding box center [450, 108] width 206 height 33
paste input "VYSTAR CREDIT UNION"
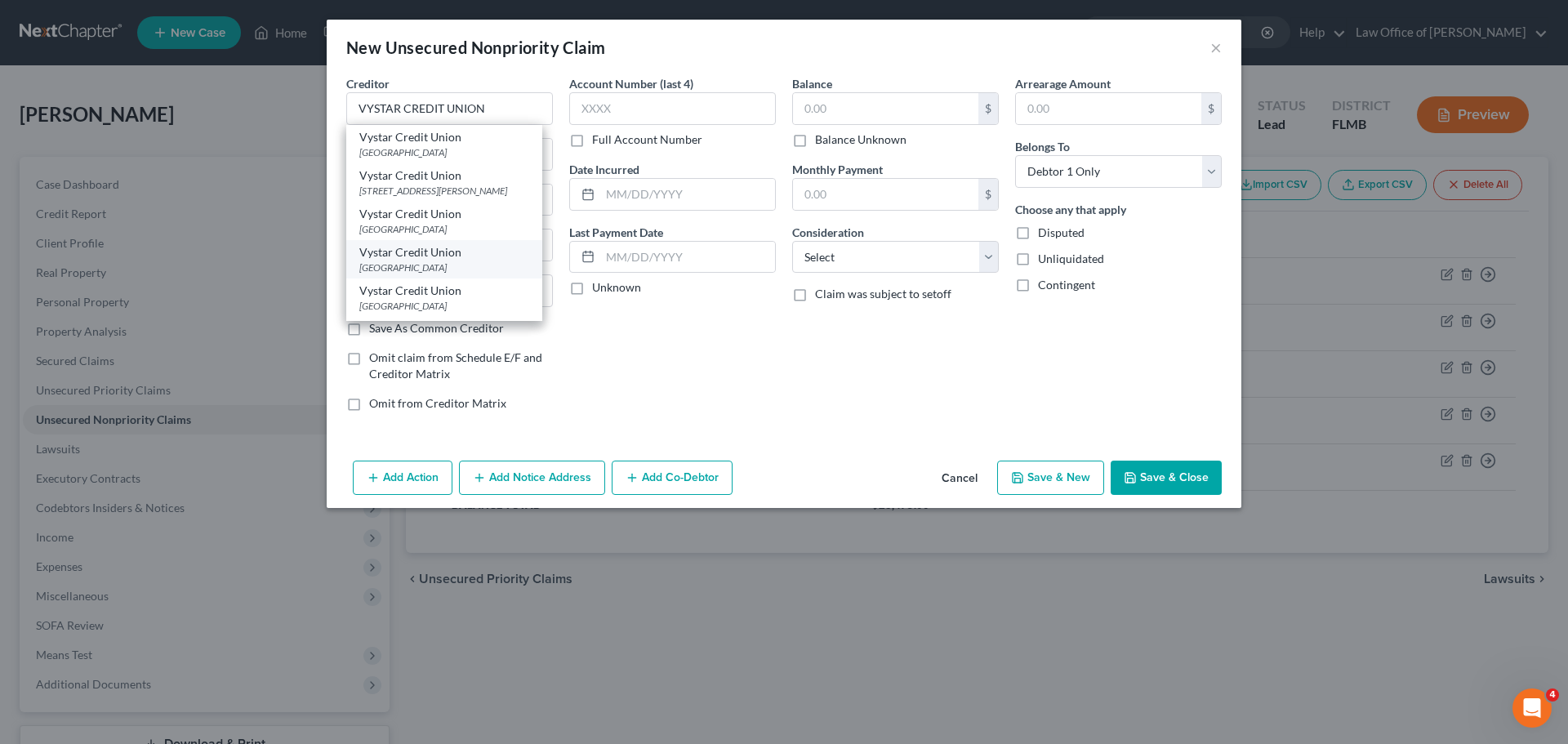
click at [492, 261] on div "[GEOGRAPHIC_DATA]" at bounding box center [444, 267] width 169 height 14
type input "Vystar Credit Union"
type input "PO Box 45085"
type input "[GEOGRAPHIC_DATA]"
select select "9"
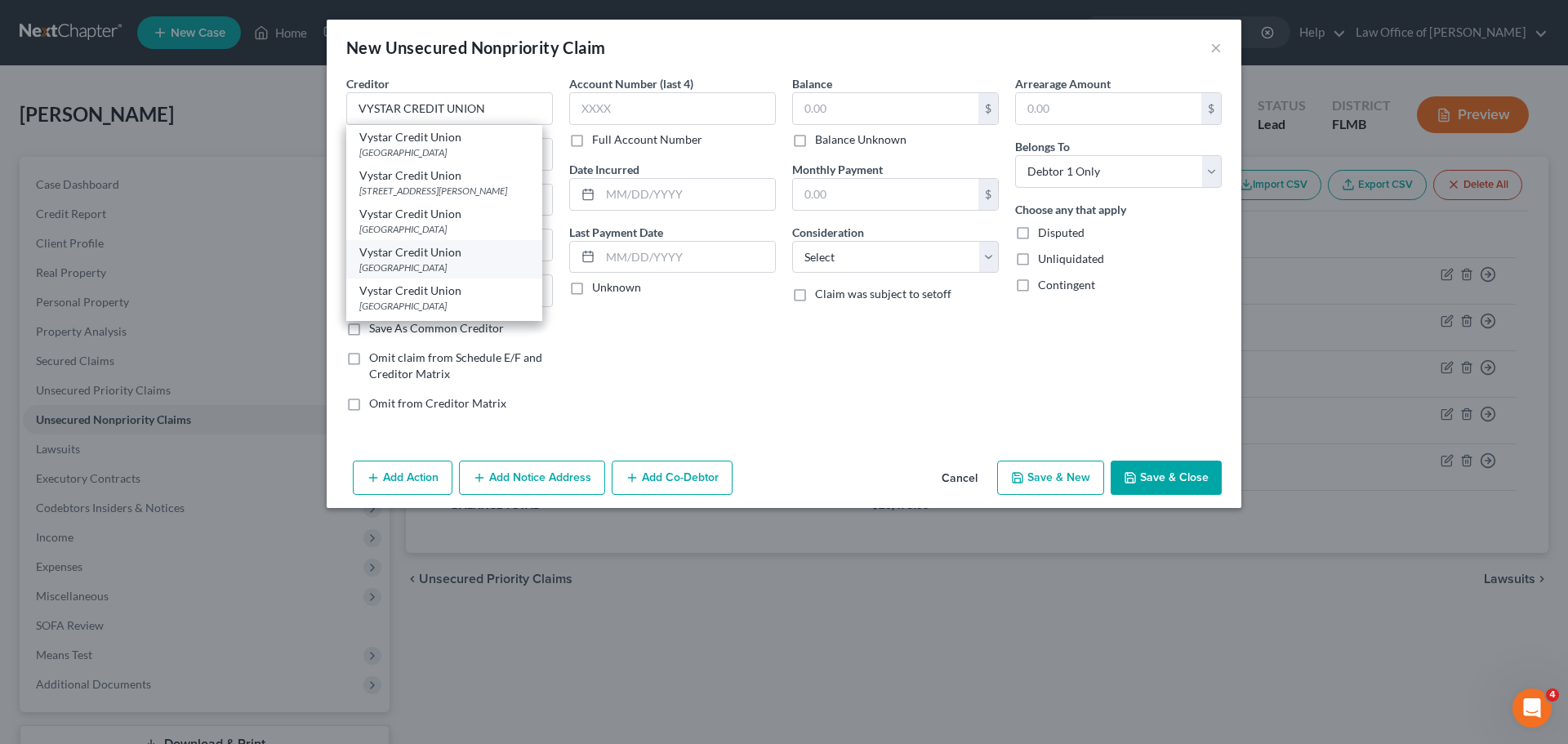
type input "32232"
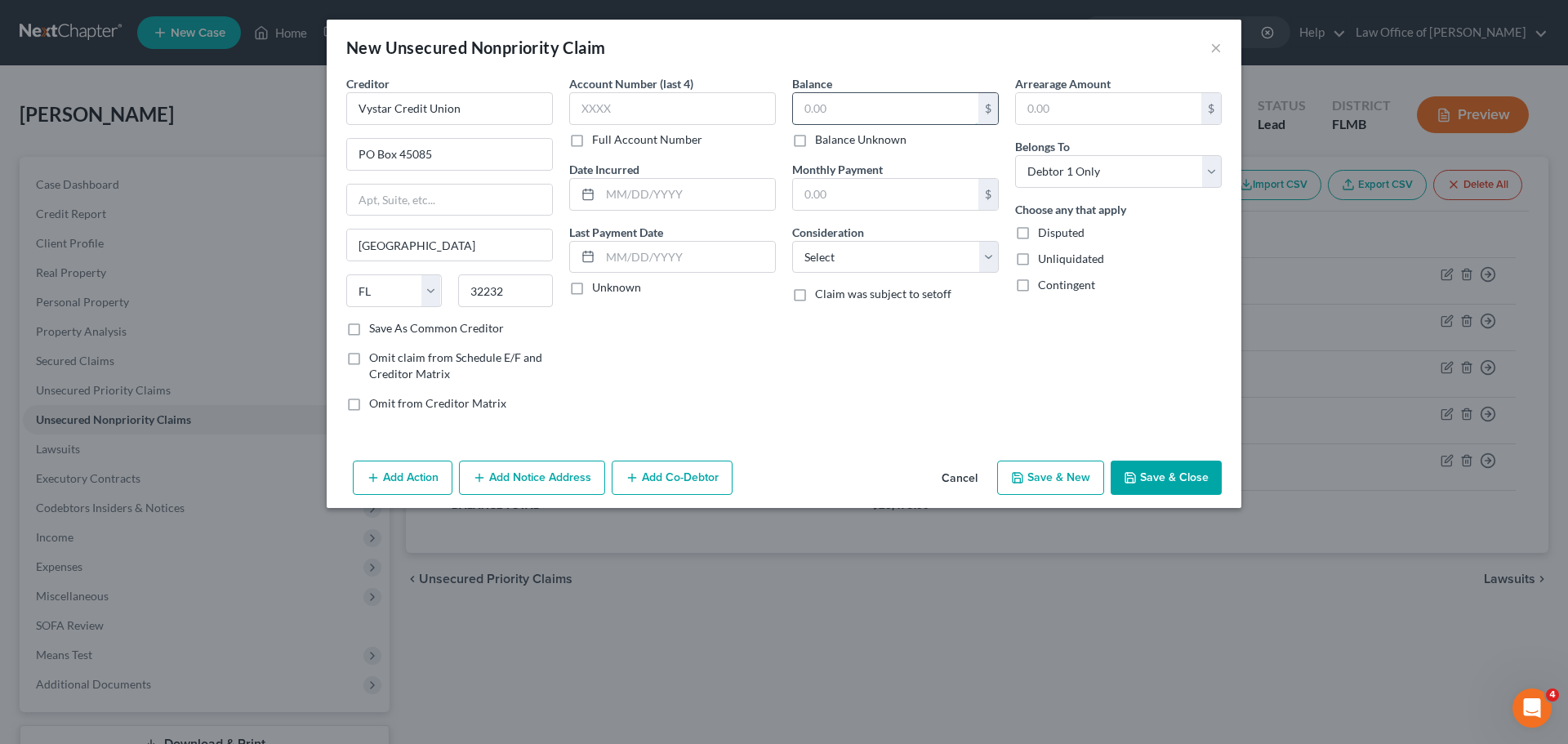
click at [878, 98] on input "text" at bounding box center [886, 108] width 186 height 31
type input "10,180.00"
click at [1035, 483] on button "Save & New" at bounding box center [1050, 477] width 107 height 34
select select "0"
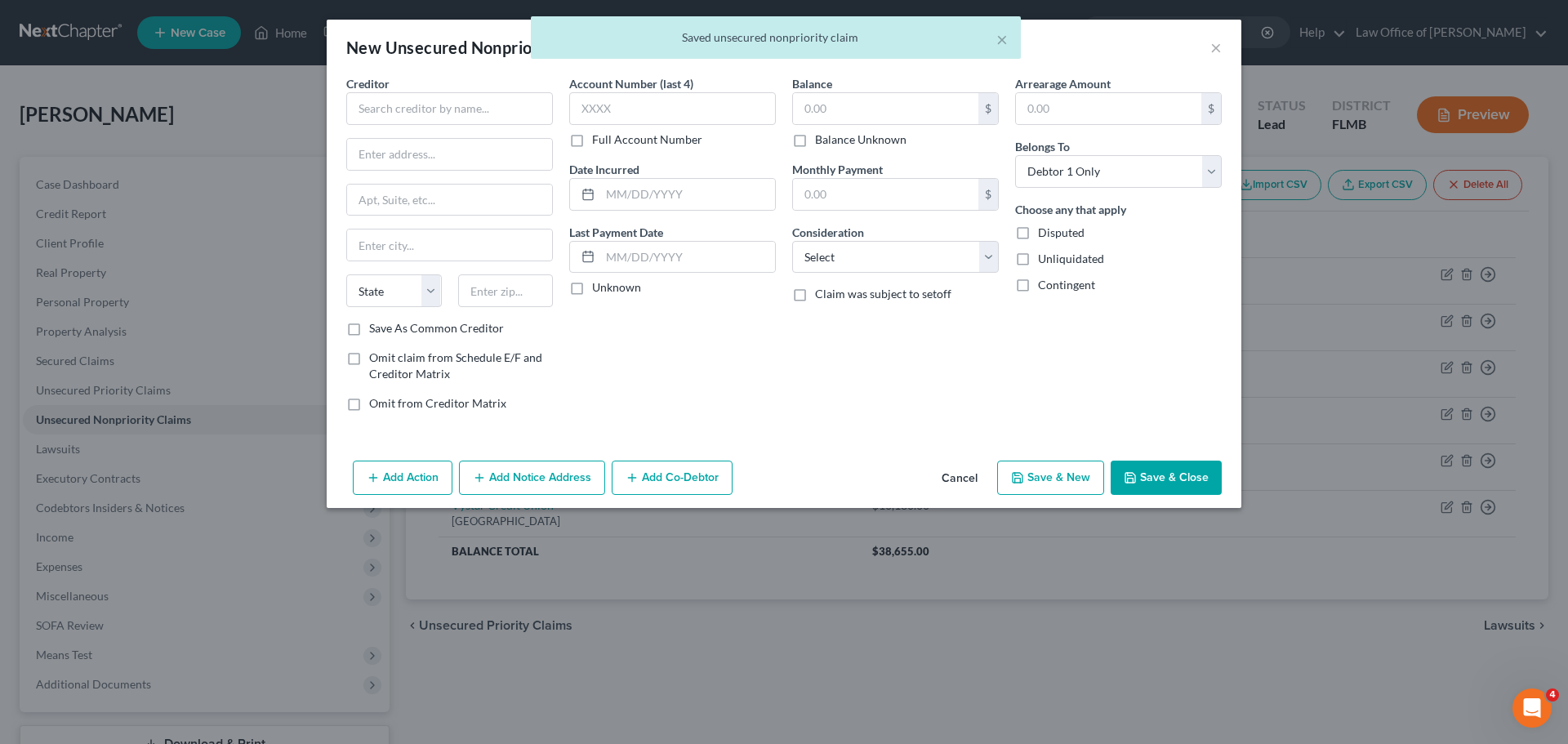
type input "0.00"
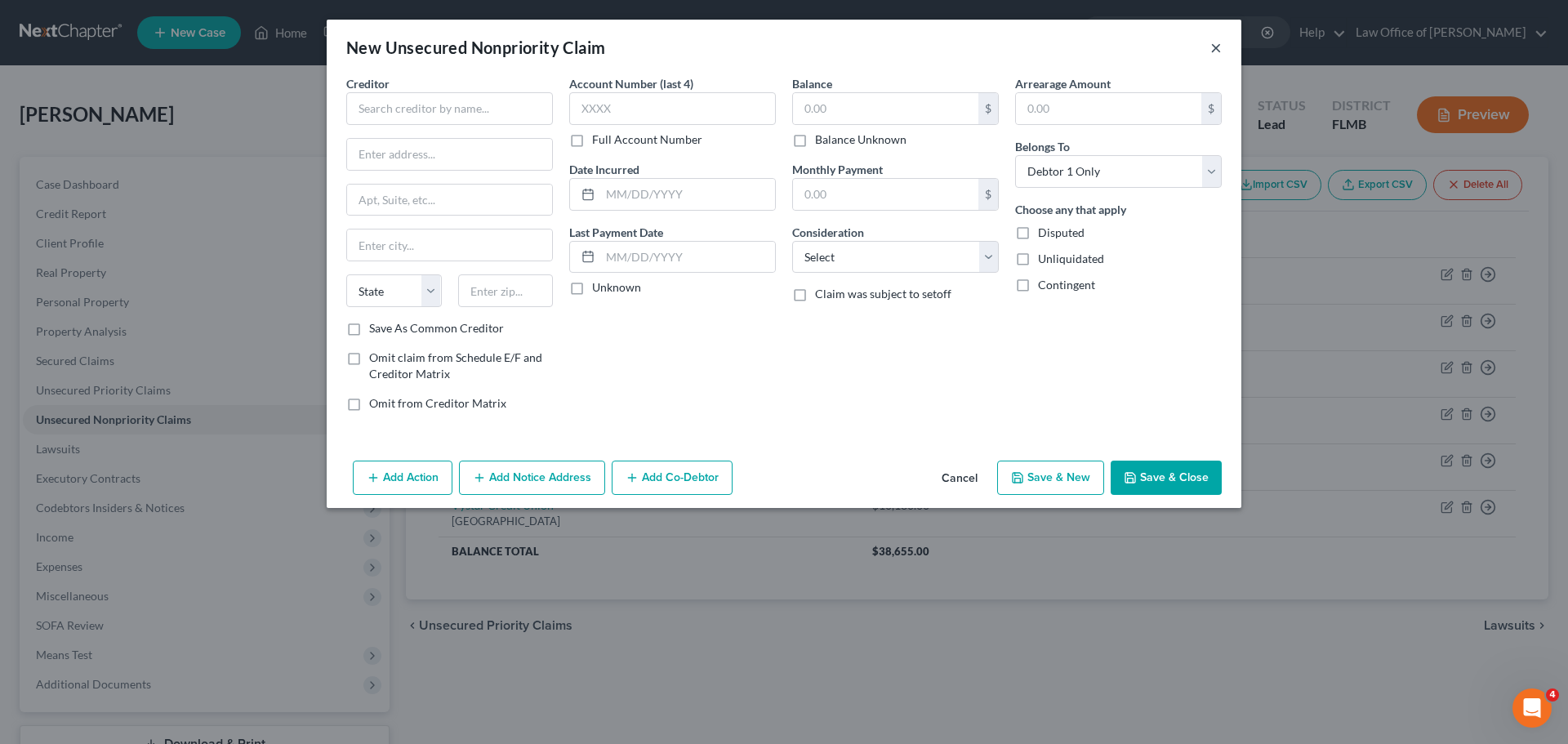
click at [1221, 44] on button "×" at bounding box center [1216, 47] width 11 height 20
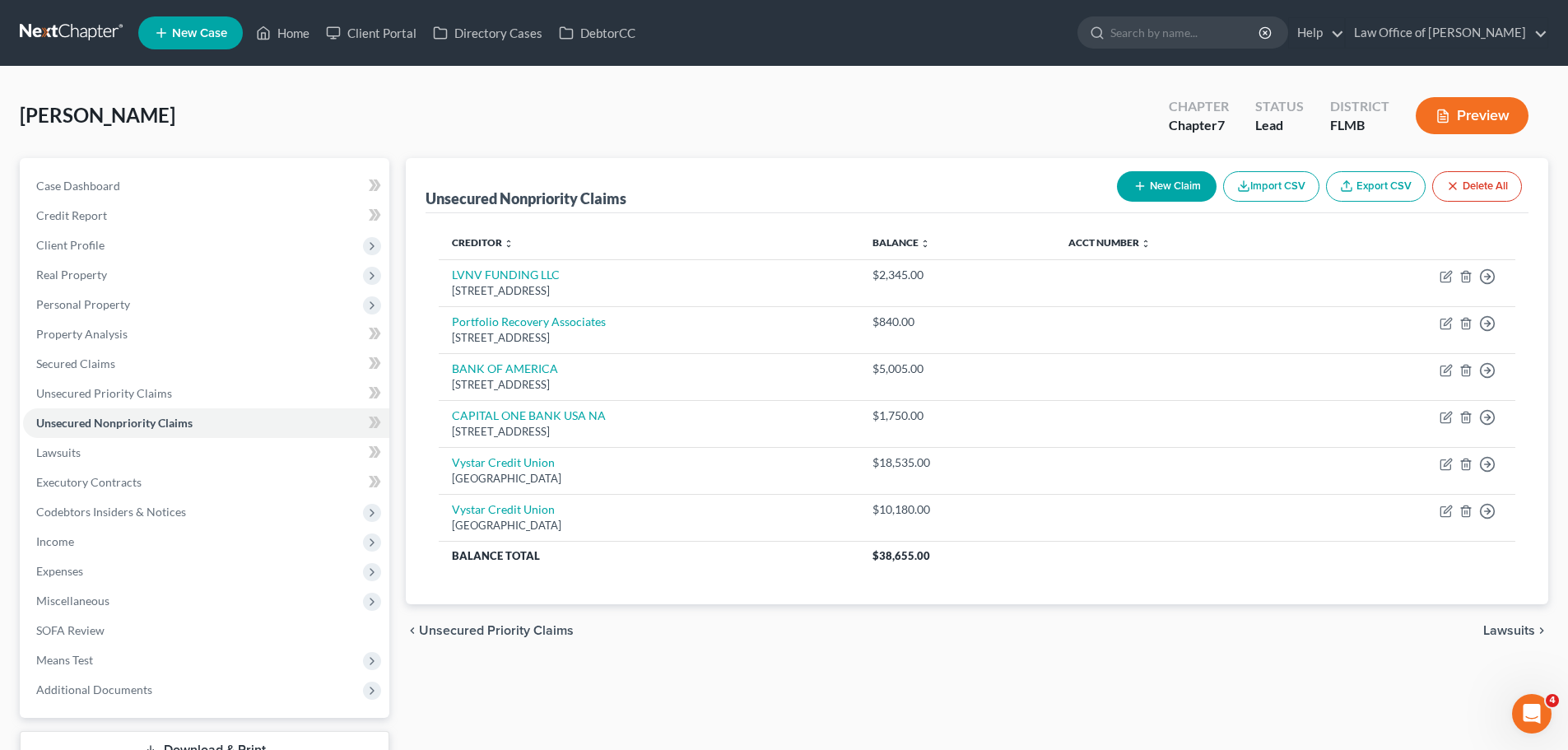
click at [1178, 177] on button "New Claim" at bounding box center [1167, 186] width 99 height 31
select select "0"
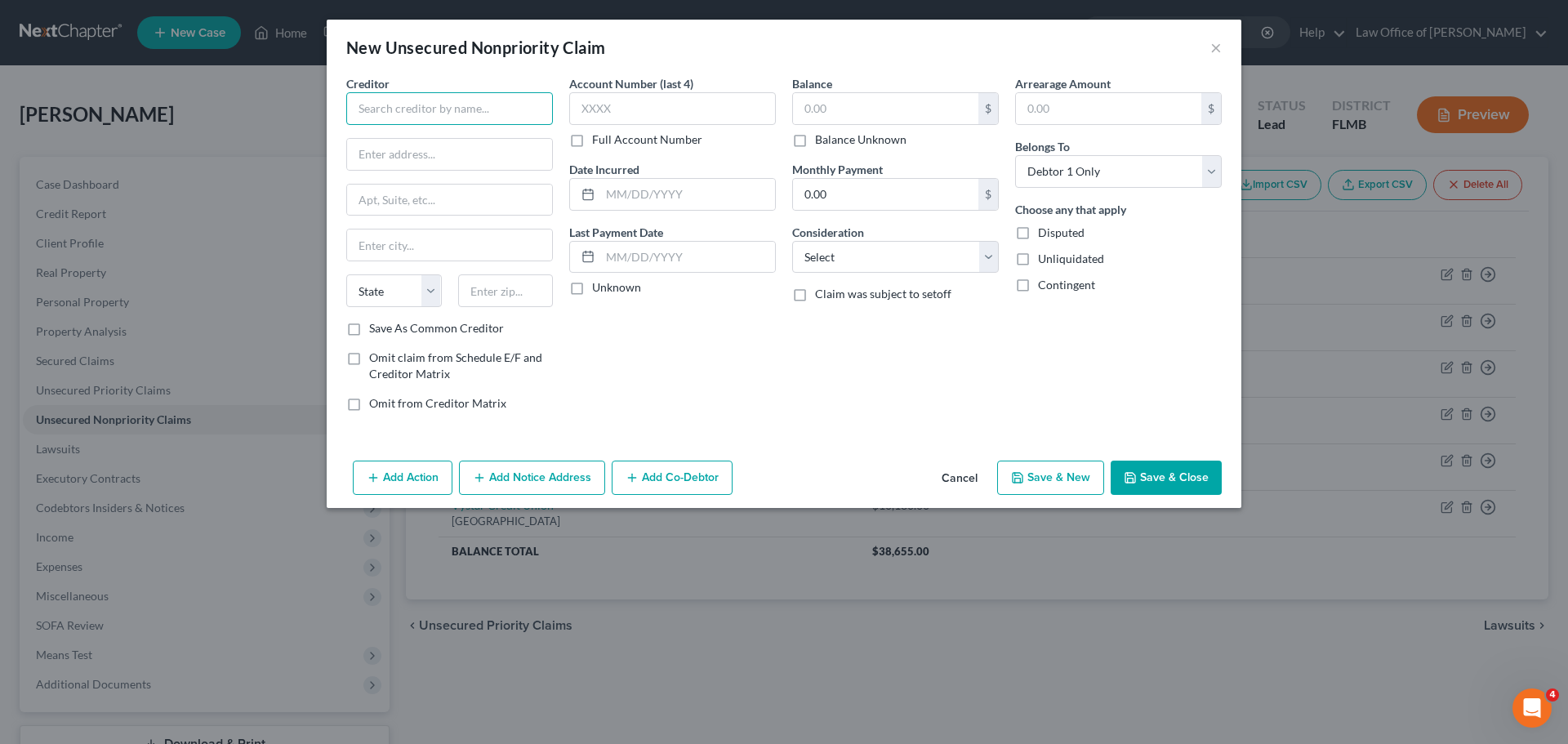
click at [389, 116] on input "text" at bounding box center [450, 108] width 206 height 33
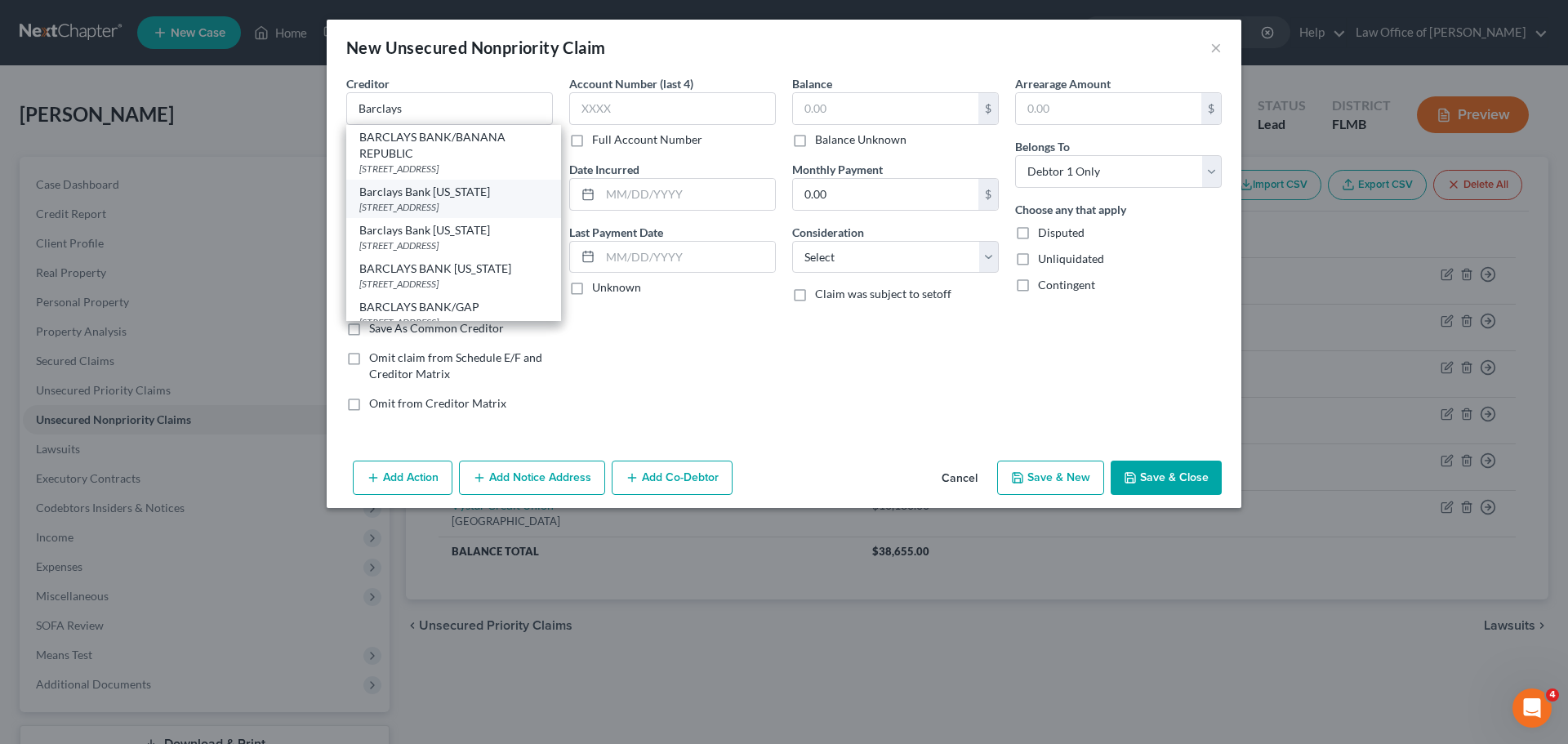
click at [486, 191] on div "Barclays Bank [US_STATE]" at bounding box center [454, 191] width 188 height 16
type input "Barclays Bank [US_STATE]"
type input "PO Box 8803"
type input "Wilmington"
select select "7"
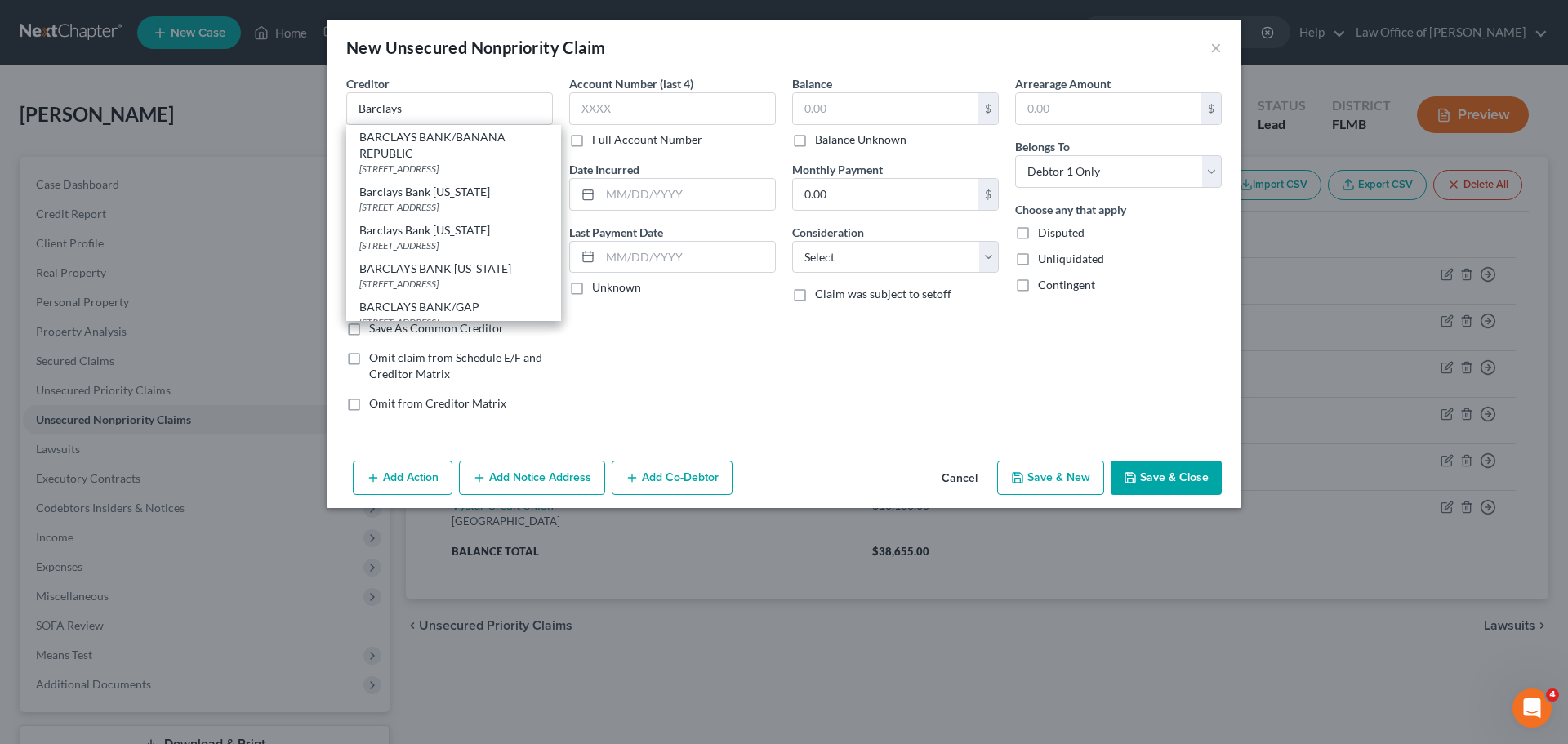
type input "19899"
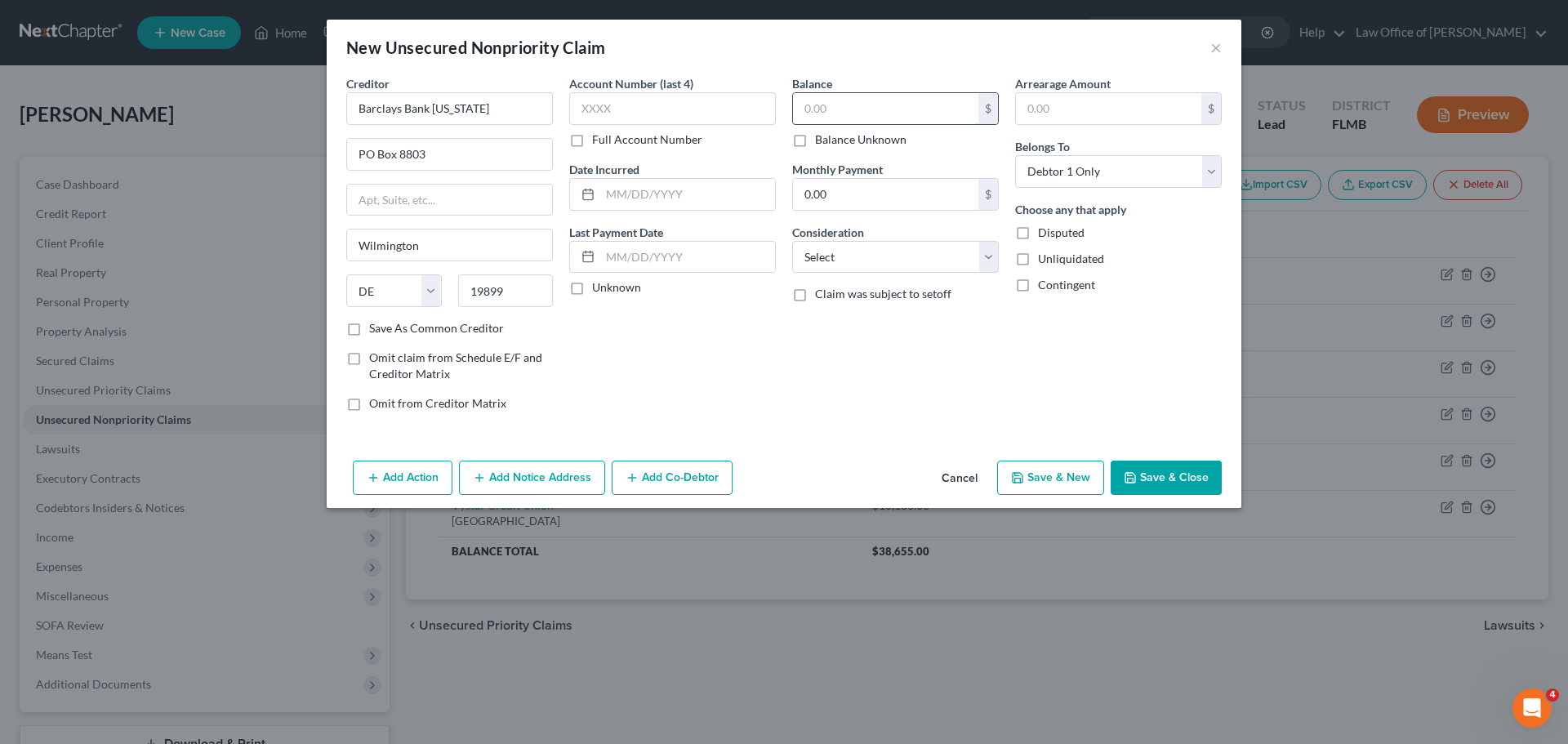
click at [880, 103] on input "text" at bounding box center [886, 108] width 186 height 31
type input "65.00"
click at [1185, 480] on button "Save & Close" at bounding box center [1166, 477] width 111 height 34
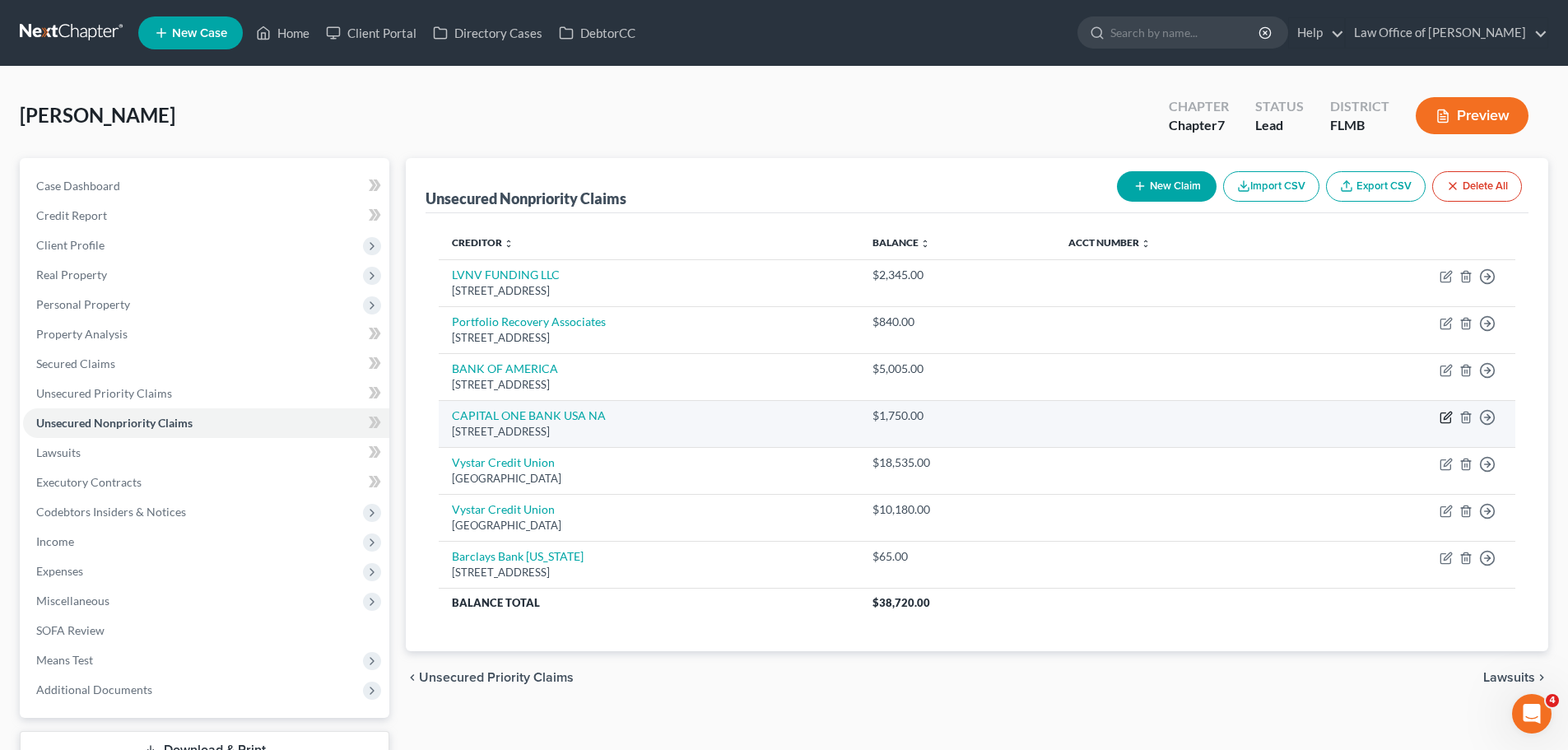
click at [1447, 420] on icon "button" at bounding box center [1447, 417] width 13 height 13
select select "46"
select select "0"
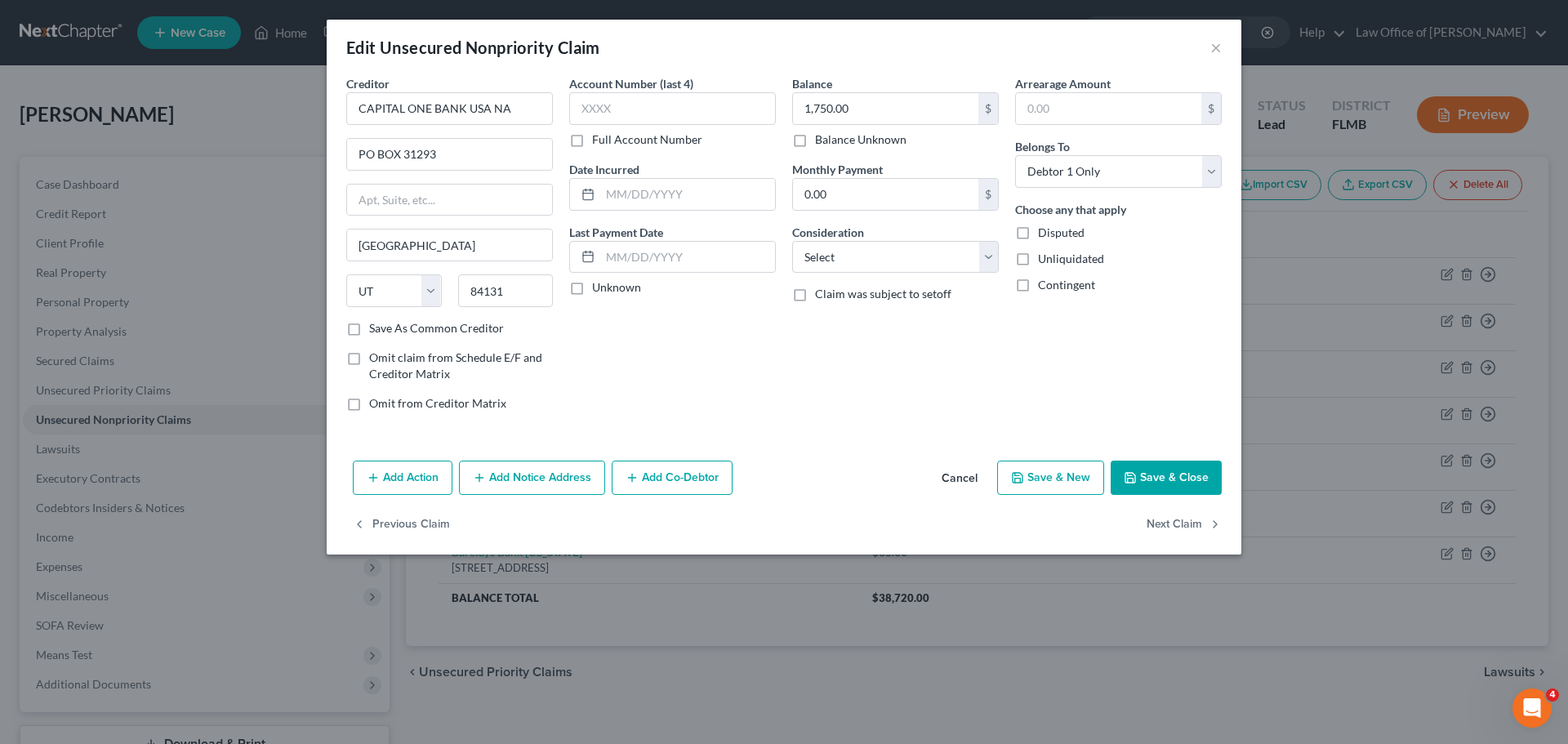
click at [551, 484] on button "Add Notice Address" at bounding box center [532, 477] width 146 height 34
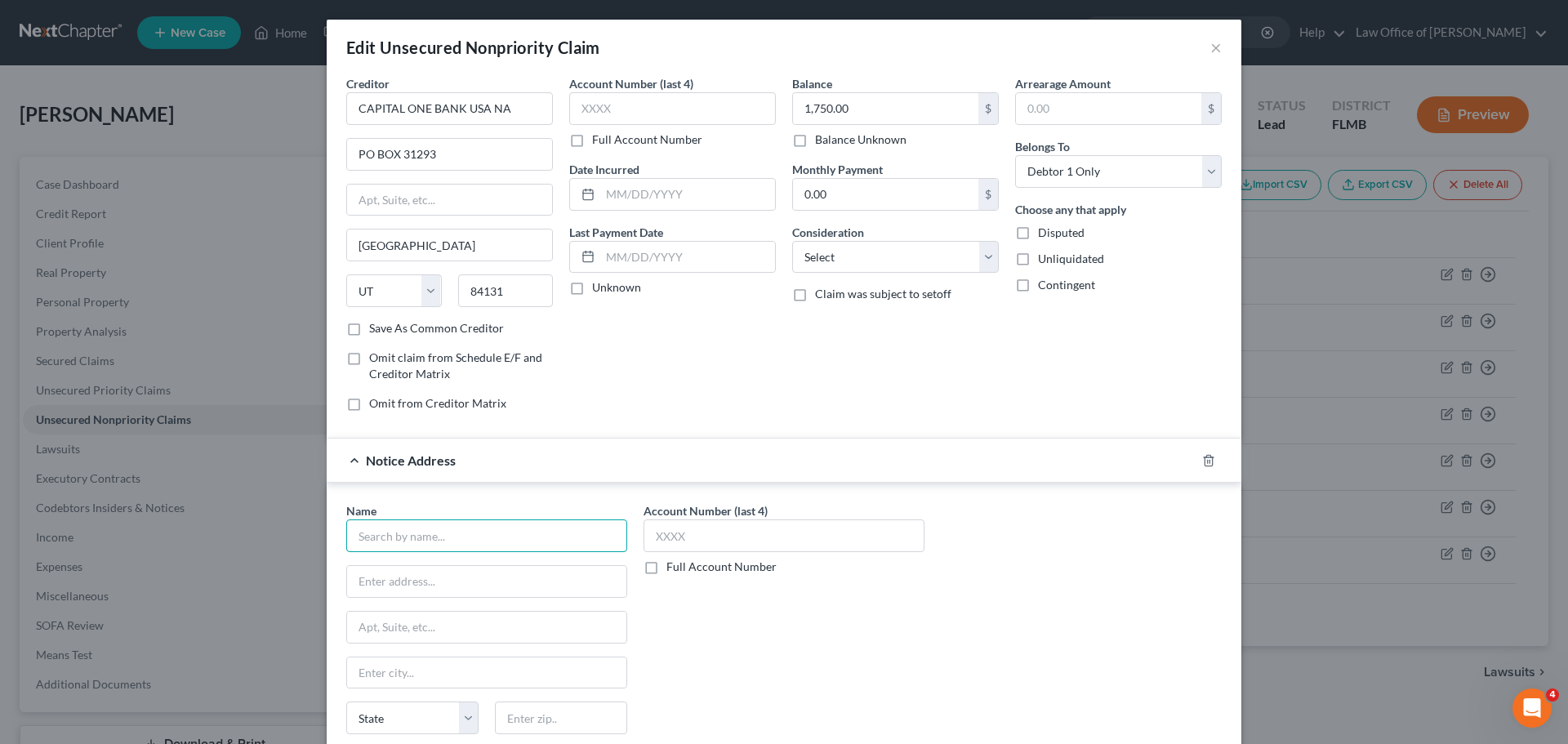
click at [433, 526] on input "text" at bounding box center [487, 536] width 281 height 33
click at [405, 540] on input "Resur" at bounding box center [487, 536] width 281 height 33
drag, startPoint x: 432, startPoint y: 536, endPoint x: 330, endPoint y: 526, distance: 102.5
click at [338, 526] on div "Name * Resur State [US_STATE] AK AR AZ CA CO CT DE DC [GEOGRAPHIC_DATA] [GEOGRA…" at bounding box center [487, 639] width 297 height 275
paste input "gent Acquisitions LLC's"
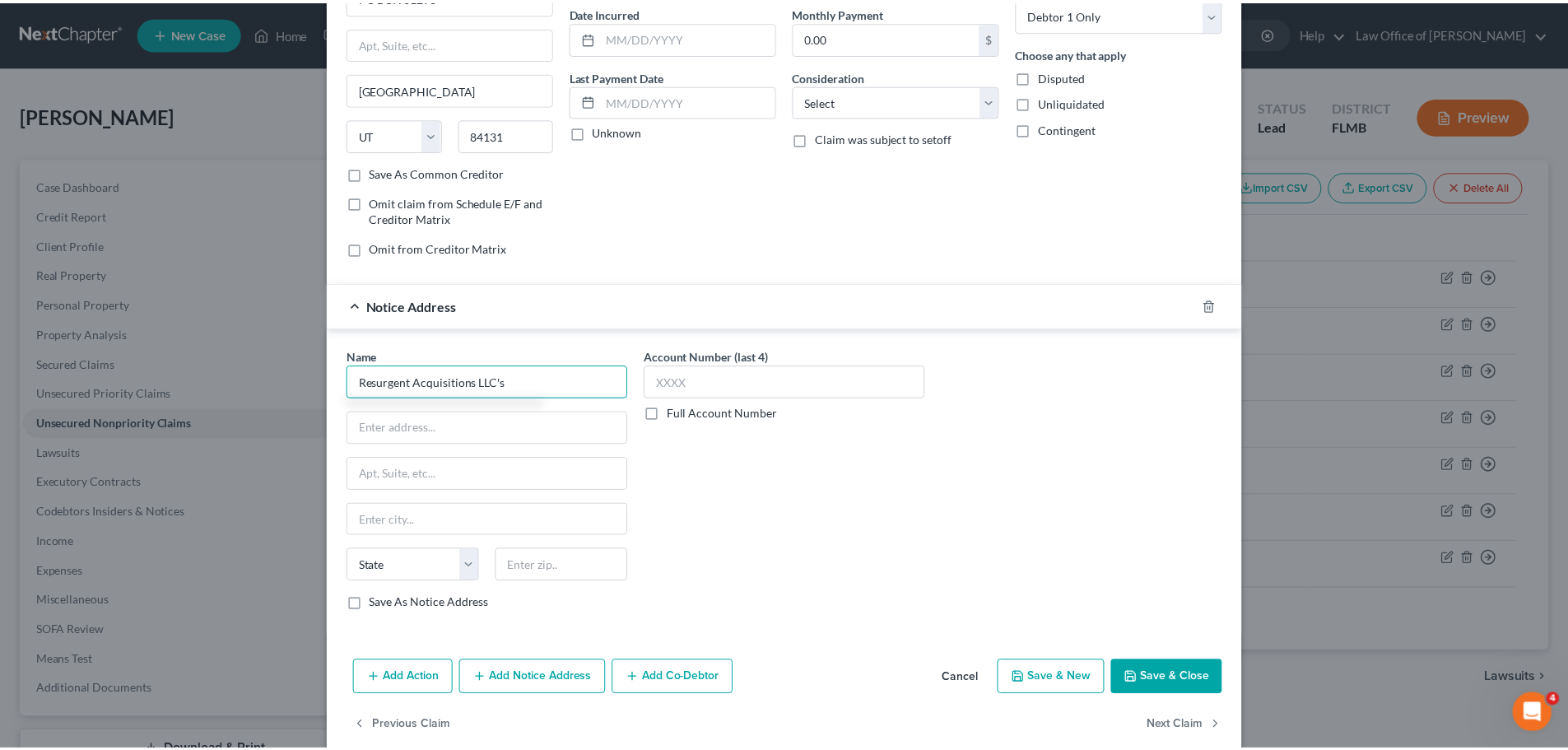
scroll to position [165, 0]
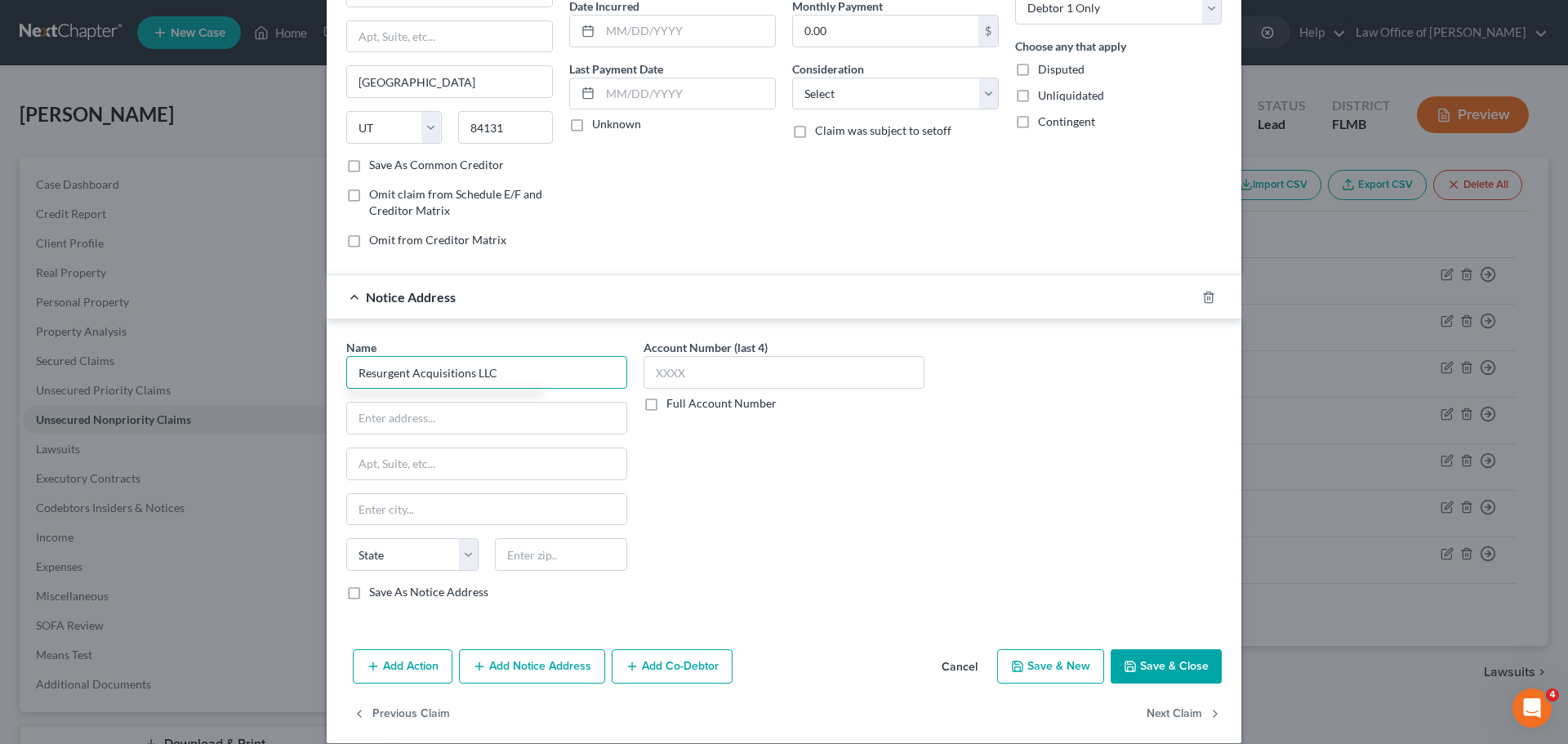
type input "Resurgent Acquisitions LLC"
click at [369, 592] on label "Save As Notice Address" at bounding box center [429, 592] width 119 height 16
click at [376, 592] on input "Save As Notice Address" at bounding box center [381, 589] width 10 height 10
checkbox input "true"
click at [440, 429] on input "text" at bounding box center [487, 417] width 279 height 31
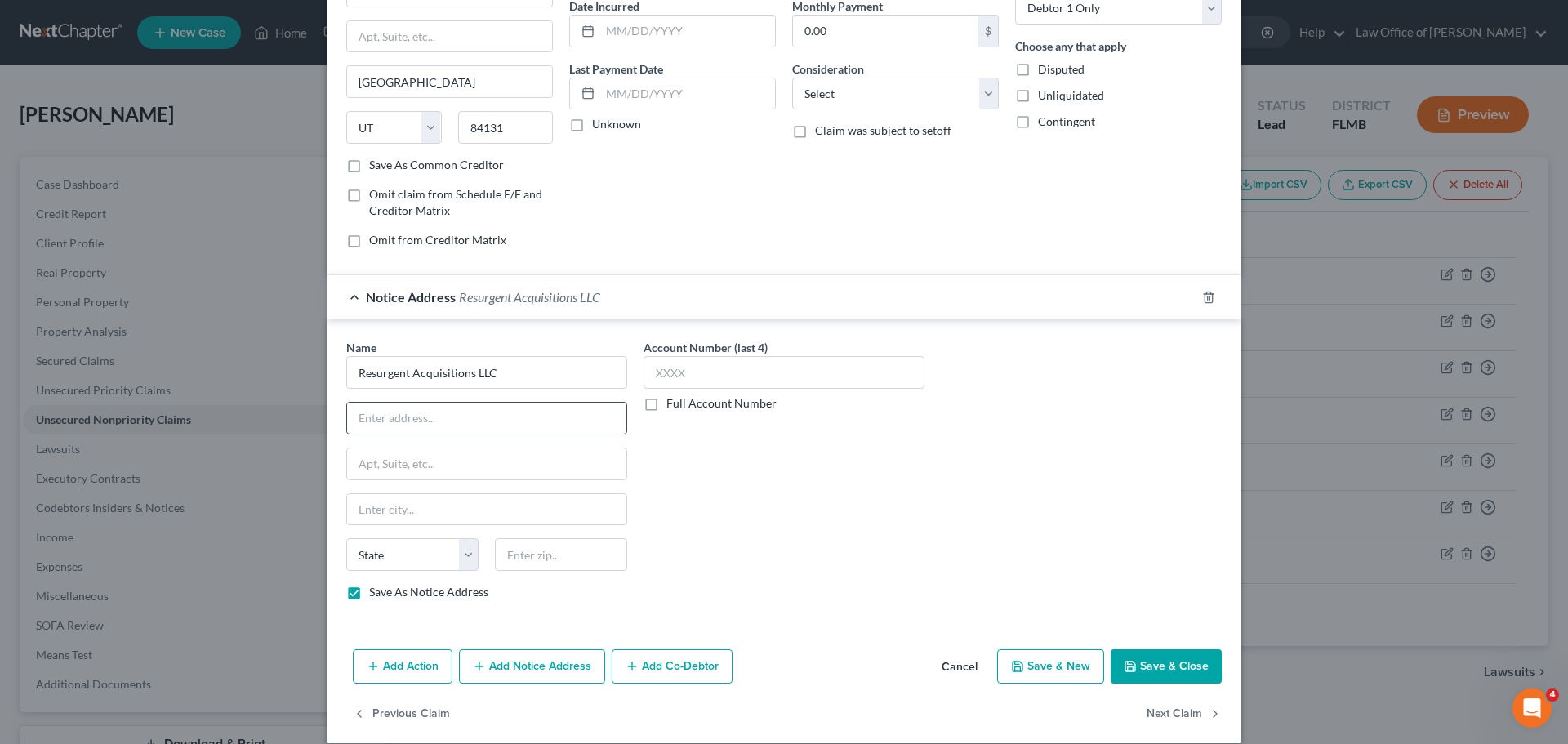
paste input "[STREET_ADDRESS]"
type input "[STREET_ADDRESS]"
click at [480, 452] on input "text" at bounding box center [487, 464] width 279 height 31
paste input "Suite 424-N"
type input "Suite 424-N"
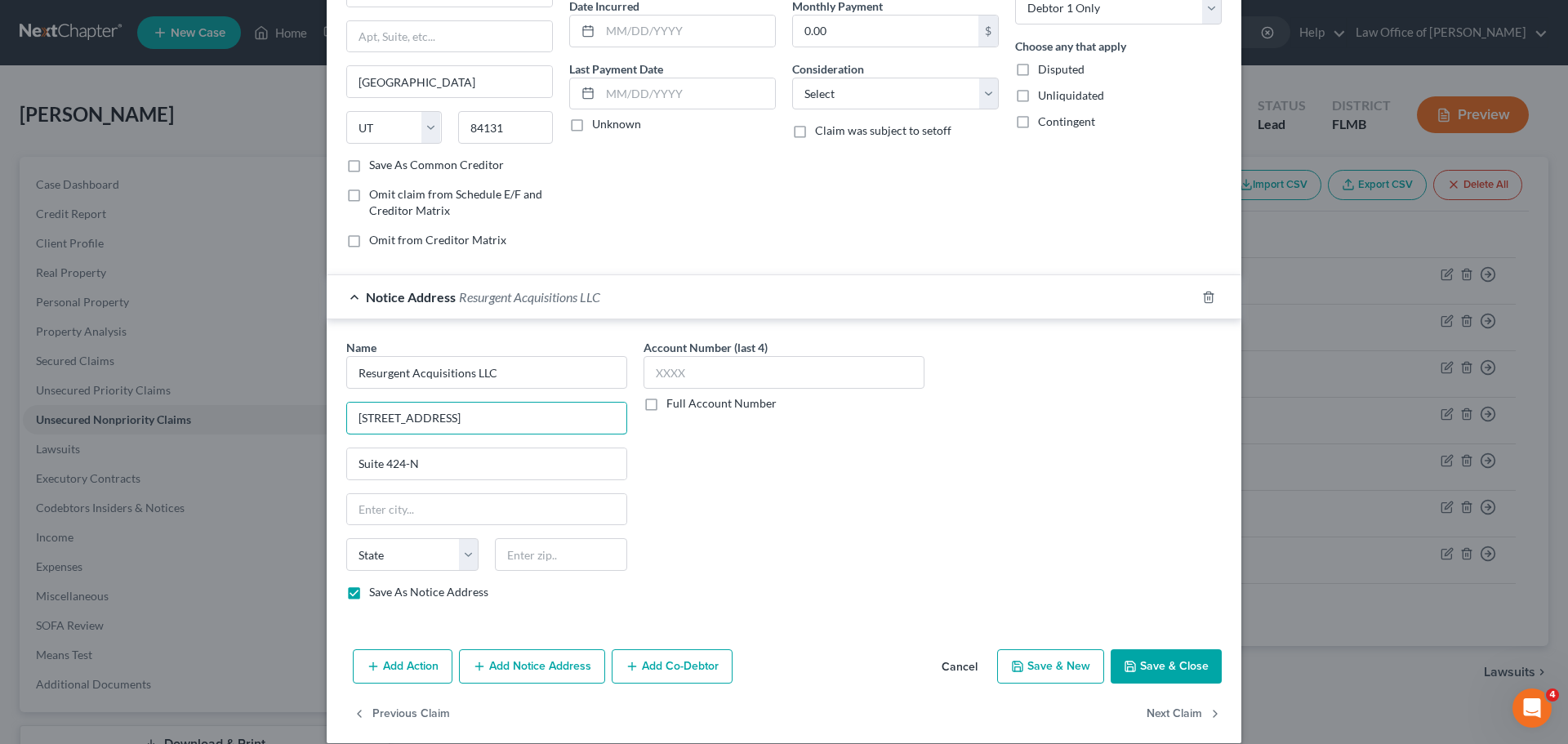
drag, startPoint x: 503, startPoint y: 420, endPoint x: 306, endPoint y: 399, distance: 198.1
click at [306, 399] on div "Edit Unsecured Nonpriority Claim × Creditor * CAPITAL ONE BANK [GEOGRAPHIC_DATA…" at bounding box center [784, 372] width 1568 height 744
paste input "[GEOGRAPHIC_DATA]"
type input "[GEOGRAPHIC_DATA]"
click at [580, 558] on input "text" at bounding box center [561, 554] width 133 height 33
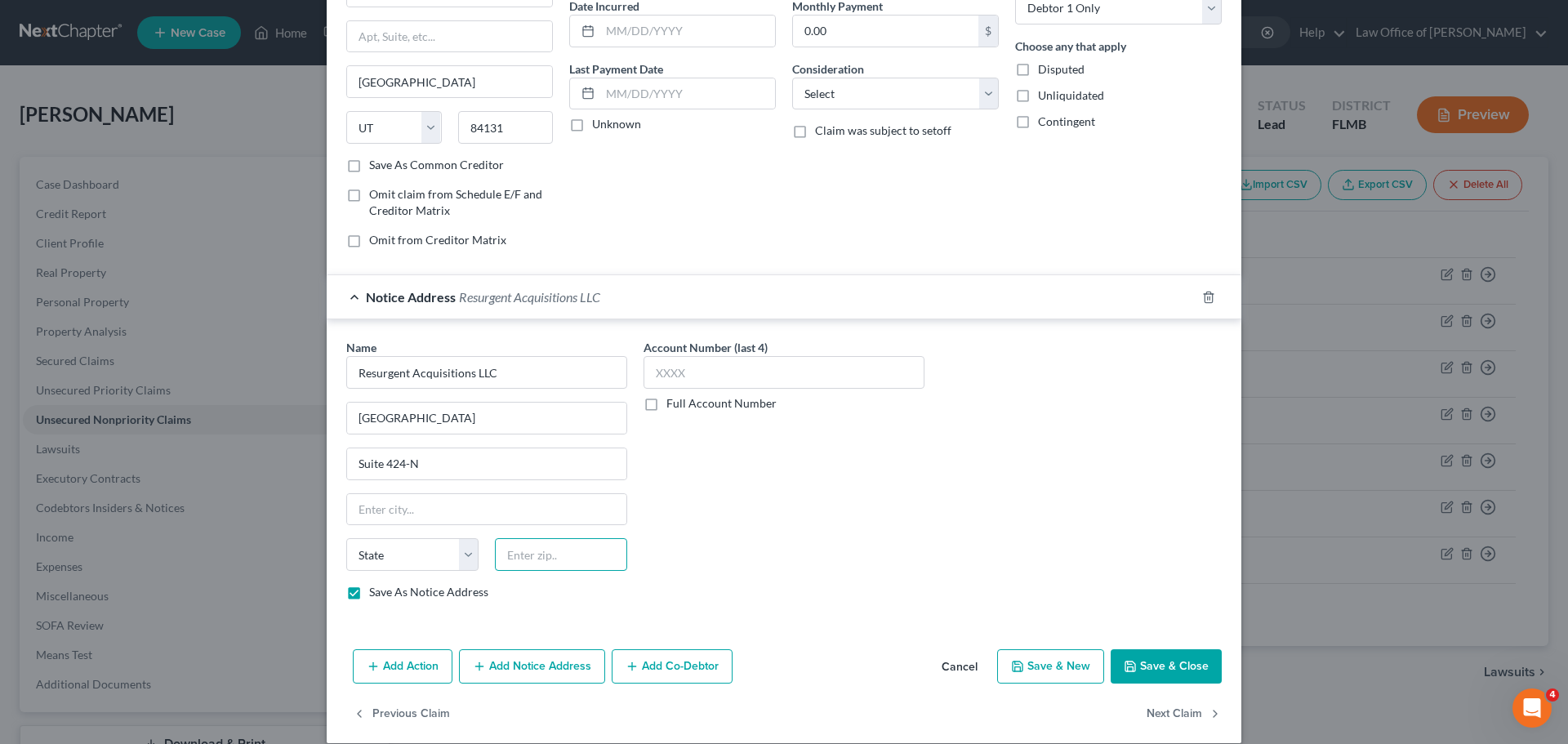
paste input "29603"
type input "29603"
click at [846, 589] on div "Account Number (last 4) Full Account Number" at bounding box center [784, 476] width 297 height 275
type input "[GEOGRAPHIC_DATA]"
select select "42"
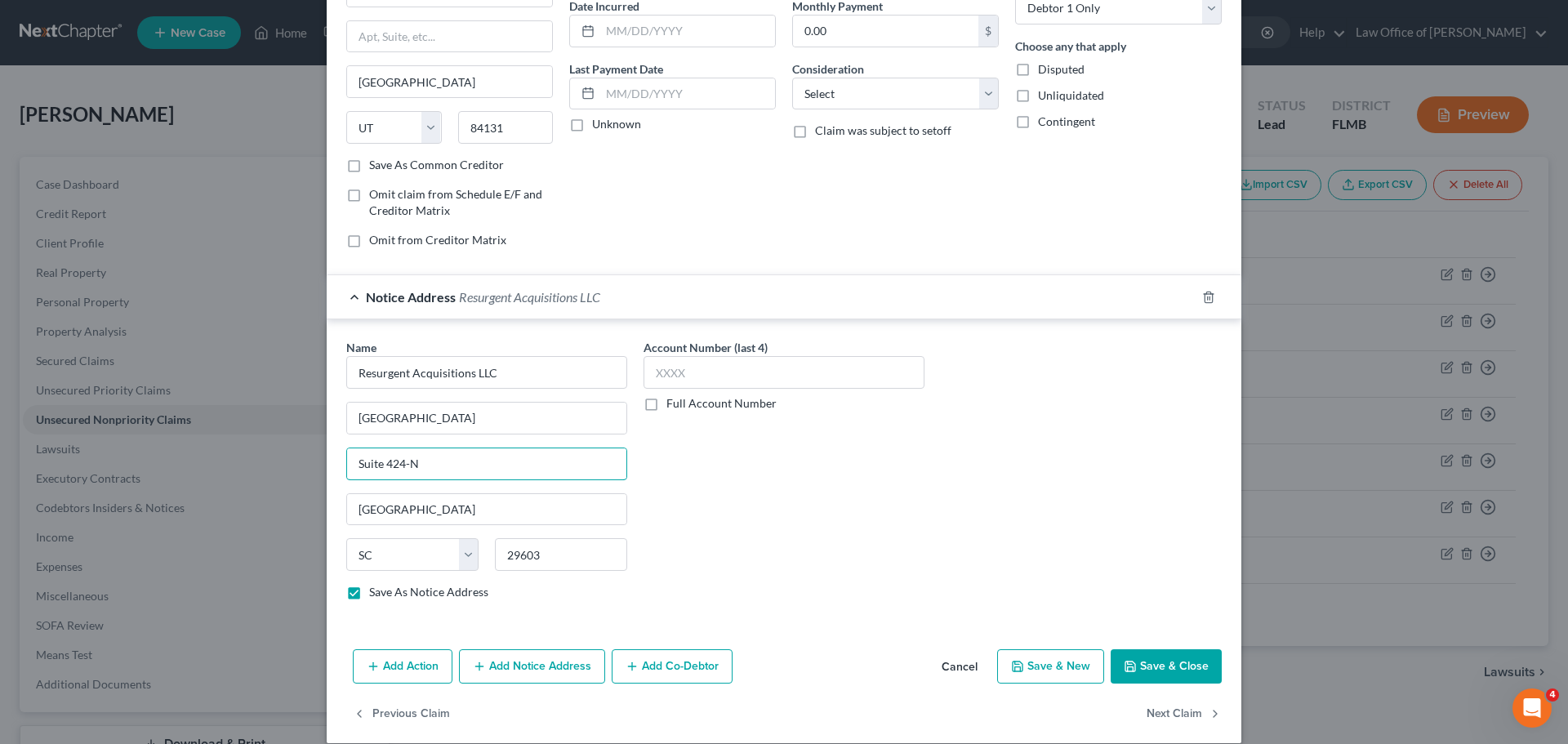
drag, startPoint x: 435, startPoint y: 460, endPoint x: 318, endPoint y: 460, distance: 117.0
click at [318, 460] on div "Edit Unsecured Nonpriority Claim × Creditor * CAPITAL ONE BANK [GEOGRAPHIC_DATA…" at bounding box center [784, 372] width 1568 height 744
click at [1010, 532] on div "Name * Resurgent Acquisitions LLC [GEOGRAPHIC_DATA] [US_STATE][GEOGRAPHIC_DATA]…" at bounding box center [784, 476] width 892 height 275
click at [1156, 657] on button "Save & Close" at bounding box center [1166, 666] width 111 height 34
checkbox input "false"
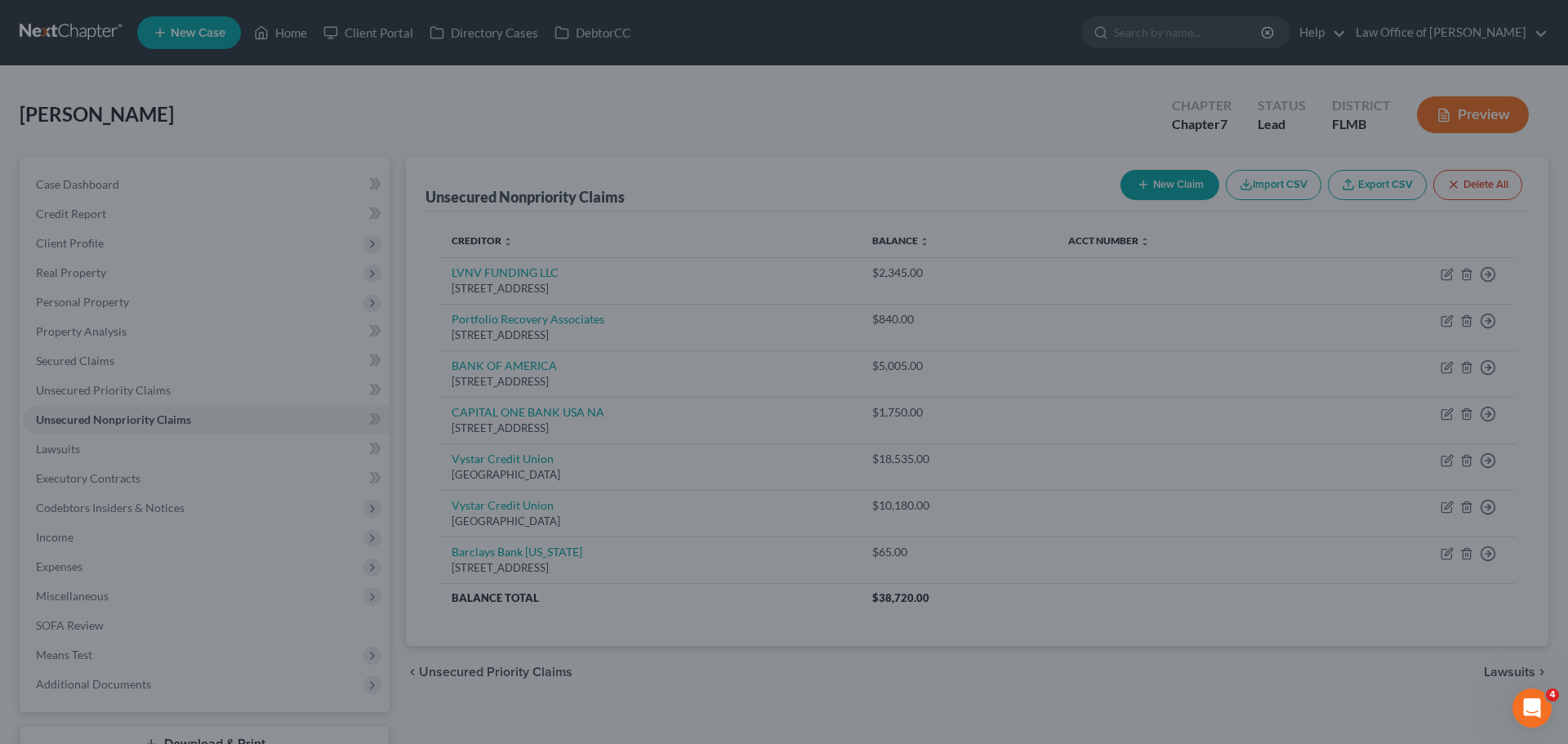
type input "0"
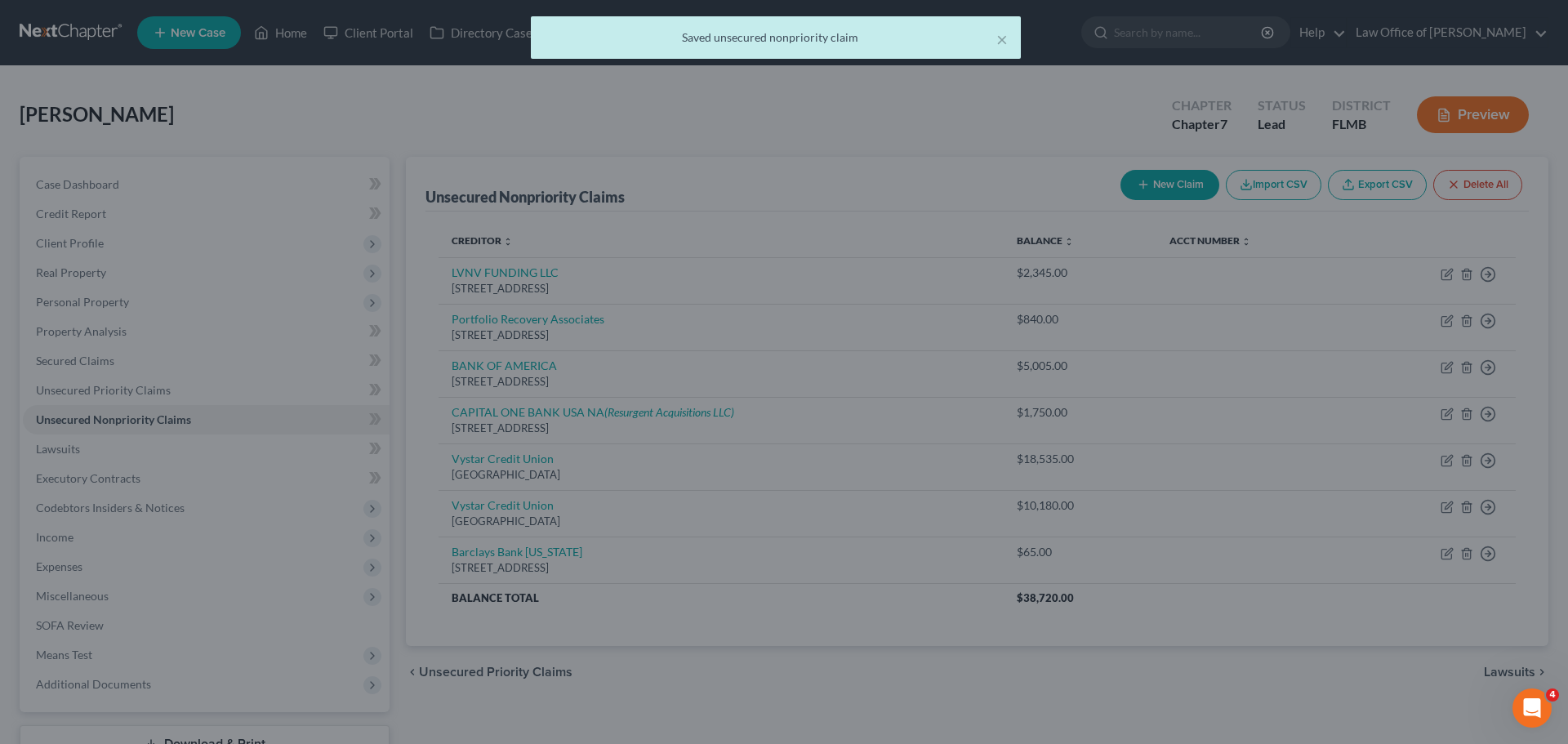
scroll to position [0, 0]
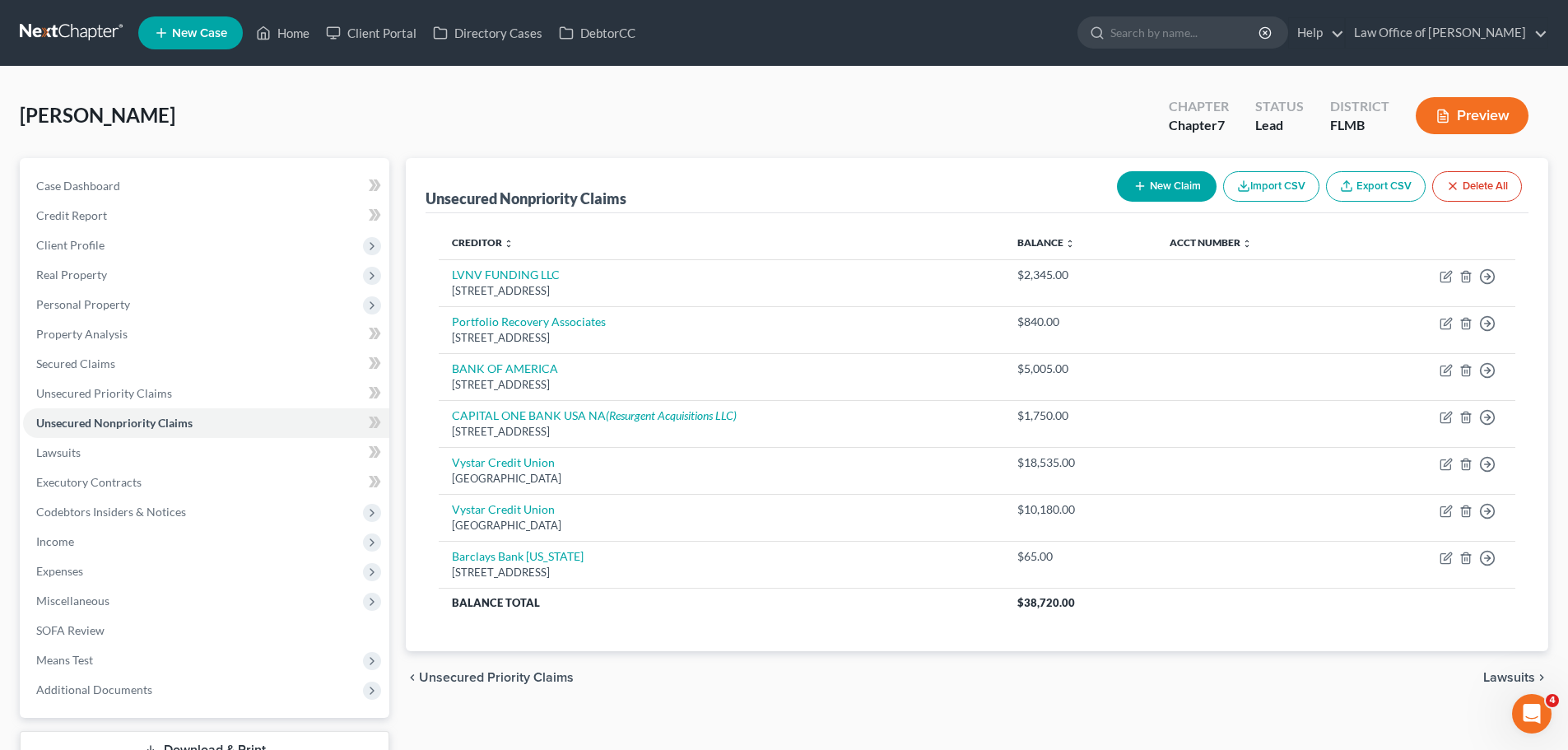
click at [1160, 189] on button "New Claim" at bounding box center [1167, 186] width 99 height 31
select select "0"
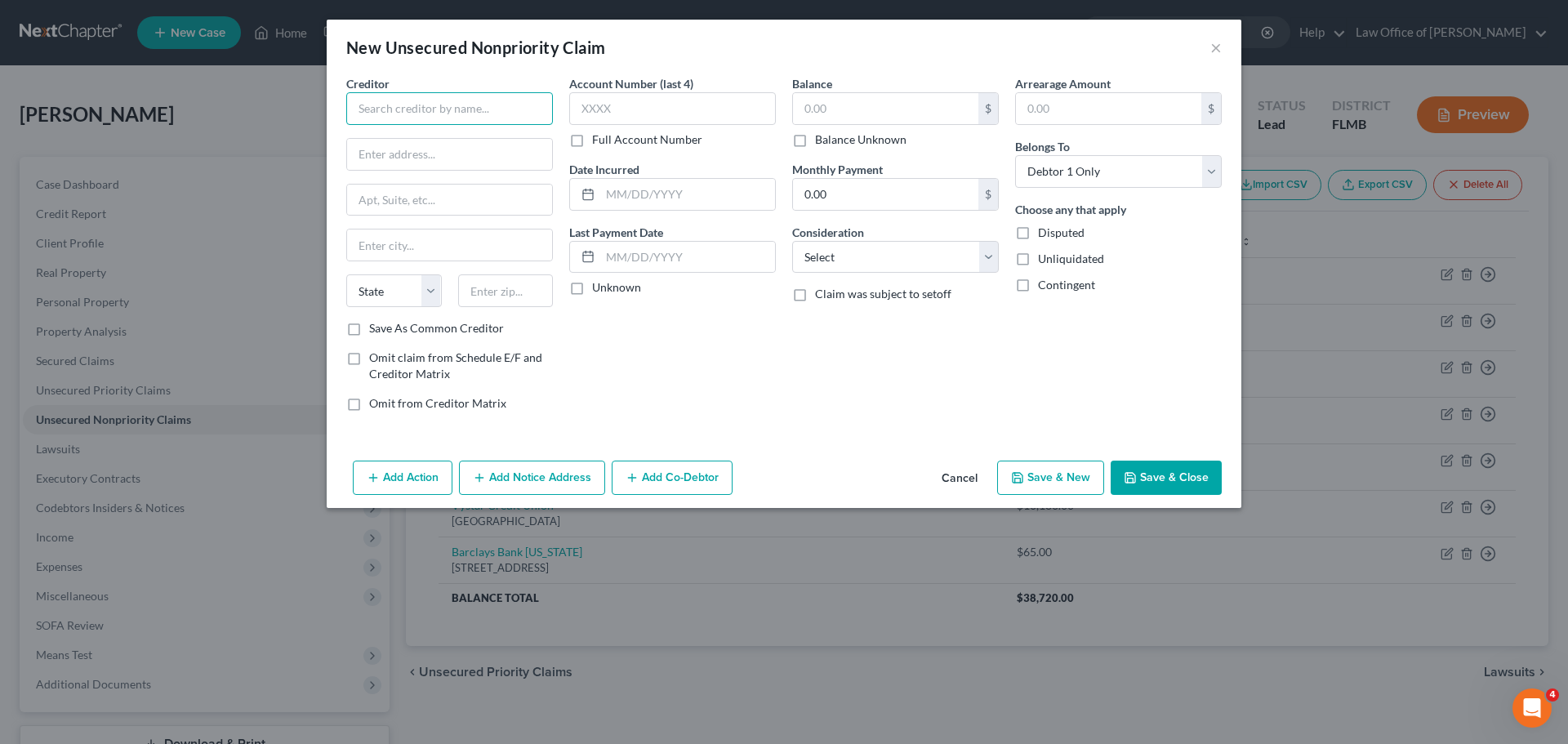
click at [376, 95] on input "text" at bounding box center [450, 108] width 206 height 33
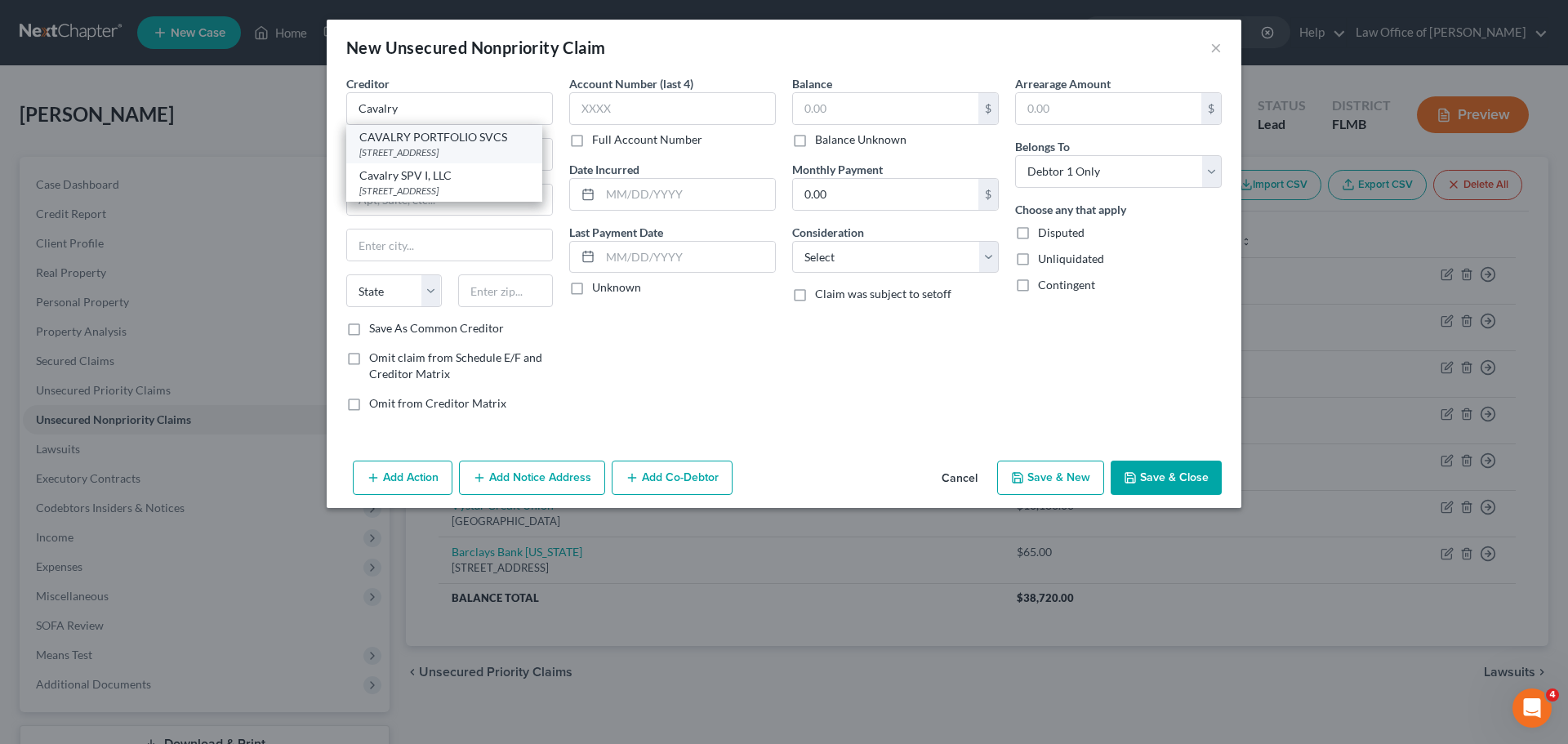
click at [510, 157] on div "[STREET_ADDRESS]" at bounding box center [444, 152] width 169 height 14
type input "CAVALRY PORTFOLIO SVCS"
type input "[STREET_ADDRESS]"
type input "Suite 220"
type input "[GEOGRAPHIC_DATA]"
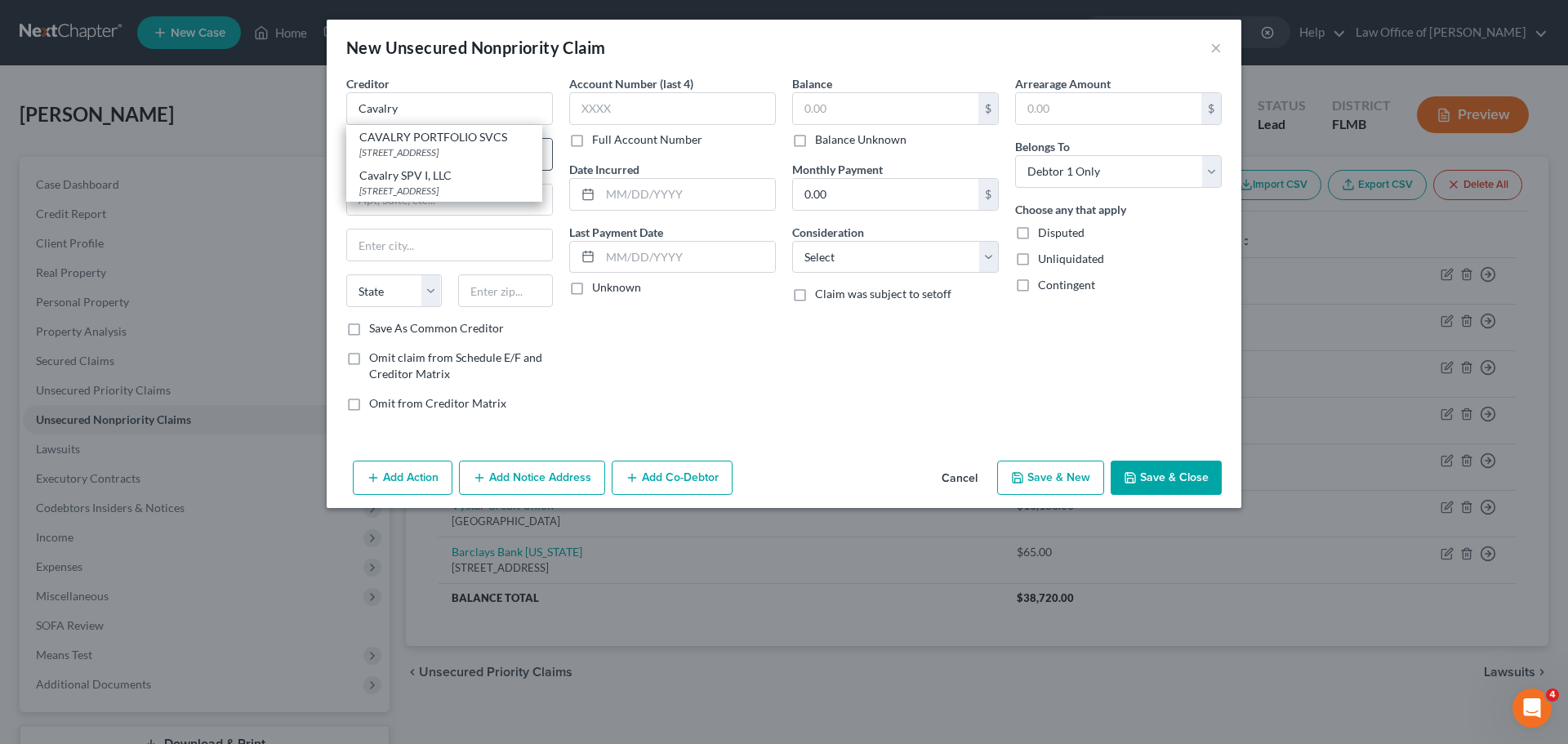
select select "6"
type input "06831"
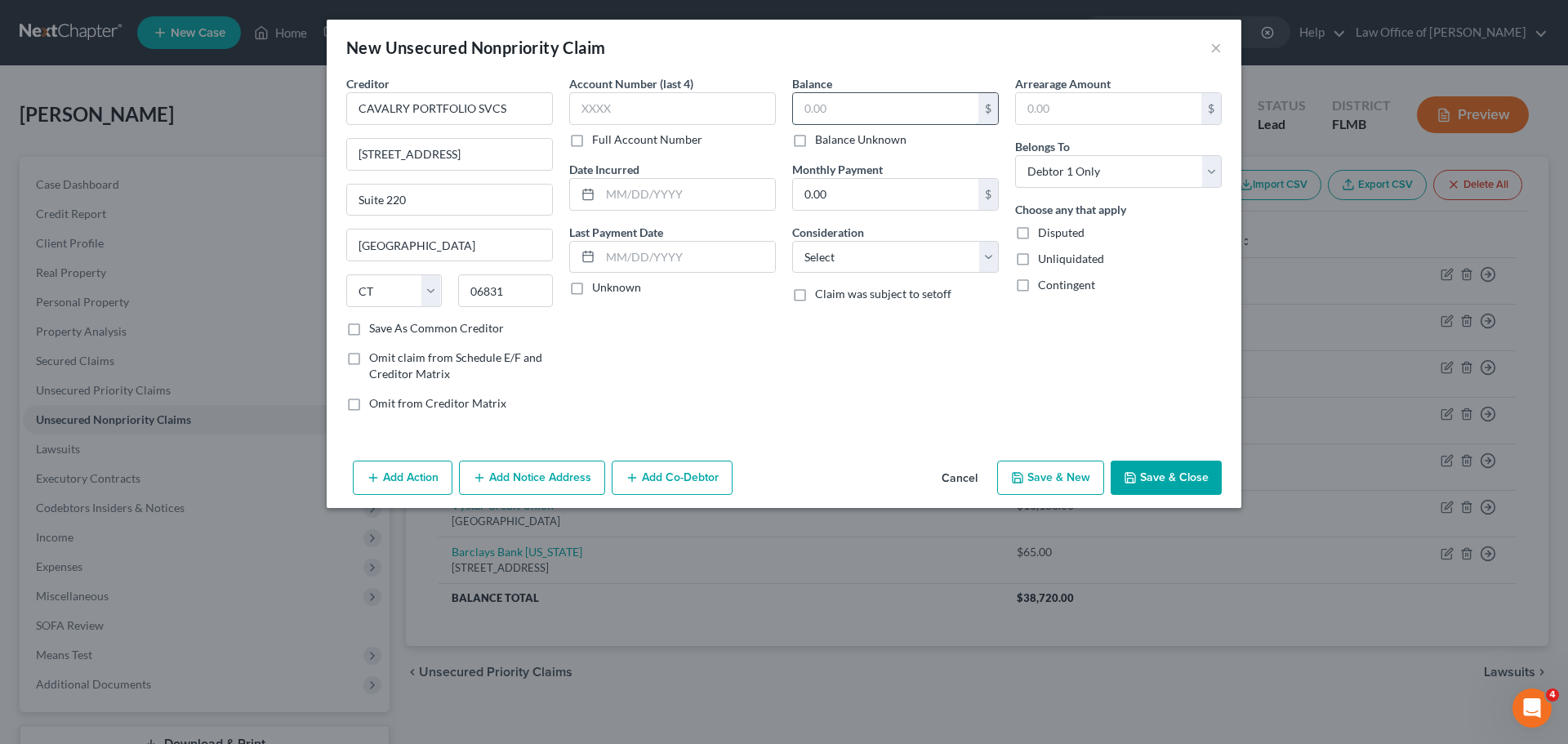
drag, startPoint x: 827, startPoint y: 115, endPoint x: 816, endPoint y: 112, distance: 11.4
click at [828, 115] on input "text" at bounding box center [886, 108] width 186 height 31
type input "3,575.00"
click at [1164, 474] on button "Save & Close" at bounding box center [1166, 477] width 111 height 34
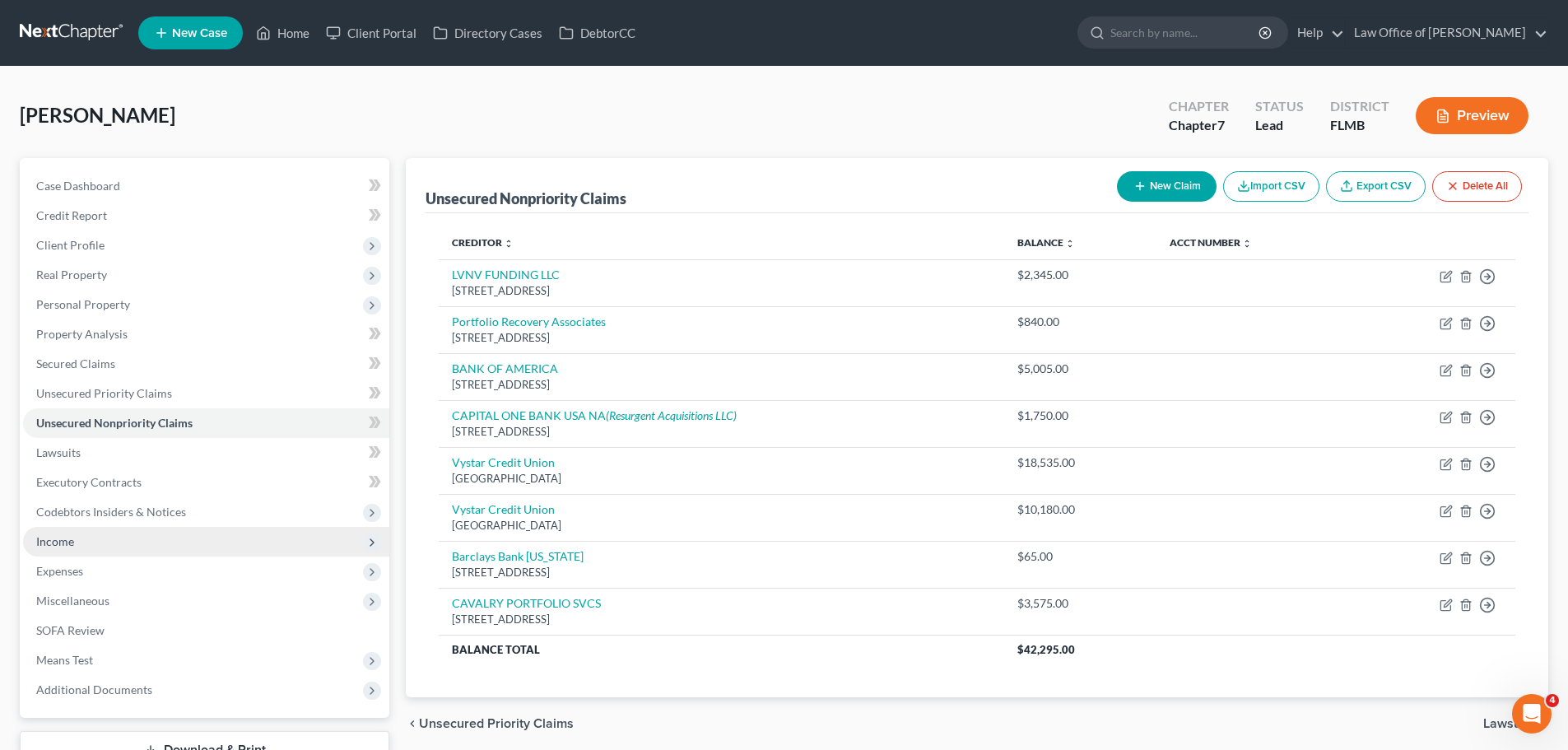
click at [183, 545] on span "Income" at bounding box center [206, 541] width 366 height 30
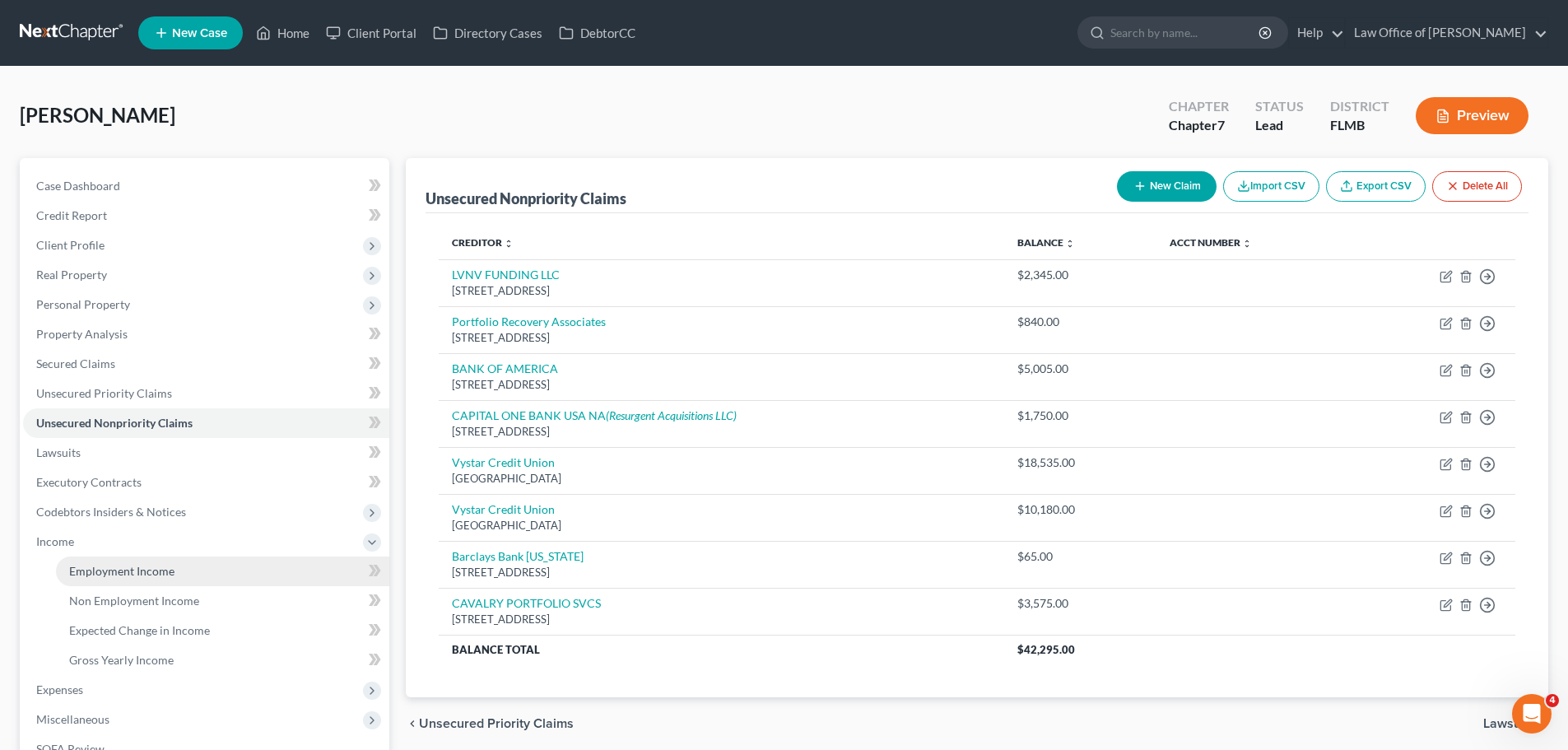
click at [189, 562] on link "Employment Income" at bounding box center [222, 571] width 333 height 30
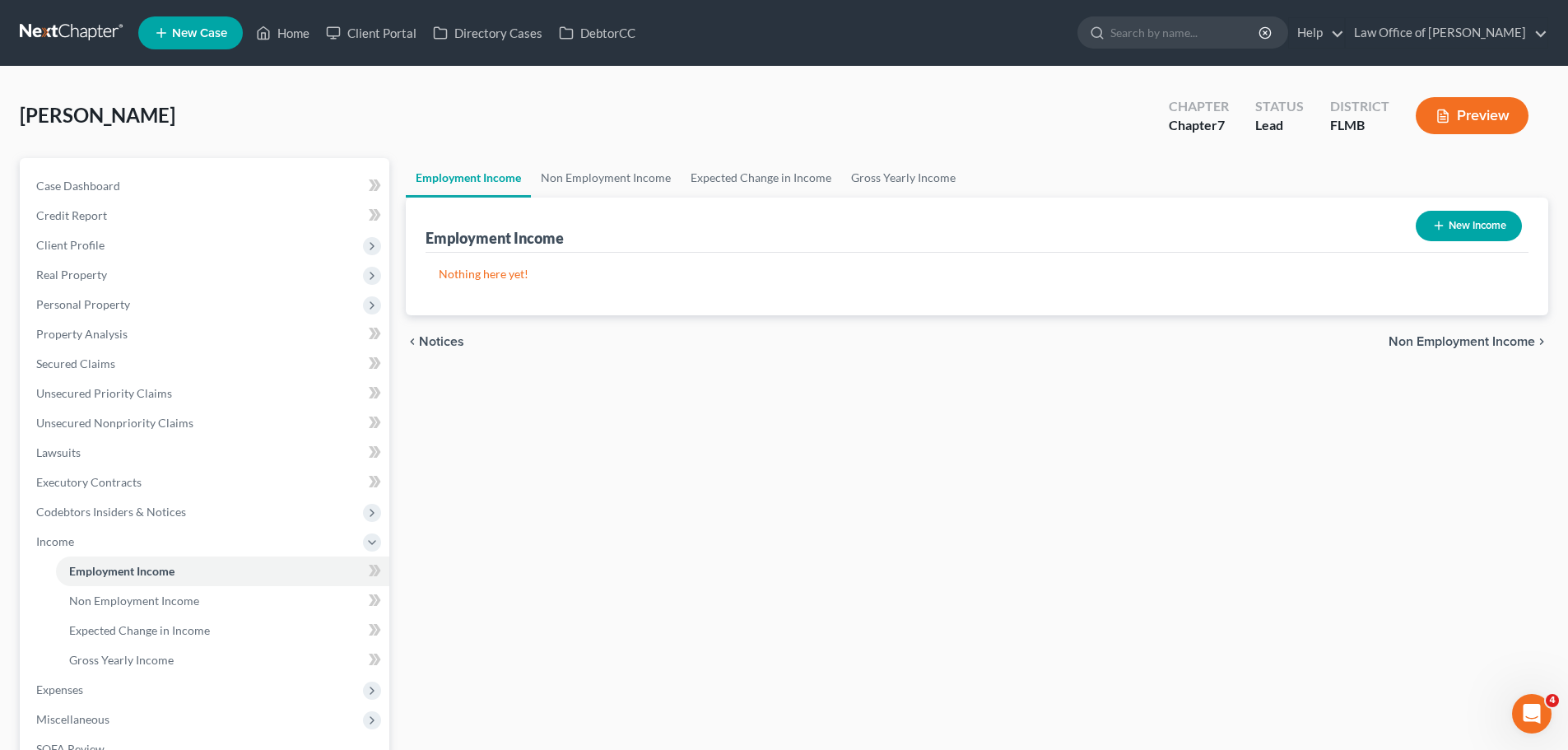
click at [1466, 223] on button "New Income" at bounding box center [1469, 226] width 106 height 31
select select "0"
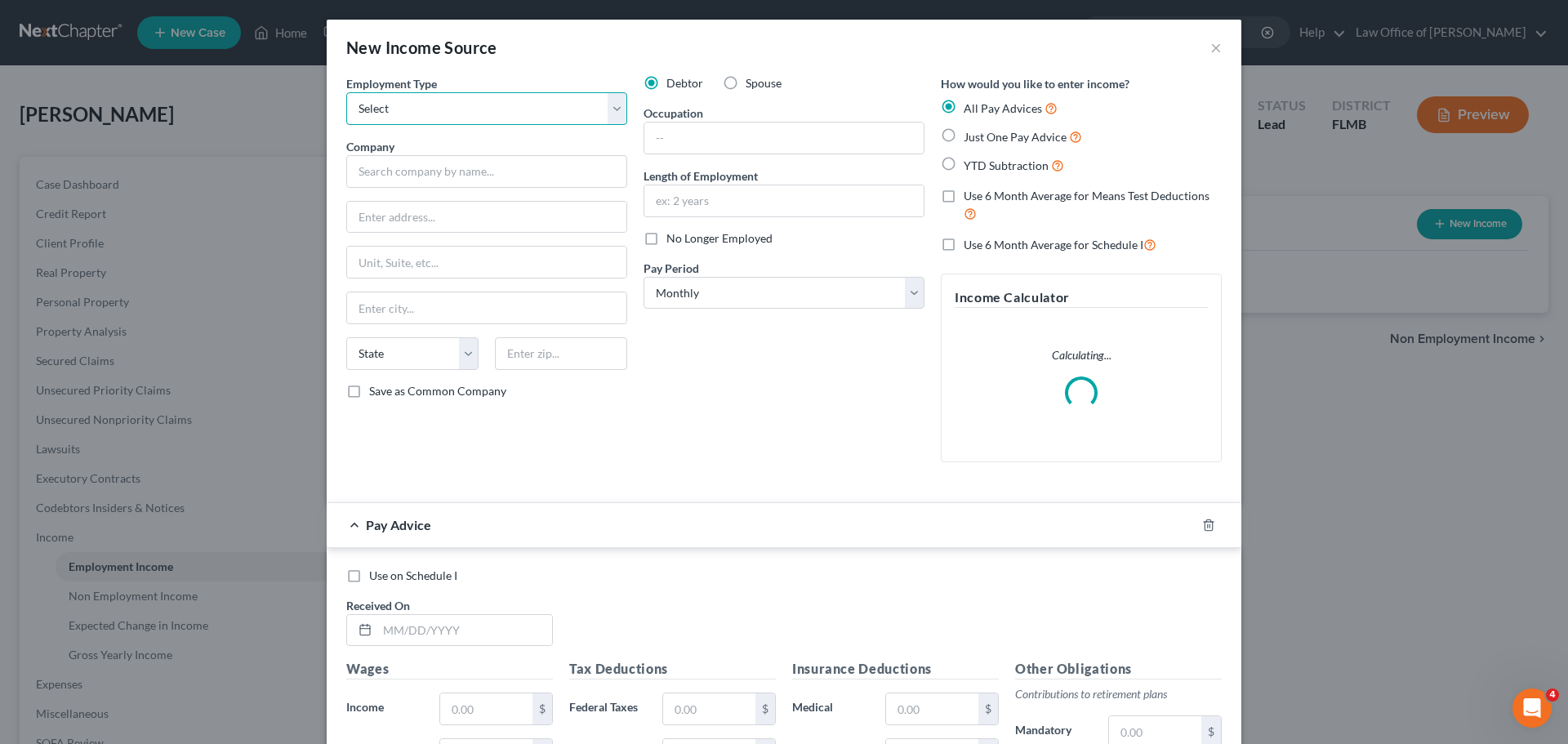
drag, startPoint x: 381, startPoint y: 98, endPoint x: 380, endPoint y: 107, distance: 9.1
click at [381, 98] on select "Select Full or [DEMOGRAPHIC_DATA] Employment Self Employment" at bounding box center [487, 108] width 281 height 33
select select "0"
click at [347, 92] on select "Select Full or [DEMOGRAPHIC_DATA] Employment Self Employment" at bounding box center [487, 108] width 281 height 33
click at [411, 184] on input "text" at bounding box center [487, 171] width 281 height 33
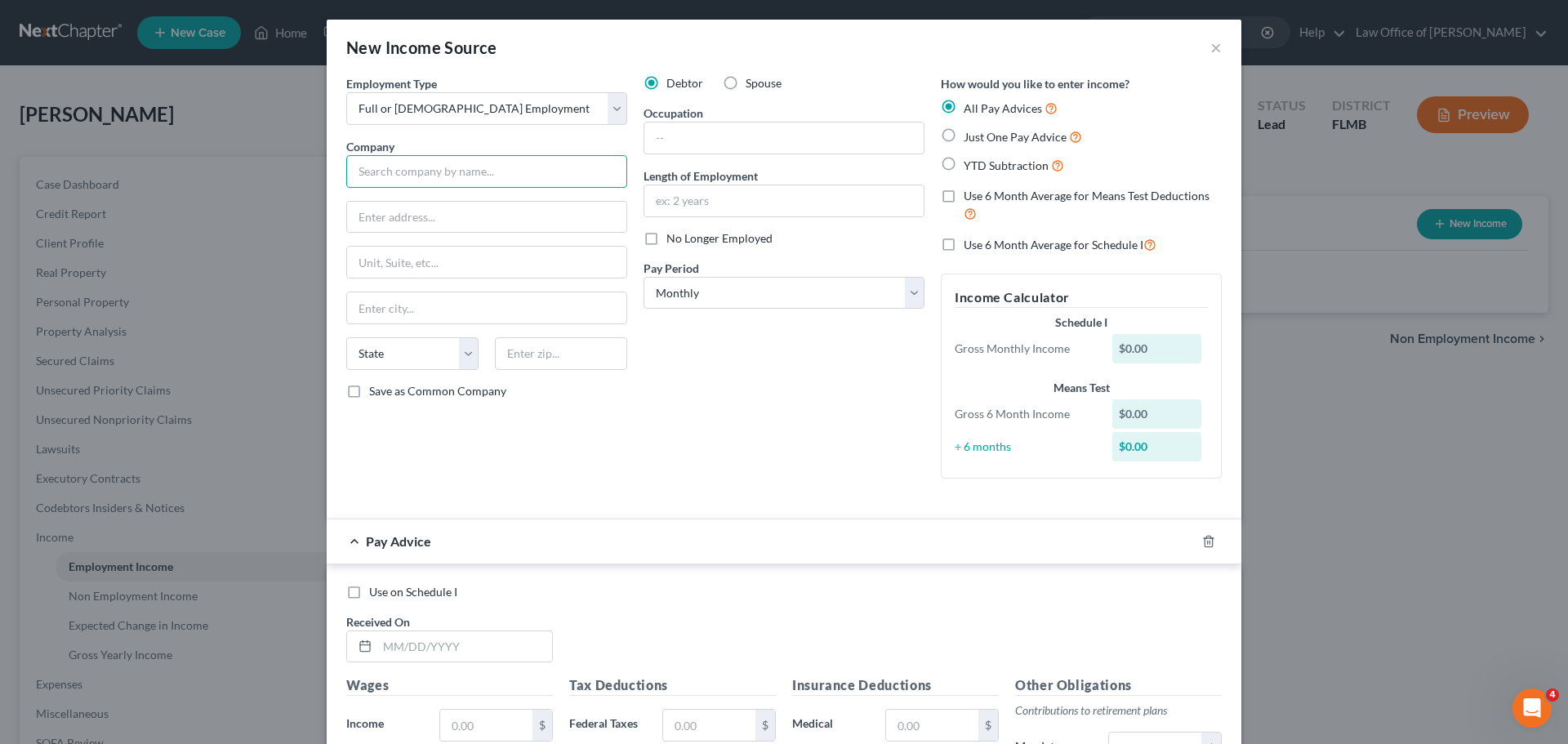
click at [393, 165] on input "text" at bounding box center [487, 171] width 281 height 33
paste input "Danone [GEOGRAPHIC_DATA] Public"
type input "Danone [GEOGRAPHIC_DATA] Public"
click at [362, 226] on input "text" at bounding box center [487, 217] width 279 height 31
paste input "[STREET_ADDRESS]"
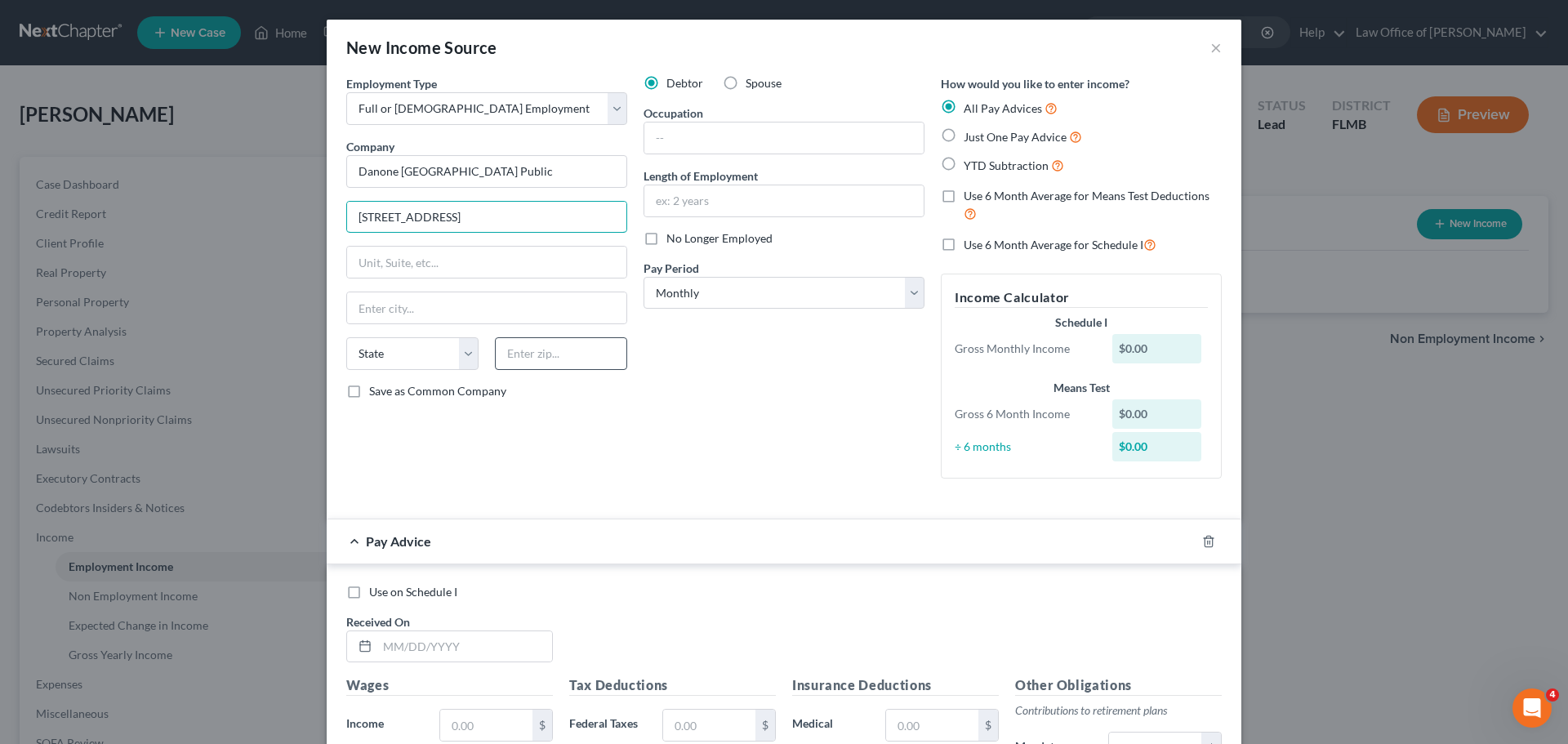
type input "[STREET_ADDRESS]"
click at [545, 357] on input "text" at bounding box center [561, 353] width 133 height 33
type input "80021"
type input "Broomfield"
select select "5"
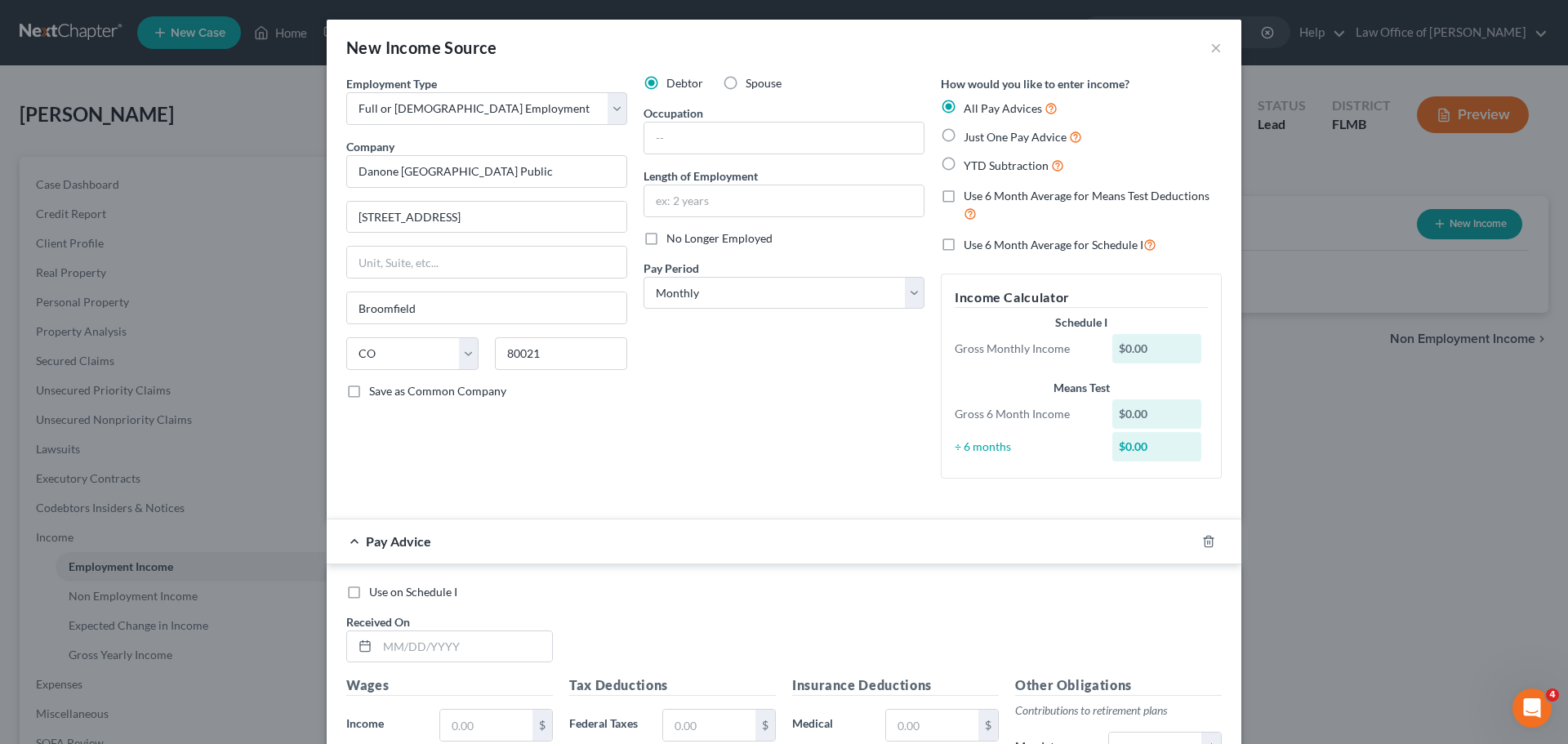
click at [537, 462] on div "Employment Type * Select Full or [DEMOGRAPHIC_DATA] Employment Self Employment …" at bounding box center [487, 283] width 297 height 416
click at [732, 141] on input "text" at bounding box center [784, 137] width 279 height 31
paste input "Coordinator (12) - Manufacturing Finance"
drag, startPoint x: 732, startPoint y: 135, endPoint x: 716, endPoint y: 135, distance: 16.0
click at [716, 135] on input "Coordinator (12) - Manufacturing Finance" at bounding box center [784, 137] width 279 height 31
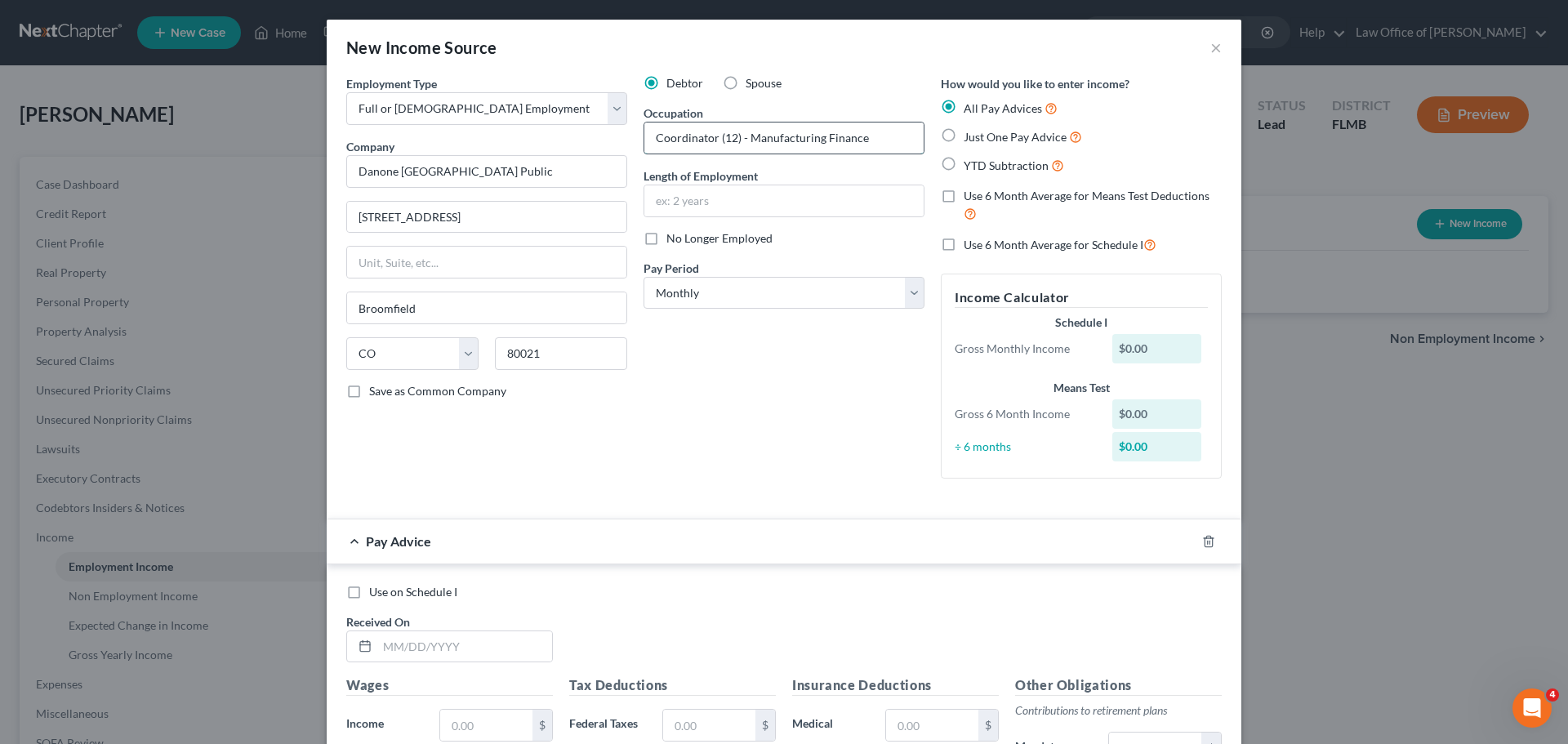
drag, startPoint x: 734, startPoint y: 134, endPoint x: 714, endPoint y: 135, distance: 20.0
click at [714, 135] on input "Coordinator (12) - Manufacturing Finance" at bounding box center [784, 137] width 279 height 31
type input "Coordinator - Manufacturing Finance"
click at [710, 444] on div "Debtor Spouse Occupation Coordinator - Manufacturing Finance Length of Employme…" at bounding box center [784, 283] width 297 height 416
click at [685, 300] on select "Select Monthly Twice Monthly Every Other Week Weekly" at bounding box center [784, 292] width 281 height 33
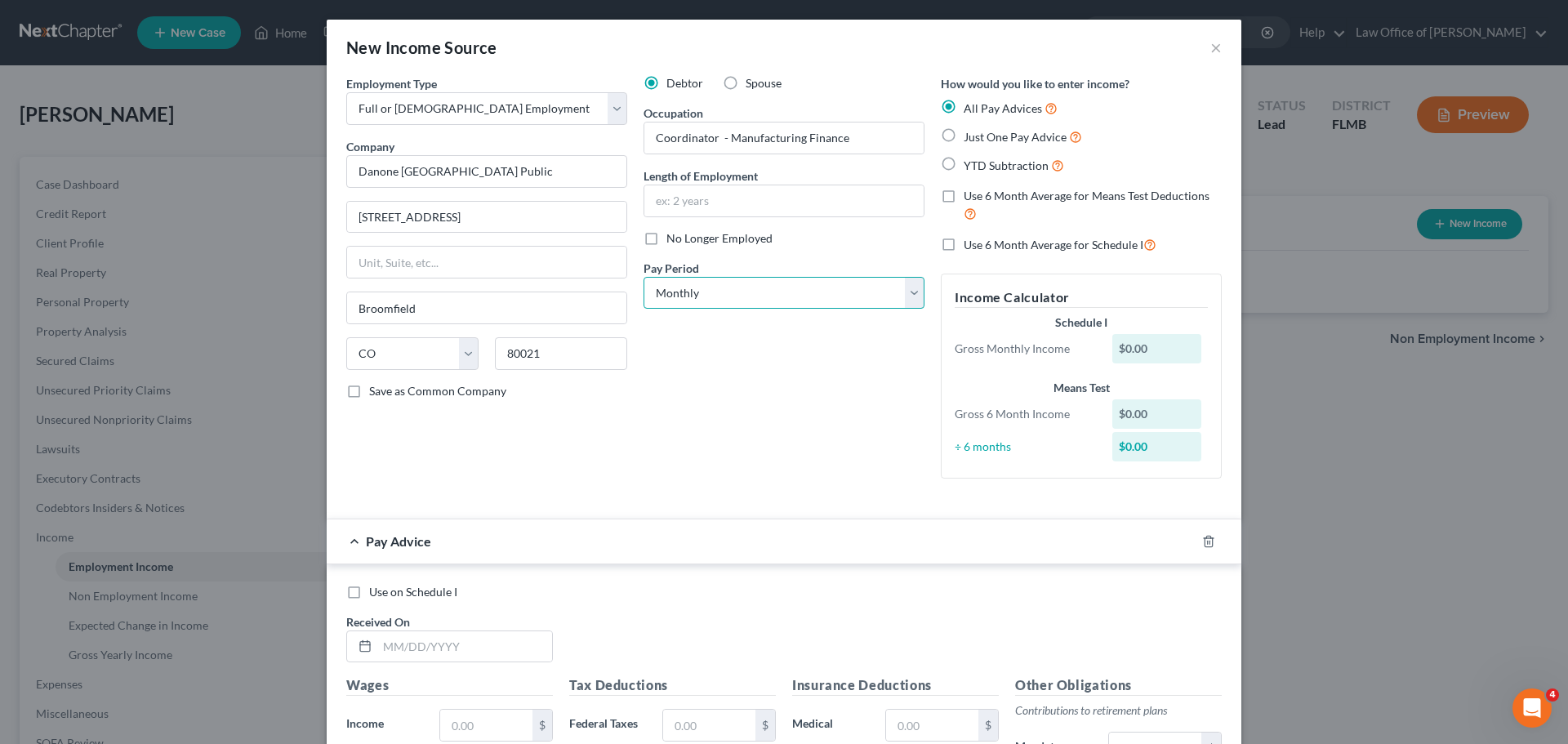
select select "2"
click at [644, 276] on select "Select Monthly Twice Monthly Every Other Week Weekly" at bounding box center [784, 292] width 281 height 33
click at [702, 440] on div "Debtor Spouse Occupation Coordinator - Manufacturing Finance Length of Employme…" at bounding box center [784, 283] width 297 height 416
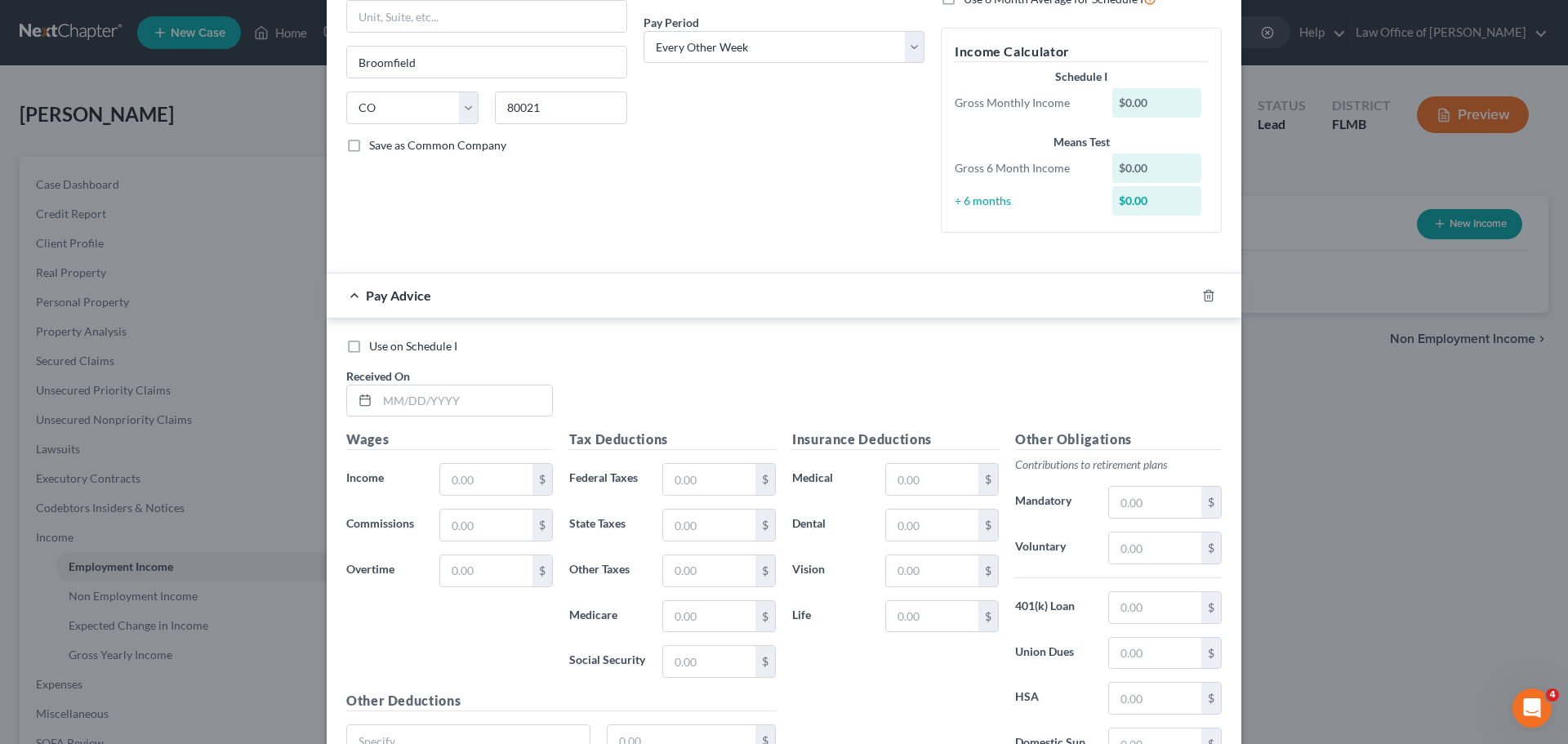
scroll to position [401, 0]
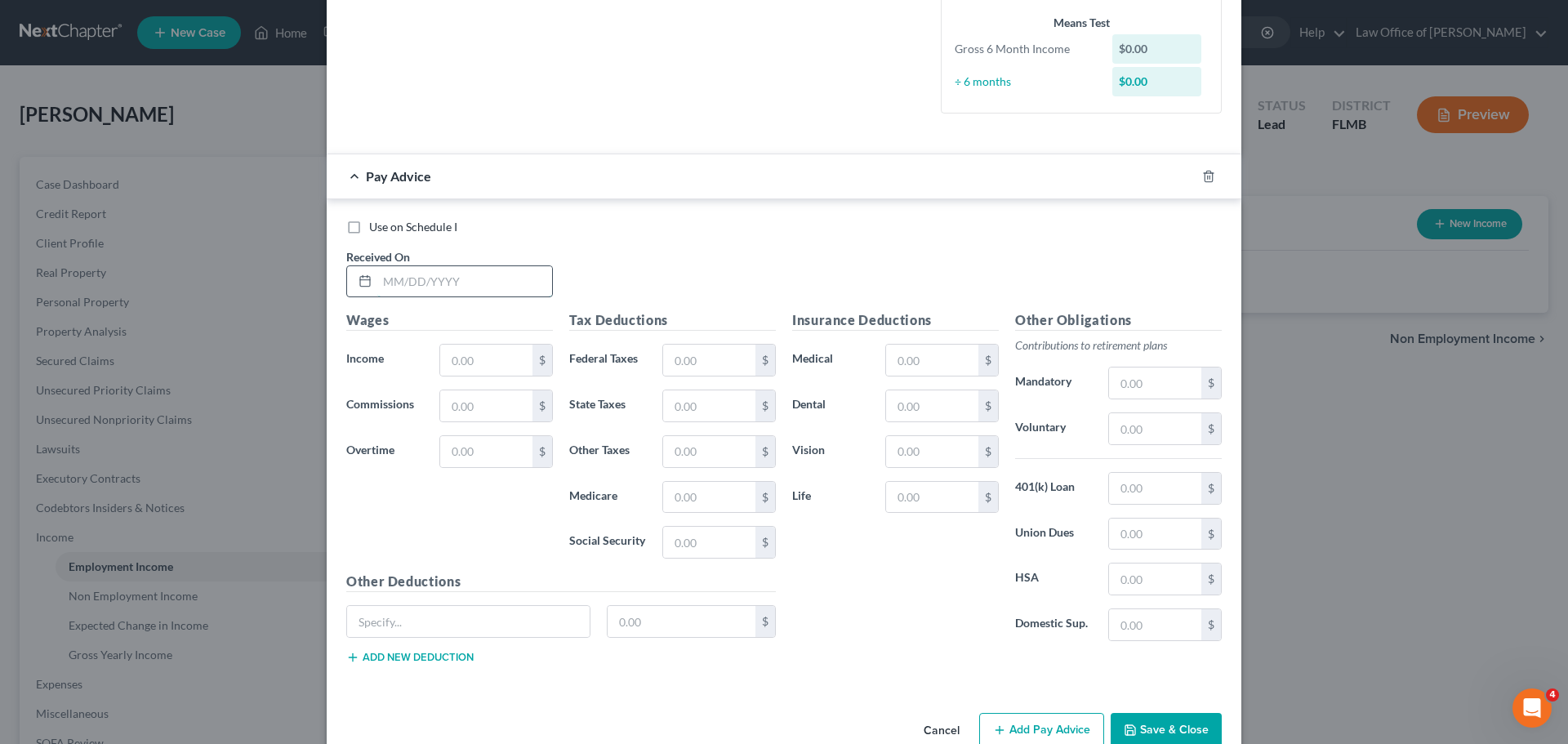
click at [439, 292] on input "text" at bounding box center [465, 281] width 175 height 31
type input "[DATE]"
drag, startPoint x: 462, startPoint y: 383, endPoint x: 466, endPoint y: 366, distance: 17.5
click at [463, 378] on div "Wages Income * $ Commissions $ Overtime $" at bounding box center [449, 441] width 223 height 261
click at [466, 366] on input "text" at bounding box center [486, 360] width 92 height 31
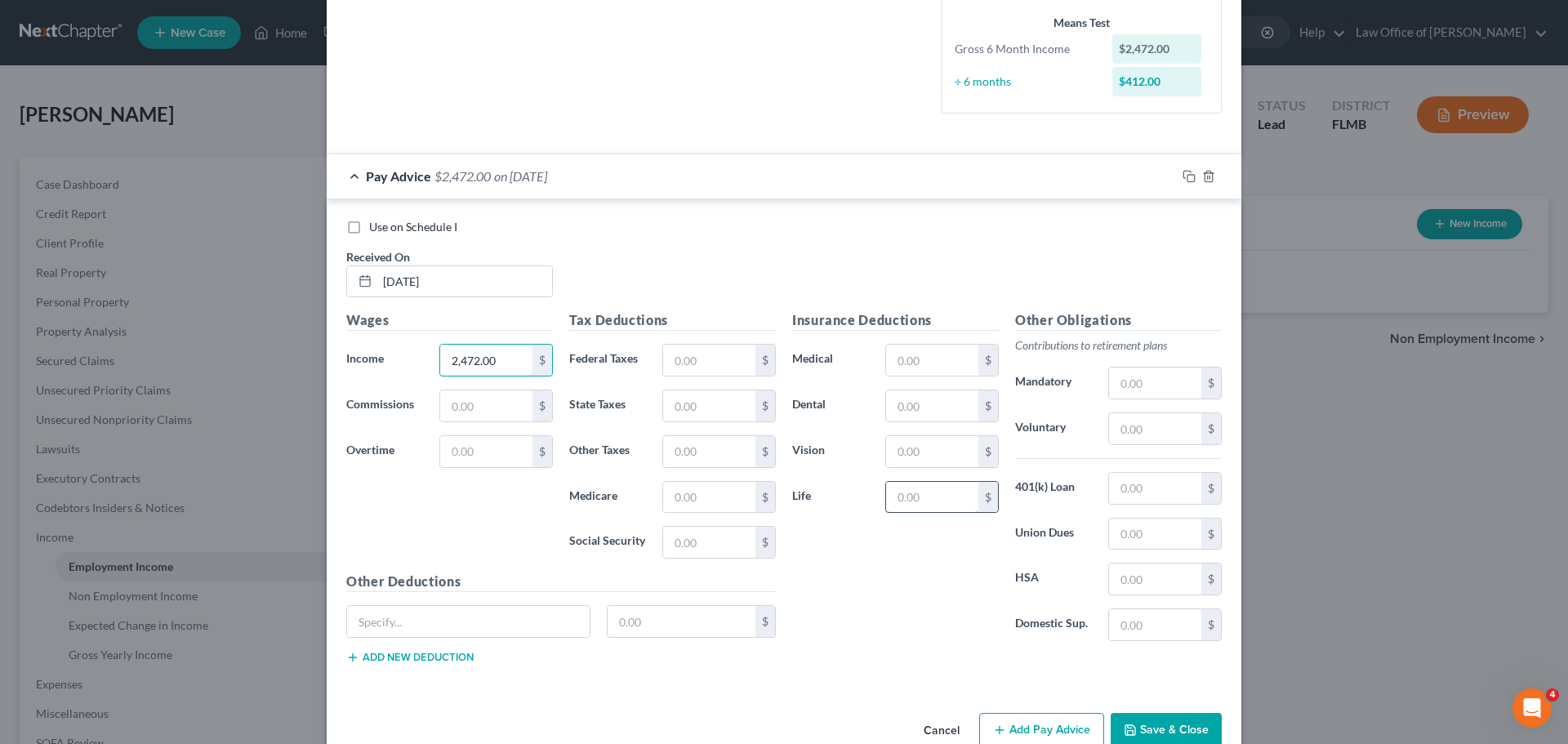
type input "2,472.00"
click at [918, 496] on input "text" at bounding box center [932, 497] width 92 height 31
type input "2.20"
click at [1170, 433] on input "text" at bounding box center [1154, 428] width 92 height 31
type input "98.88"
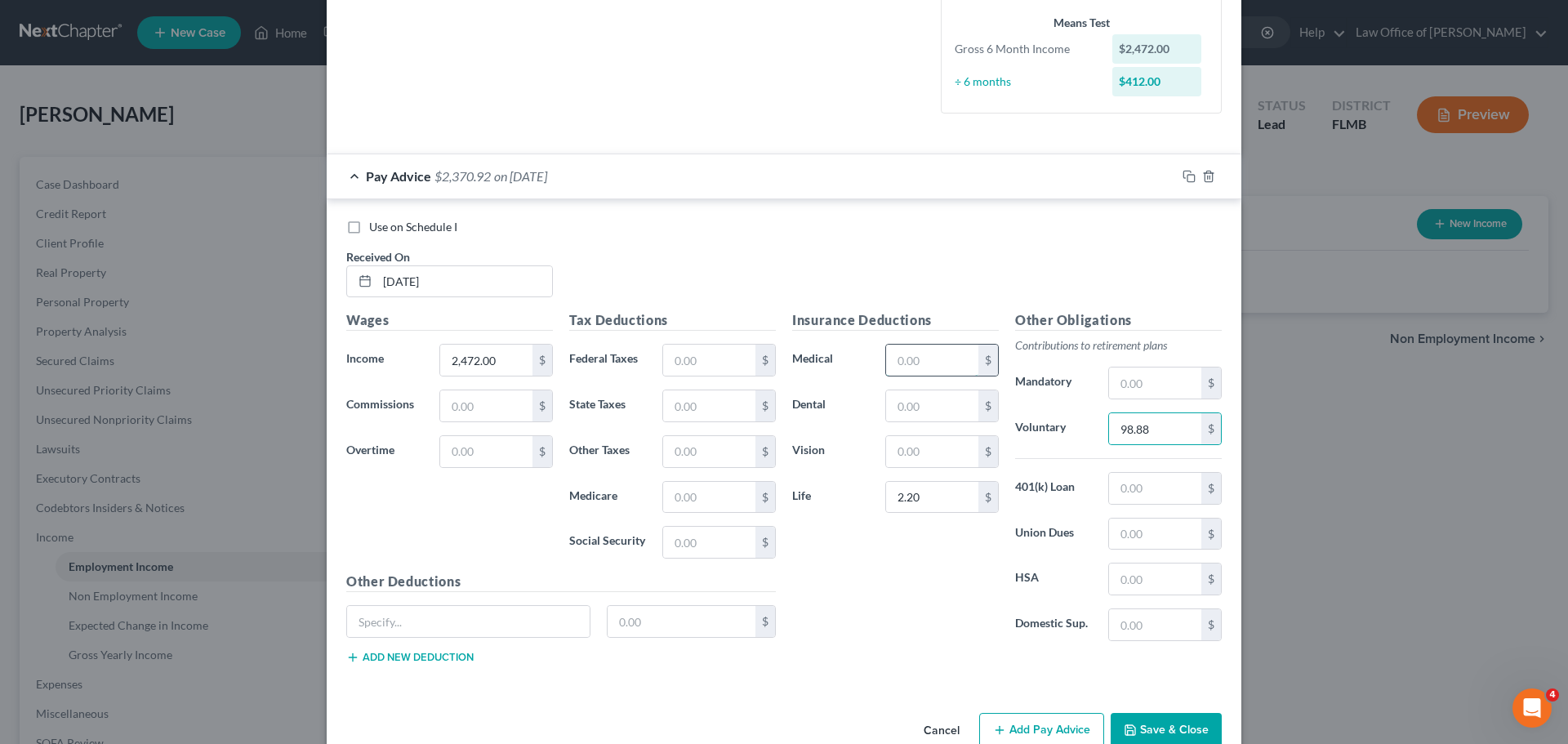
click at [922, 353] on input "text" at bounding box center [932, 360] width 92 height 31
type input "73.85"
click at [948, 411] on input "text" at bounding box center [932, 405] width 92 height 31
type input "15.77"
type input "2.75"
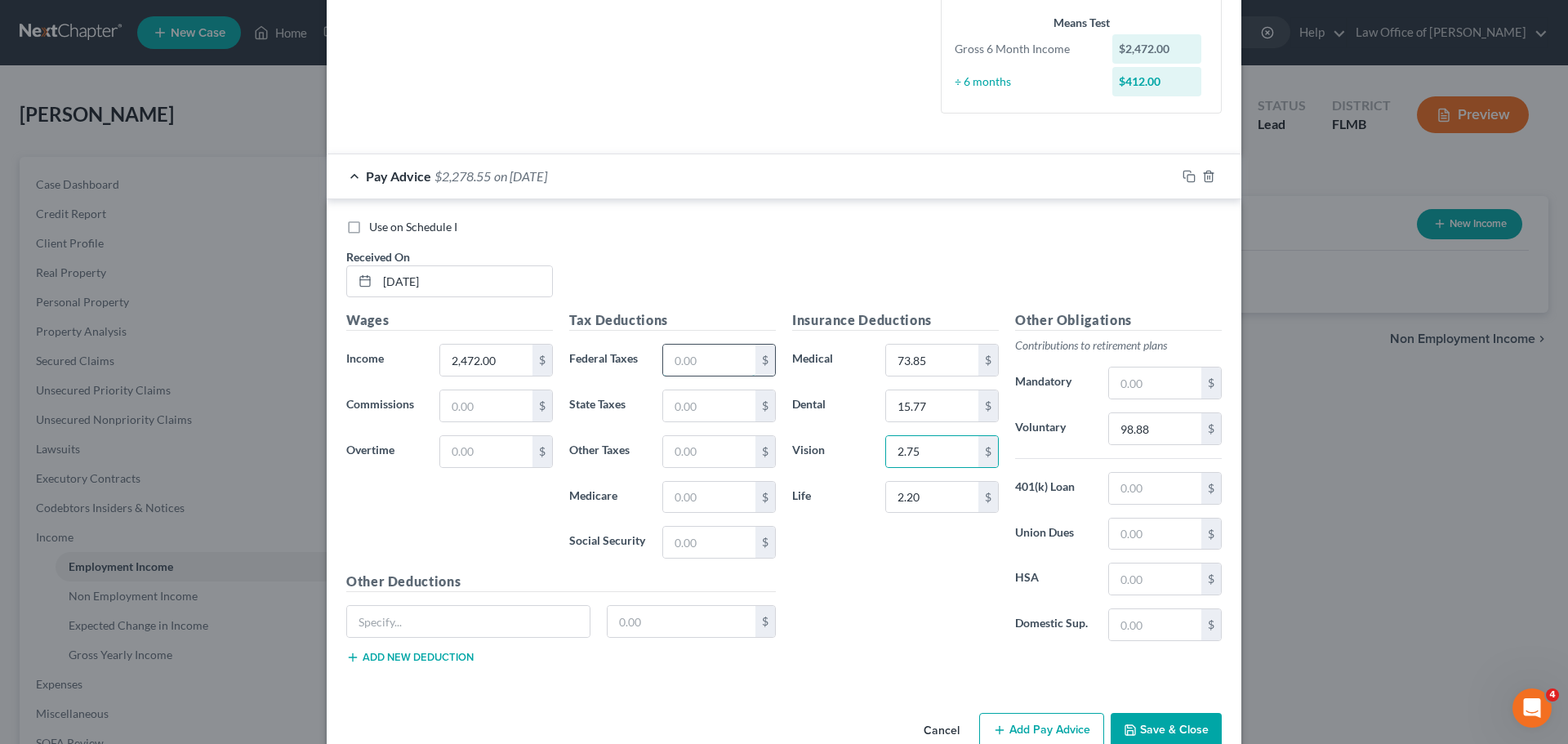
click at [716, 357] on input "text" at bounding box center [708, 360] width 92 height 31
type input "156.77"
click at [692, 535] on input "text" at bounding box center [708, 541] width 92 height 31
type input "156.77"
click at [680, 482] on input "text" at bounding box center [708, 497] width 92 height 31
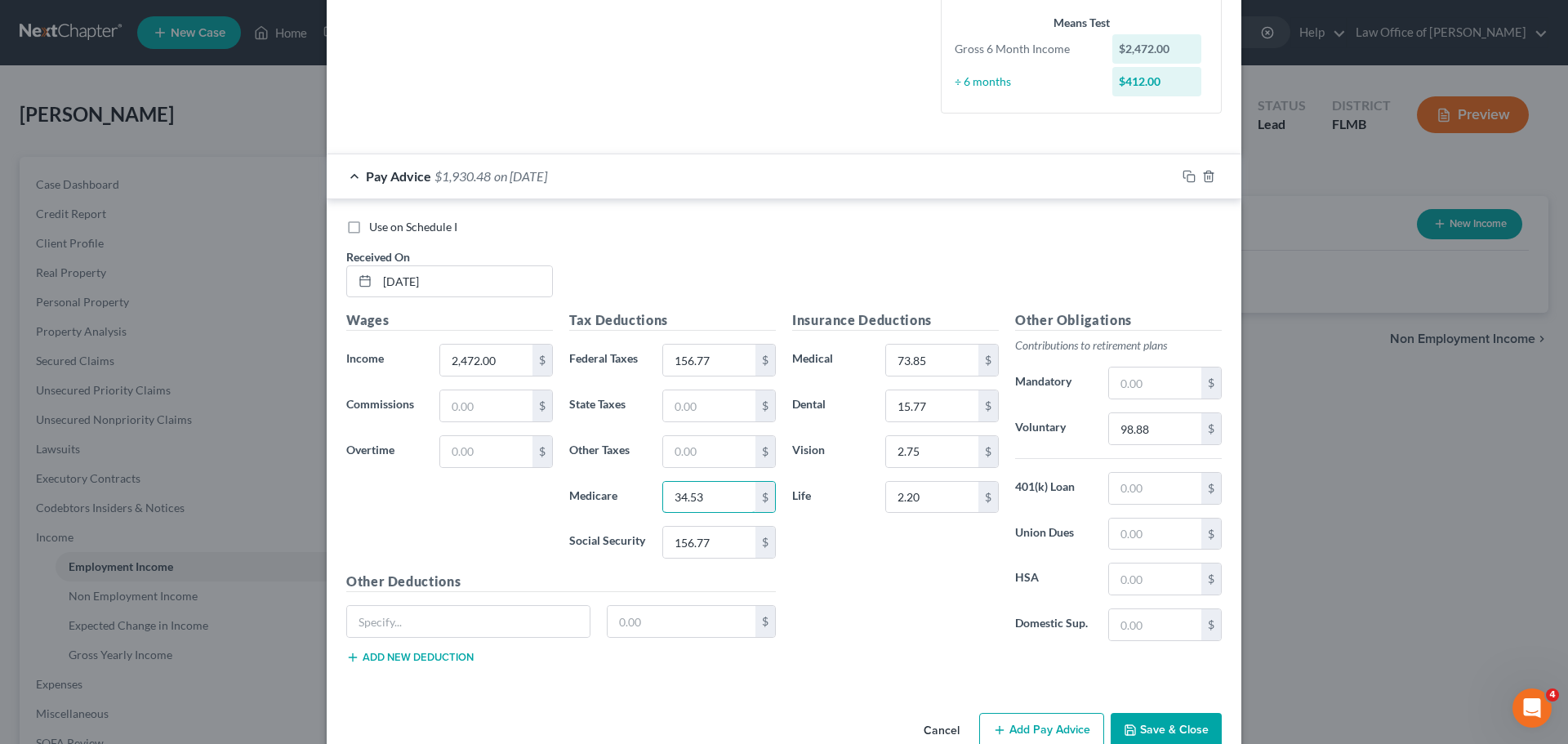
type input "34.53"
click at [484, 622] on input "text" at bounding box center [469, 621] width 242 height 31
type input "AD&D"
click at [663, 611] on input "text" at bounding box center [682, 621] width 149 height 31
type input "0.50"
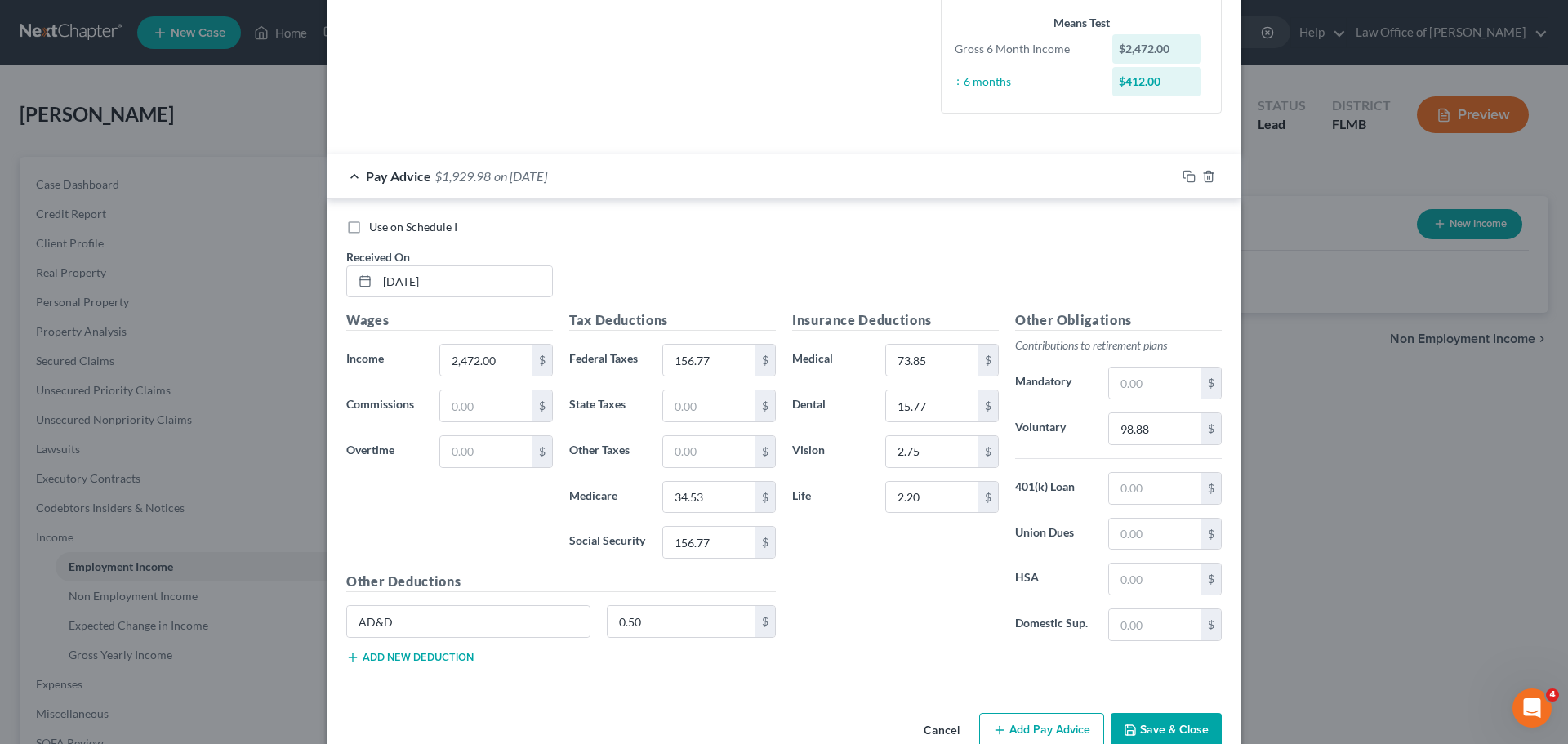
click at [424, 651] on button "Add new deduction" at bounding box center [410, 657] width 128 height 13
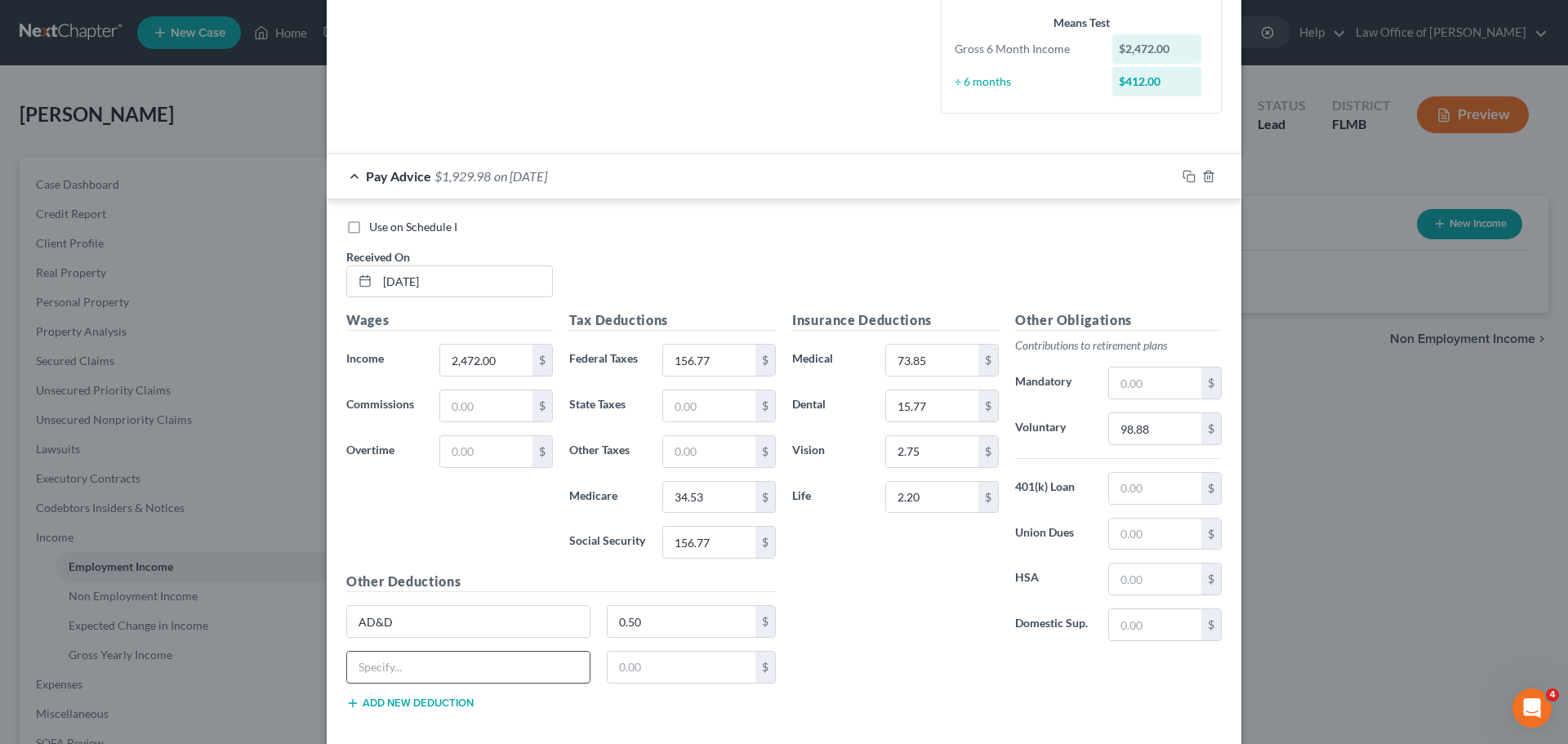
click at [410, 670] on input "text" at bounding box center [469, 666] width 242 height 31
type input "AD&D Child"
type input "0.20"
click at [373, 705] on button "Add new deduction" at bounding box center [410, 703] width 128 height 13
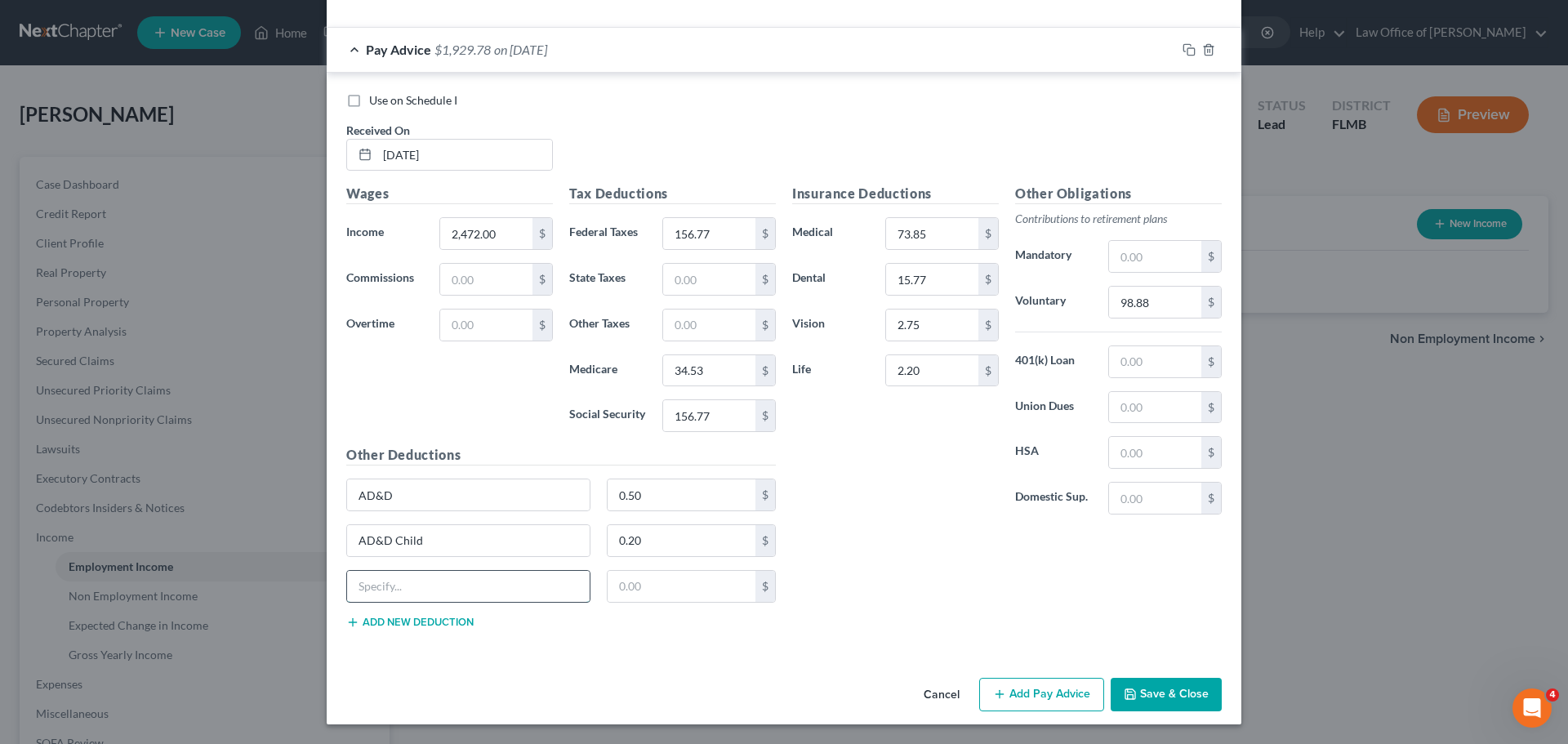
click at [403, 576] on input "text" at bounding box center [469, 586] width 242 height 31
type input "Optional Life"
type input "1.40"
click at [412, 615] on button "Add new deduction" at bounding box center [410, 622] width 128 height 13
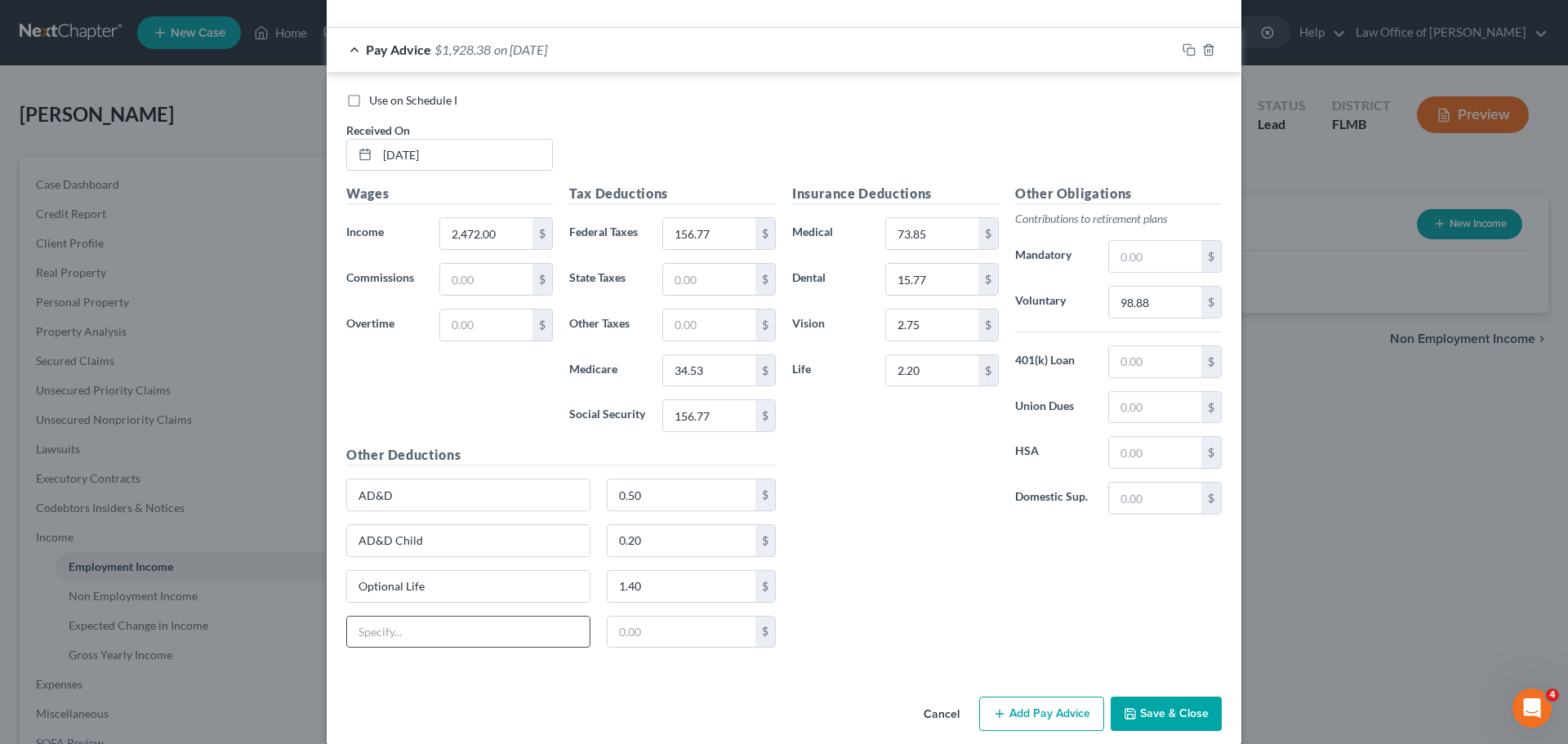
click at [407, 642] on input "text" at bounding box center [469, 631] width 242 height 31
type input "Opt Life Child"
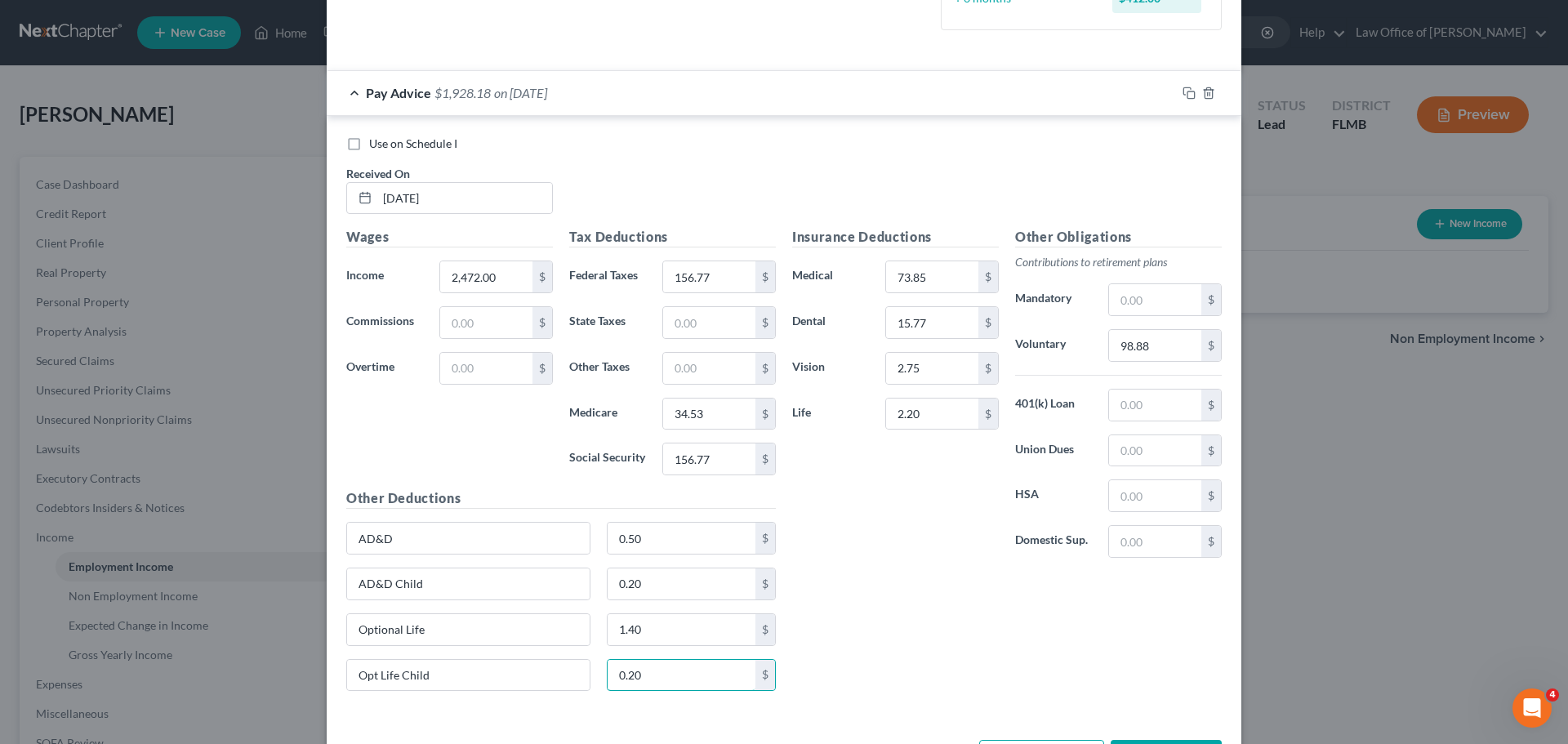
scroll to position [446, 0]
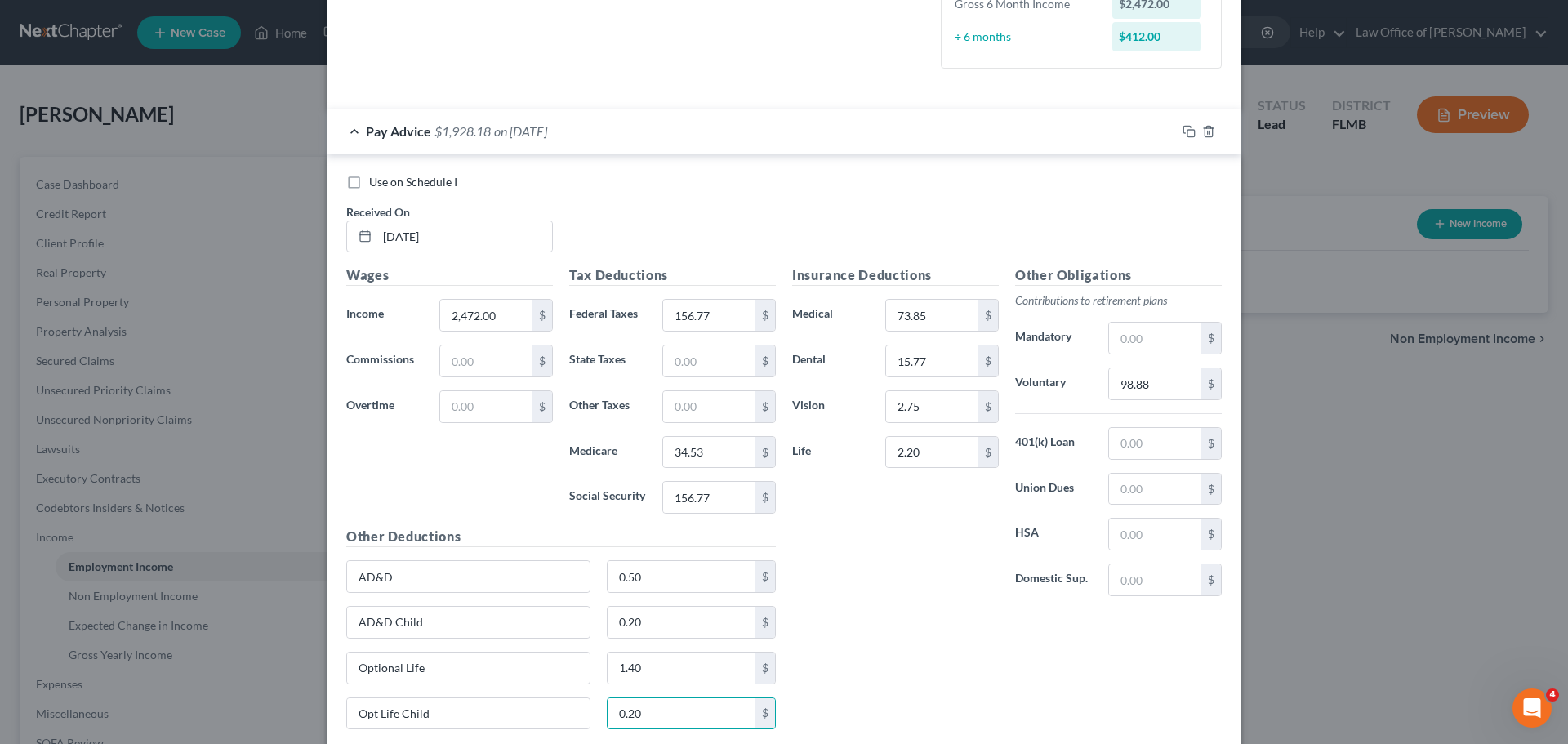
type input "0.20"
click at [854, 616] on div "Insurance Deductions Medical 73.85 $ Dental 15.77 $ Vision 2.75 $ Life 2.20 $ O…" at bounding box center [1007, 504] width 446 height 477
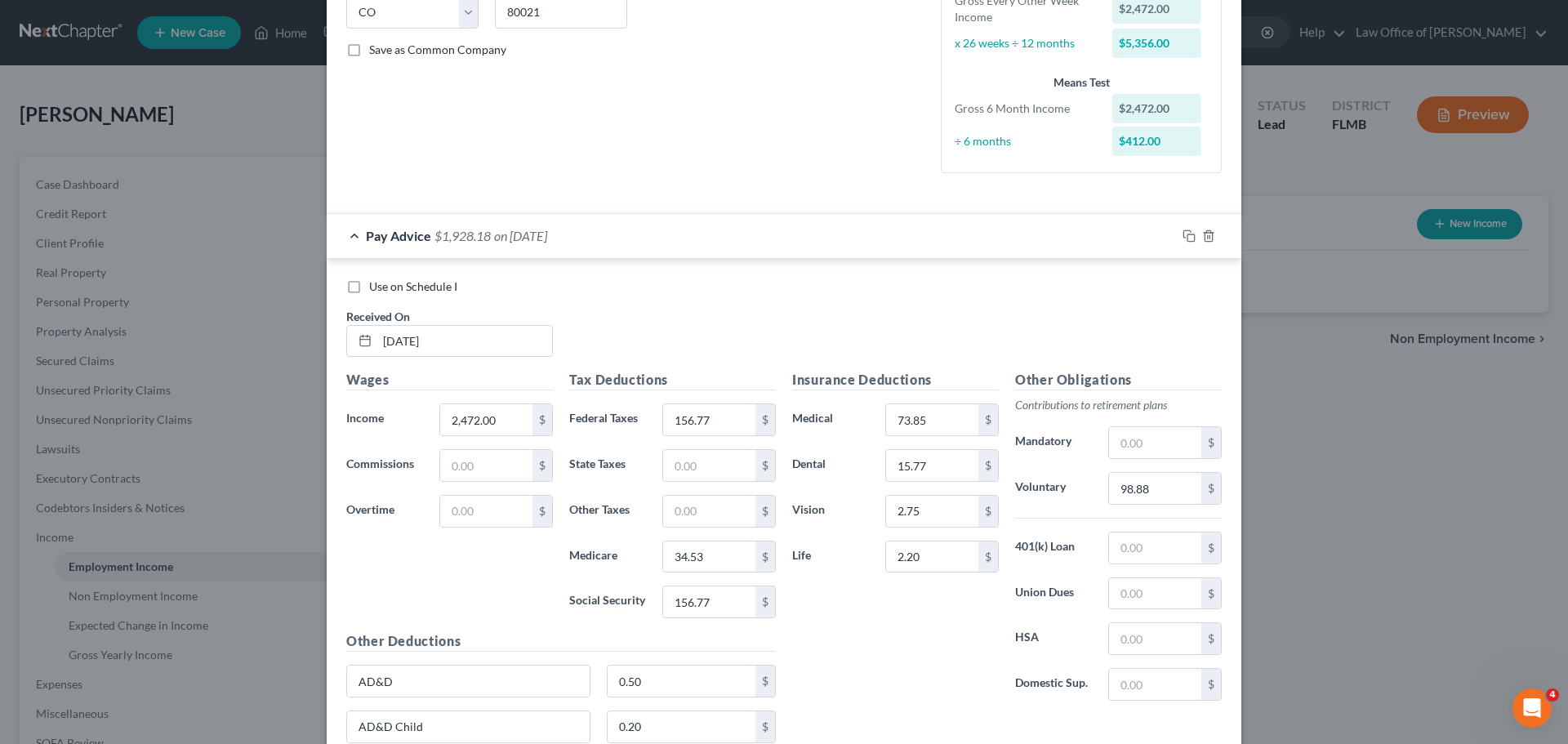
scroll to position [364, 0]
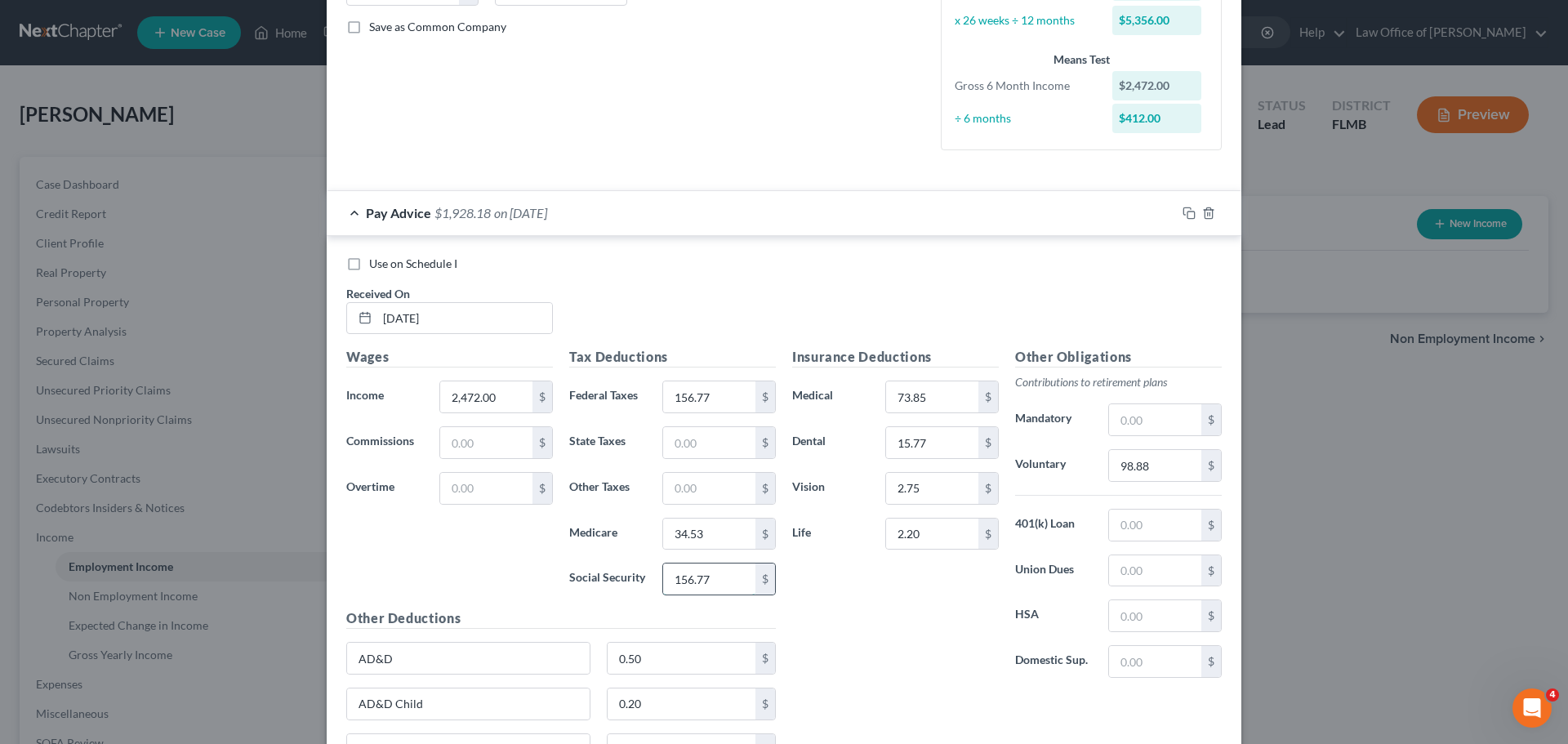
click at [709, 588] on input "156.77" at bounding box center [708, 578] width 92 height 31
type input "147.67"
click at [851, 675] on div "Insurance Deductions Medical 73.85 $ Dental 15.77 $ Vision 2.75 $ Life 2.20 $" at bounding box center [895, 519] width 223 height 344
click at [932, 534] on input "2.20" at bounding box center [932, 534] width 92 height 31
click at [938, 648] on div "Insurance Deductions Medical 73.85 $ Dental 15.77 $ Vision 2.75 $ Life $" at bounding box center [895, 519] width 223 height 344
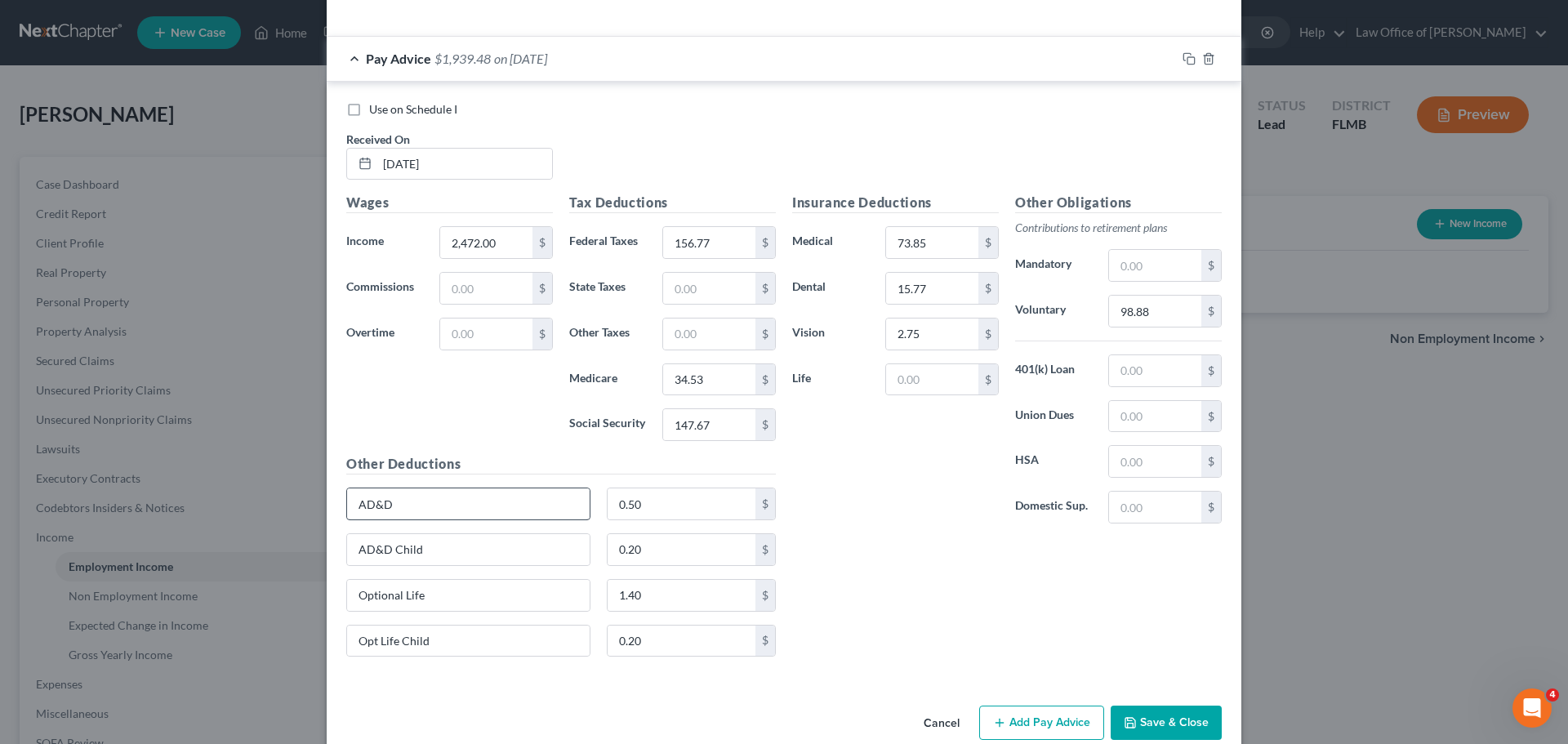
scroll to position [527, 0]
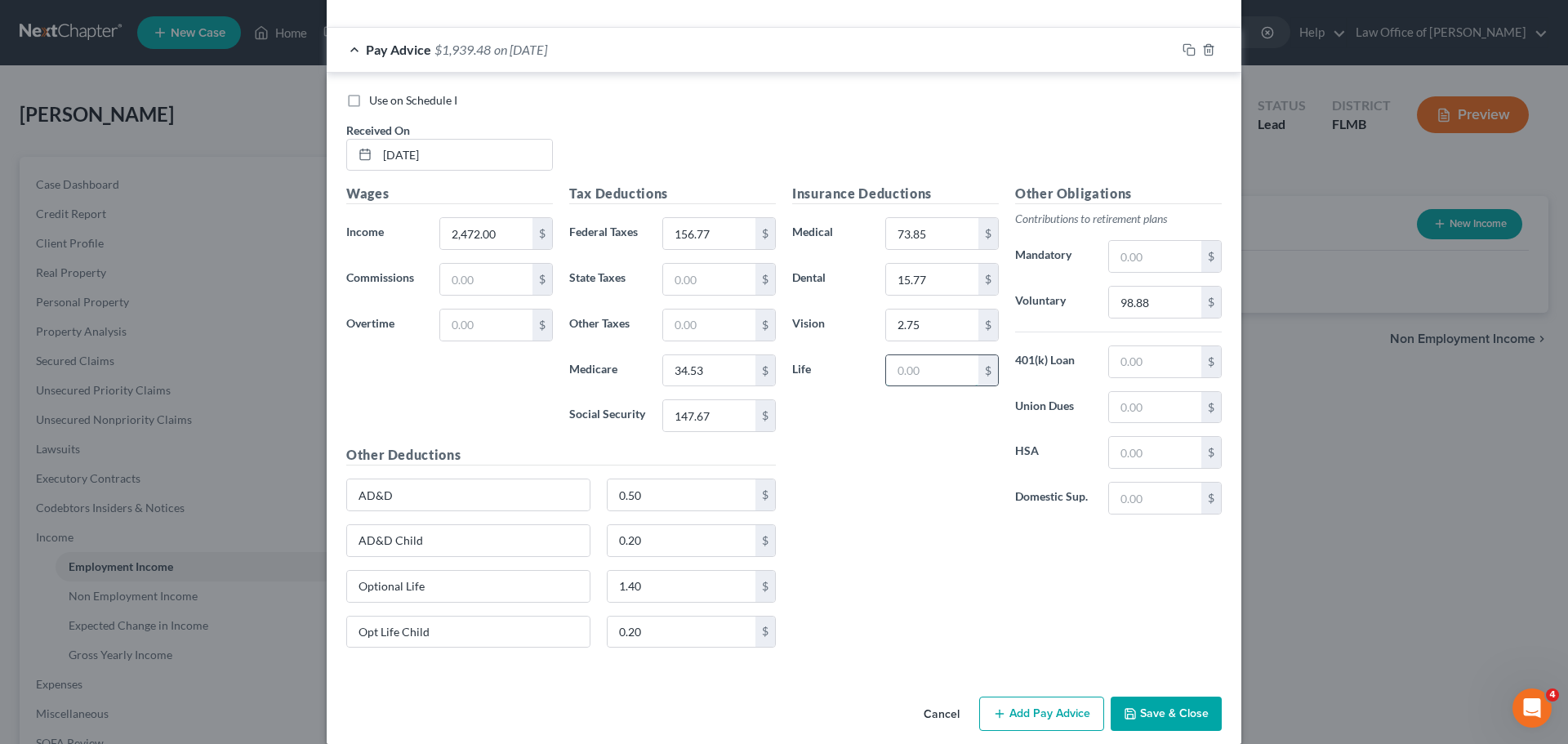
click at [921, 377] on input "text" at bounding box center [932, 370] width 92 height 31
type input "1.40"
click at [917, 495] on div "Insurance Deductions Medical 73.85 $ Dental 15.77 $ Vision 2.75 $ Life 1.40 $" at bounding box center [895, 355] width 223 height 344
drag, startPoint x: 540, startPoint y: 587, endPoint x: 312, endPoint y: 566, distance: 229.0
click at [312, 567] on div "New Income Source × Employment Type * Select Full or [DEMOGRAPHIC_DATA] Employm…" at bounding box center [784, 372] width 1568 height 744
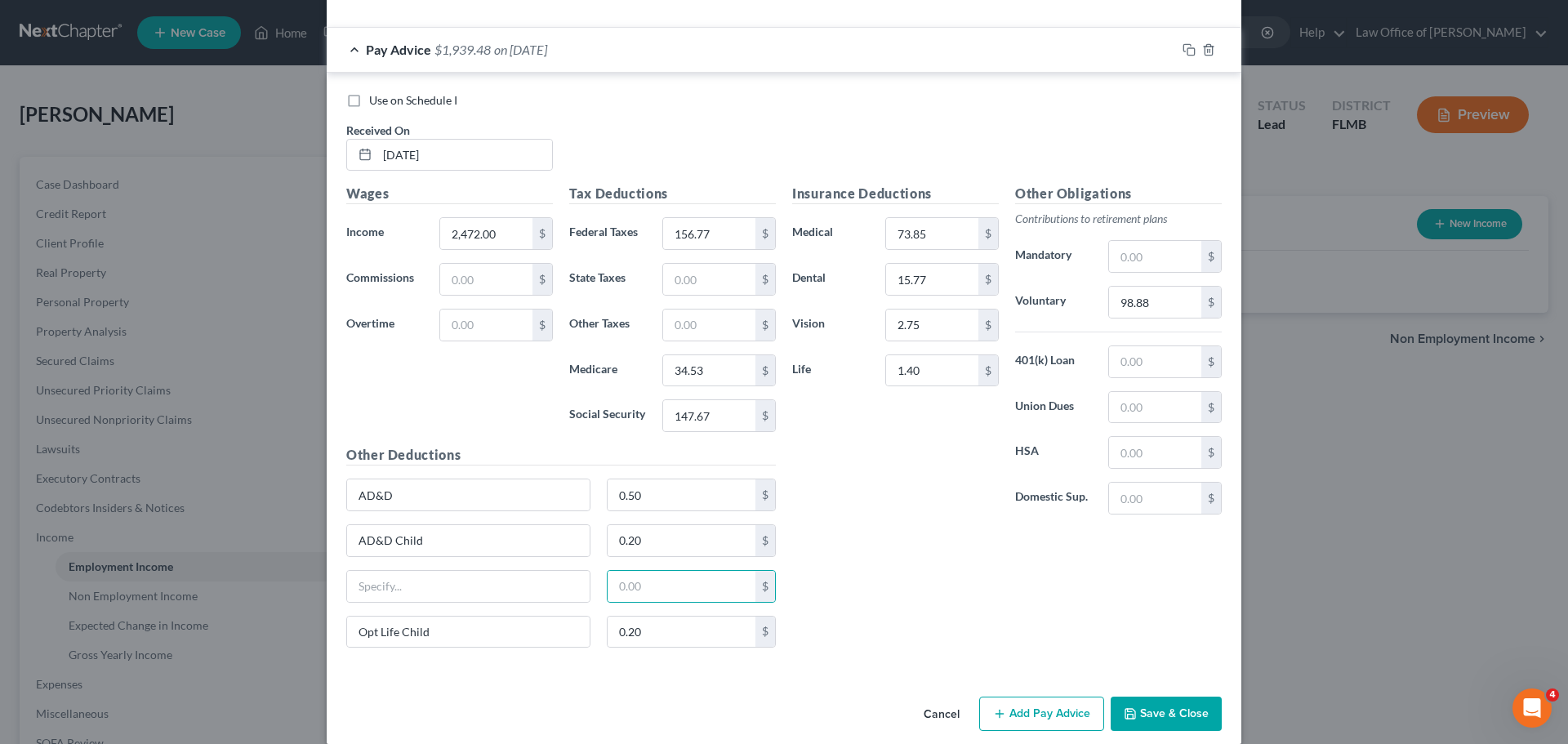
click at [899, 576] on div "Insurance Deductions Medical 73.85 $ Dental 15.77 $ Vision 2.75 $ Life 1.40 $ O…" at bounding box center [1007, 422] width 446 height 477
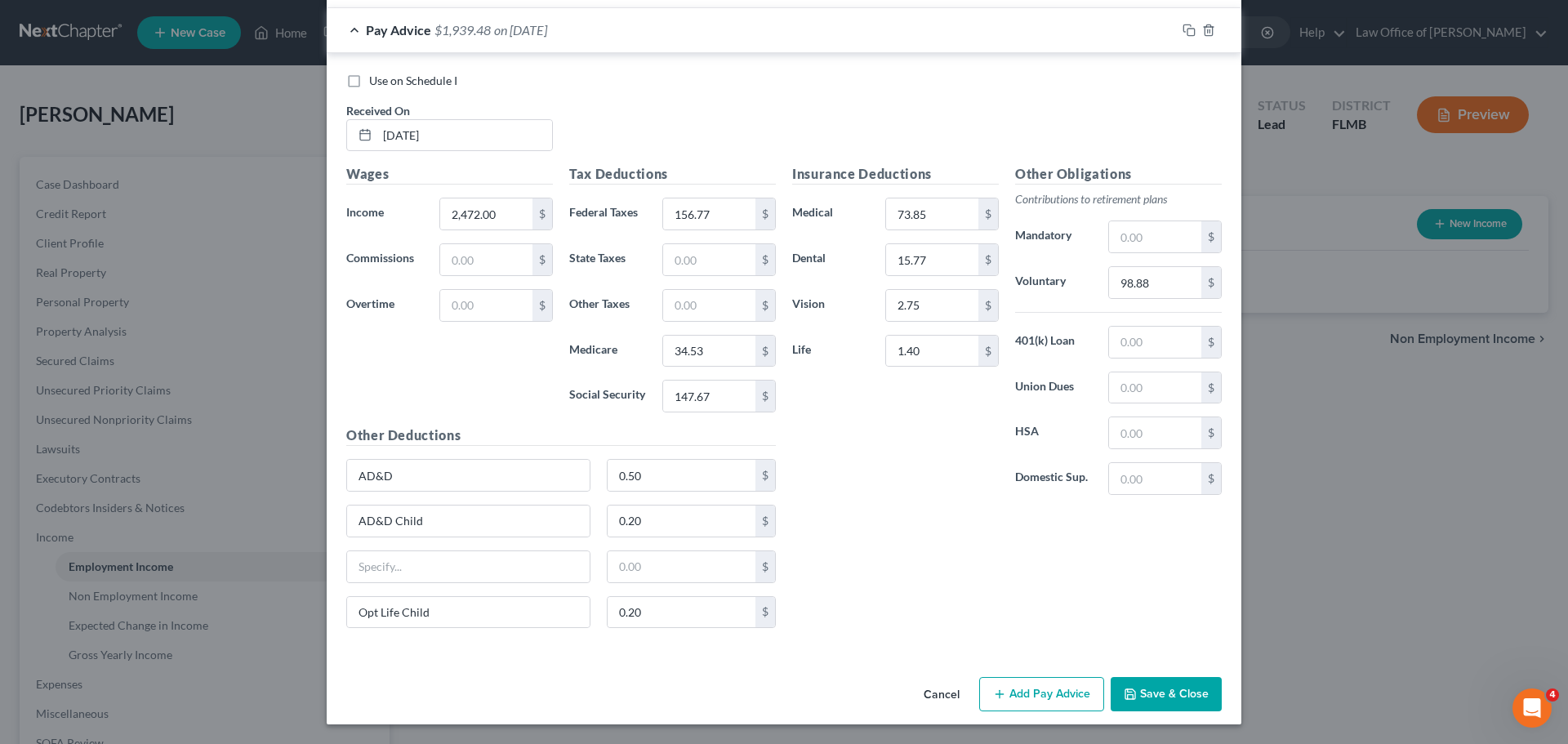
click at [879, 492] on div "Insurance Deductions Medical 73.85 $ Dental 15.77 $ Vision 2.75 $ Life 1.40 $" at bounding box center [895, 335] width 223 height 344
click at [1193, 699] on button "Save & Close" at bounding box center [1166, 694] width 111 height 34
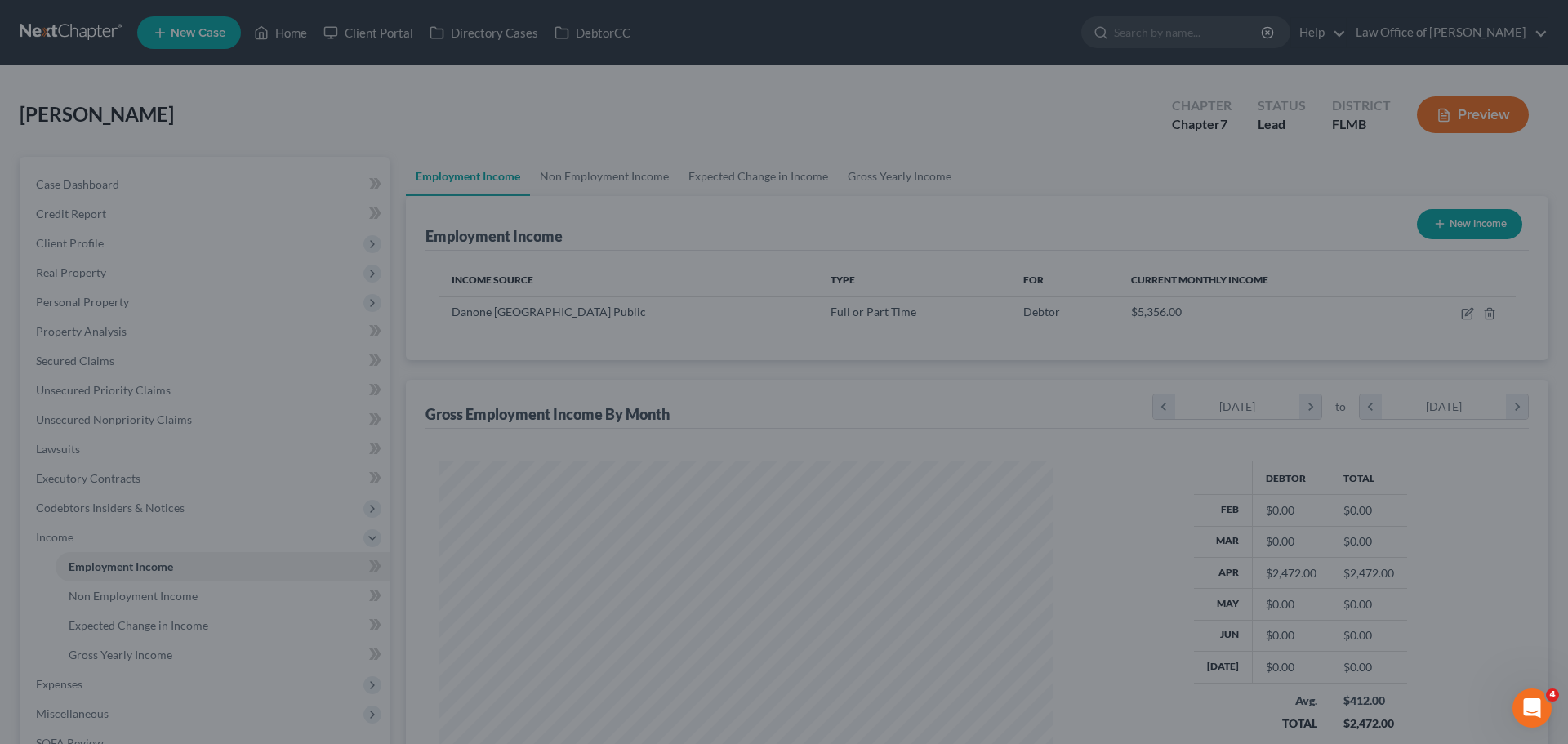
scroll to position [305, 642]
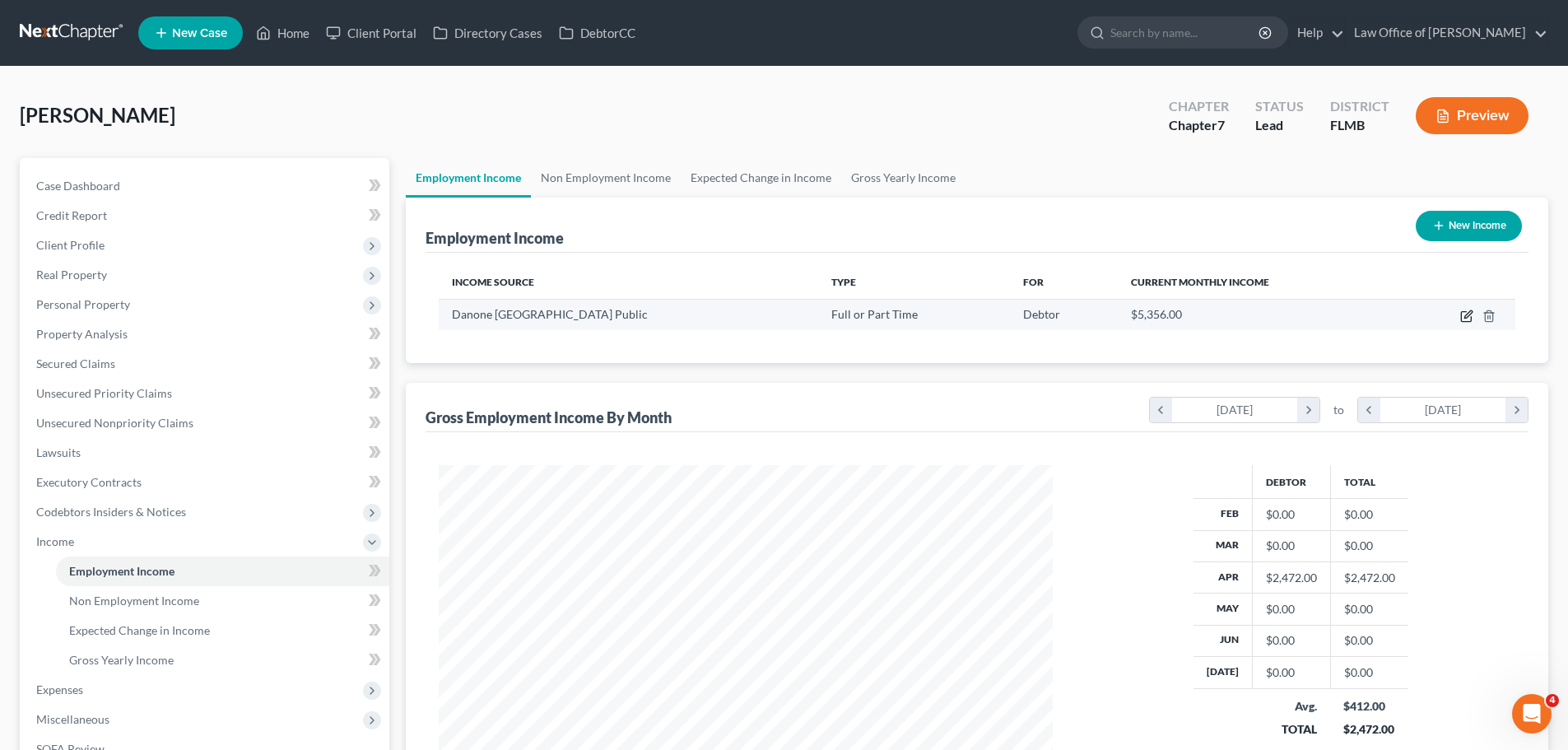
click at [1467, 317] on icon "button" at bounding box center [1467, 316] width 13 height 13
select select "0"
select select "5"
select select "2"
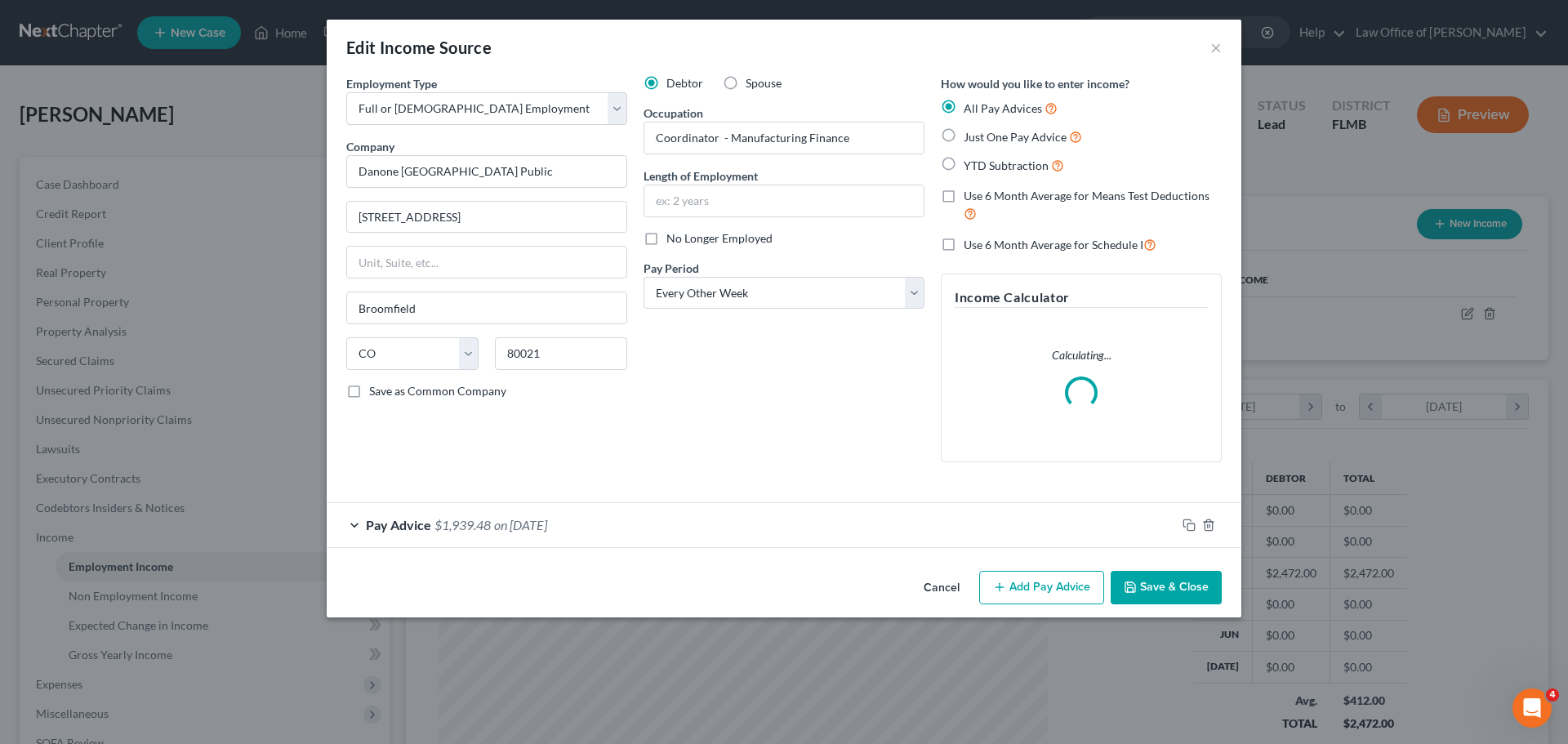
scroll to position [307, 648]
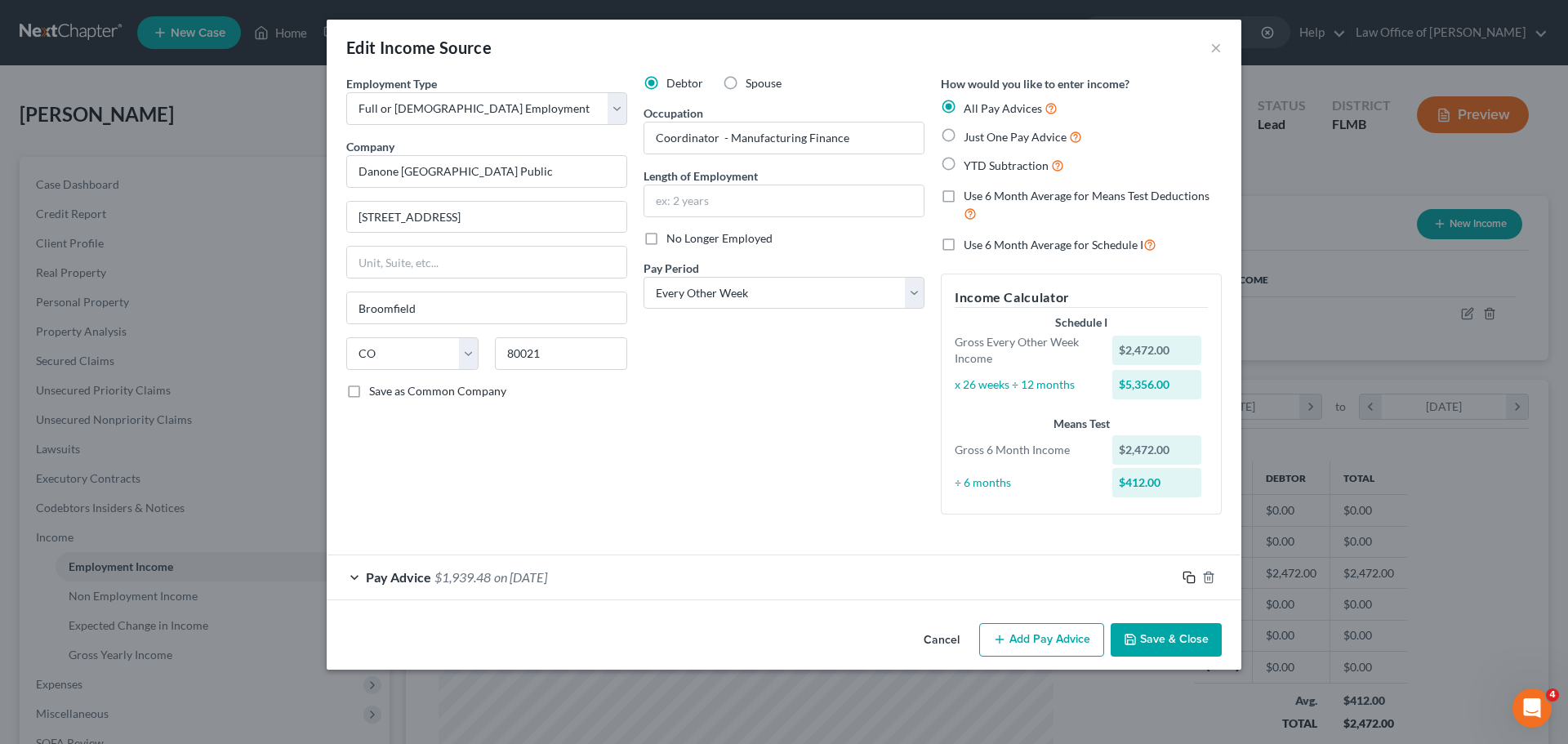
click at [1189, 576] on icon "button" at bounding box center [1189, 577] width 13 height 13
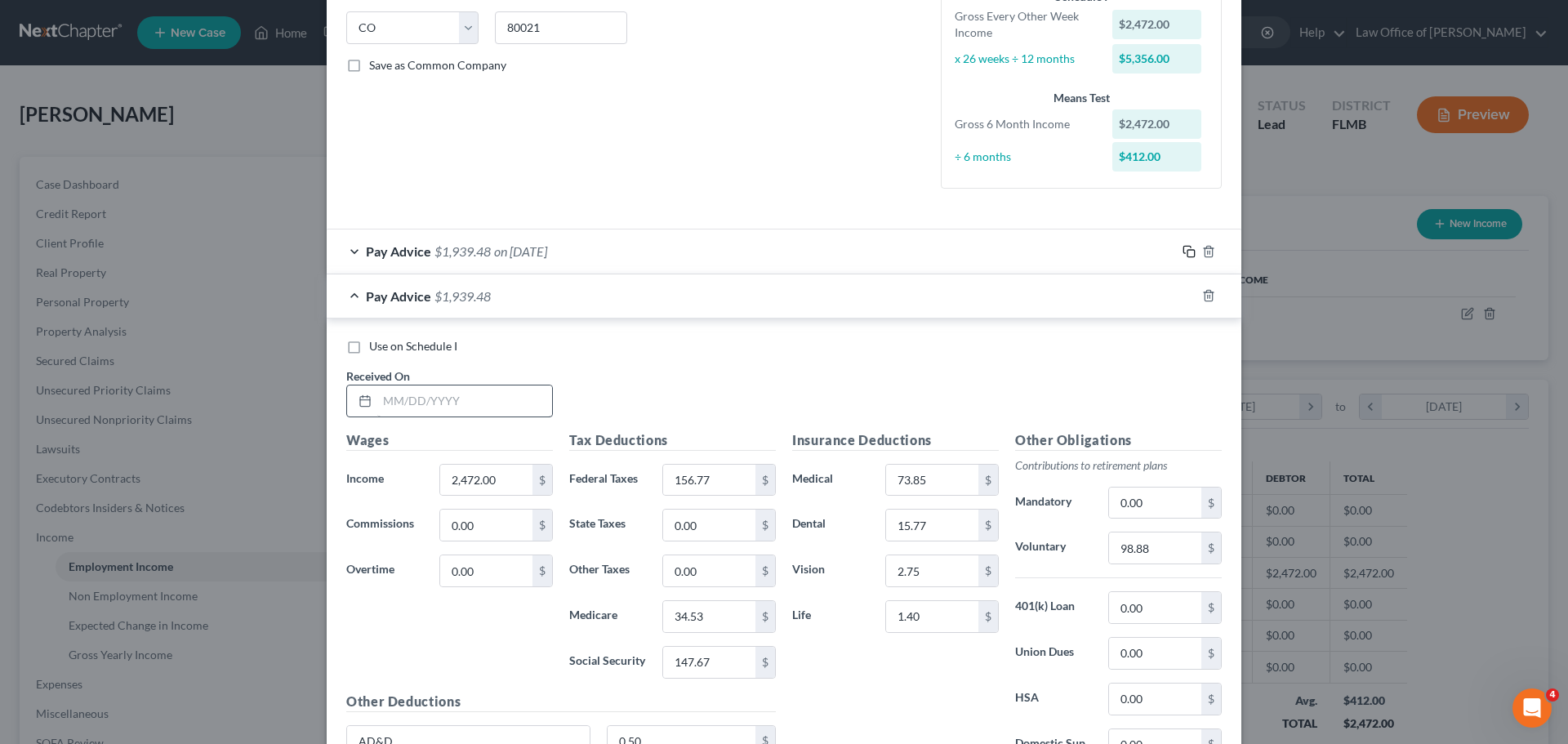
scroll to position [327, 0]
click at [437, 407] on input "text" at bounding box center [465, 399] width 175 height 31
type input "[DATE]"
click at [496, 484] on input "2,472.00" at bounding box center [486, 479] width 92 height 31
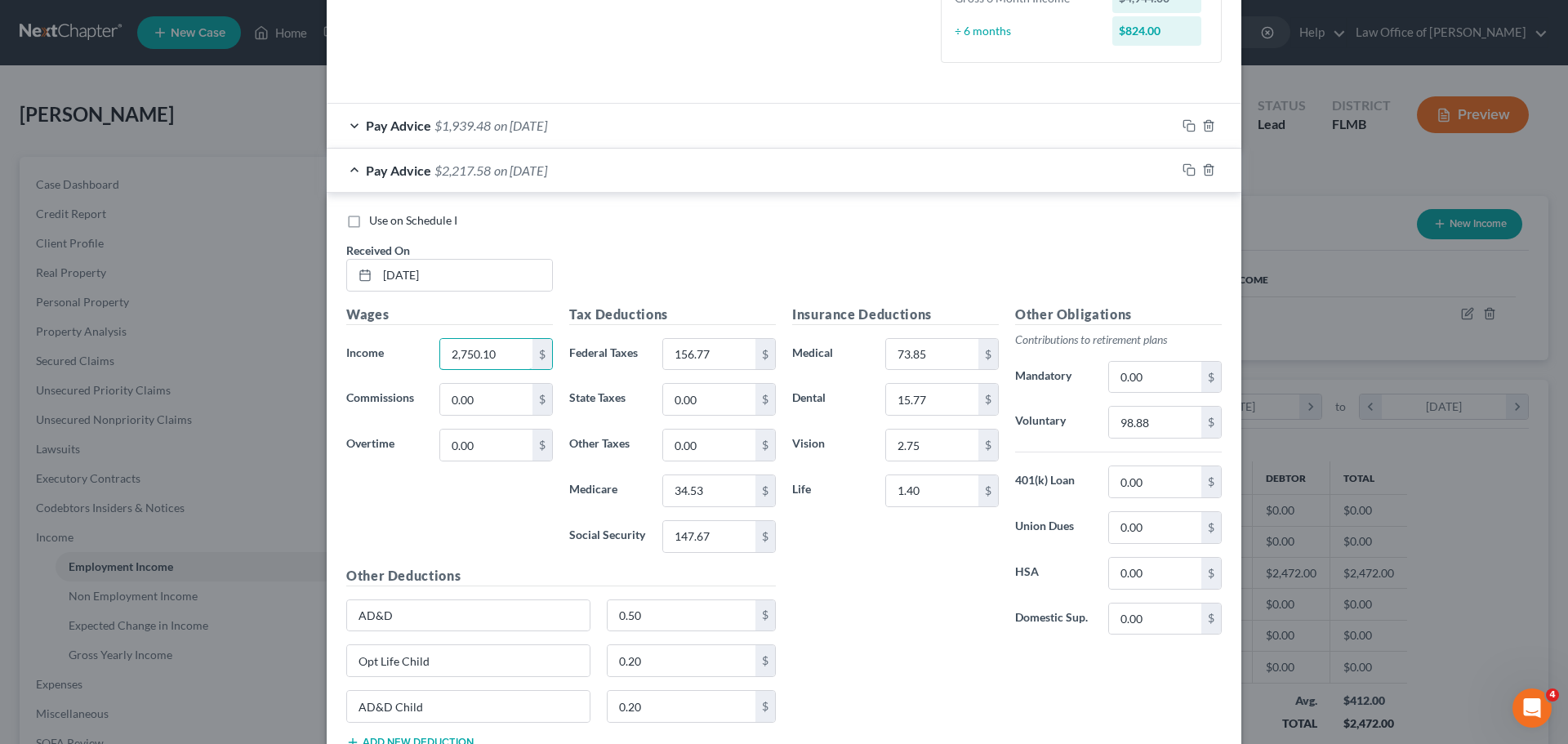
scroll to position [490, 0]
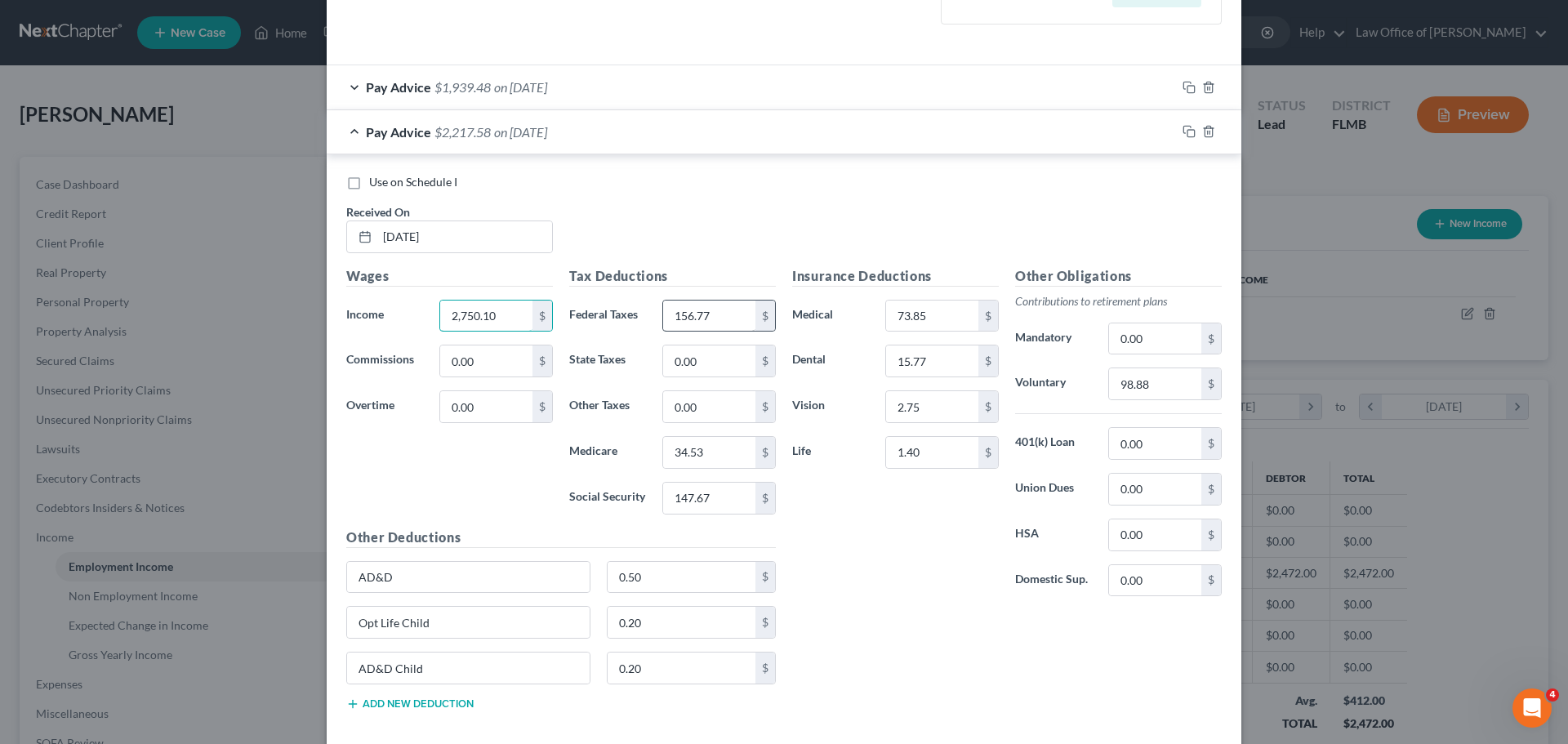
type input "2,750.10"
click at [728, 326] on input "156.77" at bounding box center [708, 315] width 92 height 31
type input "206.80"
click at [710, 500] on input "147.67" at bounding box center [708, 498] width 92 height 31
type input "174.22"
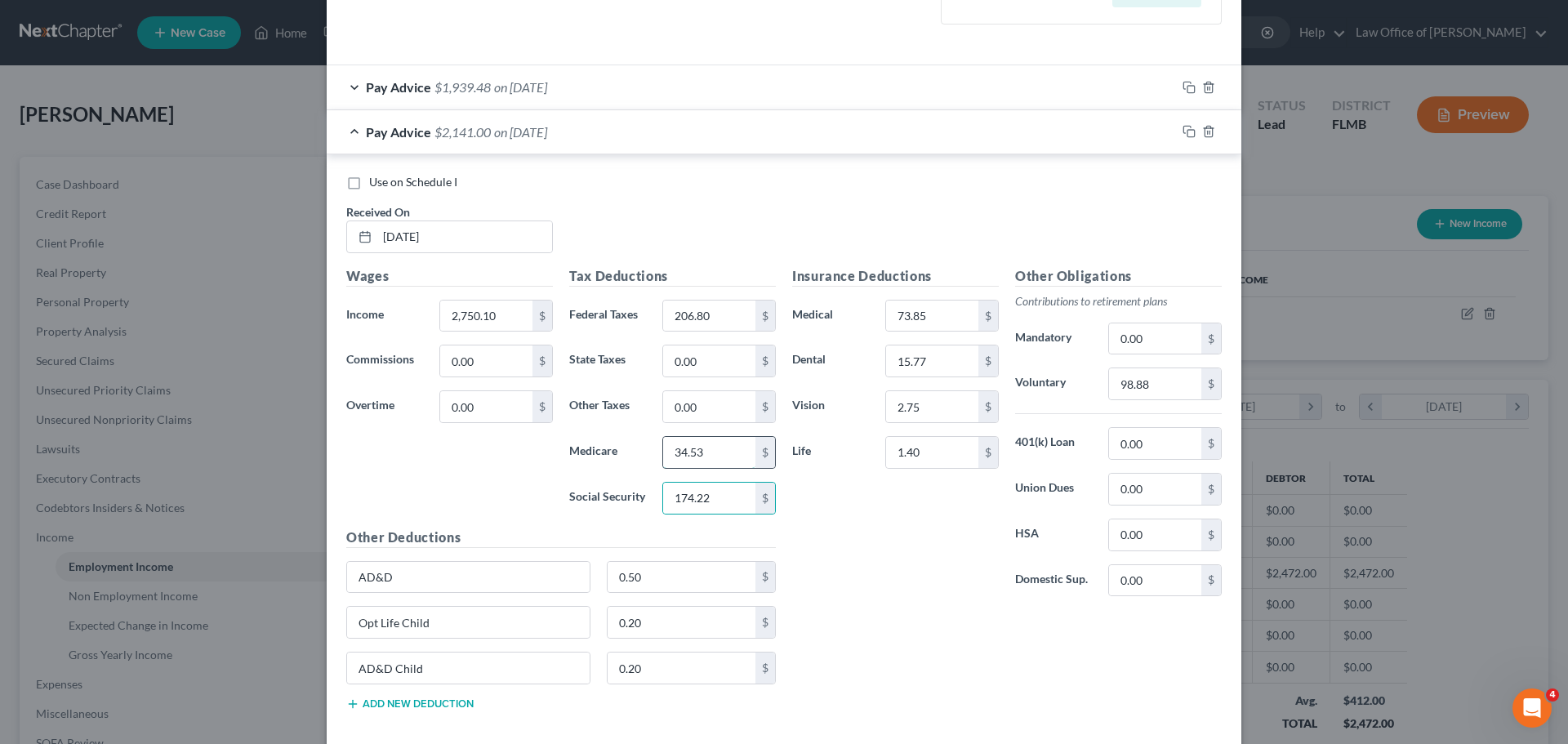
click at [692, 444] on input "34.53" at bounding box center [708, 452] width 92 height 31
type input "40.75"
click at [829, 605] on div "Insurance Deductions Medical 73.85 $ Dental 15.77 $ Vision 2.75 $ Life 1.40 $" at bounding box center [895, 437] width 223 height 344
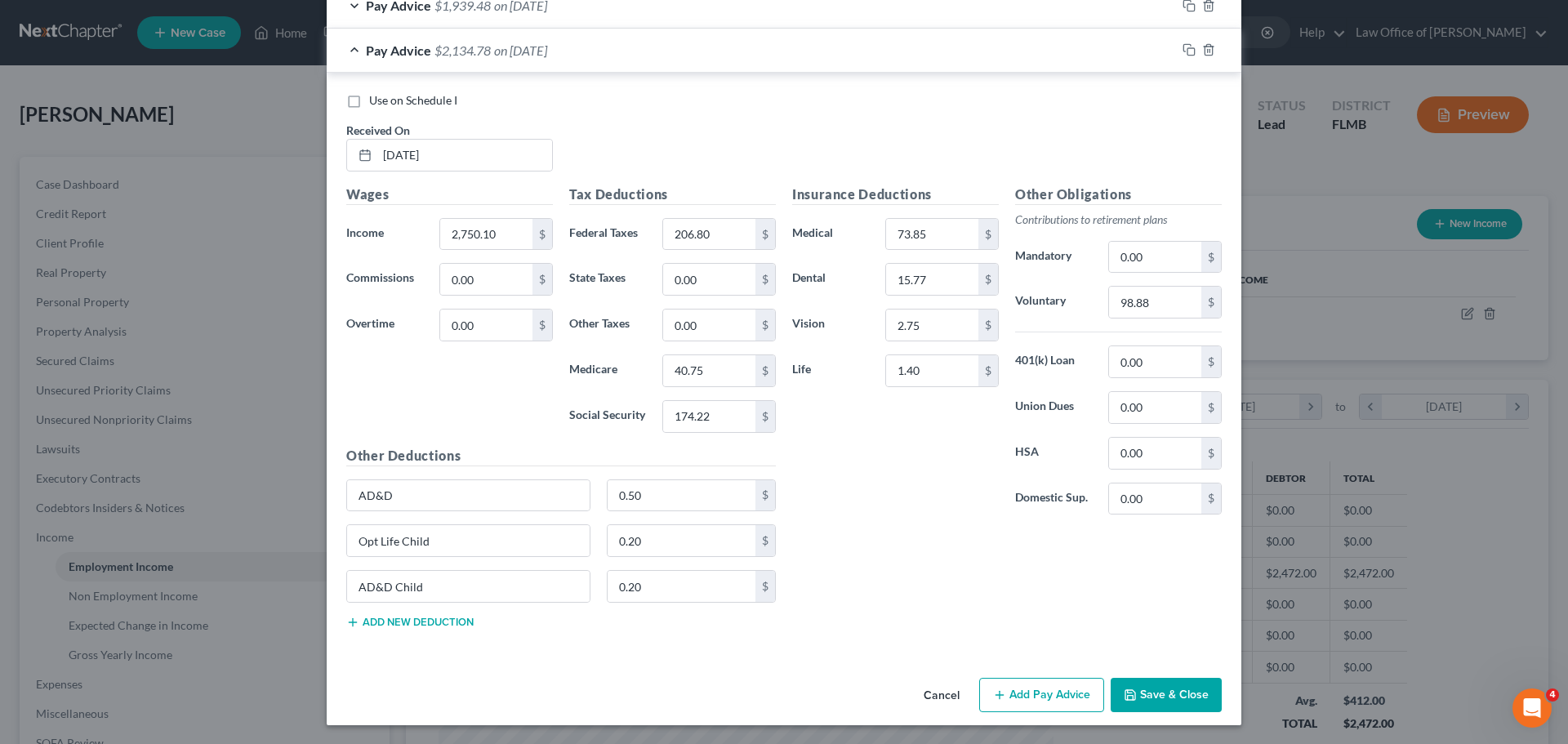
scroll to position [573, 0]
click at [1161, 313] on input "98.88" at bounding box center [1154, 301] width 92 height 31
type input "110.00"
click at [918, 511] on div "Insurance Deductions Medical 73.85 $ Dental 15.77 $ Vision 2.75 $ Life 1.40 $" at bounding box center [895, 355] width 223 height 344
click at [1185, 51] on icon "button" at bounding box center [1189, 49] width 13 height 13
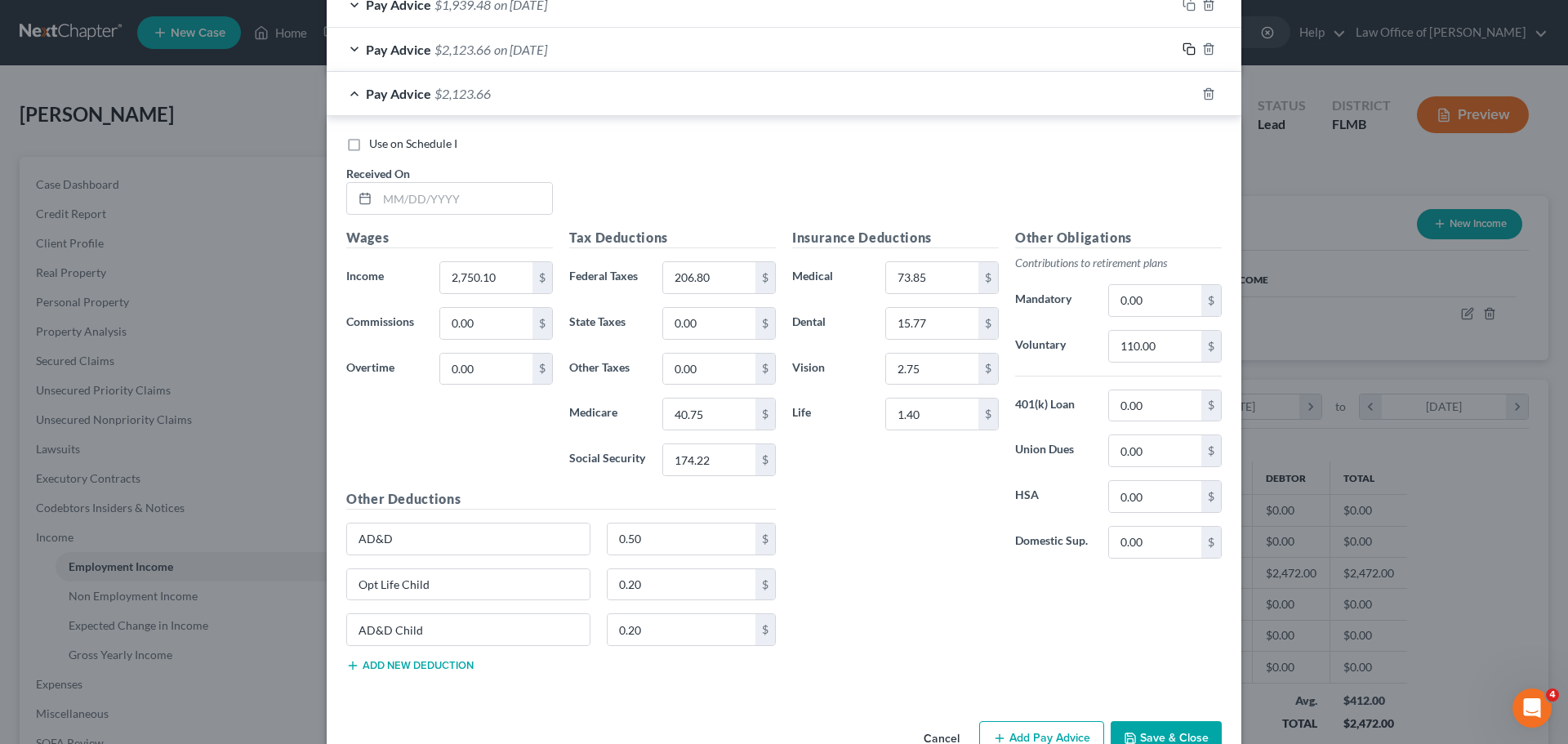
scroll to position [616, 0]
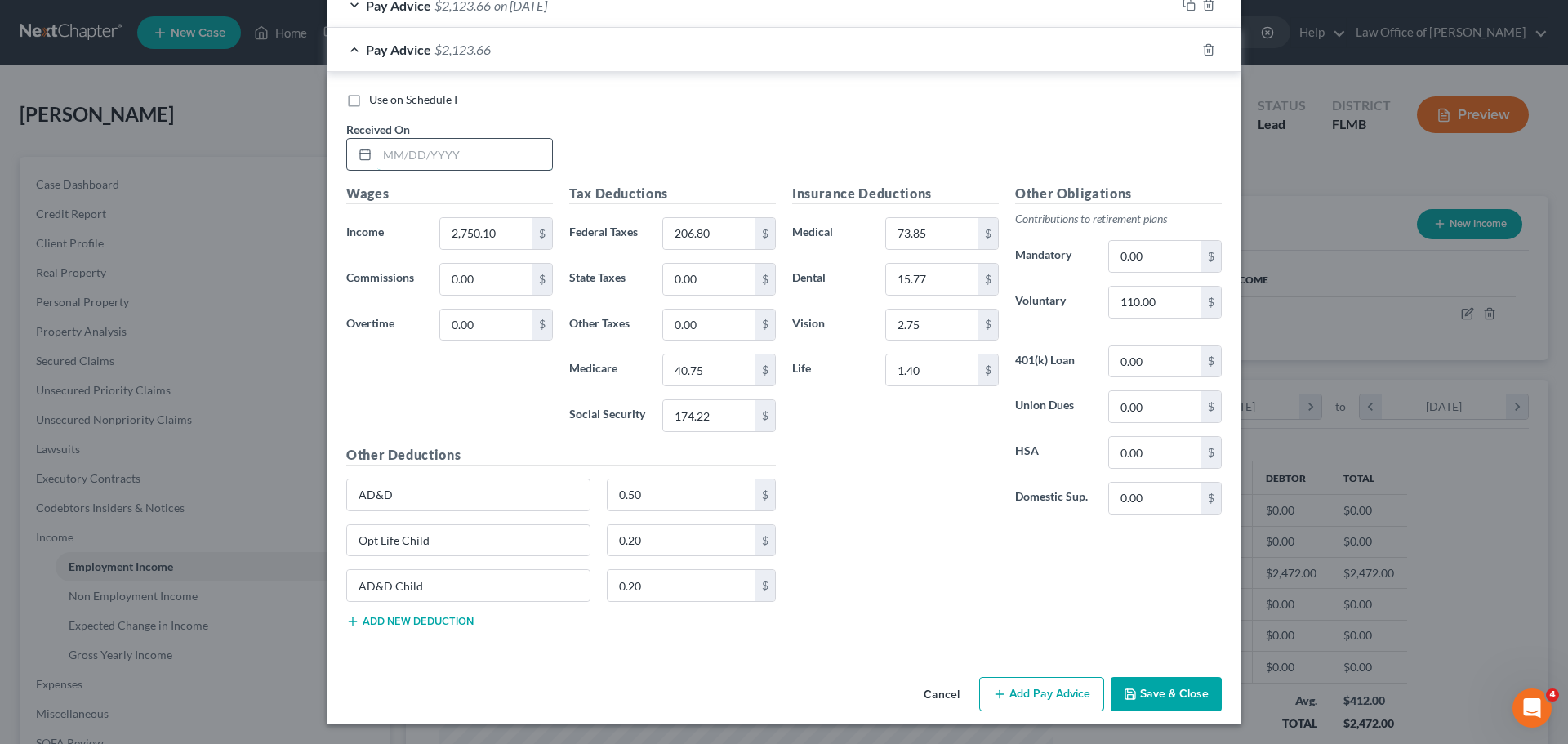
click at [433, 151] on input "text" at bounding box center [465, 154] width 175 height 31
type input "[DATE]"
click at [513, 241] on input "2,750.10" at bounding box center [486, 233] width 92 height 31
type input "2,665.13"
click at [716, 226] on input "206.80" at bounding box center [708, 233] width 92 height 31
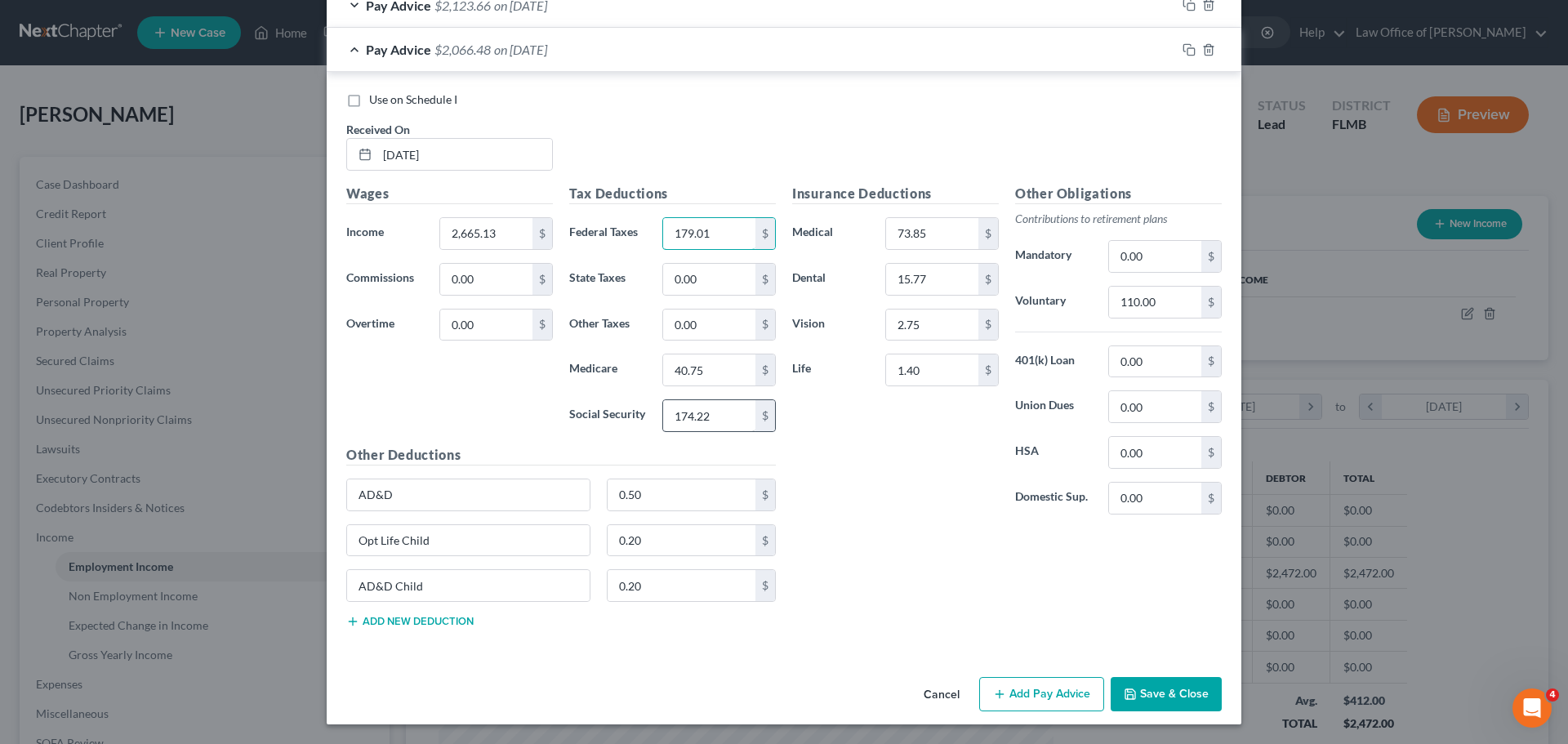
type input "179.01"
click at [712, 416] on input "174.22" at bounding box center [708, 416] width 92 height 31
type input "159.65"
click at [690, 370] on input "40.75" at bounding box center [708, 369] width 92 height 31
type input "37.34"
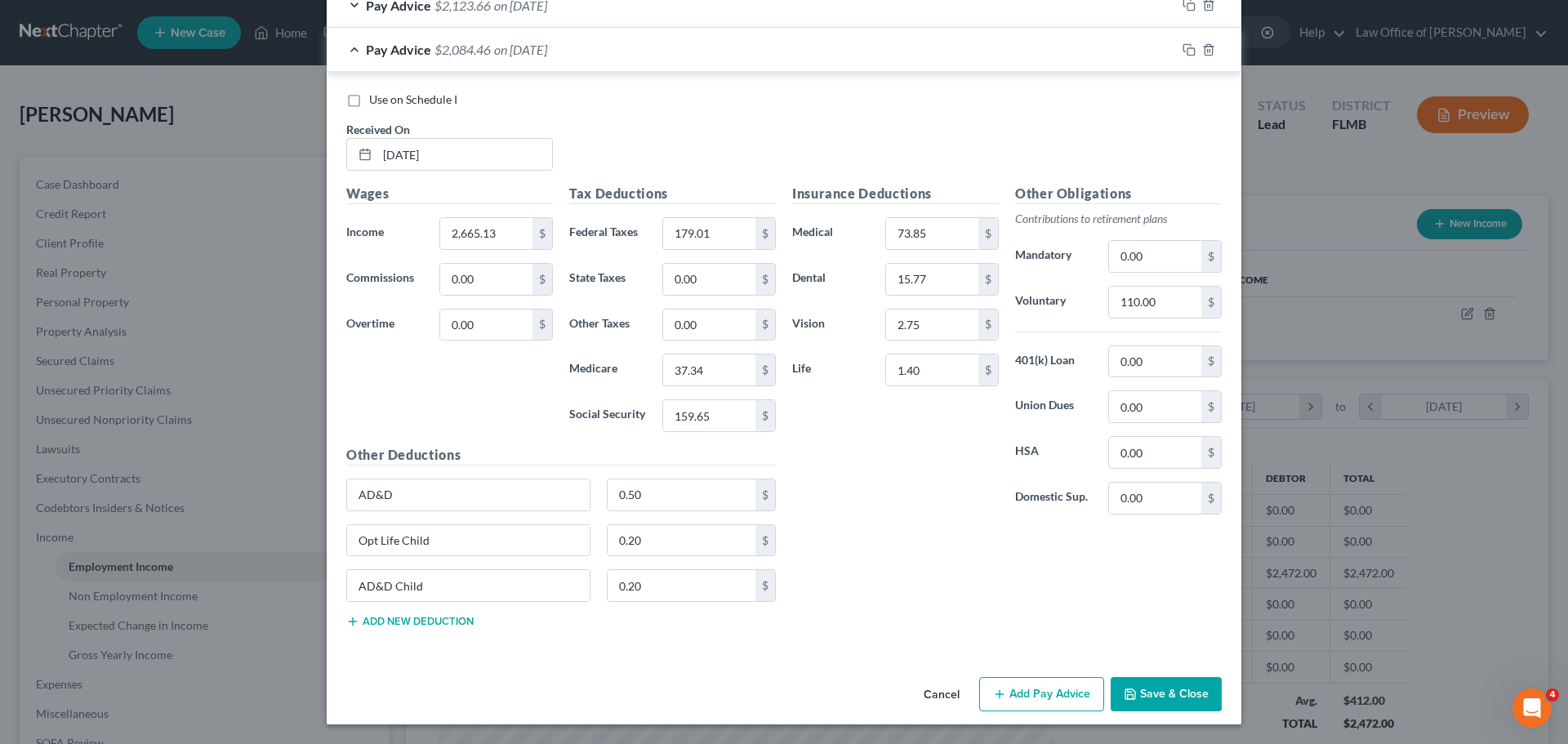
click at [871, 490] on div "Insurance Deductions Medical 73.85 $ Dental 15.77 $ Vision 2.75 $ Life 1.40 $" at bounding box center [895, 355] width 223 height 344
click at [1160, 300] on input "110.00" at bounding box center [1154, 302] width 92 height 31
type input "106.61"
click at [960, 477] on div "Insurance Deductions Medical 73.85 $ Dental 15.77 $ Vision 2.75 $ Life 1.40 $" at bounding box center [895, 355] width 223 height 344
click at [1185, 49] on icon "button" at bounding box center [1189, 50] width 13 height 13
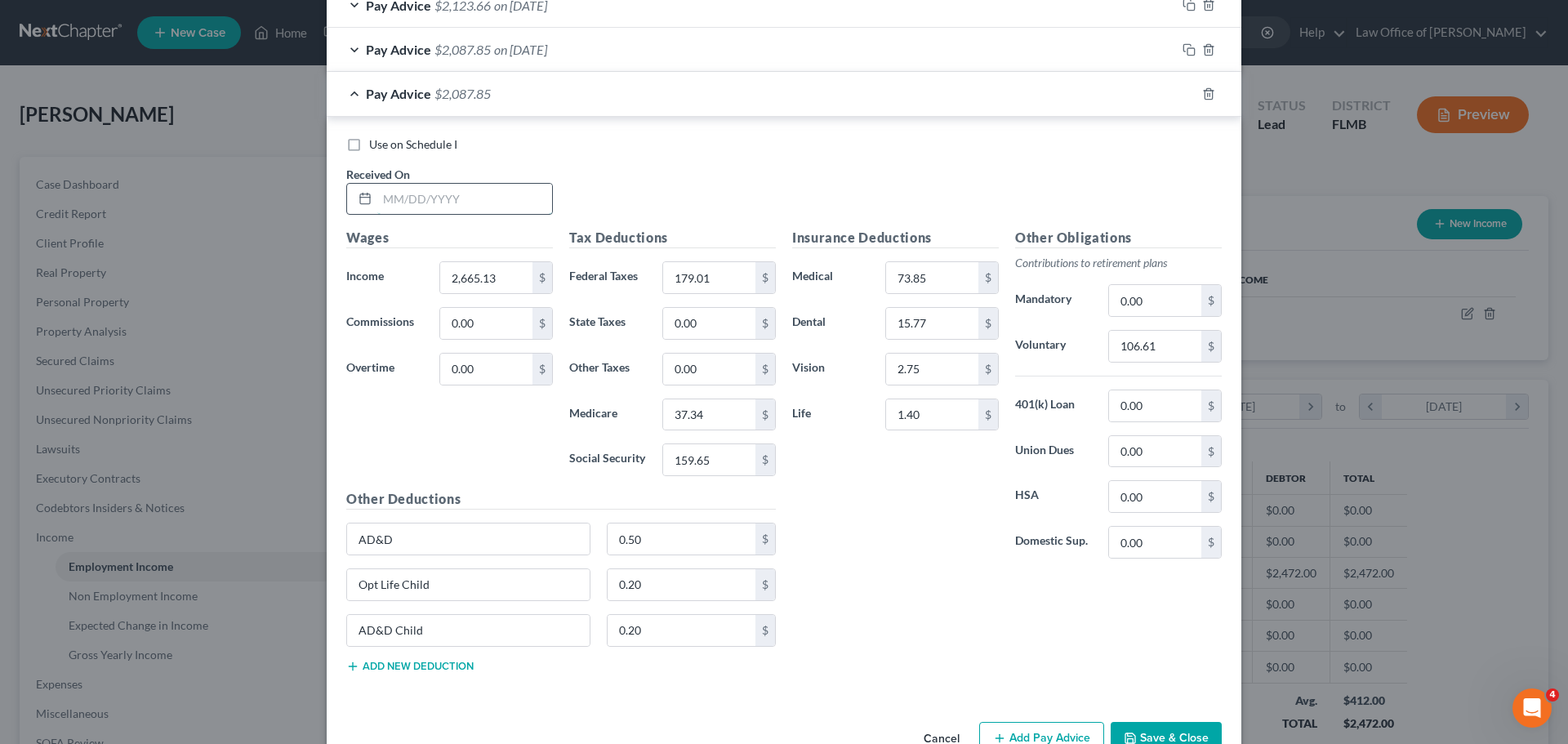
click at [402, 203] on input "text" at bounding box center [465, 199] width 175 height 31
type input "[DATE]"
click at [481, 279] on input "2,665.13" at bounding box center [486, 277] width 92 height 31
type input "2,773.28"
click at [561, 430] on label "Medicare" at bounding box center [608, 415] width 93 height 33
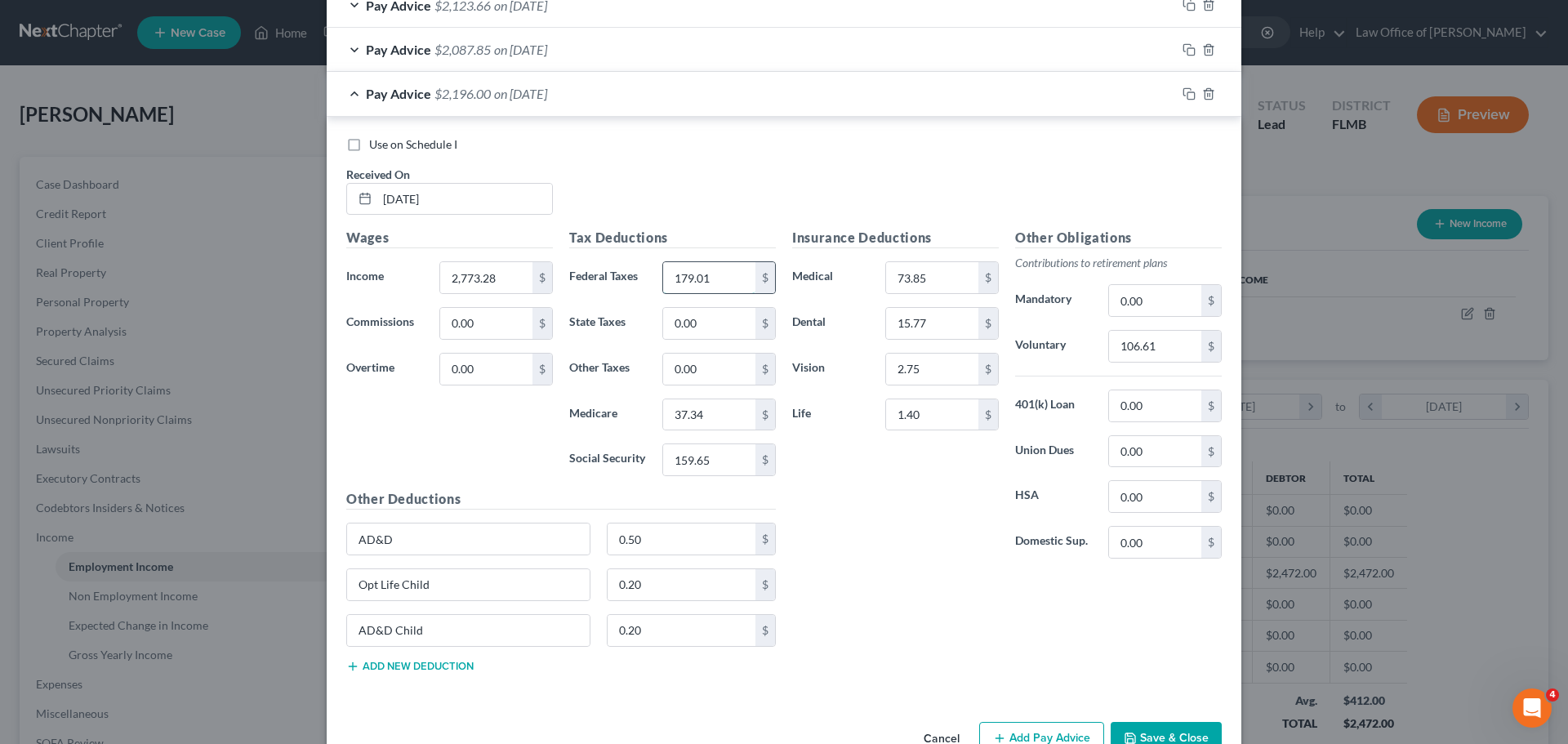
click at [722, 276] on input "179.01" at bounding box center [708, 277] width 92 height 31
type input "191.47"
click at [722, 469] on input "159.65" at bounding box center [708, 459] width 92 height 31
type input "166.36"
click at [710, 411] on input "37.34" at bounding box center [708, 415] width 92 height 31
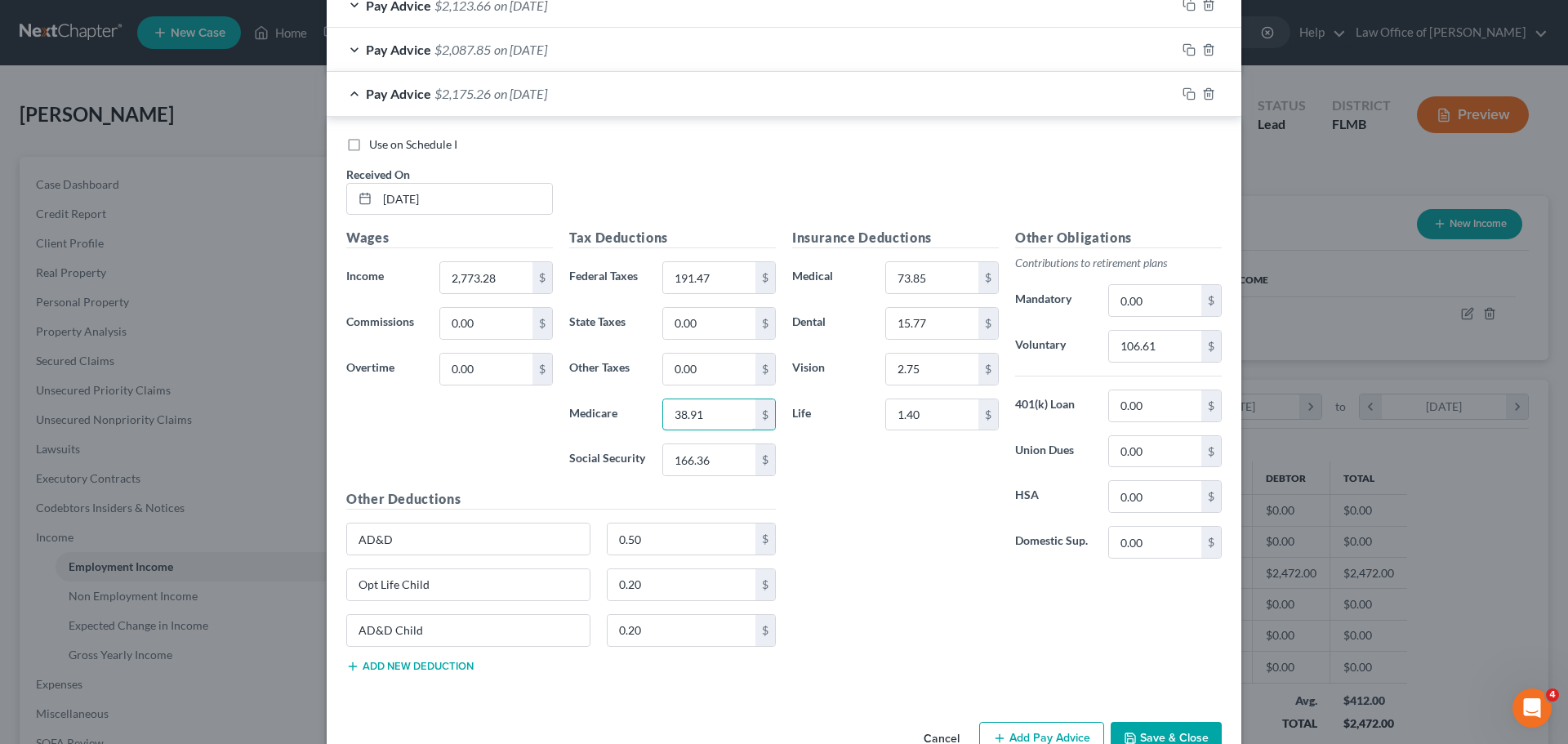
type input "38.91"
click at [919, 558] on div "Insurance Deductions Medical 73.85 $ Dental 15.77 $ Vision 2.75 $ Life 1.40 $" at bounding box center [895, 399] width 223 height 344
drag, startPoint x: 1175, startPoint y: 356, endPoint x: 1155, endPoint y: 353, distance: 20.2
click at [1175, 357] on input "106.61" at bounding box center [1154, 345] width 92 height 31
type input "110.93"
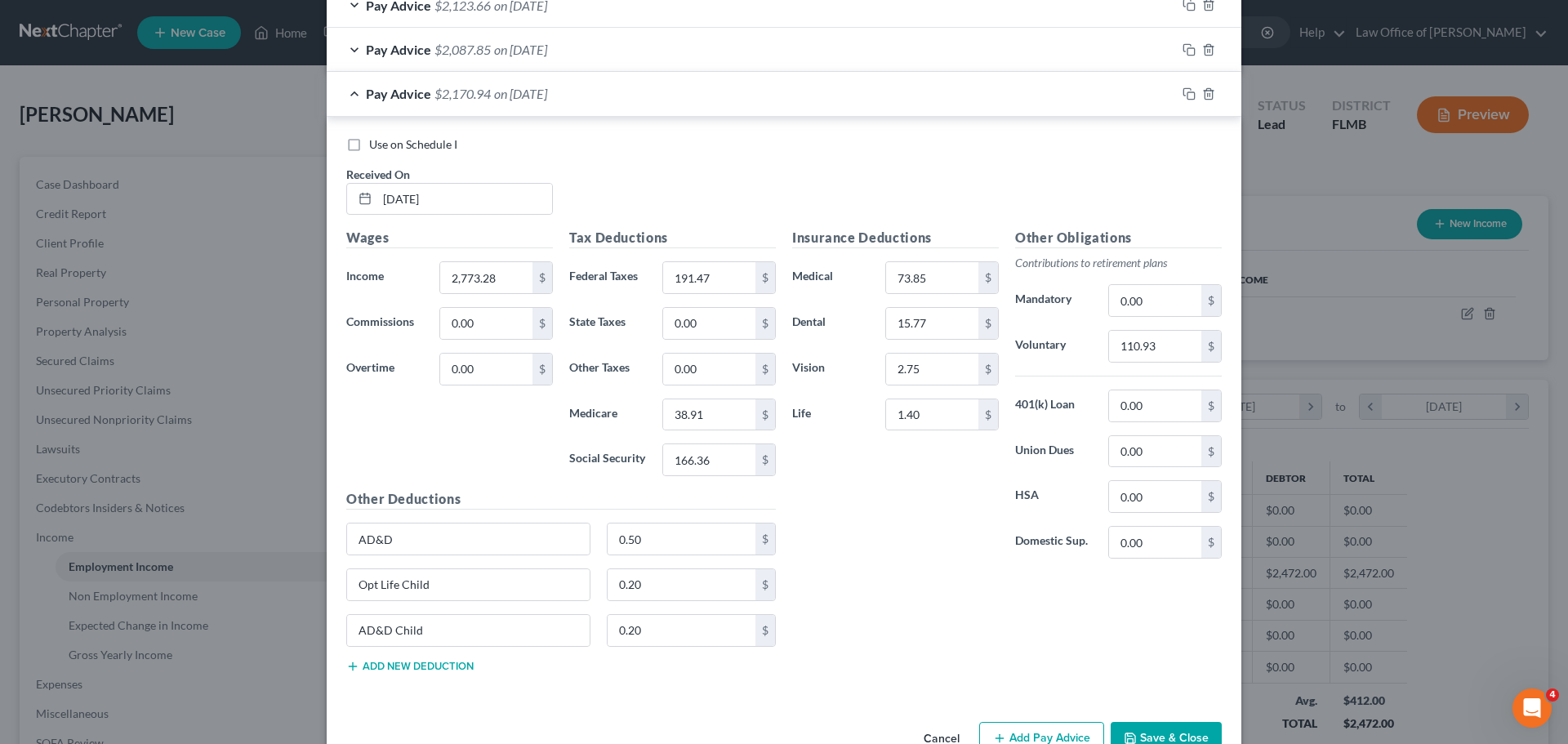
click at [871, 523] on div "Insurance Deductions Medical 73.85 $ Dental 15.77 $ Vision 2.75 $ Life 1.40 $" at bounding box center [895, 399] width 223 height 344
click at [1183, 92] on icon "button" at bounding box center [1189, 94] width 13 height 13
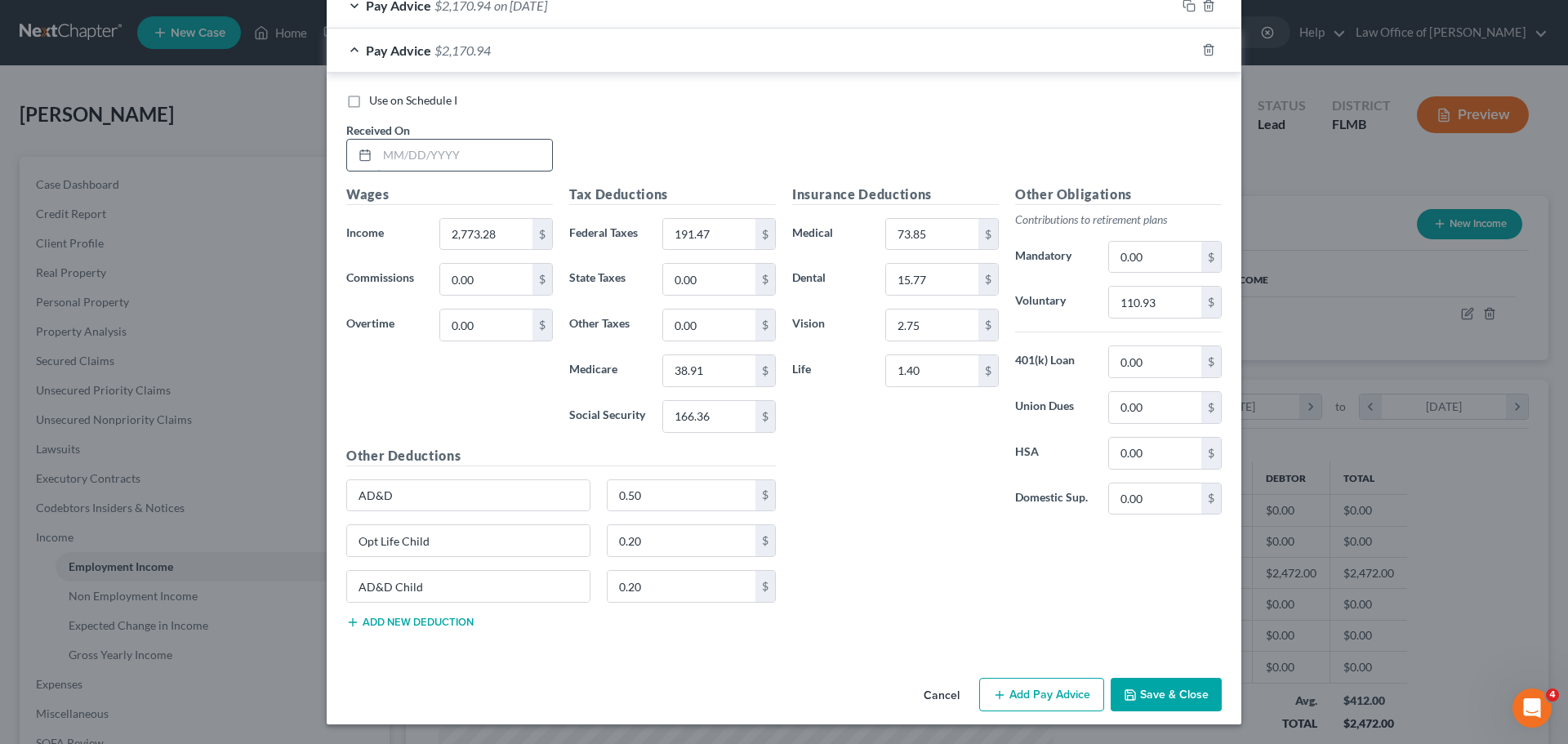
click at [443, 163] on input "text" at bounding box center [465, 155] width 175 height 31
type input "[DATE]"
click at [516, 244] on input "2,773.28" at bounding box center [486, 234] width 92 height 31
type input "2,472.00"
click at [502, 392] on div "Wages Income * 2,472.00 $ Commissions 0.00 $ Overtime 0.00 $" at bounding box center [449, 315] width 223 height 261
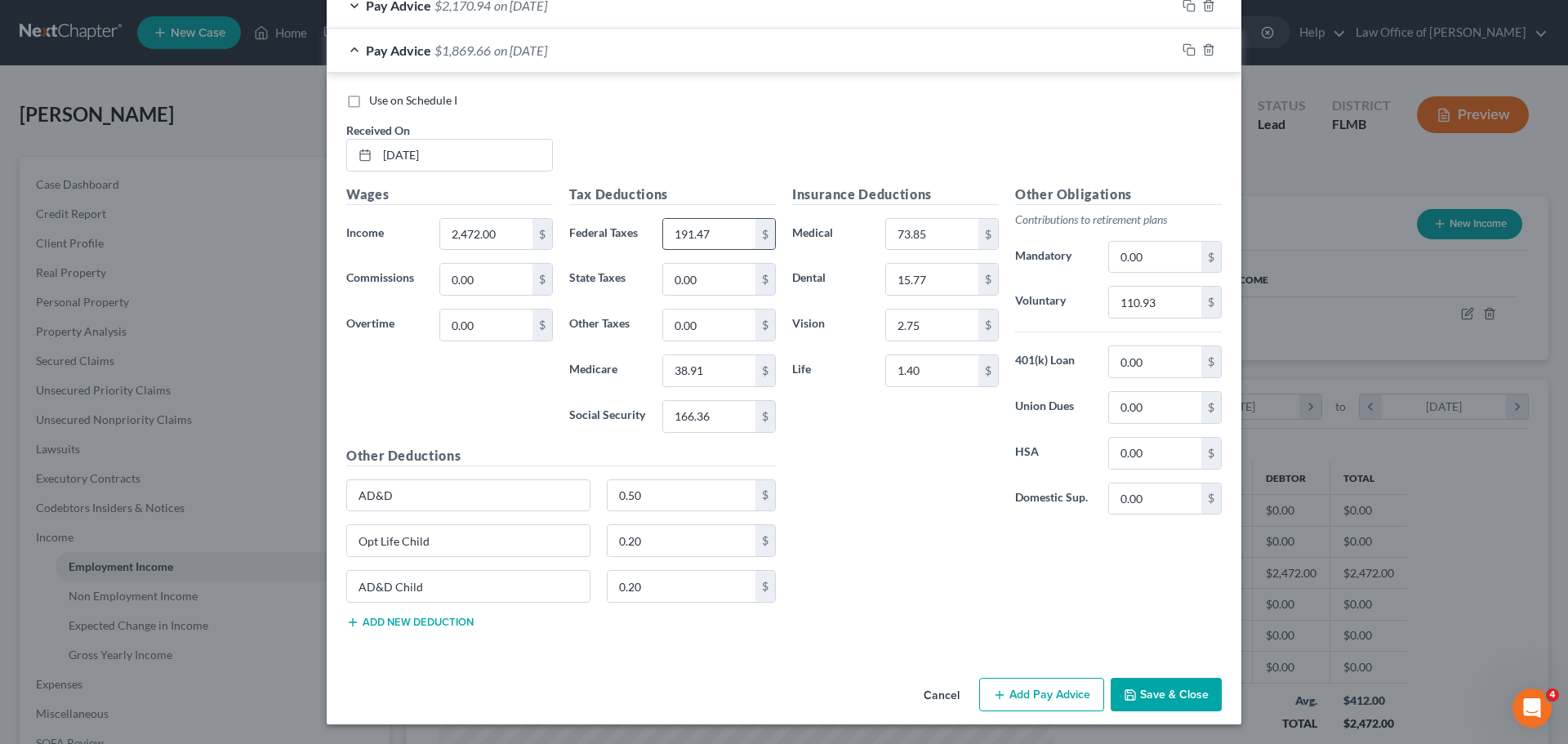
click at [701, 236] on input "191.47" at bounding box center [708, 234] width 92 height 31
type input "156.77"
click at [722, 414] on input "166.36" at bounding box center [708, 416] width 92 height 31
type input "147.67"
click at [699, 377] on input "38.91" at bounding box center [708, 370] width 92 height 31
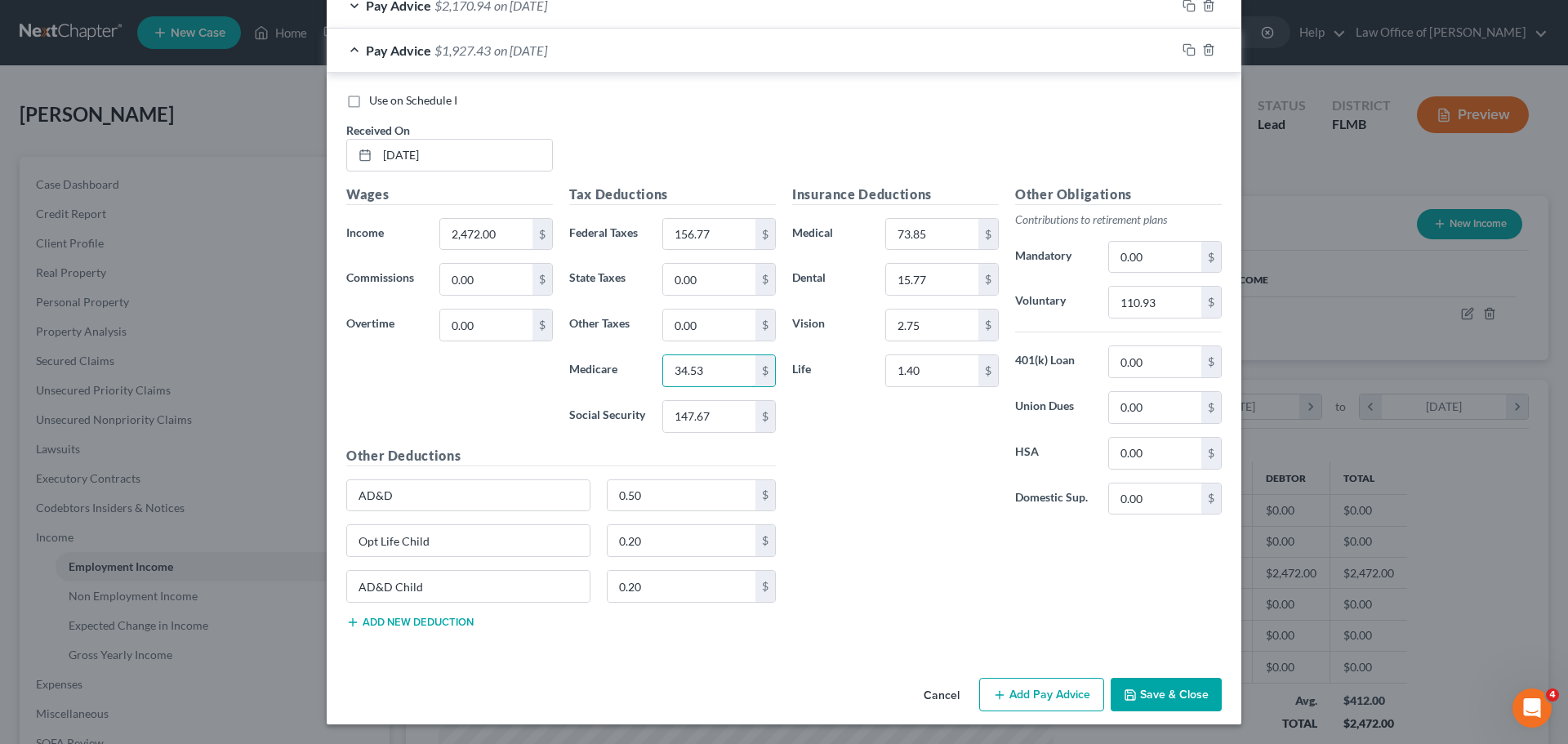
type input "34.53"
click at [924, 528] on div "Insurance Deductions Medical 73.85 $ Dental 15.77 $ Vision 2.75 $ Life 1.40 $ O…" at bounding box center [1007, 413] width 446 height 457
click at [1149, 315] on input "110.93" at bounding box center [1154, 302] width 92 height 31
type input "98.88"
click at [958, 461] on div "Insurance Deductions Medical 73.85 $ Dental 15.77 $ Vision 2.75 $ Life 1.40 $" at bounding box center [895, 356] width 223 height 344
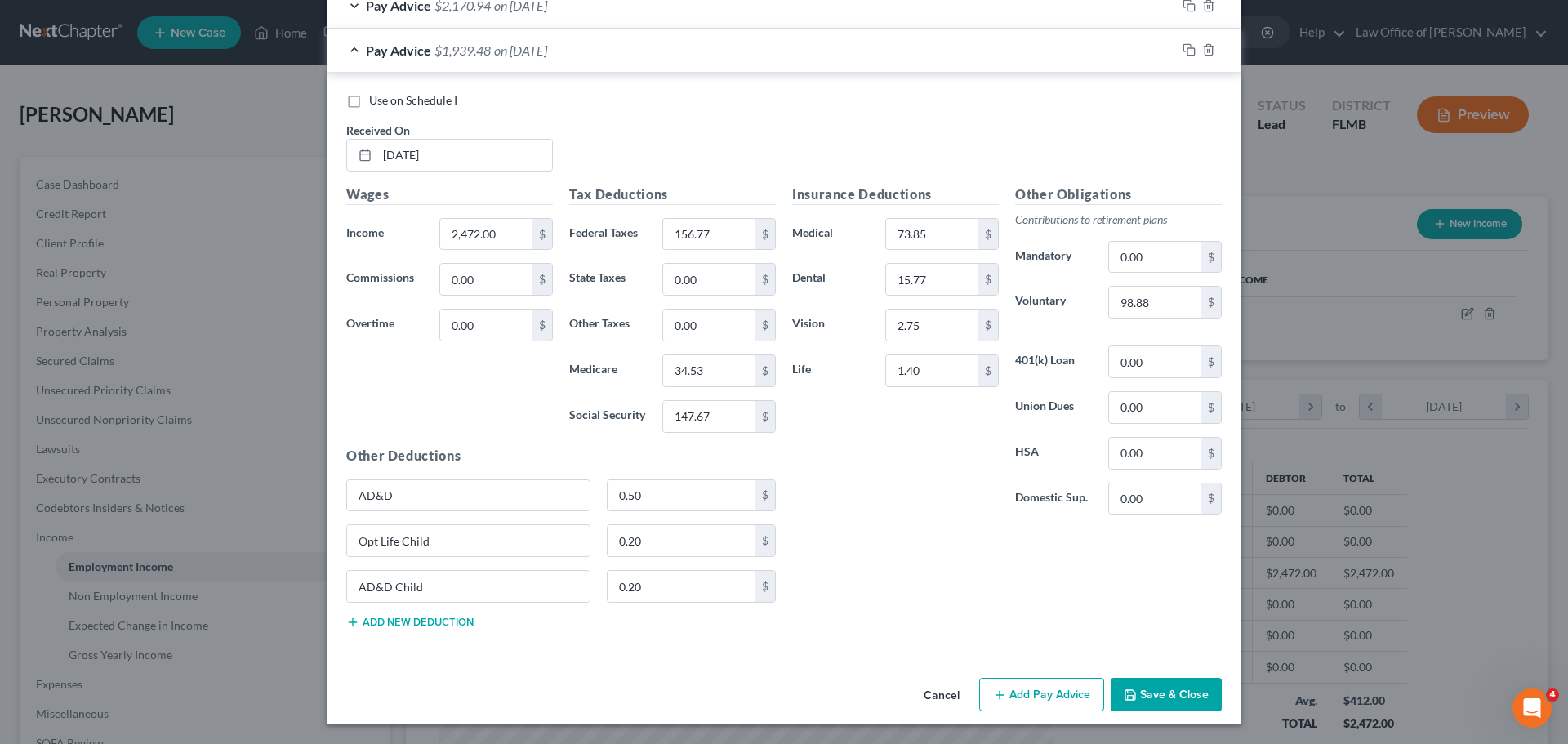
click at [1204, 700] on button "Save & Close" at bounding box center [1166, 695] width 111 height 34
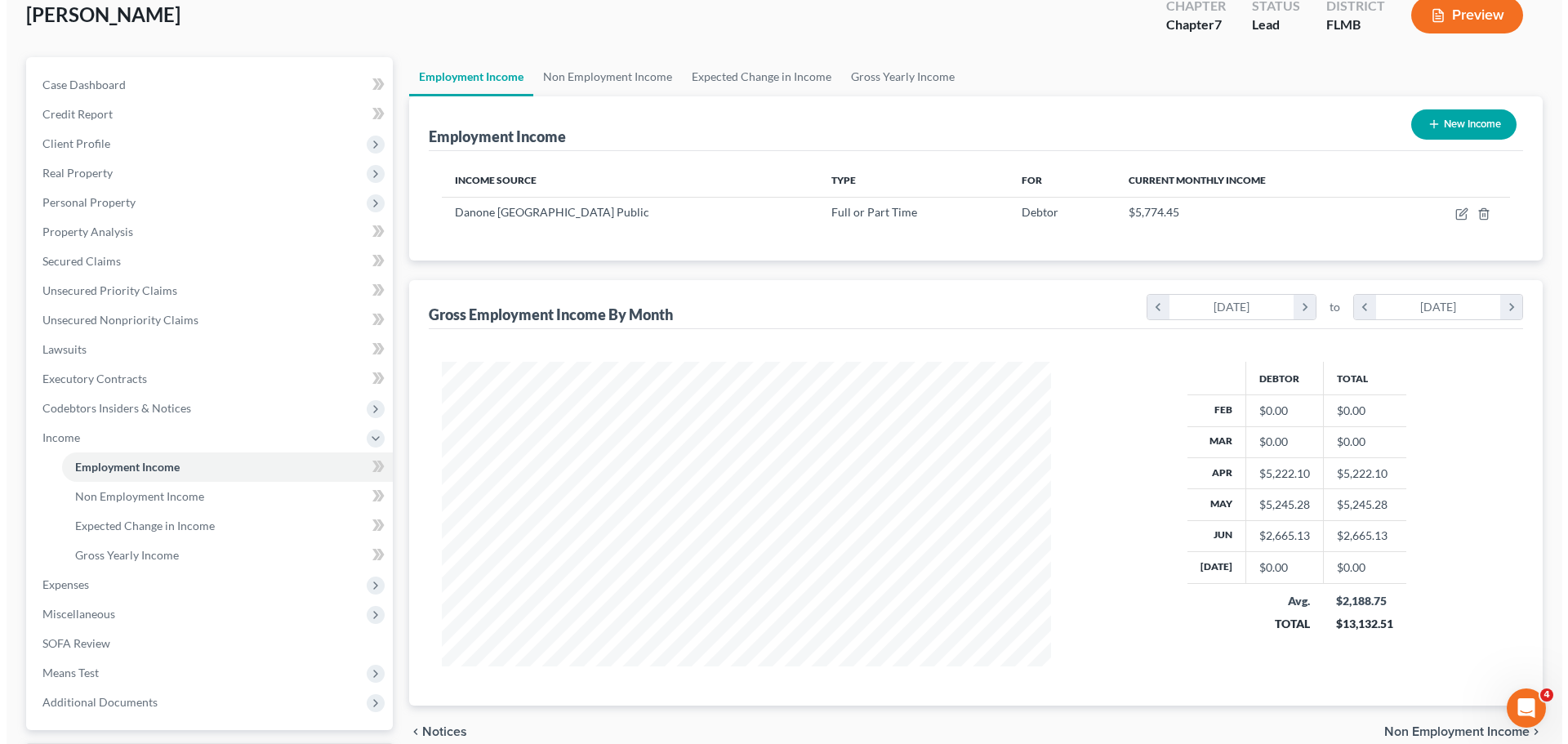
scroll to position [241, 0]
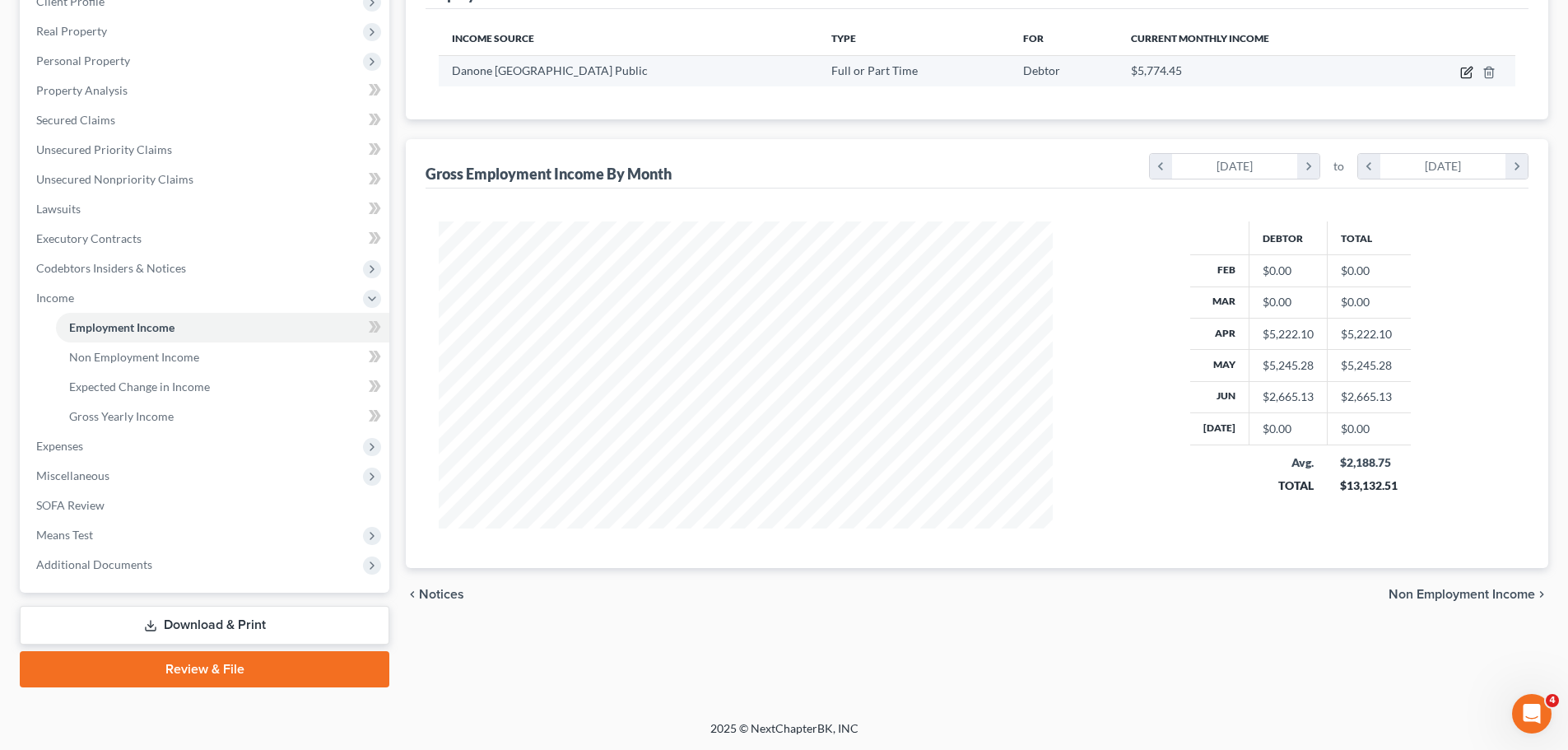
click at [1469, 70] on icon "button" at bounding box center [1469, 71] width 8 height 8
select select "0"
select select "5"
select select "2"
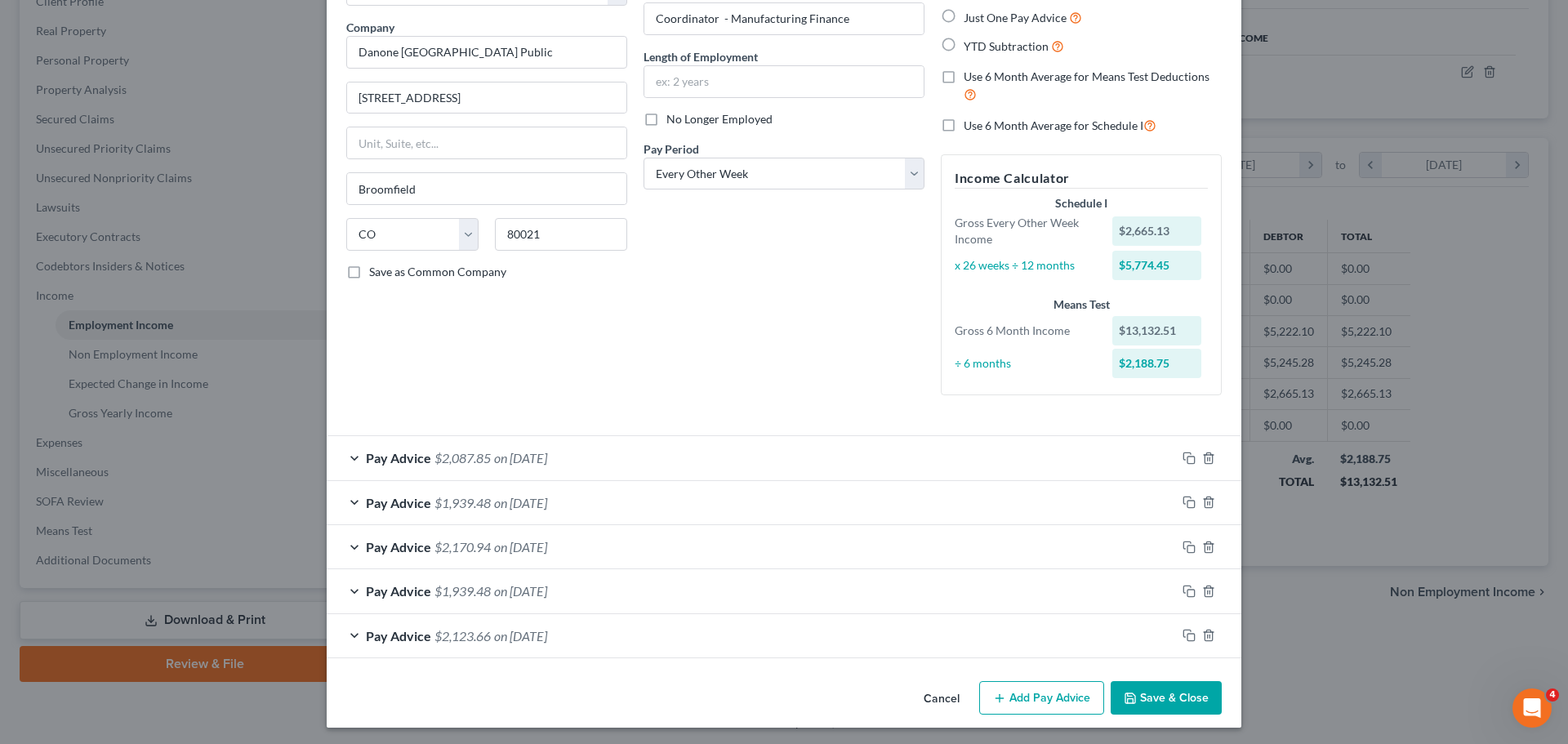
scroll to position [122, 0]
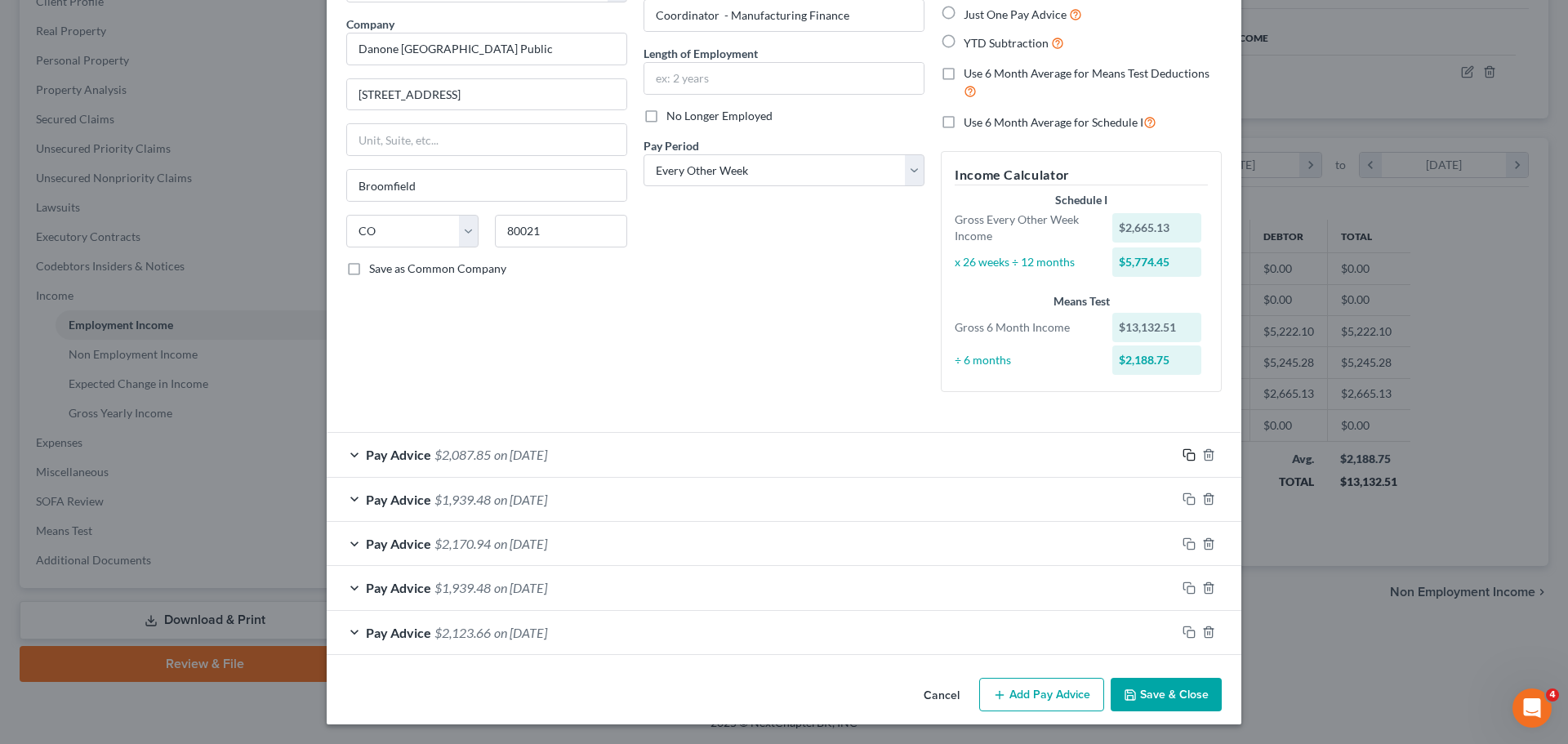
click at [1183, 449] on icon "button" at bounding box center [1189, 455] width 13 height 13
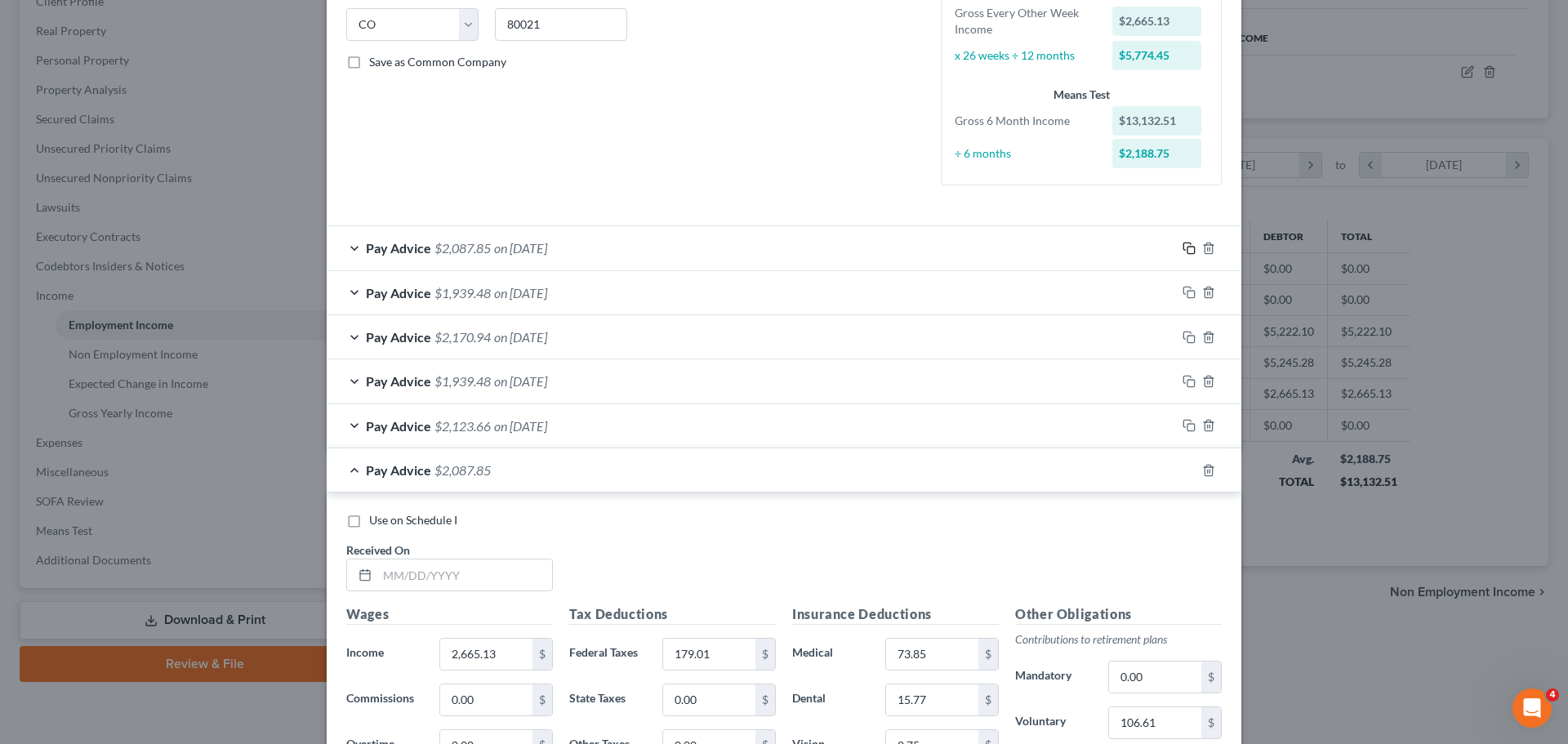
scroll to position [612, 0]
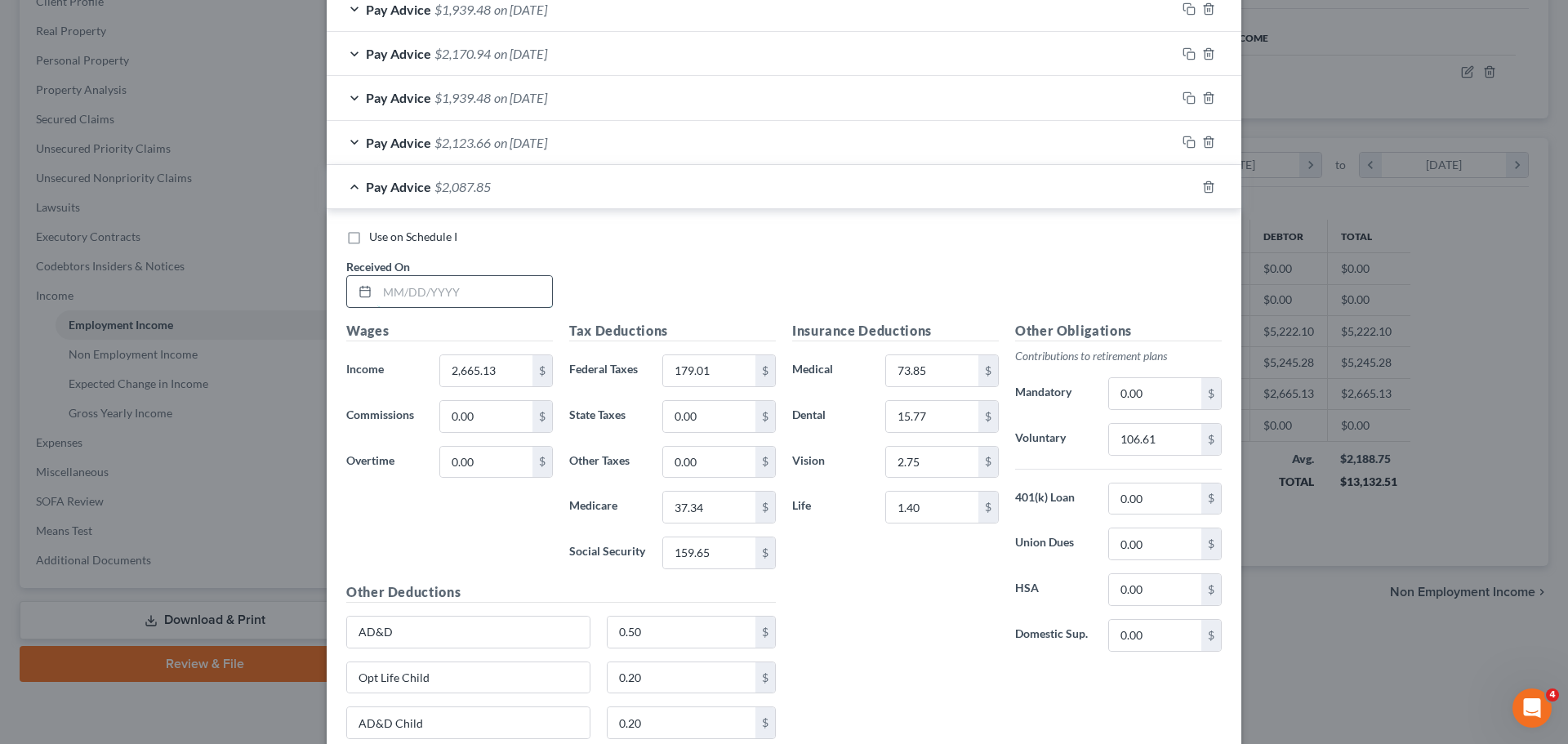
drag, startPoint x: 453, startPoint y: 304, endPoint x: 437, endPoint y: 302, distance: 16.1
click at [453, 304] on input "text" at bounding box center [465, 292] width 175 height 31
type input "[DATE]"
click at [504, 375] on input "2,665.13" at bounding box center [486, 370] width 92 height 31
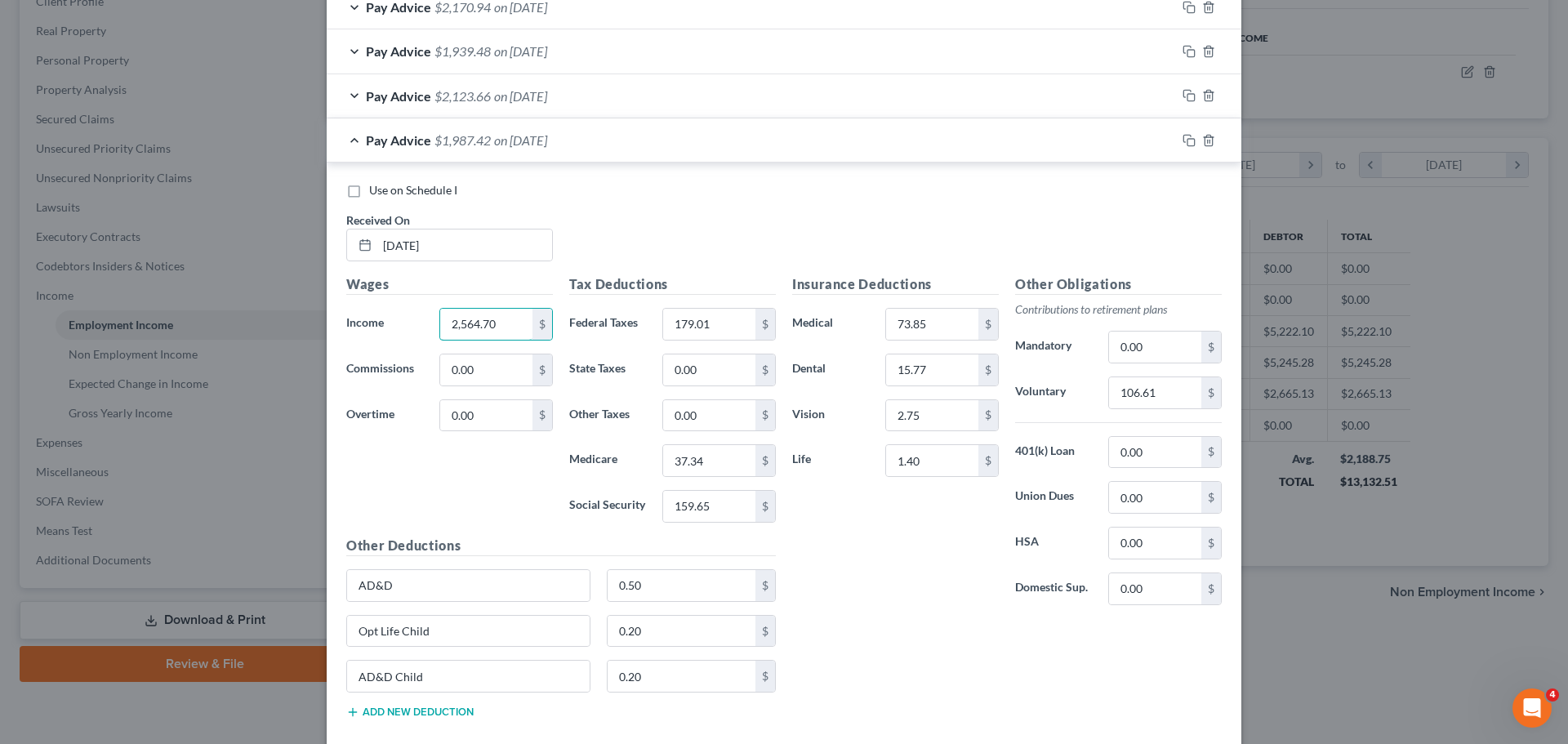
scroll to position [750, 0]
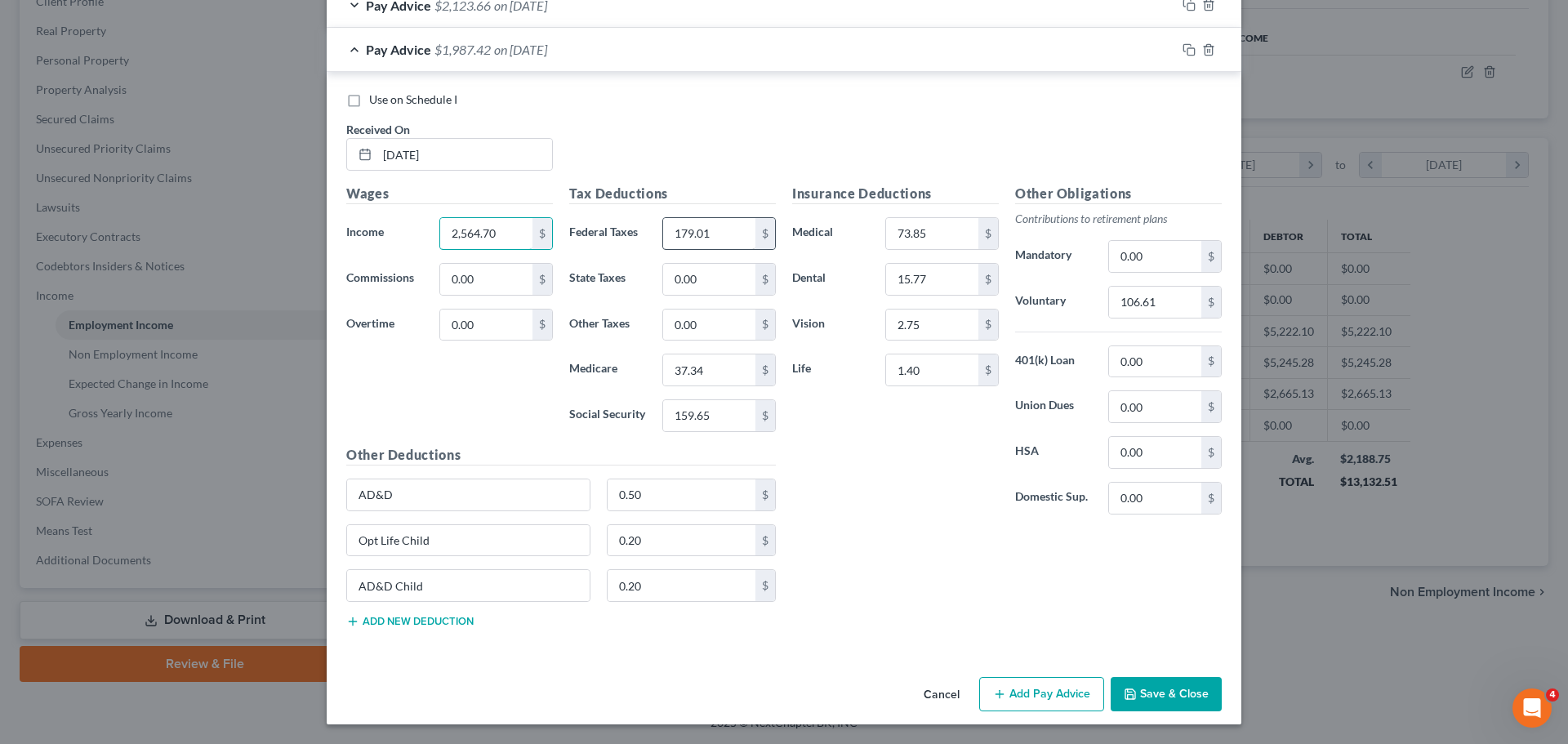
type input "2,564.70"
click at [700, 235] on input "179.01" at bounding box center [708, 233] width 92 height 31
type input "167.45"
click at [716, 351] on div "Tax Deductions Federal Taxes 167.45 $ State Taxes 0.00 $ Other Taxes 0.00 $ Med…" at bounding box center [672, 314] width 223 height 261
click at [718, 367] on input "37.34" at bounding box center [708, 369] width 92 height 31
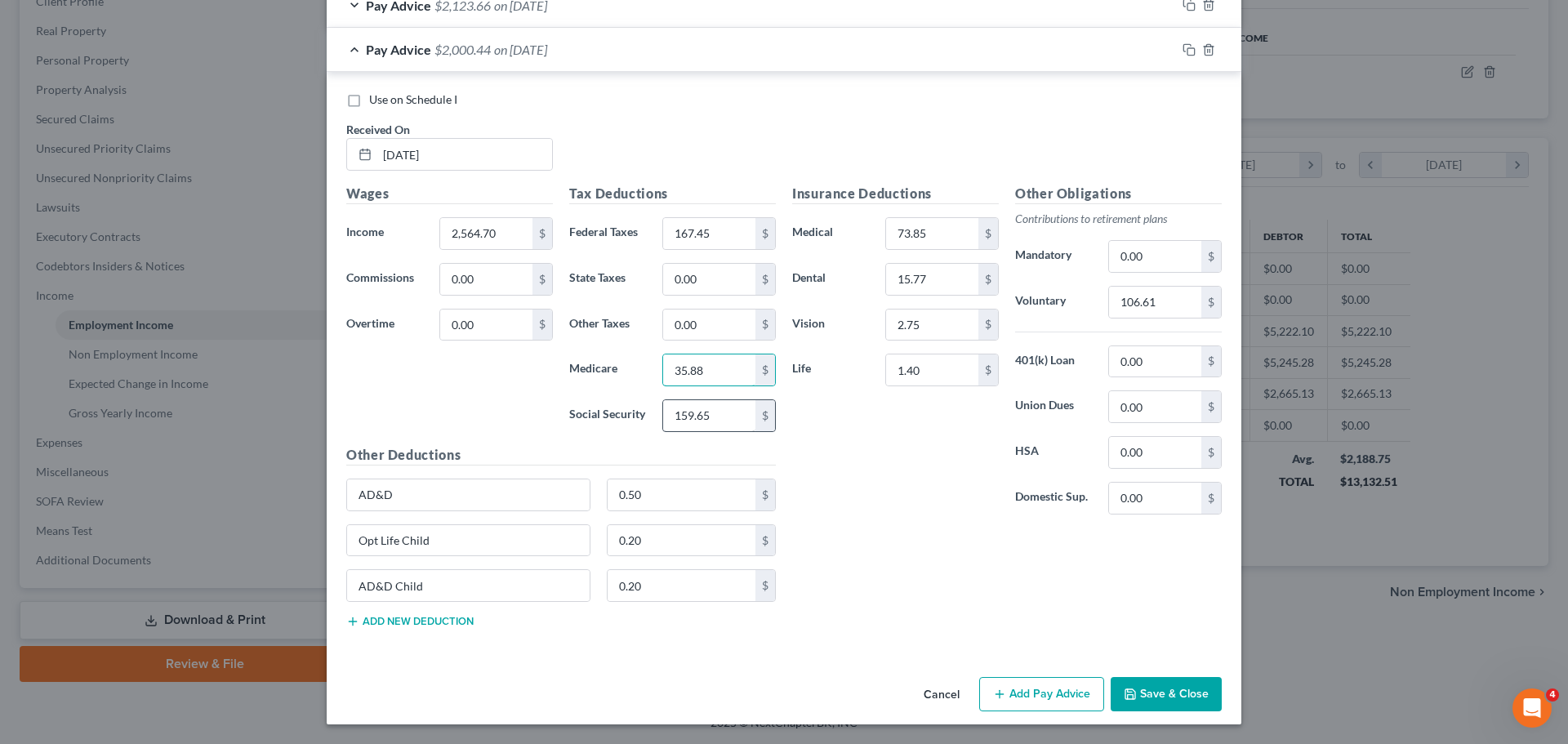
type input "35.88"
click at [728, 410] on input "159.65" at bounding box center [708, 416] width 92 height 31
type input "153.42"
click at [887, 436] on div "Insurance Deductions Medical 73.85 $ Dental 15.77 $ Vision 2.75 $ Life 1.40 $" at bounding box center [895, 355] width 223 height 344
click at [1152, 312] on input "106.61" at bounding box center [1154, 302] width 92 height 31
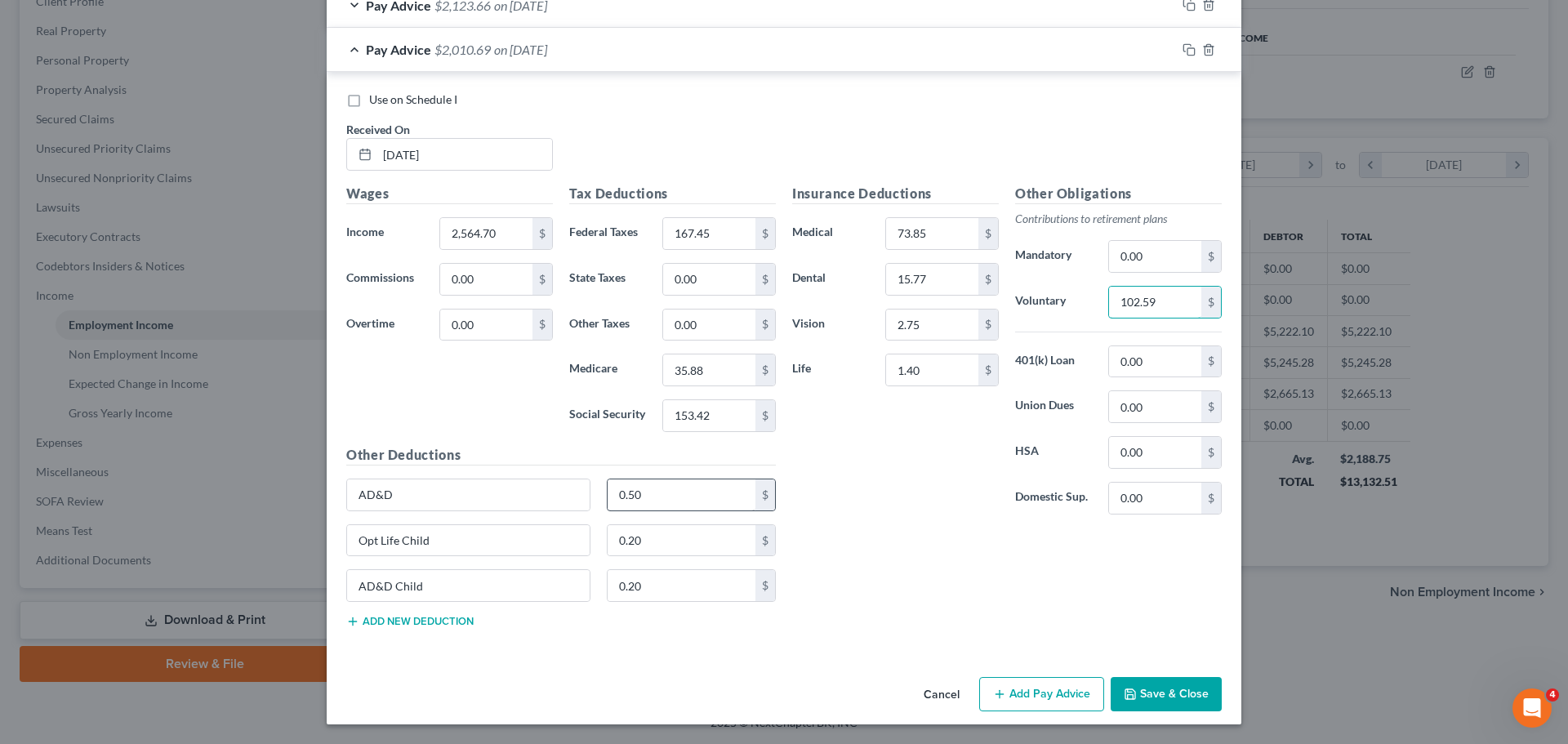
type input "102.59"
click at [830, 494] on div "Insurance Deductions Medical 73.85 $ Dental 15.77 $ Vision 2.75 $ Life 1.40 $" at bounding box center [895, 355] width 223 height 344
click at [1187, 55] on rect "button" at bounding box center [1191, 52] width 8 height 8
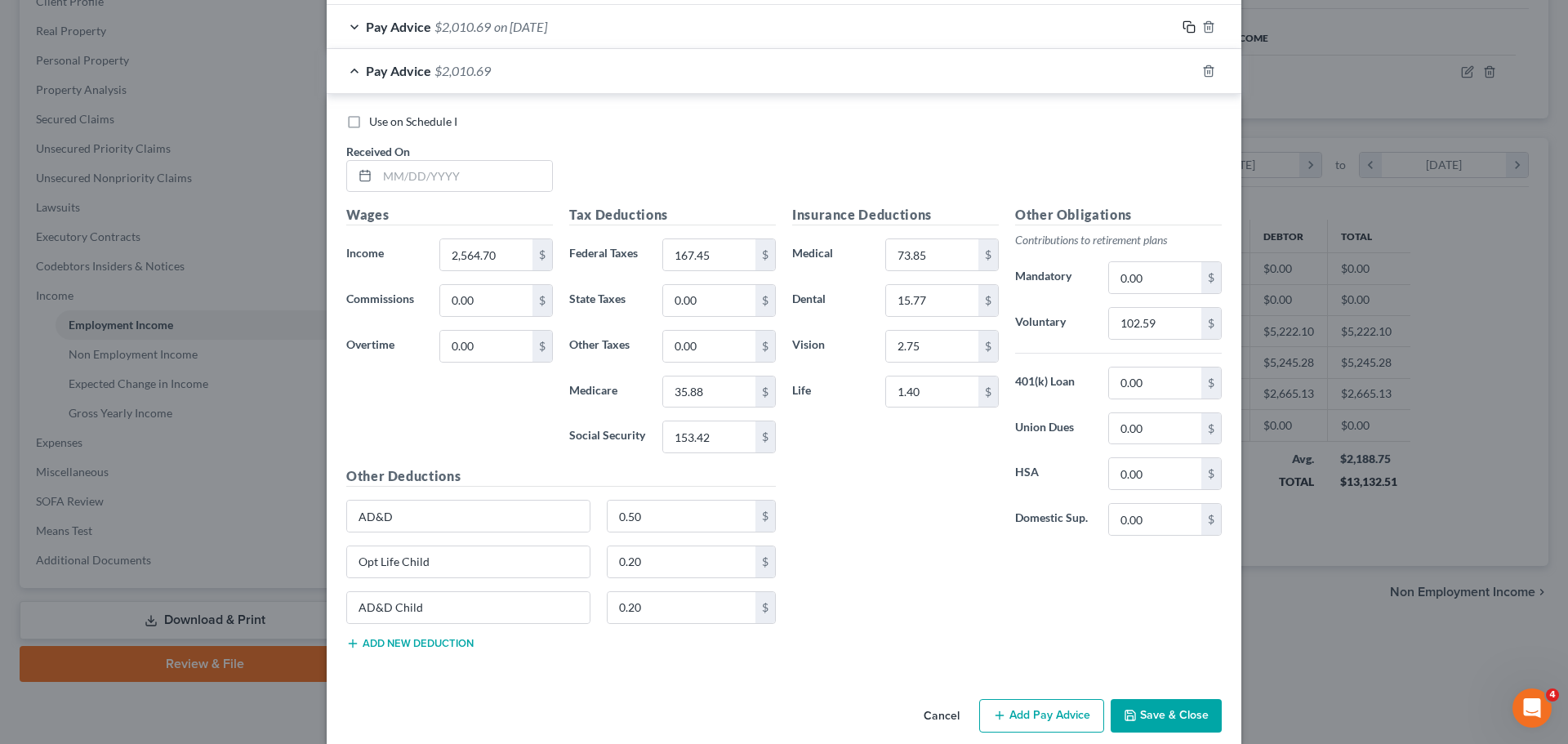
scroll to position [793, 0]
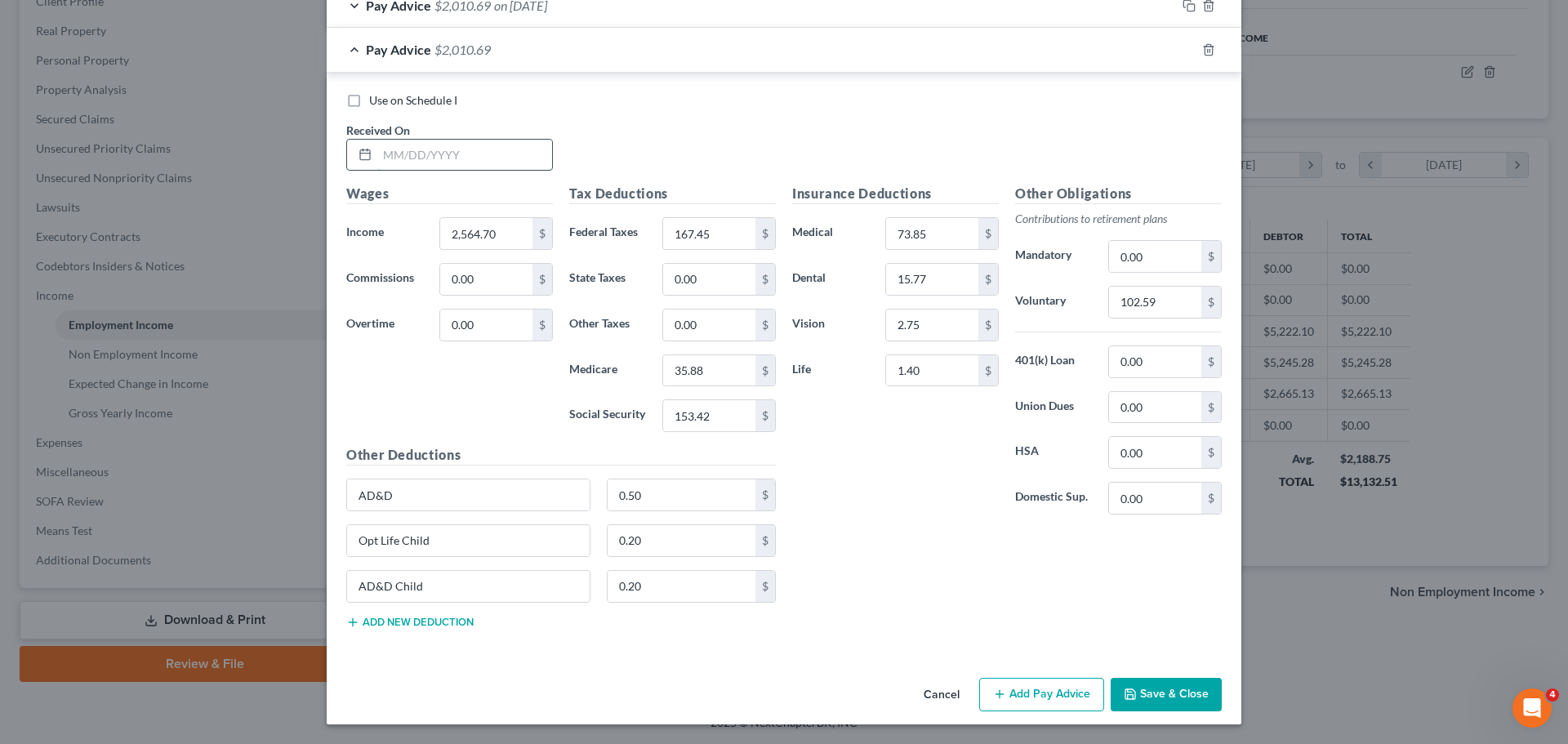
click at [426, 149] on input "text" at bounding box center [465, 155] width 175 height 31
type input "[DATE]"
click at [490, 234] on input "2,564.70" at bounding box center [486, 233] width 92 height 31
type input "2,472.00"
click at [707, 244] on input "167.45" at bounding box center [708, 233] width 92 height 31
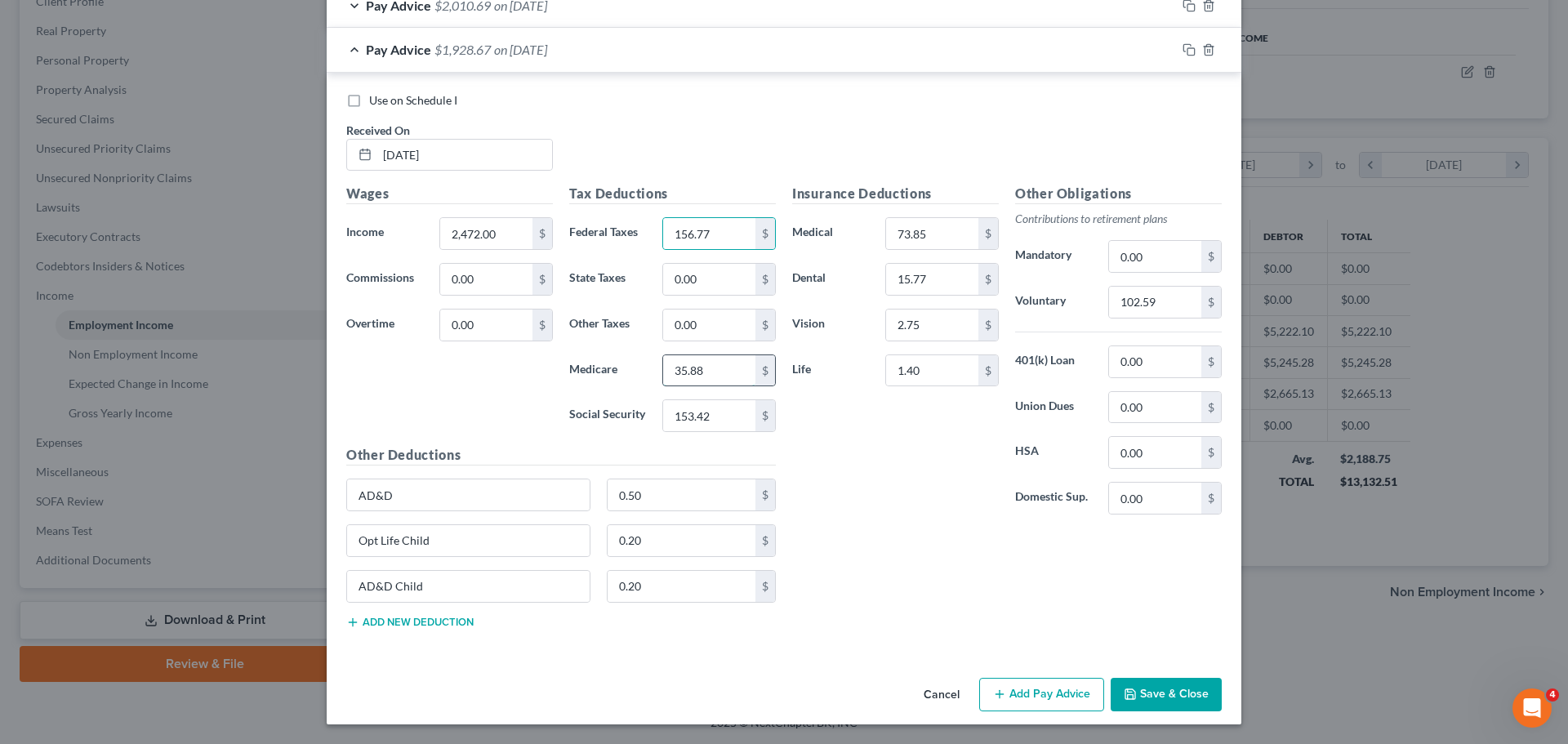
click at [719, 368] on input "35.88" at bounding box center [708, 370] width 92 height 31
click at [675, 417] on input "153.42" at bounding box center [708, 416] width 92 height 31
click at [1167, 308] on input "102.59" at bounding box center [1154, 302] width 92 height 31
drag, startPoint x: 793, startPoint y: 494, endPoint x: 728, endPoint y: 492, distance: 65.0
click at [793, 494] on div "Insurance Deductions Medical 73.85 $ Dental 15.77 $ Vision 2.75 $ Life 1.40 $" at bounding box center [895, 355] width 223 height 344
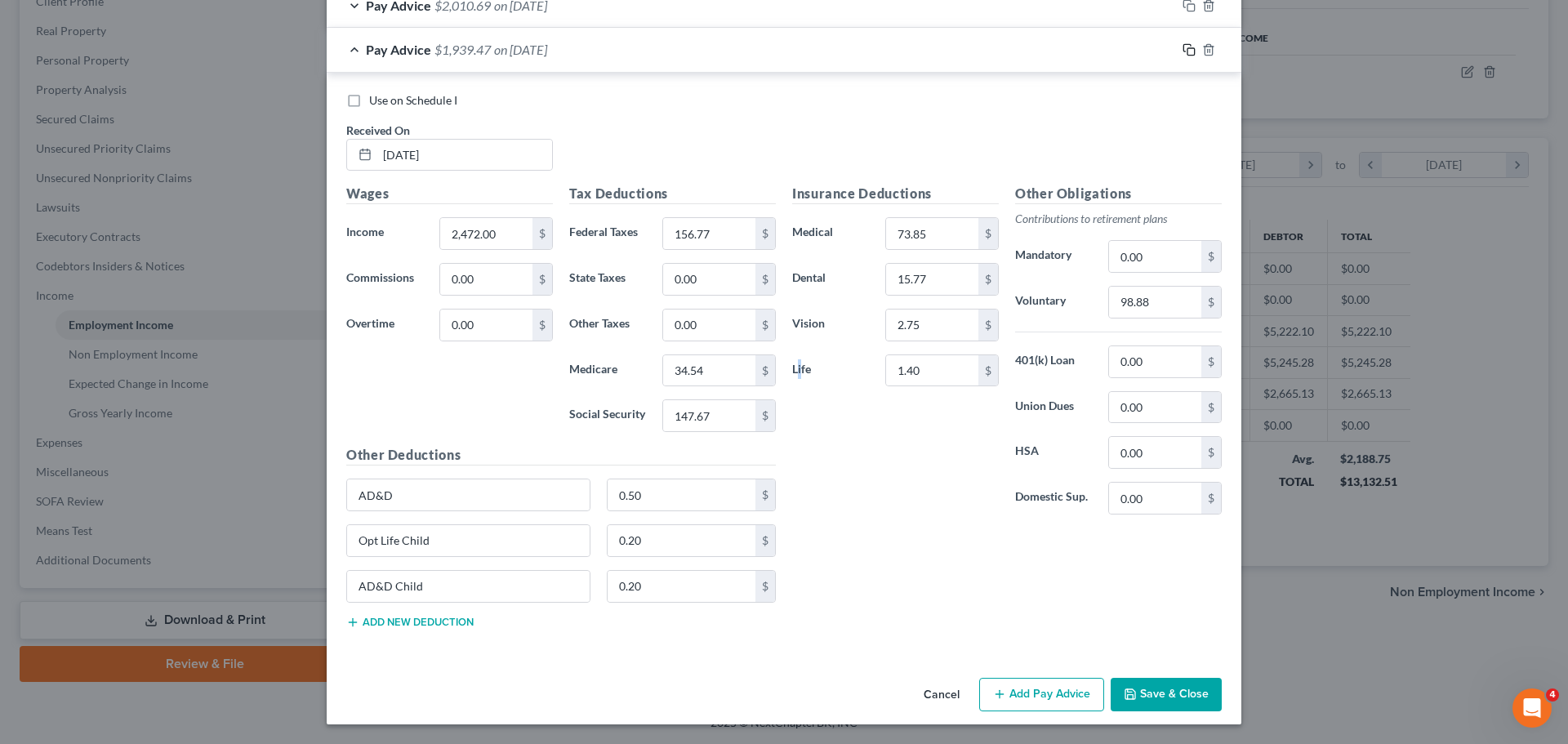
click at [1184, 44] on icon "button" at bounding box center [1189, 50] width 13 height 13
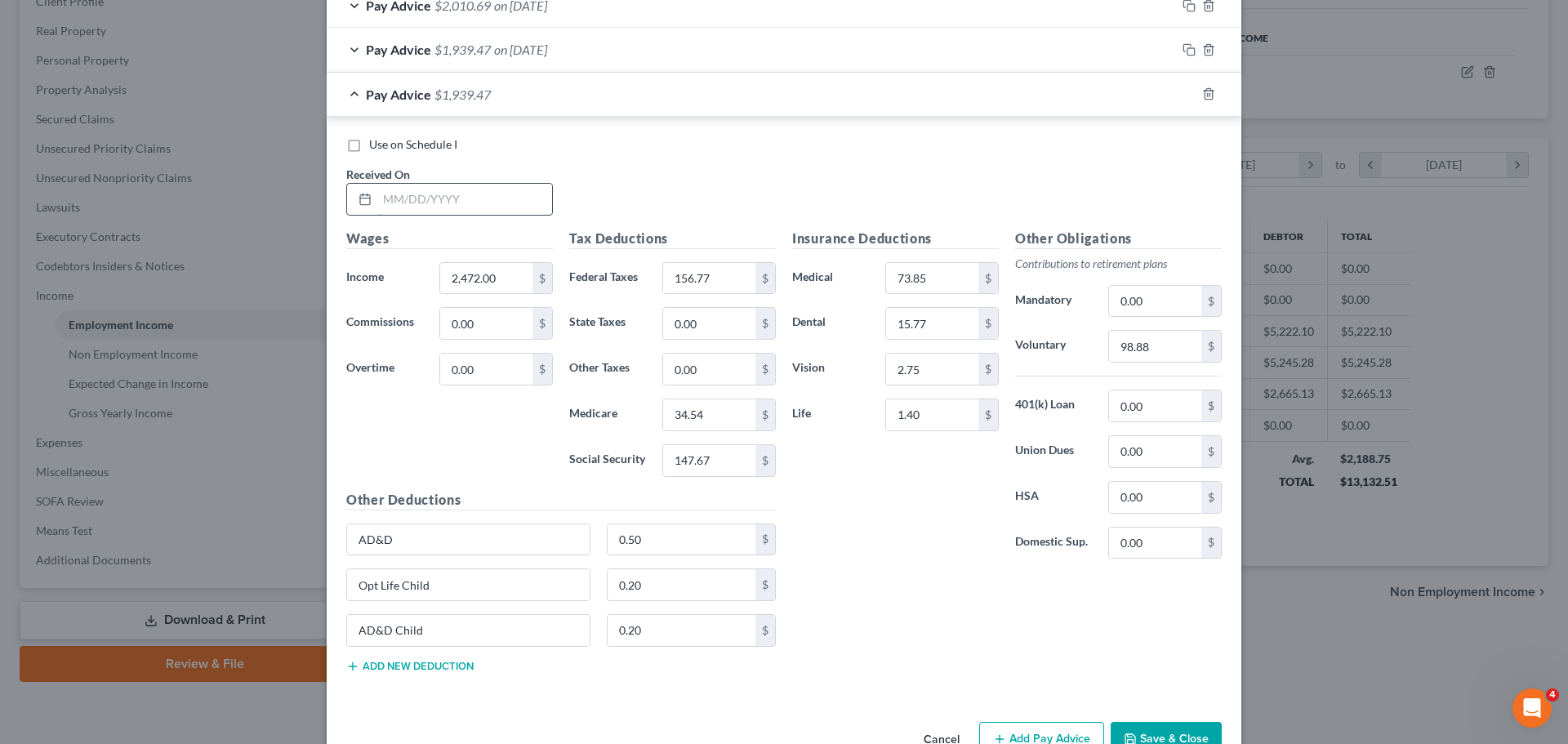
click at [446, 205] on input "text" at bounding box center [465, 199] width 175 height 31
click at [494, 285] on input "2,472.00" at bounding box center [486, 278] width 92 height 31
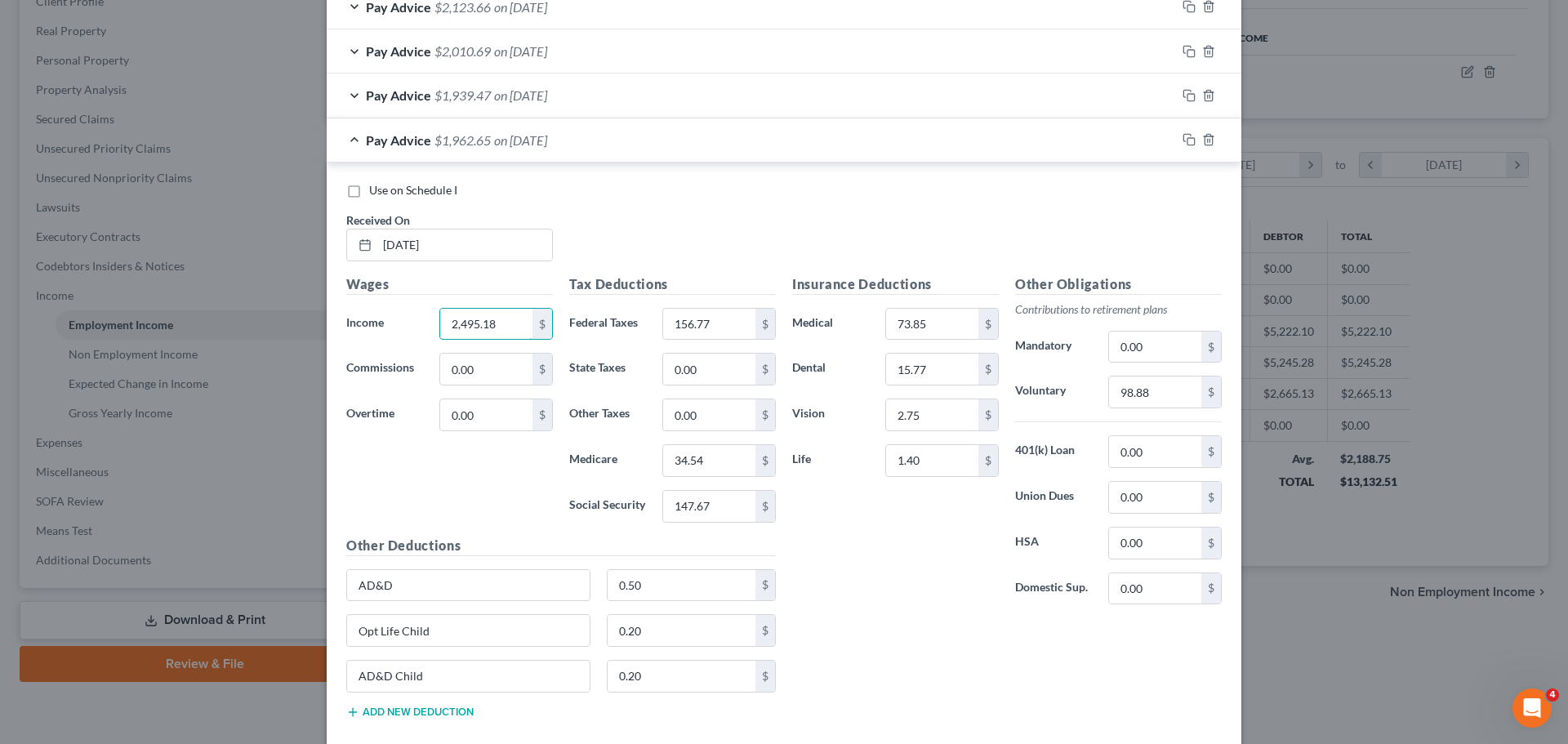
scroll to position [712, 0]
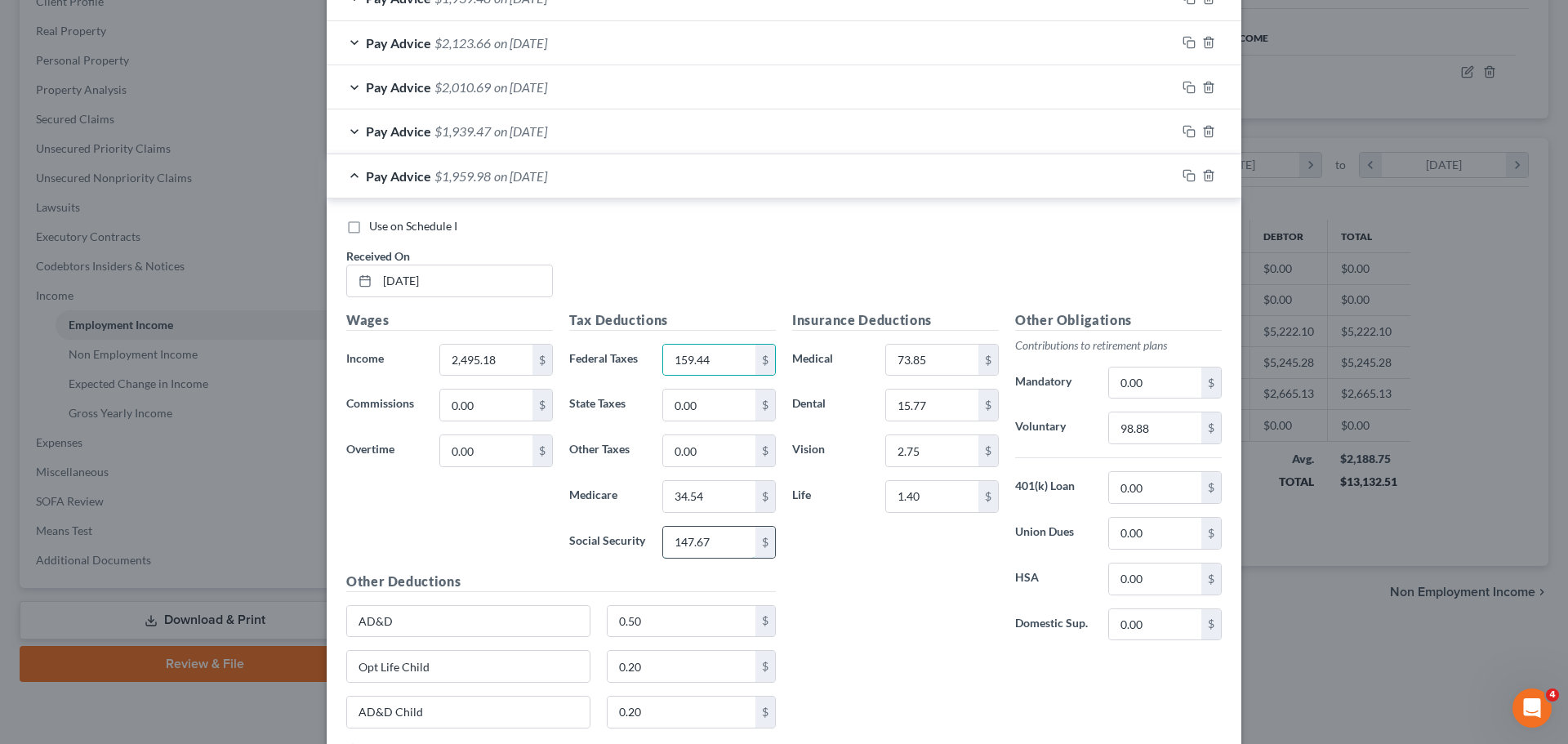
click at [723, 549] on input "147.67" at bounding box center [708, 541] width 92 height 31
click at [711, 490] on input "34.54" at bounding box center [708, 496] width 92 height 31
click at [918, 607] on div "Insurance Deductions Medical 73.85 $ Dental 15.77 $ Vision 2.75 $ Life 1.40 $" at bounding box center [895, 482] width 223 height 344
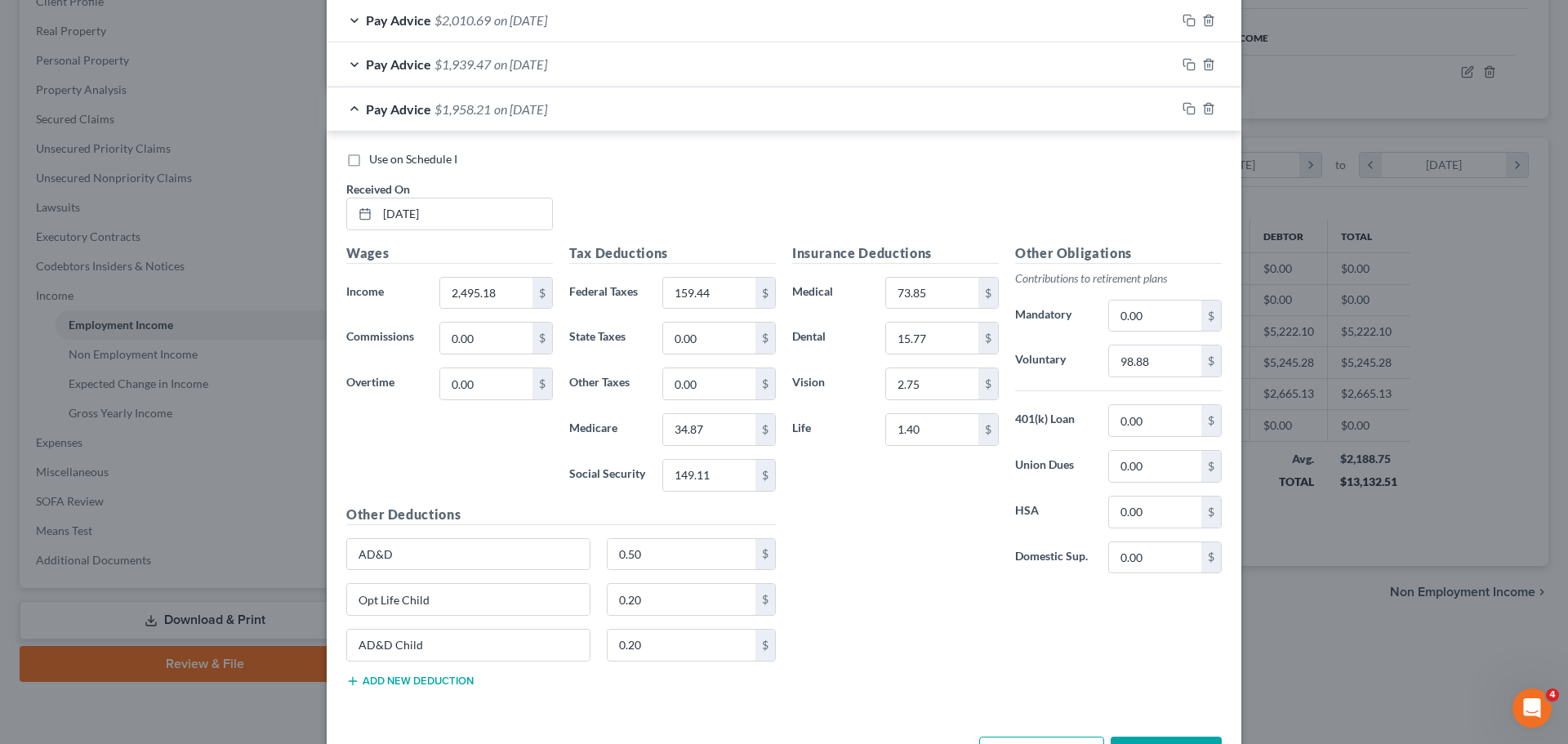
scroll to position [838, 0]
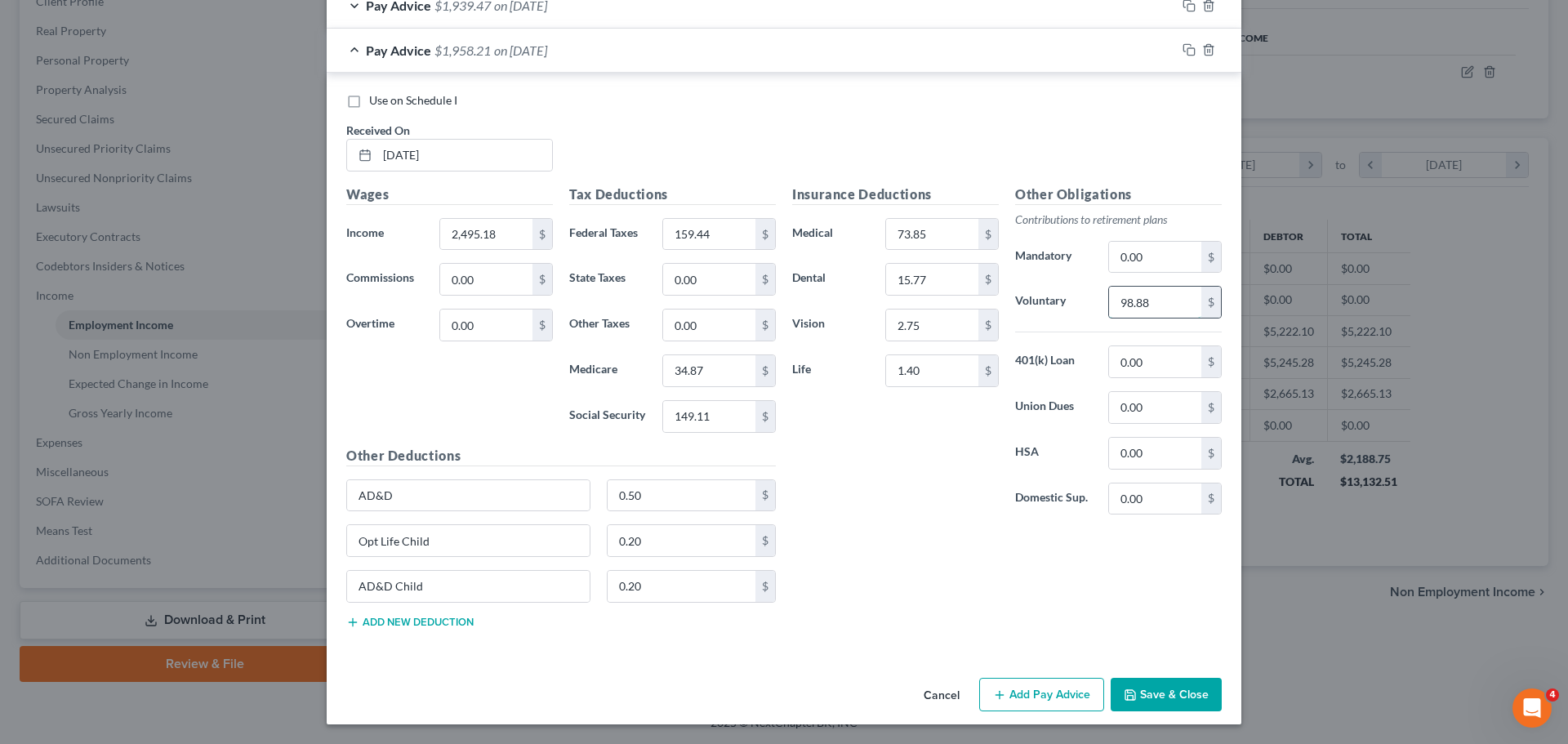
click at [1157, 315] on input "98.88" at bounding box center [1154, 302] width 92 height 31
drag, startPoint x: 909, startPoint y: 467, endPoint x: 892, endPoint y: 443, distance: 29.4
click at [908, 466] on div "Insurance Deductions Medical 73.85 $ Dental 15.77 $ Vision 2.75 $ Life 1.40 $" at bounding box center [895, 356] width 223 height 344
click at [1183, 53] on icon "button" at bounding box center [1189, 50] width 13 height 13
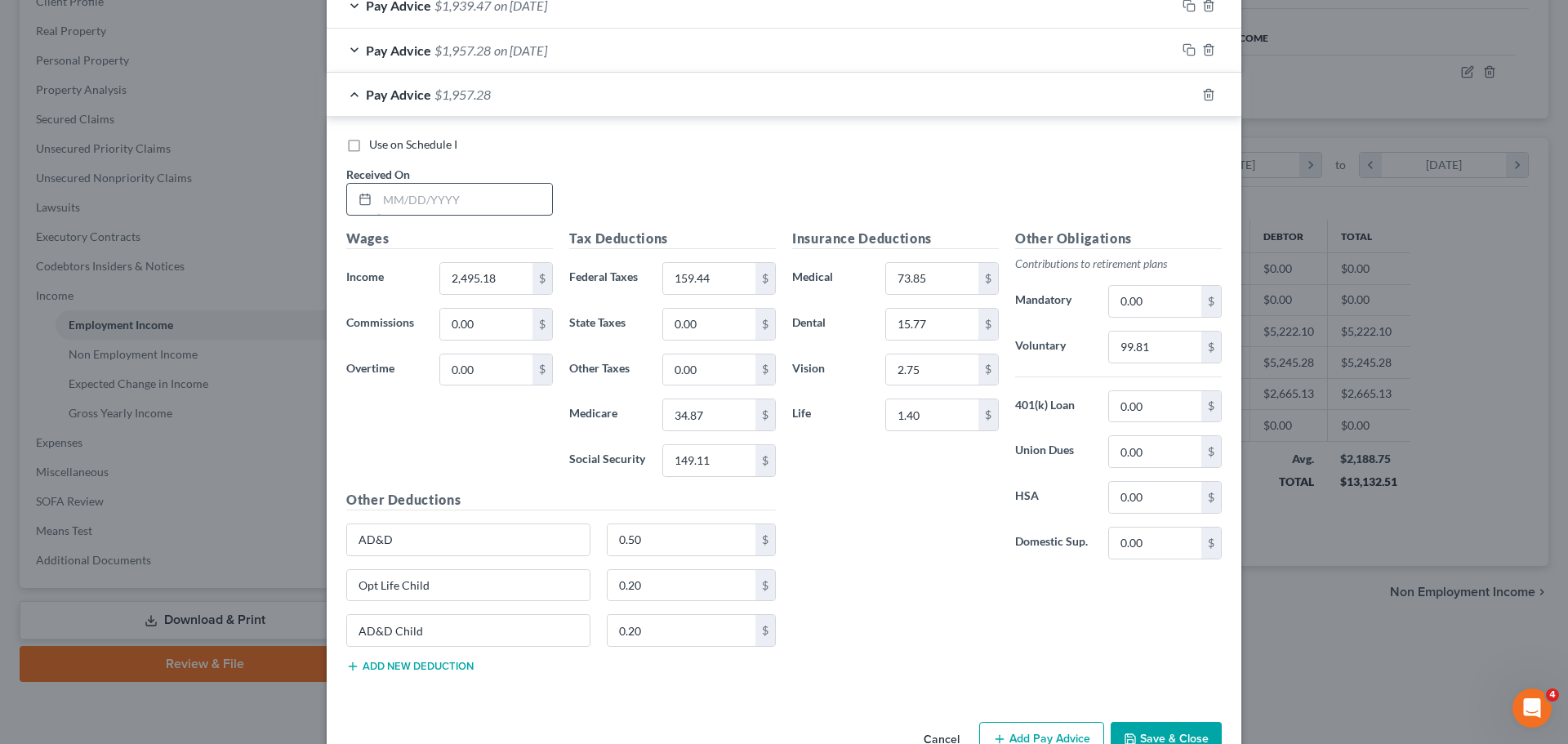
click at [453, 201] on input "text" at bounding box center [465, 199] width 175 height 31
click at [512, 277] on input "2,495.18" at bounding box center [486, 278] width 92 height 31
click at [503, 472] on div "Wages Income * 2,580.15 $ Commissions 0.00 $ Overtime 0.00 $" at bounding box center [449, 360] width 223 height 261
click at [676, 269] on input "159.44" at bounding box center [708, 278] width 92 height 31
click at [733, 425] on input "34.87" at bounding box center [708, 415] width 92 height 31
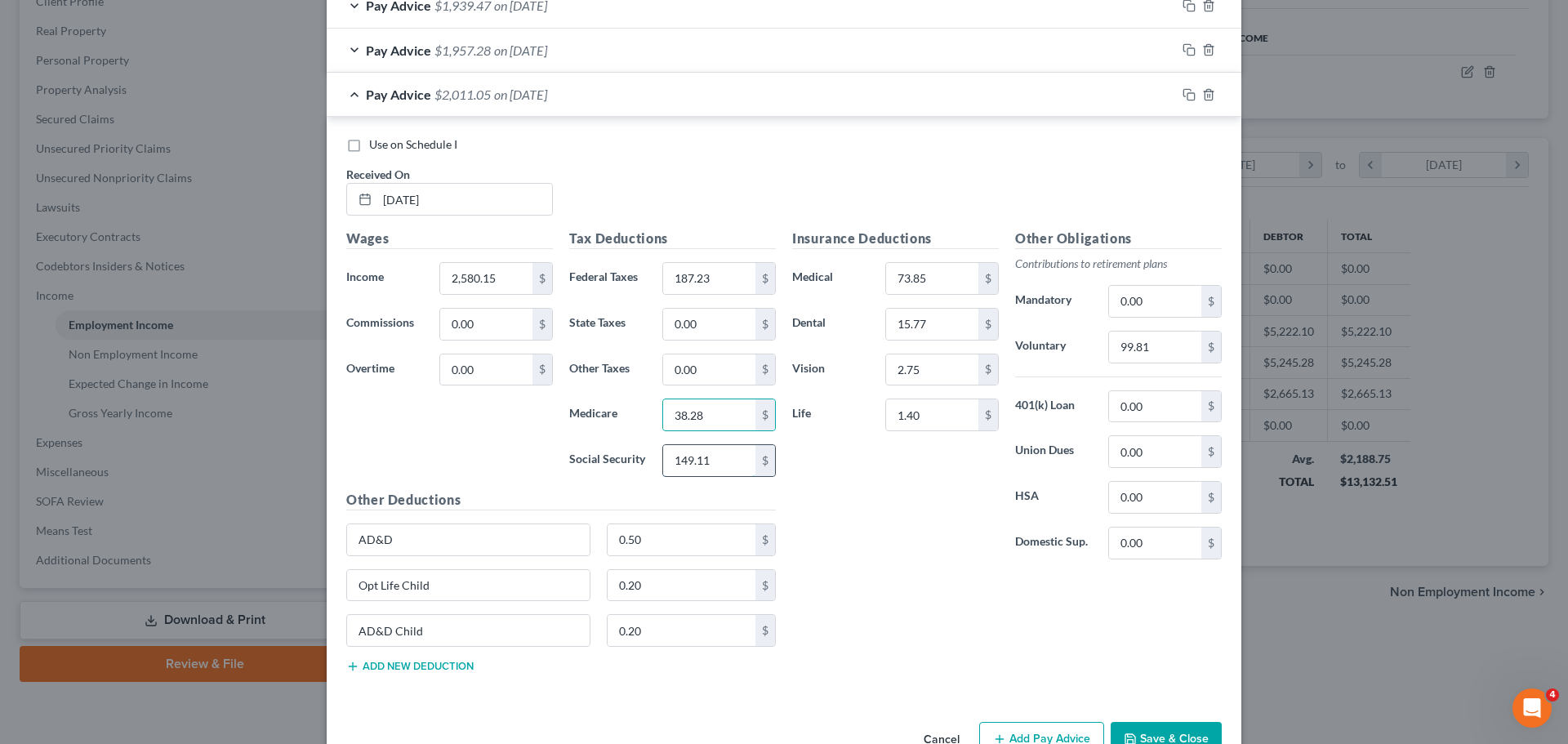
click at [716, 456] on input "149.11" at bounding box center [708, 460] width 92 height 31
click at [861, 509] on div "Insurance Deductions Medical 73.85 $ Dental 15.77 $ Vision 2.75 $ Life 1.40 $" at bounding box center [895, 400] width 223 height 344
click at [859, 550] on div "Insurance Deductions Medical 73.85 $ Dental 15.77 $ Vision 2.75 $ Life 1.40 $" at bounding box center [895, 400] width 223 height 344
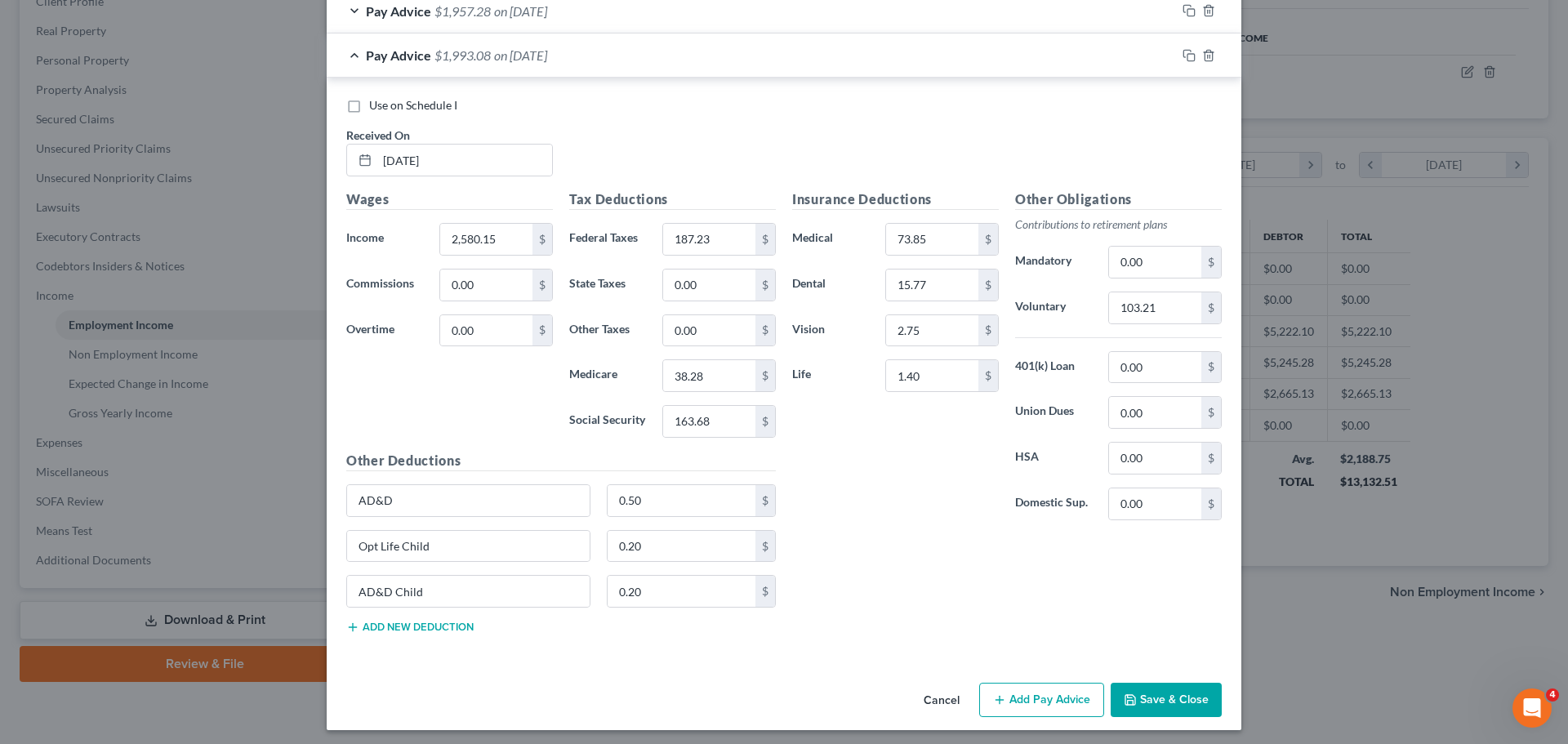
scroll to position [882, 0]
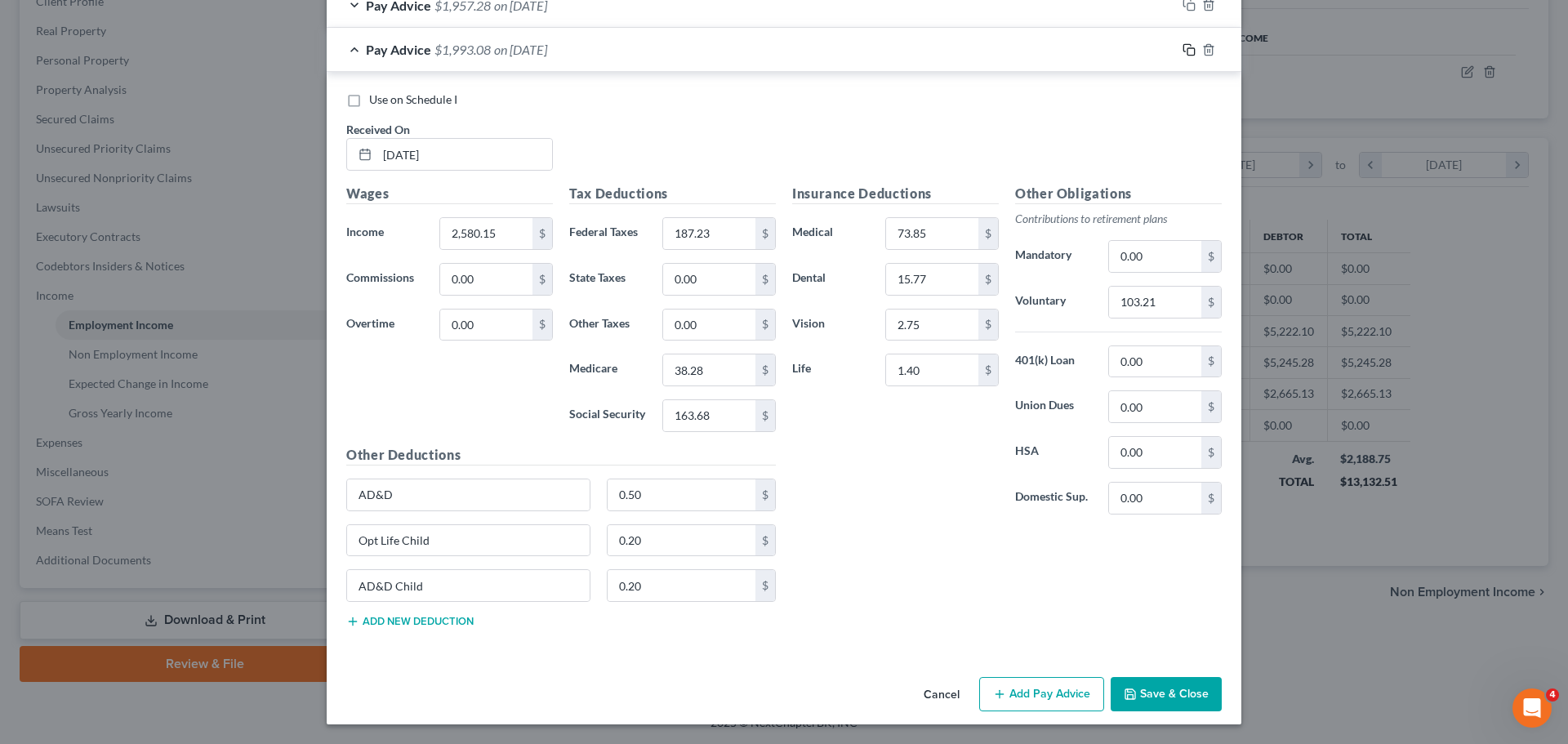
click at [1187, 48] on rect "button" at bounding box center [1191, 52] width 8 height 8
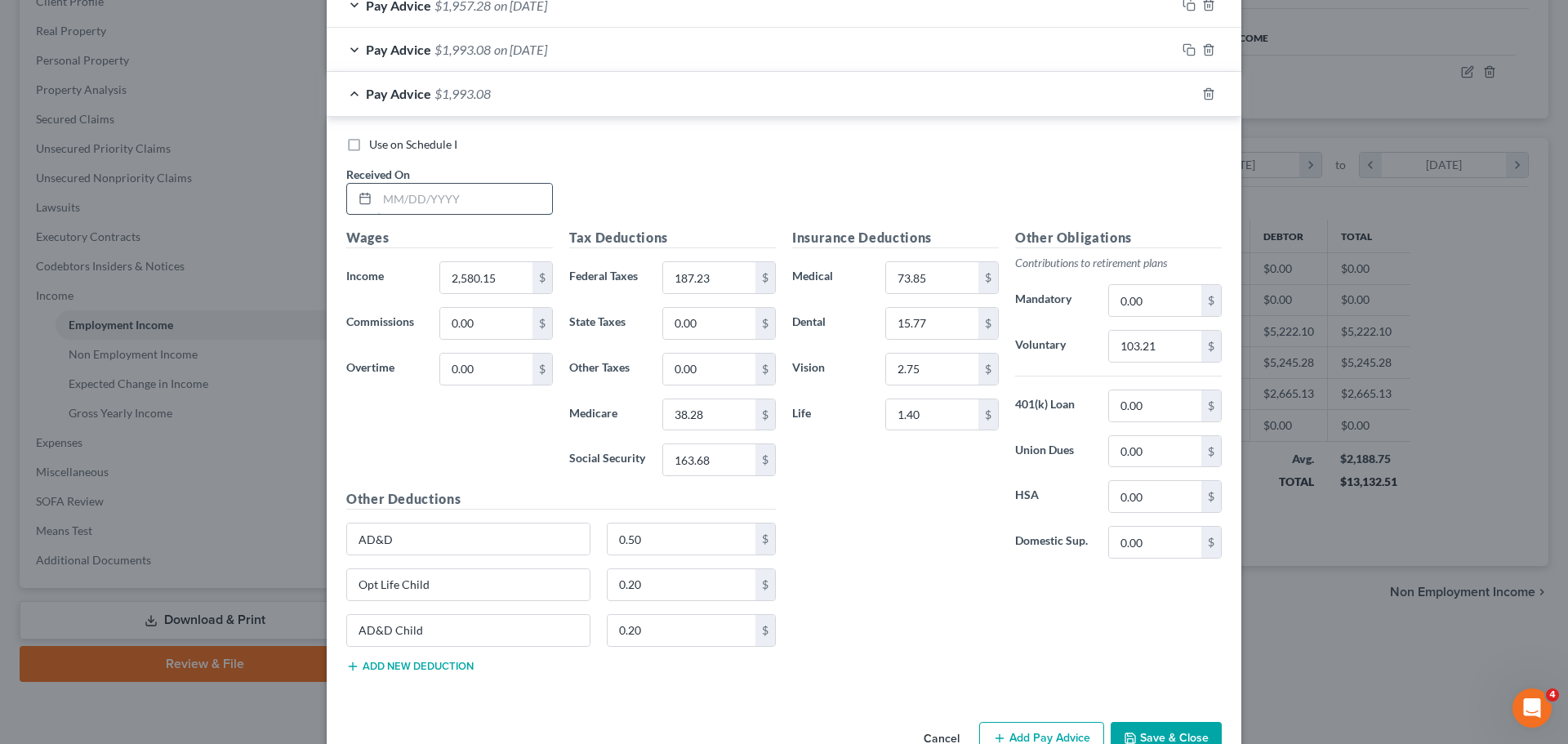
click at [417, 210] on input "text" at bounding box center [465, 199] width 175 height 31
click at [499, 278] on input "2,580.15" at bounding box center [486, 277] width 92 height 31
click at [720, 274] on input "187.23" at bounding box center [708, 277] width 92 height 31
click at [710, 417] on input "38.28" at bounding box center [708, 415] width 92 height 31
click at [716, 469] on input "163.68" at bounding box center [708, 459] width 92 height 31
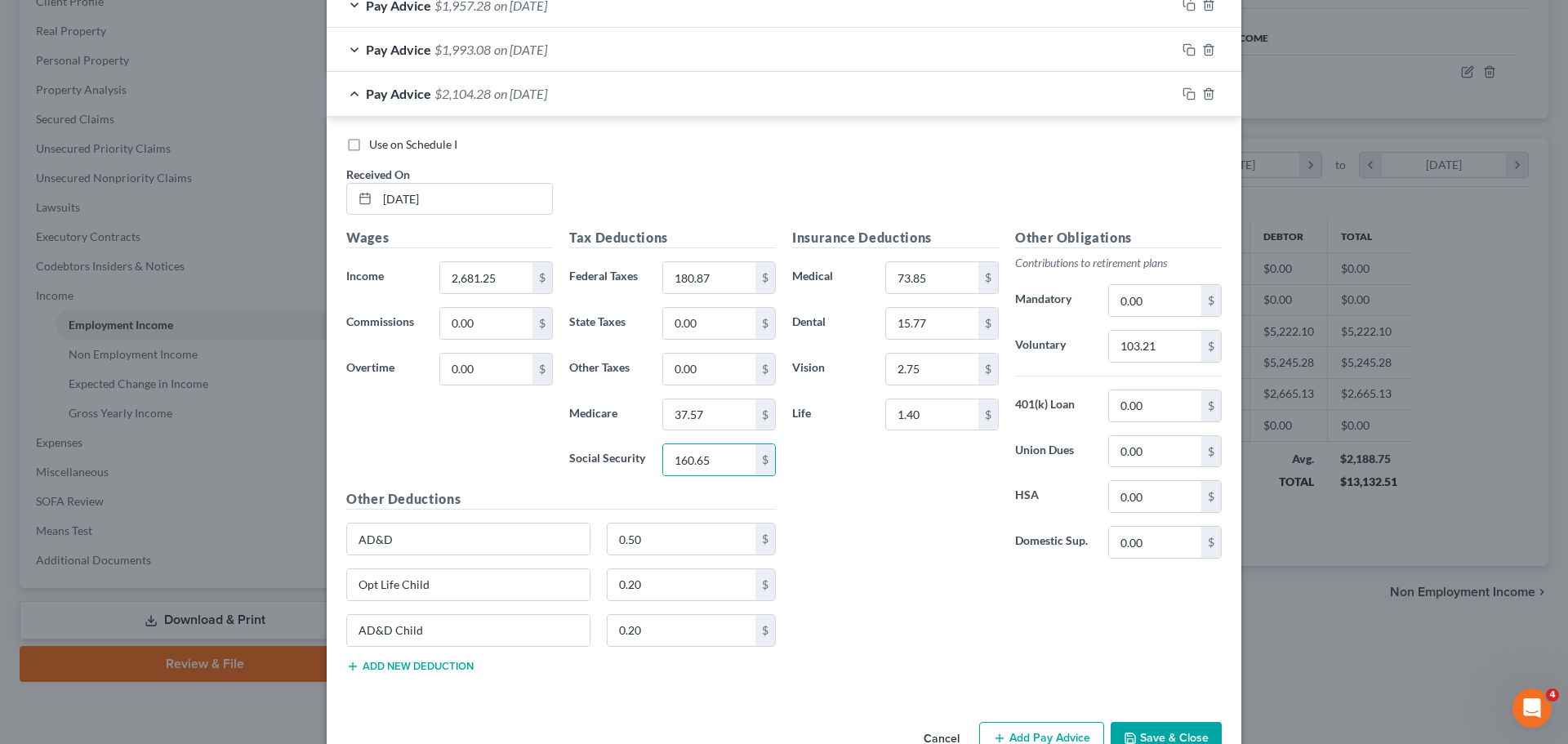
click at [906, 485] on div "Insurance Deductions Medical 73.85 $ Dental 15.77 $ Vision 2.75 $ Life 1.40 $" at bounding box center [895, 399] width 223 height 344
click at [1160, 343] on input "103.21" at bounding box center [1154, 345] width 92 height 31
click at [959, 546] on div "Insurance Deductions Medical 73.85 $ Dental 15.77 $ Vision 2.75 $ Life 1.40 $" at bounding box center [895, 399] width 223 height 344
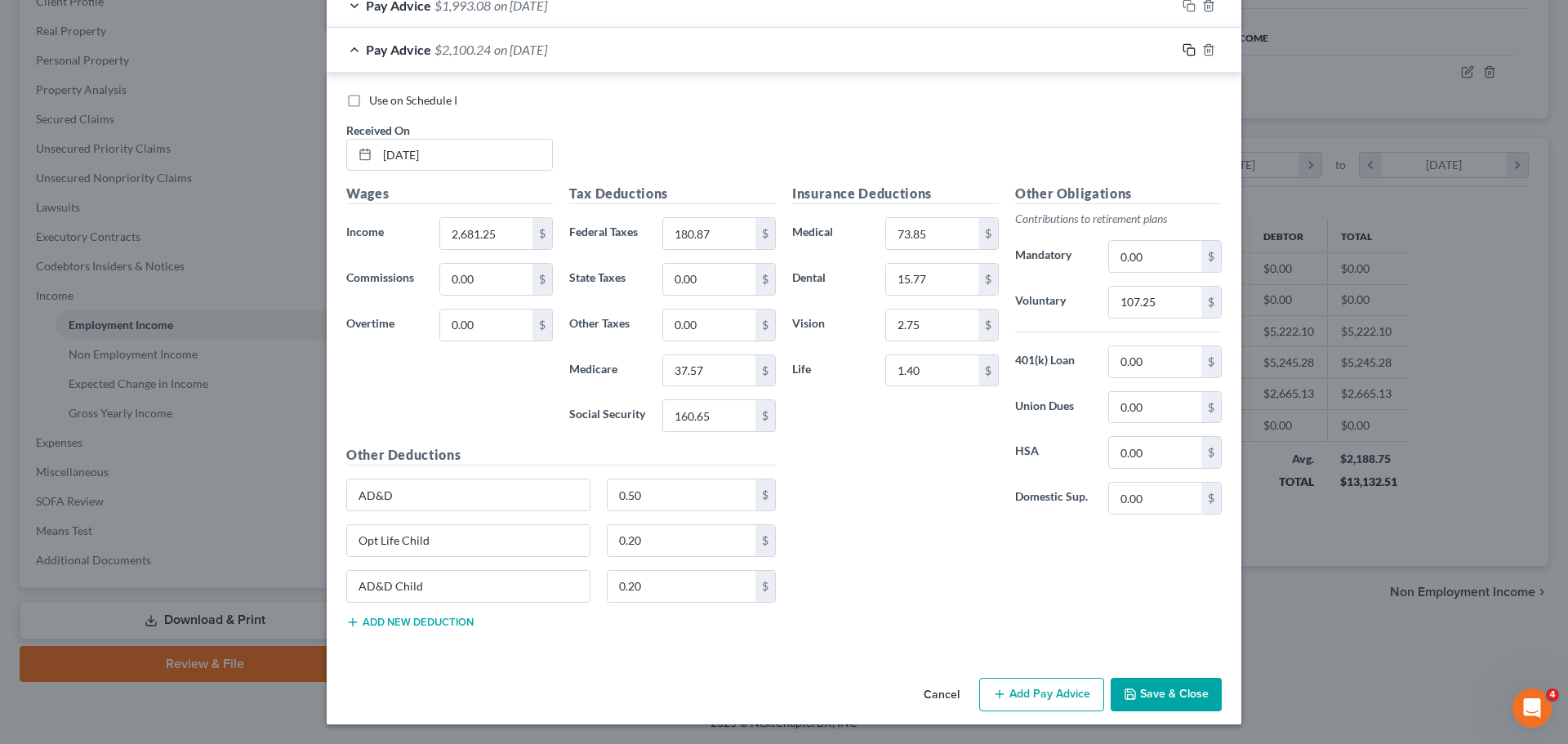
click at [1187, 49] on rect "button" at bounding box center [1191, 52] width 8 height 8
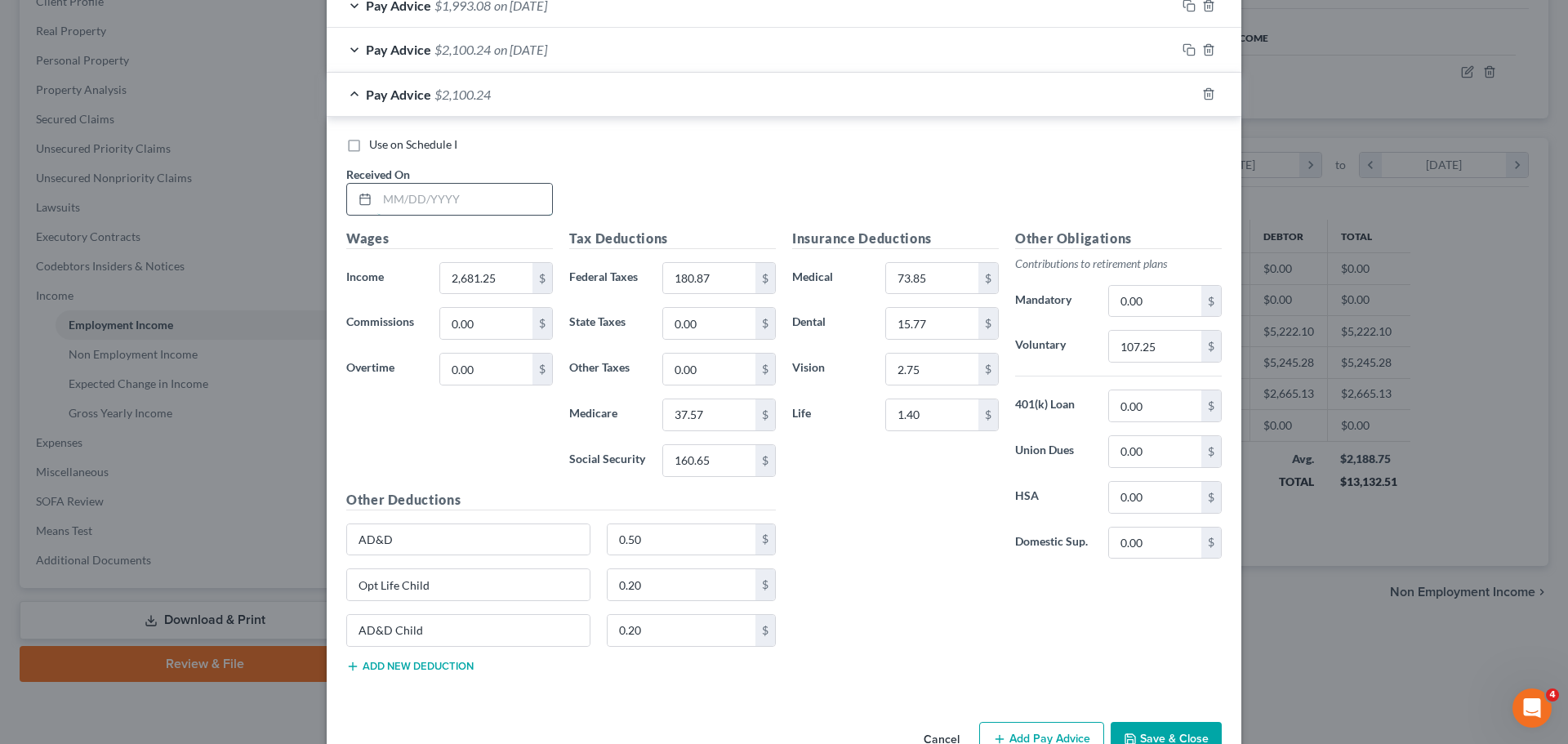
click at [418, 189] on input "text" at bounding box center [465, 199] width 175 height 31
click at [506, 275] on input "2,681.25" at bounding box center [486, 278] width 92 height 31
click at [569, 434] on div "Tax Deductions Federal Taxes 180.87 $ State Taxes 0.00 $ Other Taxes 0.00 $ Med…" at bounding box center [672, 360] width 223 height 261
click at [739, 275] on input "180.87" at bounding box center [708, 278] width 92 height 31
click at [712, 406] on input "37.57" at bounding box center [708, 415] width 92 height 31
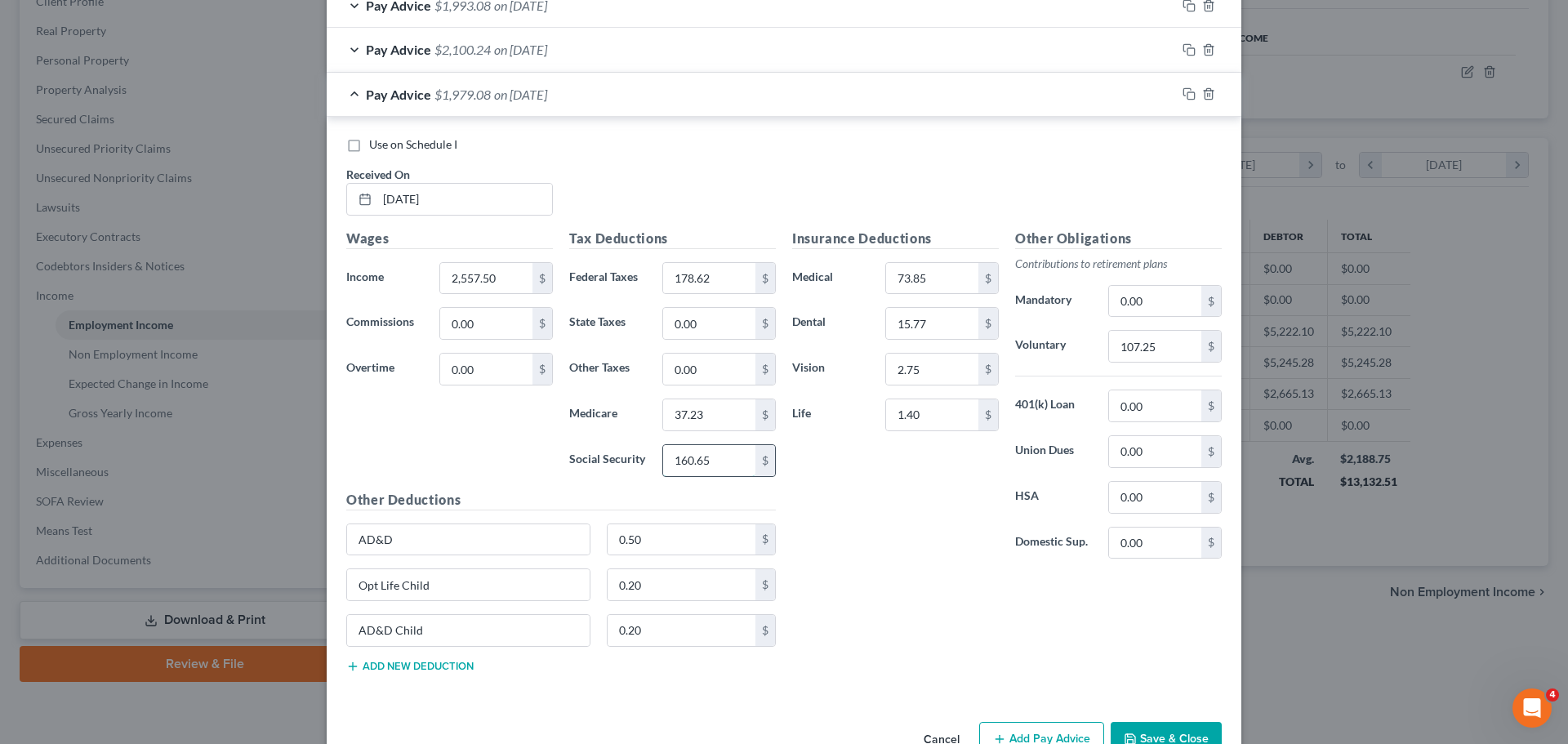
click at [728, 464] on input "160.65" at bounding box center [708, 460] width 92 height 31
click at [924, 509] on div "Insurance Deductions Medical 73.85 $ Dental 15.77 $ Vision 2.75 $ Life 1.40 $" at bounding box center [895, 400] width 223 height 344
click at [1159, 356] on input "107.25" at bounding box center [1154, 345] width 92 height 31
click at [947, 514] on div "Insurance Deductions Medical 73.85 $ Dental 15.77 $ Vision 2.75 $ Life 1.40 $" at bounding box center [895, 400] width 223 height 344
click at [1185, 98] on icon "button" at bounding box center [1189, 94] width 13 height 13
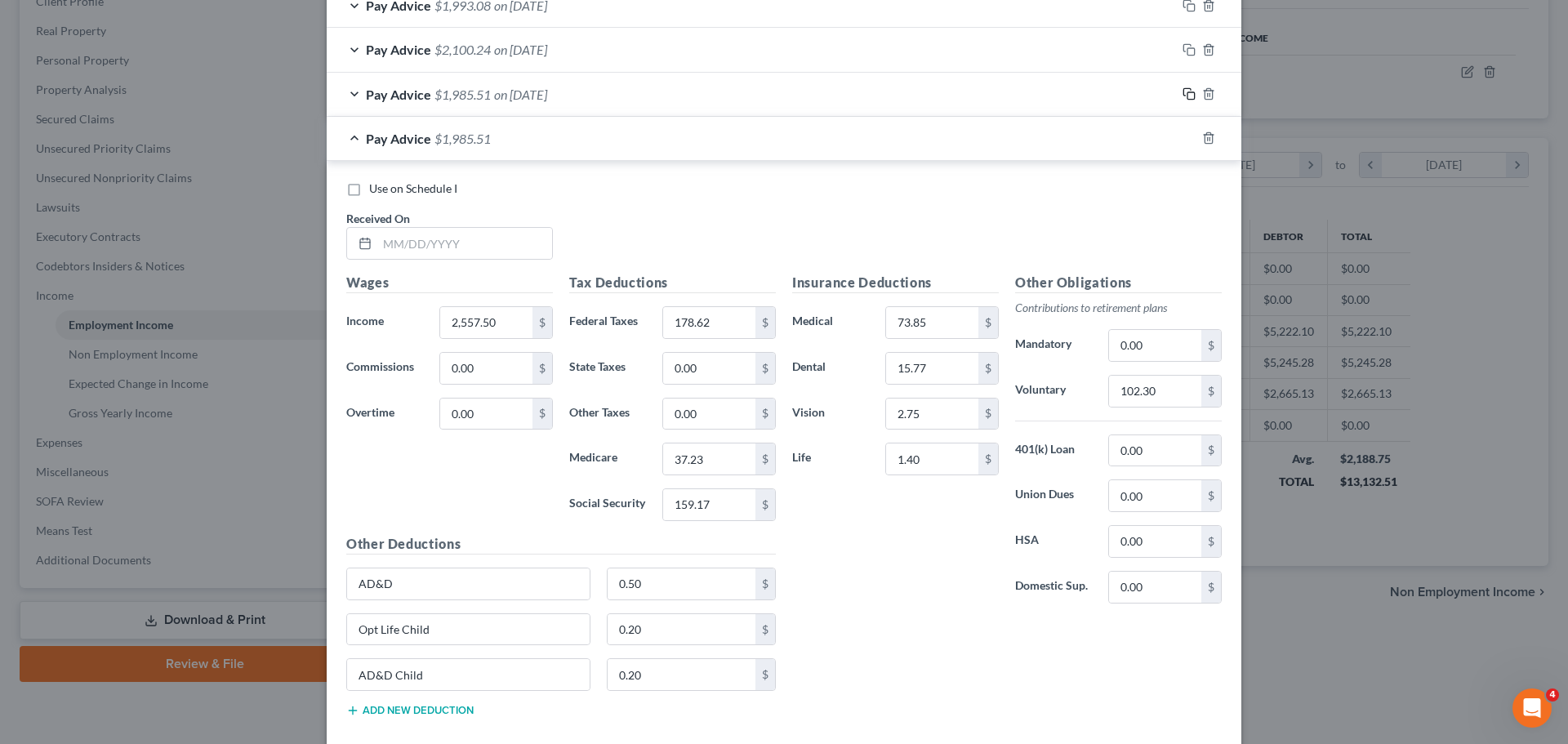
scroll to position [1008, 0]
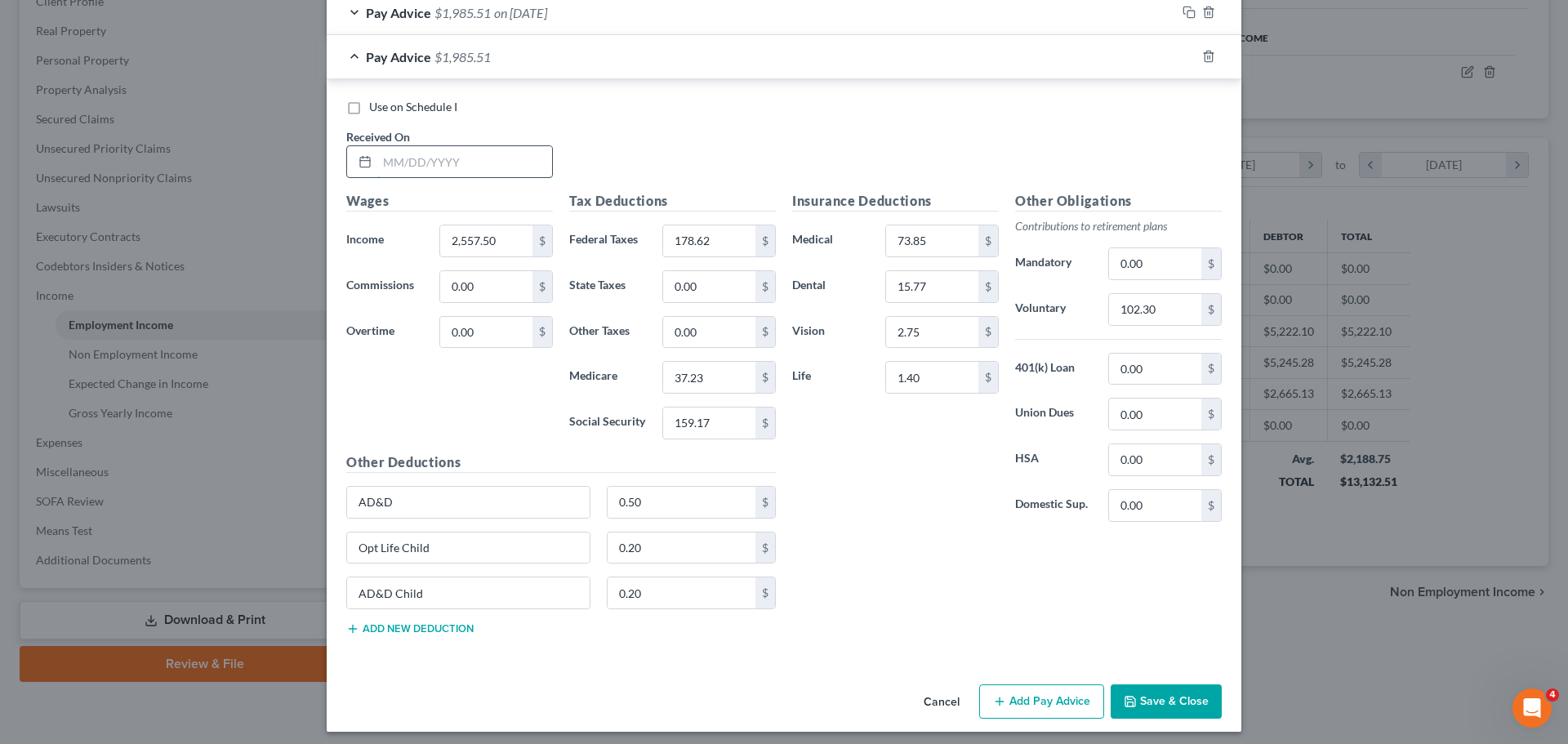
click at [437, 155] on input "text" at bounding box center [465, 161] width 175 height 31
click at [485, 241] on input "2,557.50" at bounding box center [486, 240] width 92 height 31
click at [473, 389] on div "Wages Income * 2,807.36 $ Commissions 0.00 $ Overtime 0.00 $" at bounding box center [449, 322] width 223 height 261
click at [728, 242] on input "178.62" at bounding box center [708, 240] width 92 height 31
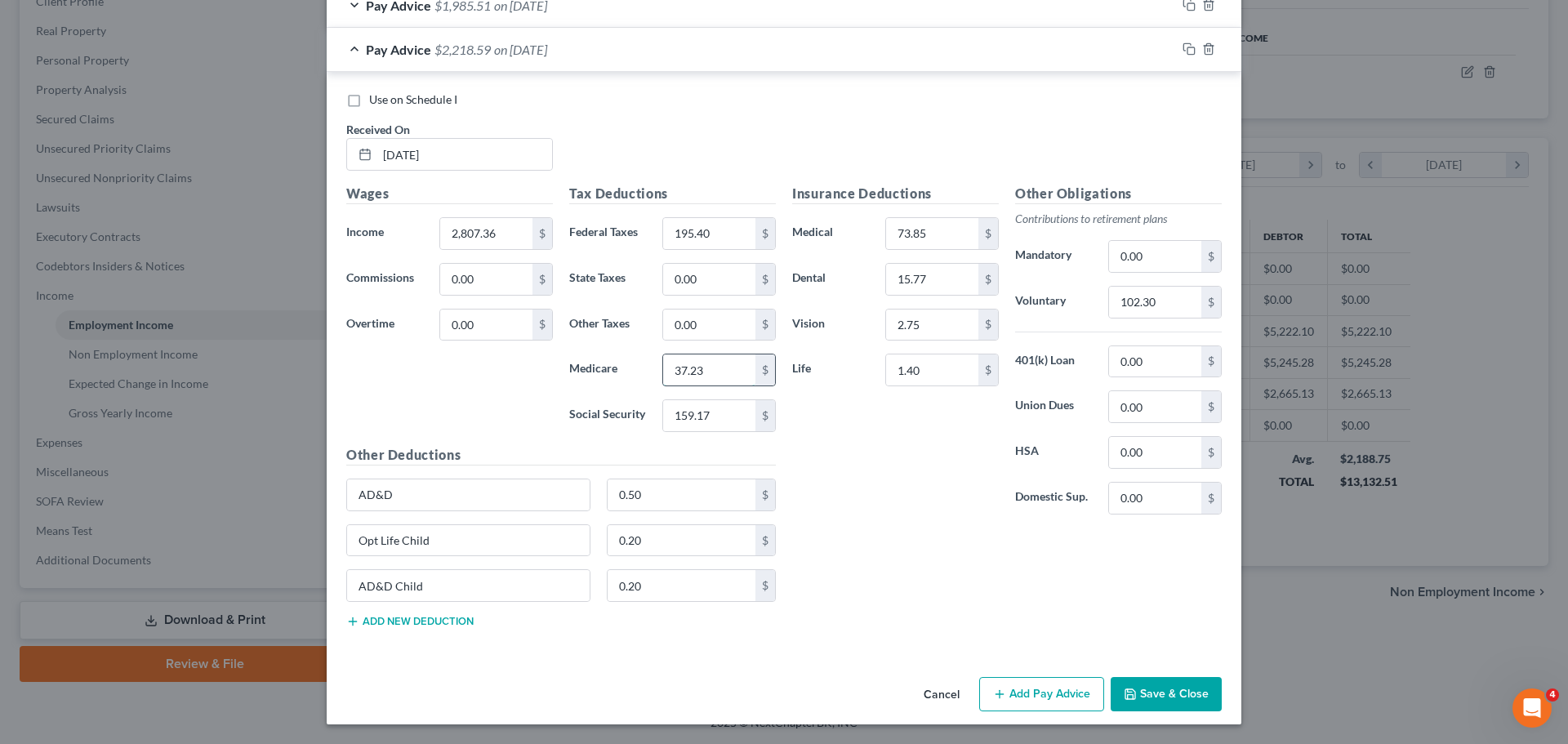
click at [727, 378] on input "37.23" at bounding box center [708, 369] width 92 height 31
click at [711, 418] on input "159.17" at bounding box center [708, 416] width 92 height 31
click at [899, 436] on div "Insurance Deductions Medical 73.85 $ Dental 15.77 $ Vision 2.75 $ Life 1.40 $" at bounding box center [895, 355] width 223 height 344
click at [1177, 303] on input "102.30" at bounding box center [1154, 302] width 92 height 31
click at [791, 513] on div "Insurance Deductions Medical 73.85 $ Dental 15.77 $ Vision 2.75 $ Life 1.40 $" at bounding box center [895, 355] width 223 height 344
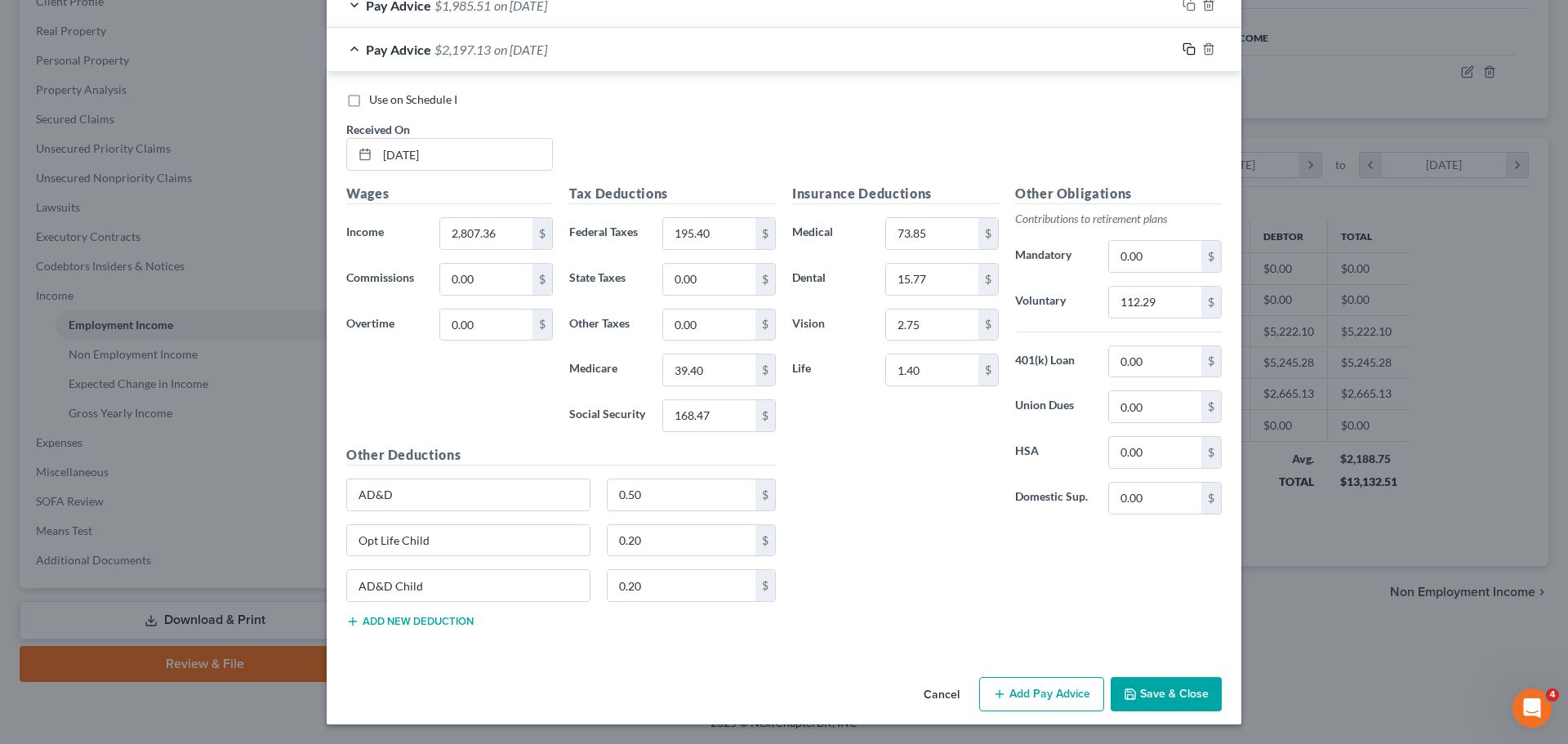
click at [1185, 49] on icon "button" at bounding box center [1189, 49] width 13 height 13
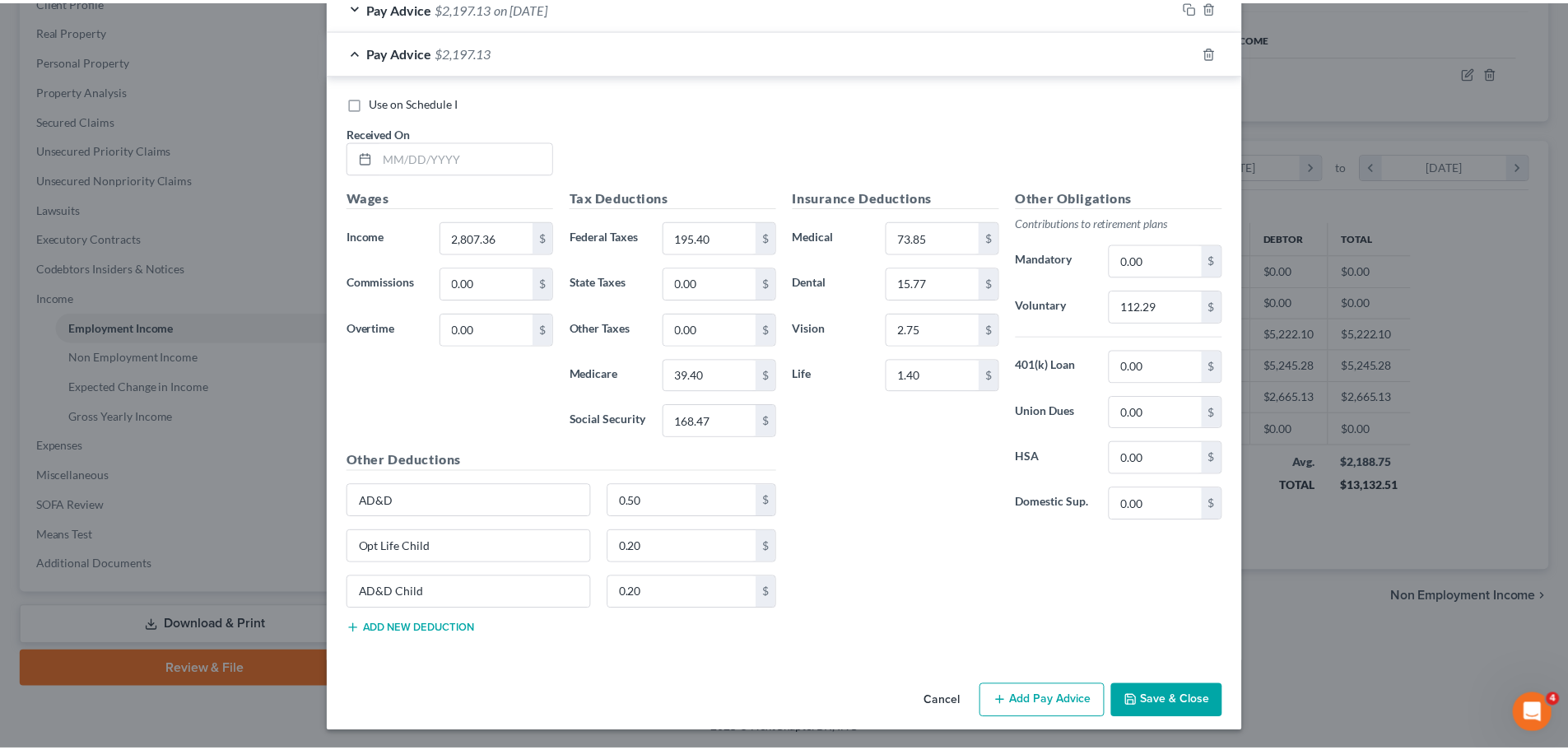
scroll to position [1069, 0]
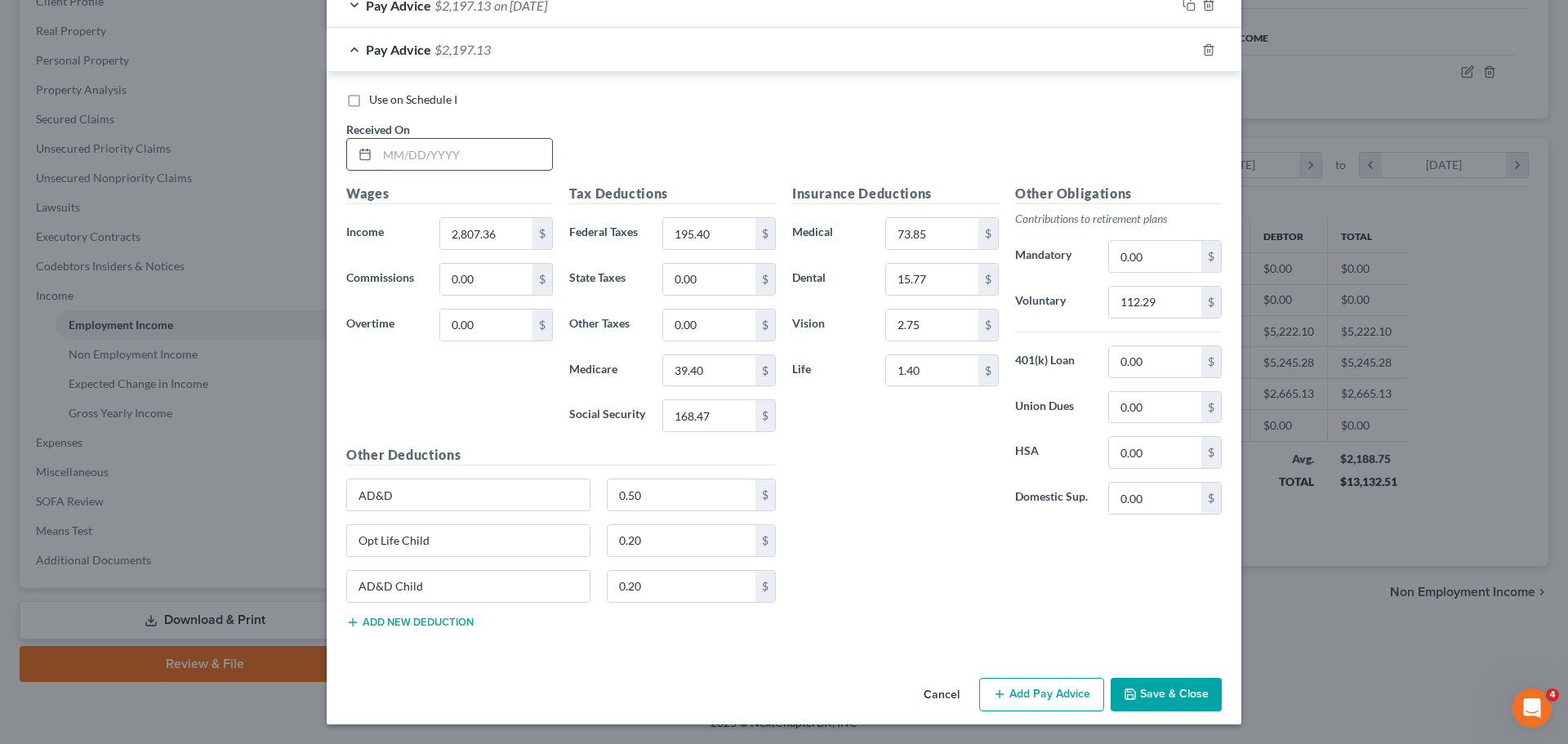
click at [420, 142] on input "text" at bounding box center [465, 154] width 175 height 31
click at [488, 239] on input "2,807.36" at bounding box center [486, 233] width 92 height 31
click at [1158, 308] on input "112.29" at bounding box center [1154, 302] width 92 height 31
click at [716, 243] on input "195.40" at bounding box center [708, 233] width 92 height 31
click at [710, 366] on input "39.40" at bounding box center [708, 370] width 92 height 31
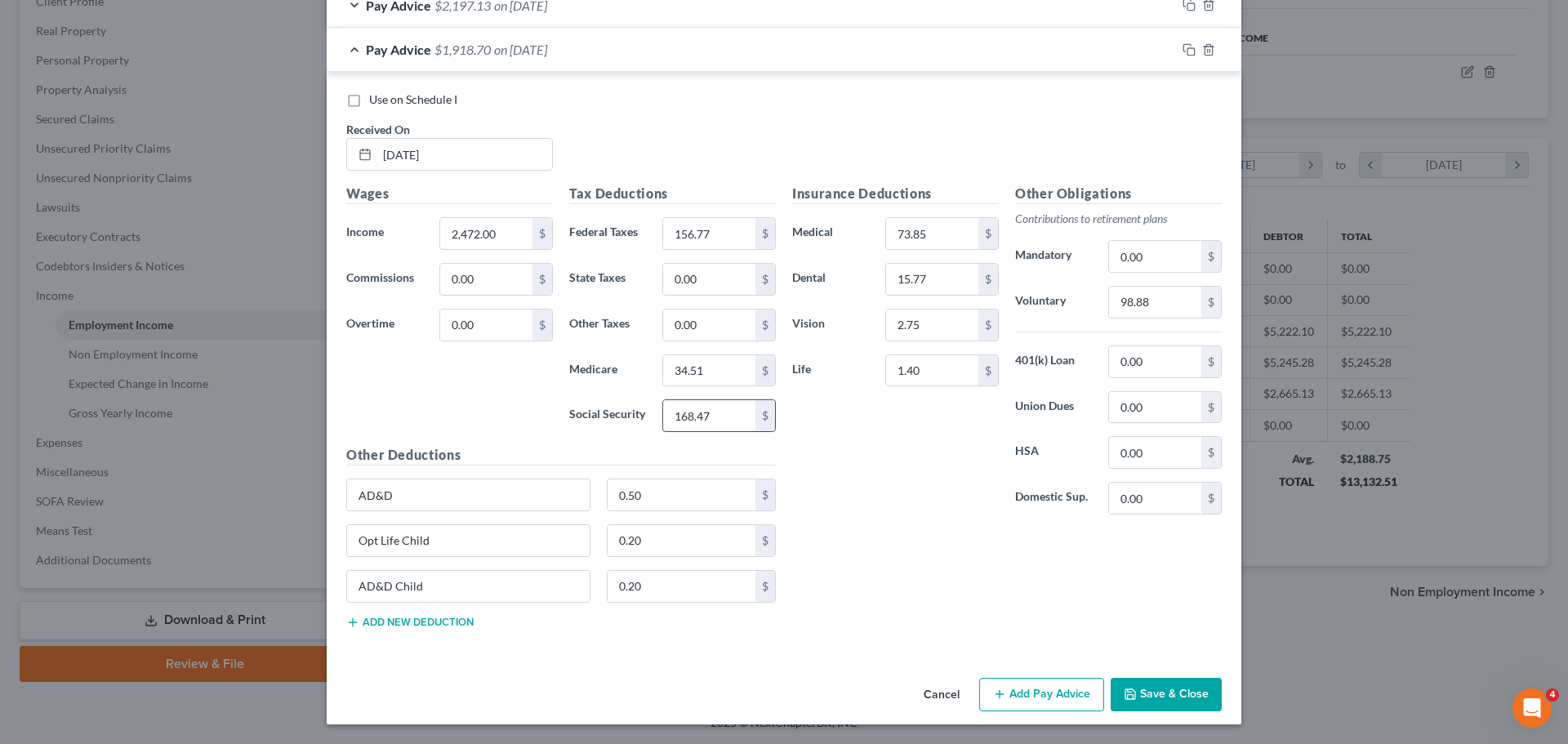
click at [692, 422] on input "168.47" at bounding box center [708, 416] width 92 height 31
click at [841, 442] on div "Insurance Deductions Medical 73.85 $ Dental 15.77 $ Vision 2.75 $ Life 1.40 $" at bounding box center [895, 355] width 223 height 344
click at [694, 378] on input "34.51" at bounding box center [708, 370] width 92 height 31
click at [885, 550] on div "Insurance Deductions Medical 73.85 $ Dental 15.77 $ Vision 2.75 $ Life 1.40 $ O…" at bounding box center [1007, 412] width 446 height 457
click at [1187, 48] on rect "button" at bounding box center [1191, 52] width 8 height 8
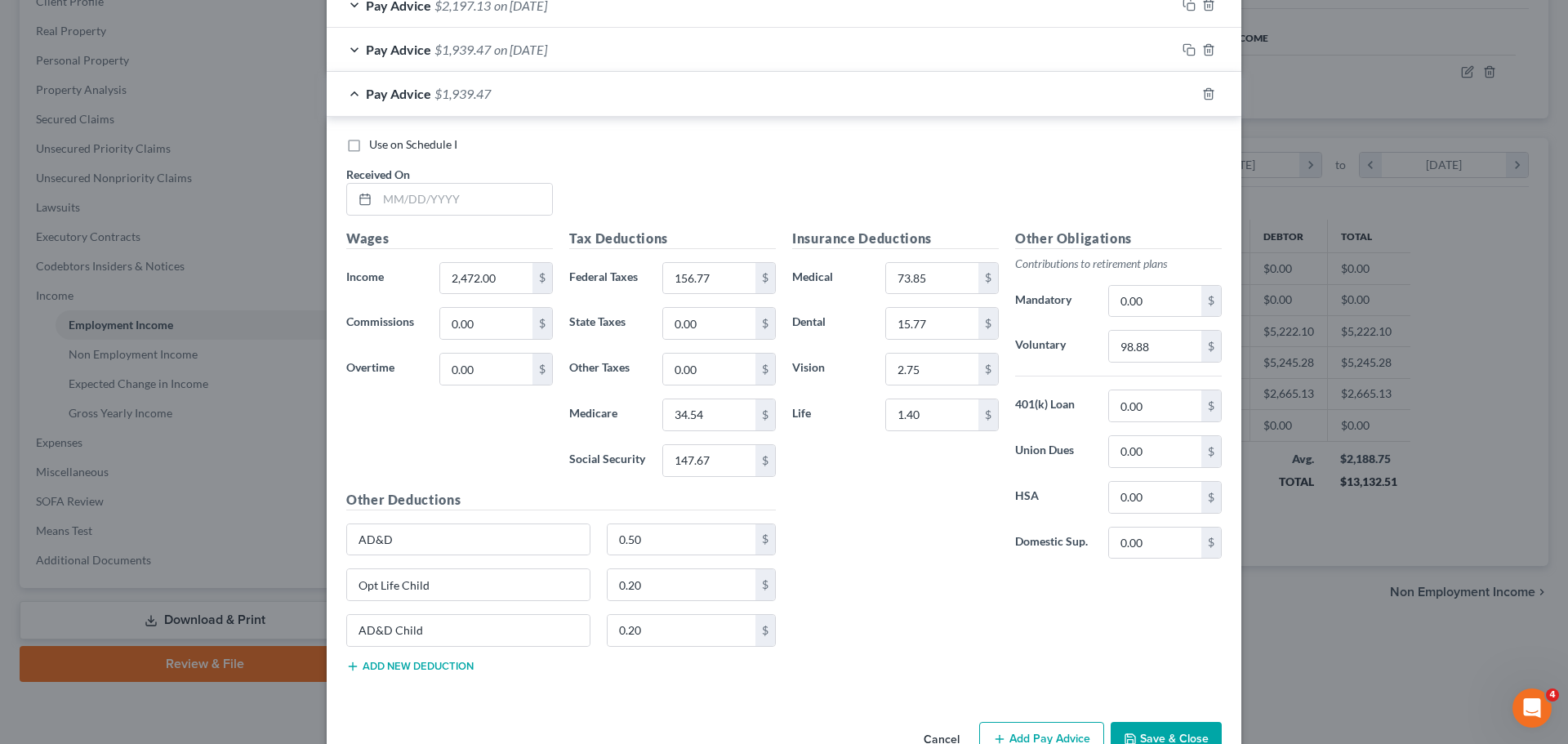
click at [446, 220] on div "Use on Schedule I Received On *" at bounding box center [784, 182] width 892 height 92
click at [449, 196] on input "text" at bounding box center [465, 199] width 175 height 31
click at [496, 276] on input "2,472.00" at bounding box center [486, 278] width 92 height 31
click at [1161, 356] on input "98.88" at bounding box center [1154, 345] width 92 height 31
click at [721, 275] on input "156.77" at bounding box center [708, 278] width 92 height 31
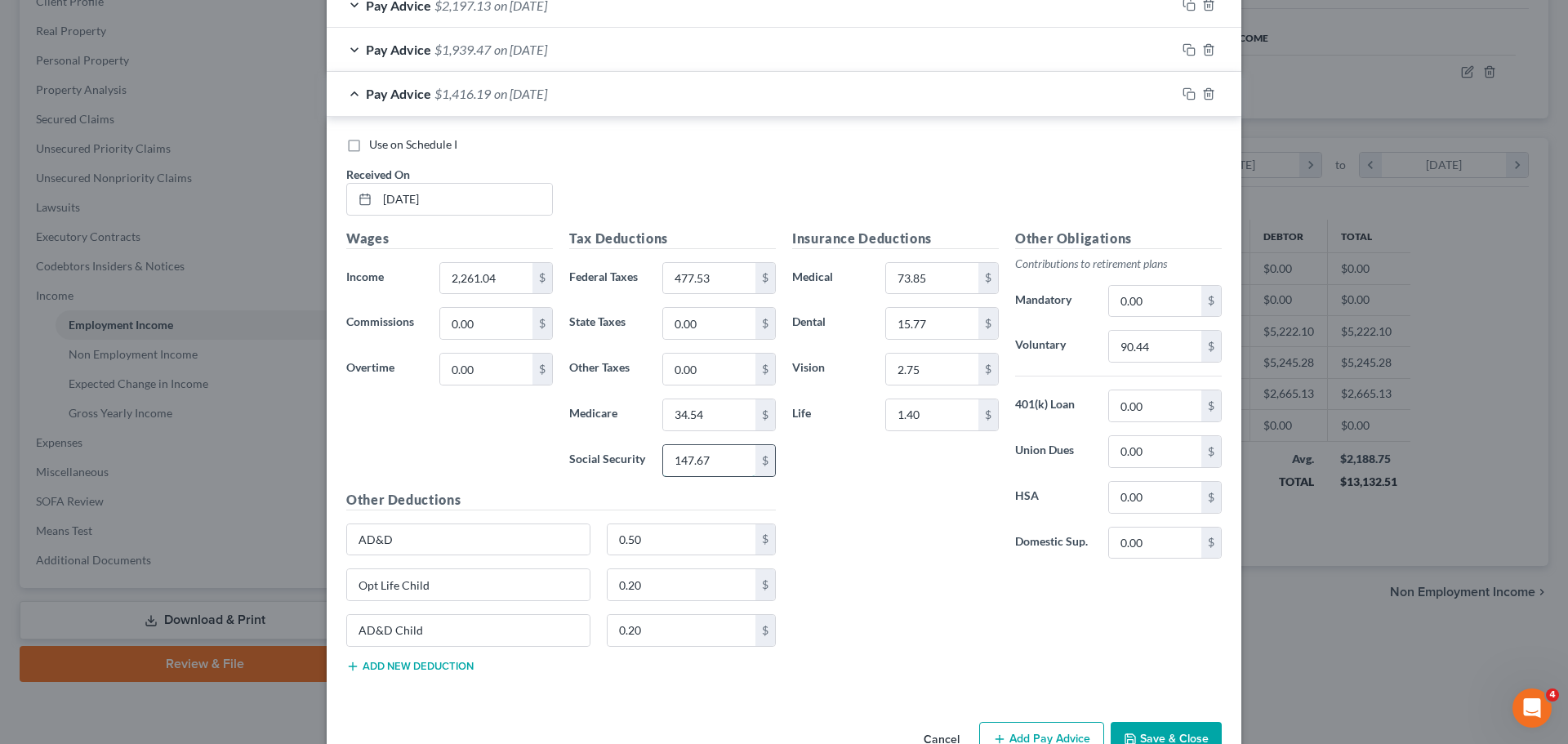
click at [732, 457] on input "147.67" at bounding box center [708, 460] width 92 height 31
click at [721, 413] on input "34.54" at bounding box center [708, 415] width 92 height 31
click at [889, 564] on div "Insurance Deductions Medical 73.85 $ Dental 15.77 $ Vision 2.75 $ Life 1.40 $" at bounding box center [895, 400] width 223 height 344
click at [978, 274] on div "$" at bounding box center [988, 278] width 20 height 31
click at [948, 274] on input "73.85" at bounding box center [932, 278] width 92 height 31
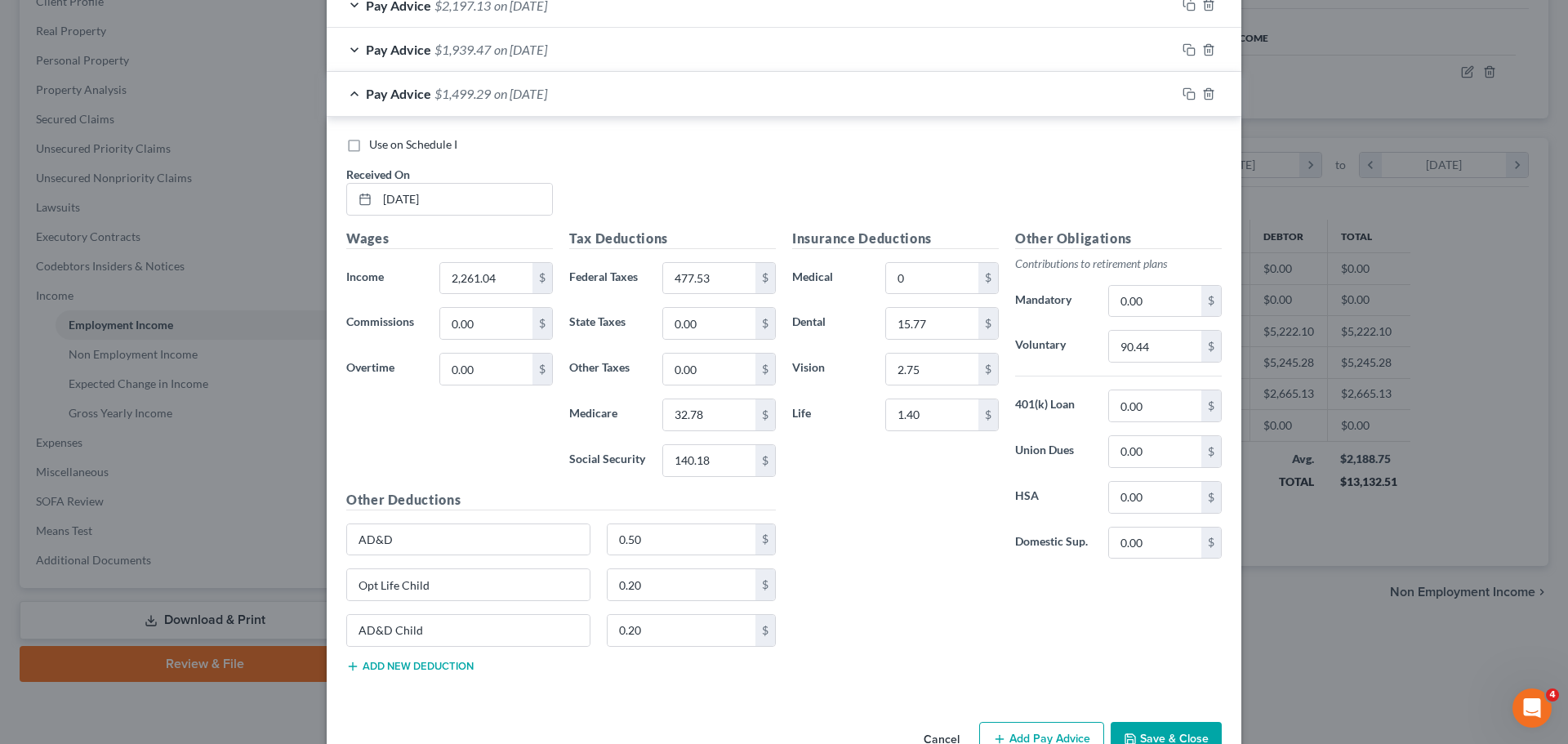
click at [860, 318] on label "Dental" at bounding box center [830, 323] width 93 height 33
click at [914, 321] on input "15.77" at bounding box center [932, 323] width 92 height 31
click at [900, 372] on input "2.75" at bounding box center [932, 368] width 92 height 31
click at [900, 420] on input "1.40" at bounding box center [932, 415] width 92 height 31
click at [840, 514] on div "Insurance Deductions Medical 0 $ Dental 0 $ Vision 0 $ Life 0 $" at bounding box center [895, 400] width 223 height 344
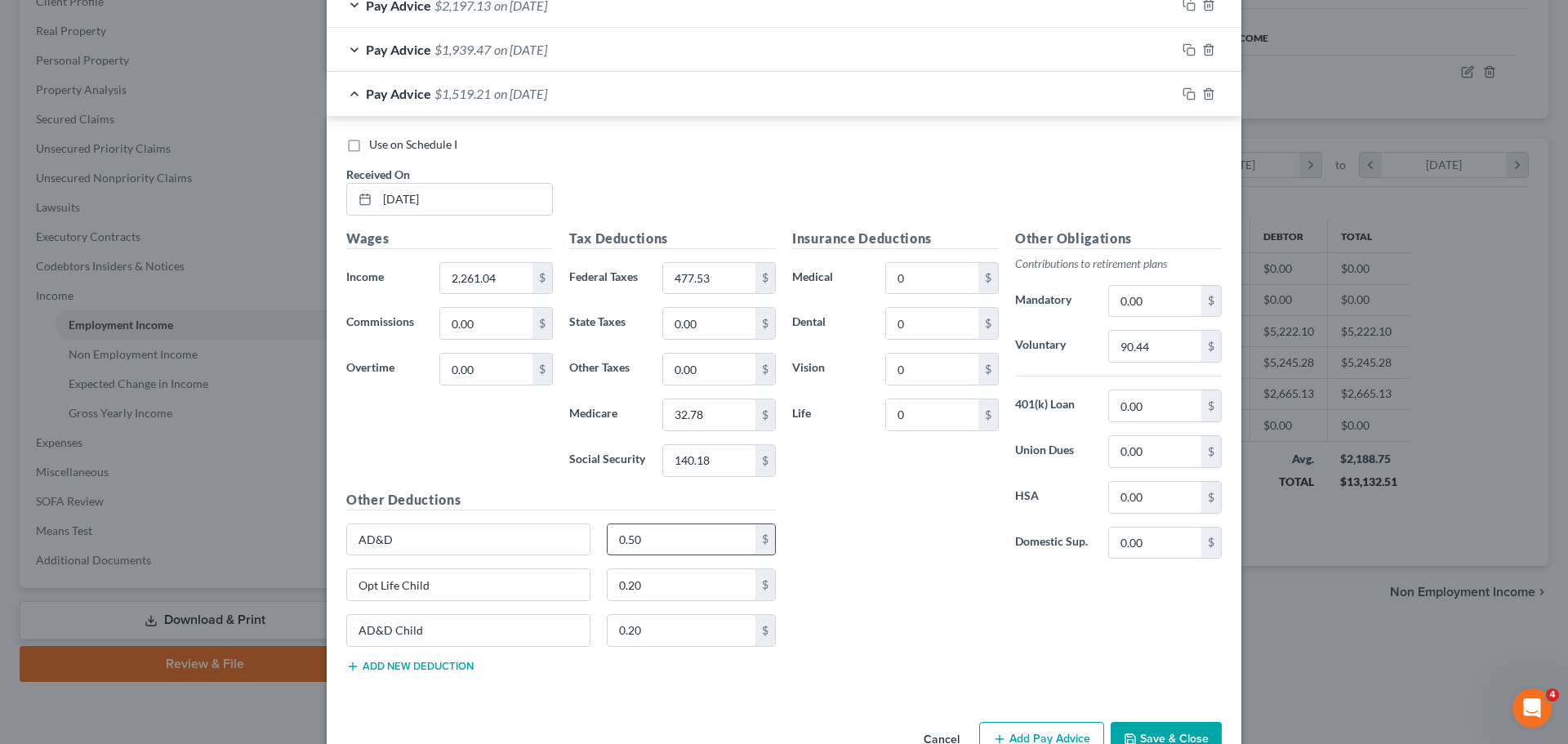
click at [683, 549] on input "0.50" at bounding box center [682, 540] width 149 height 31
click at [634, 589] on input "0.20" at bounding box center [682, 584] width 149 height 31
click at [633, 628] on input "0.20" at bounding box center [682, 630] width 149 height 31
click at [883, 554] on div "Insurance Deductions Medical 0 $ Dental 0 $ Vision 0 $ Life 0 $" at bounding box center [895, 400] width 223 height 344
click at [1147, 734] on button "Save & Close" at bounding box center [1166, 739] width 111 height 34
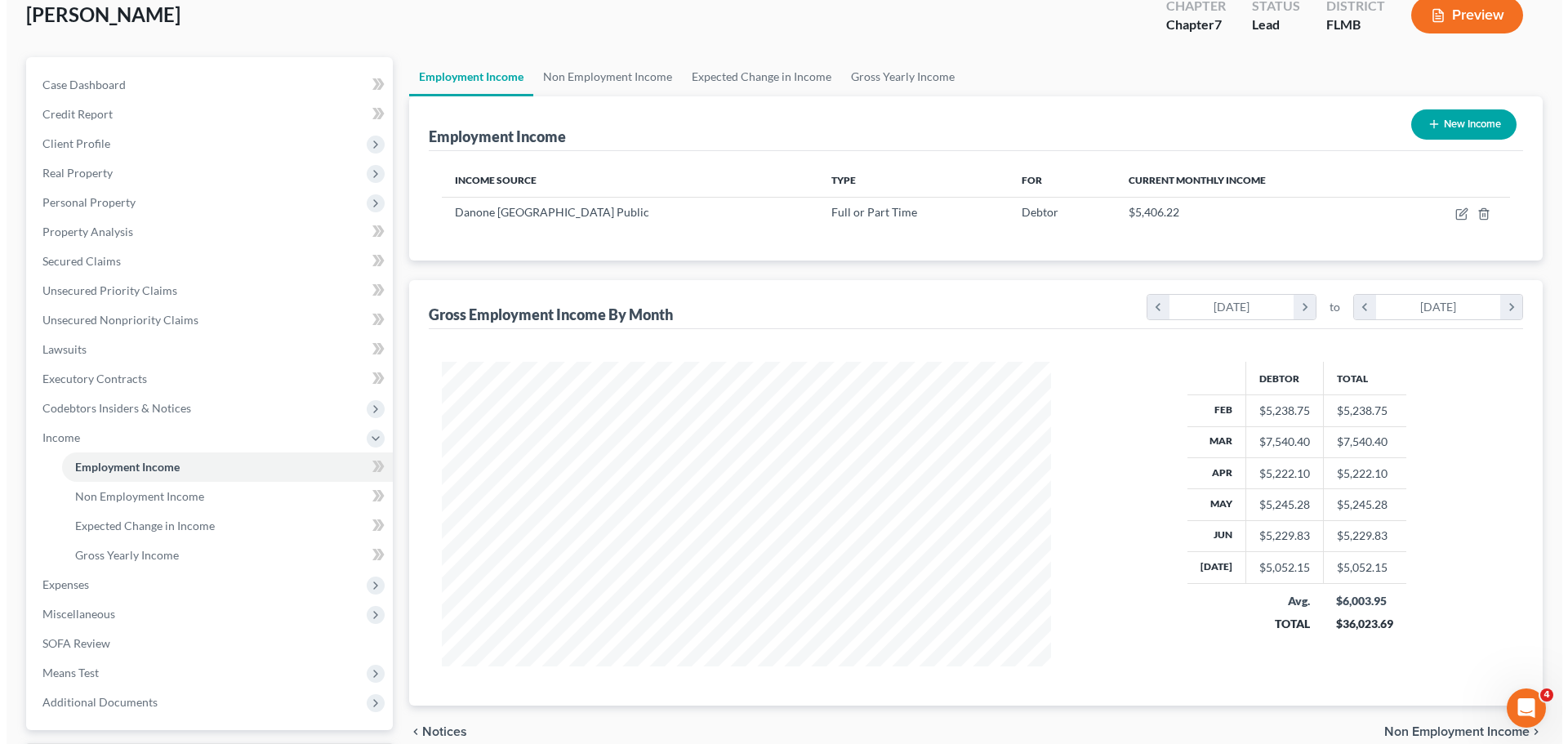
scroll to position [0, 0]
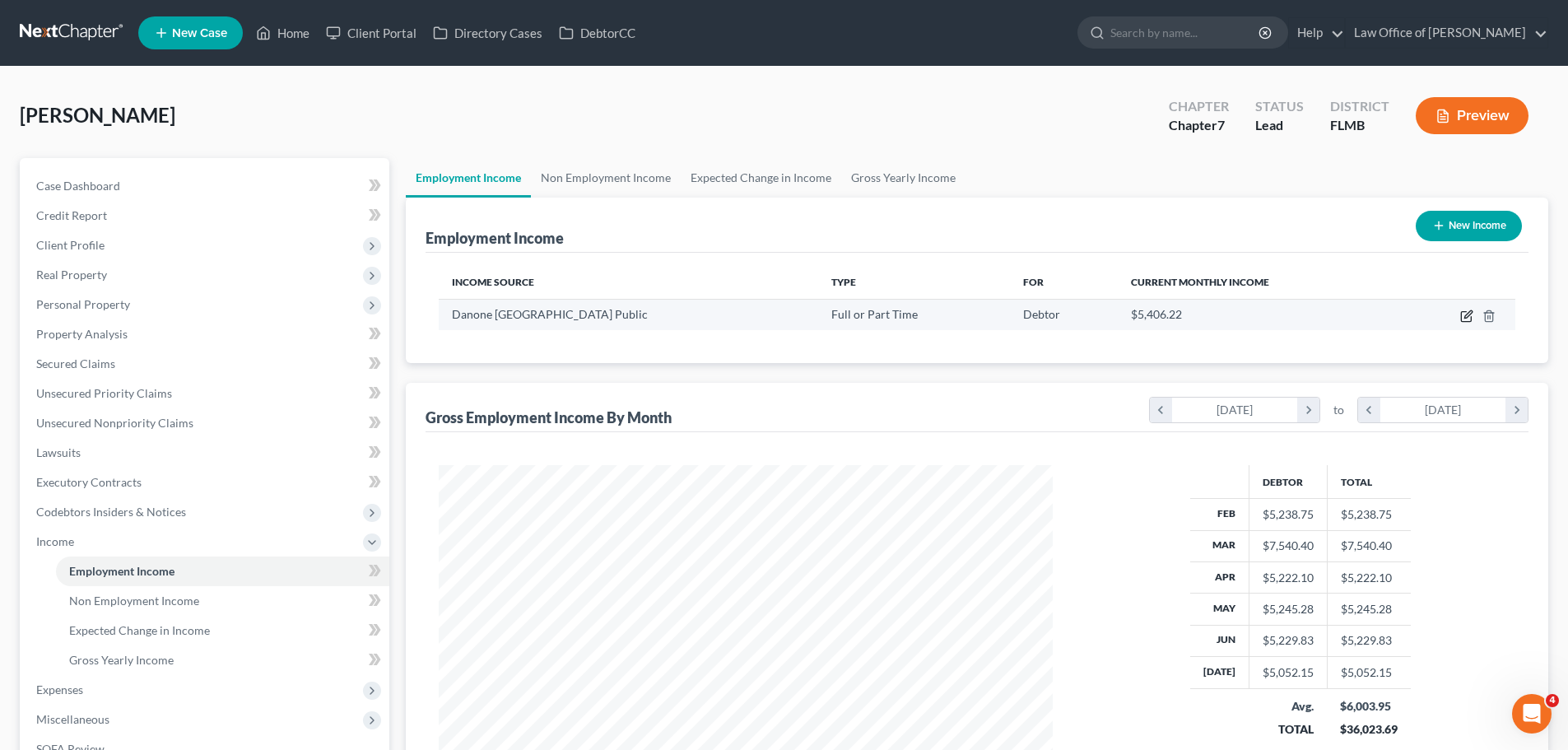
click at [1463, 315] on icon "button" at bounding box center [1467, 316] width 13 height 13
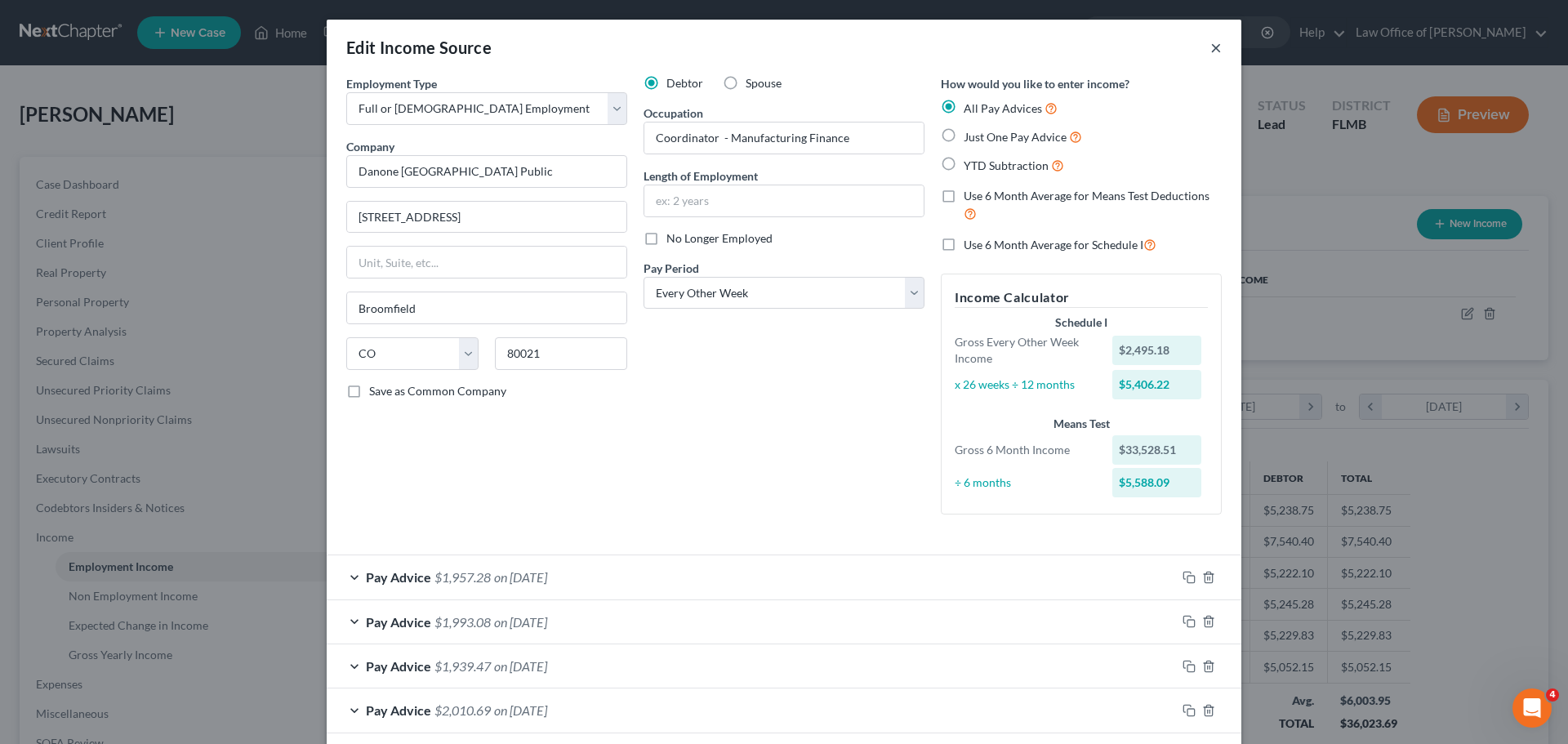
click at [1213, 46] on button "×" at bounding box center [1216, 47] width 11 height 20
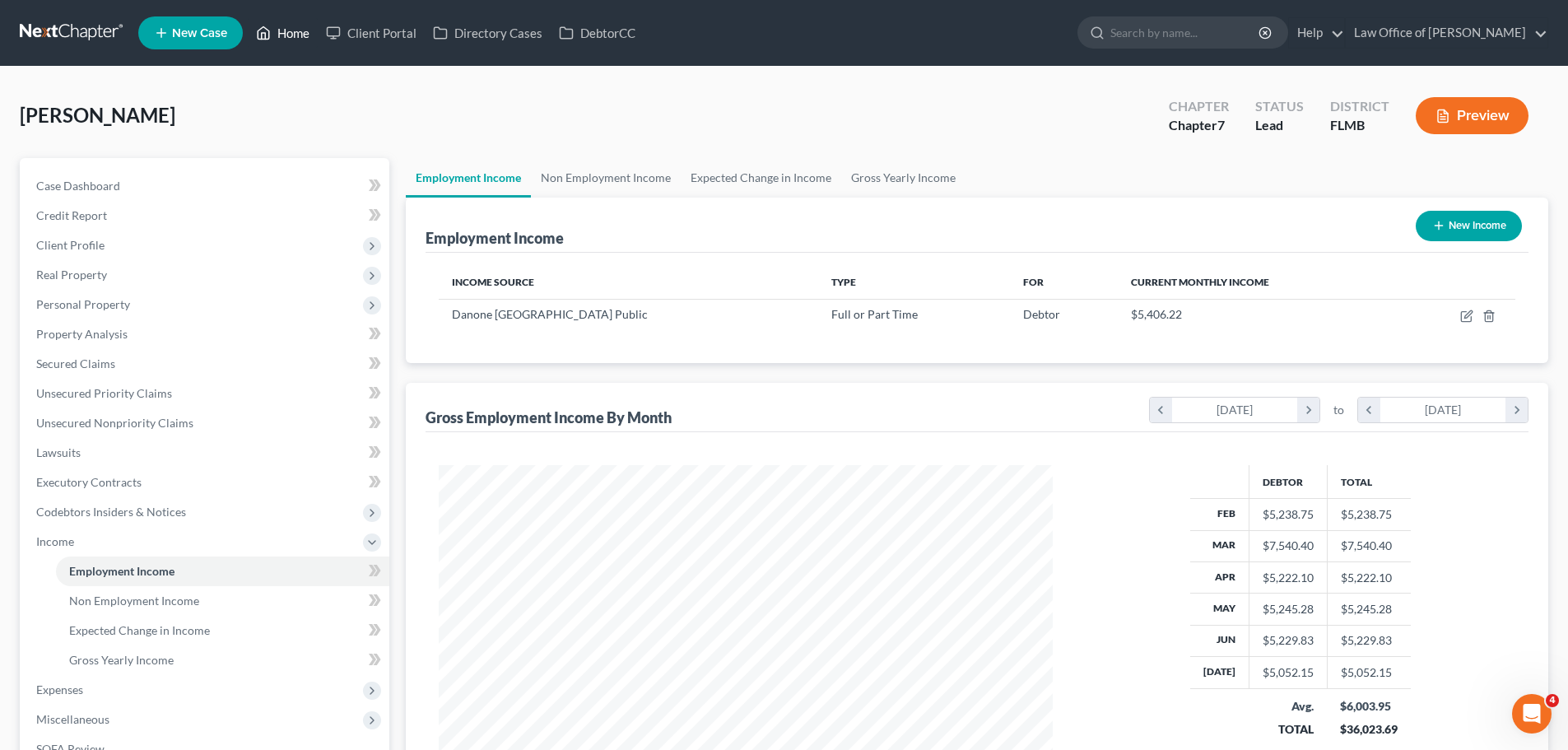
click at [299, 26] on link "Home" at bounding box center [282, 32] width 70 height 30
